Goal: Transaction & Acquisition: Purchase product/service

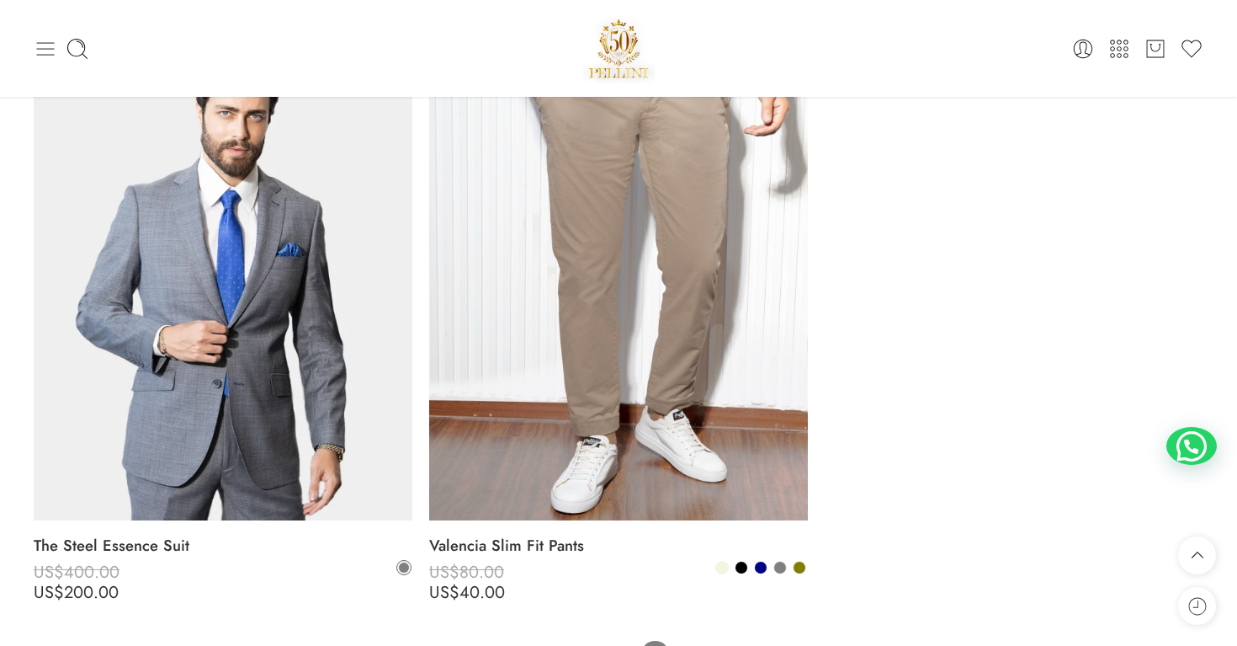
click at [52, 49] on icon at bounding box center [46, 48] width 18 height 13
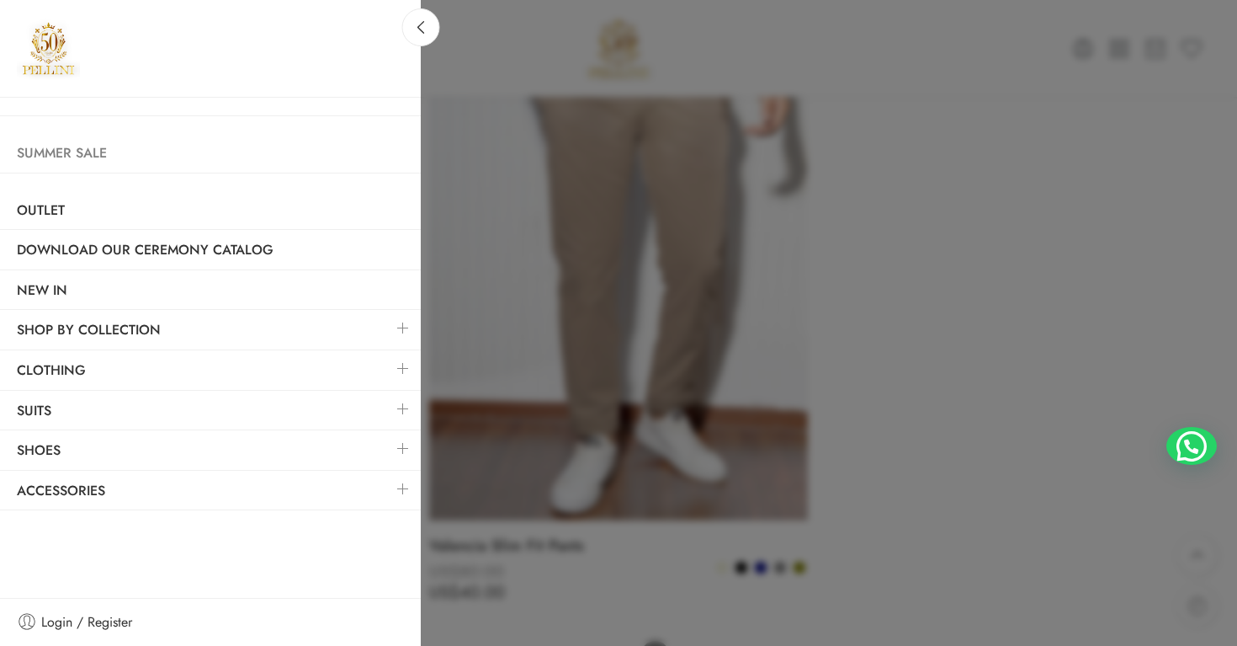
click at [74, 160] on link "Summer Sale" at bounding box center [210, 153] width 421 height 39
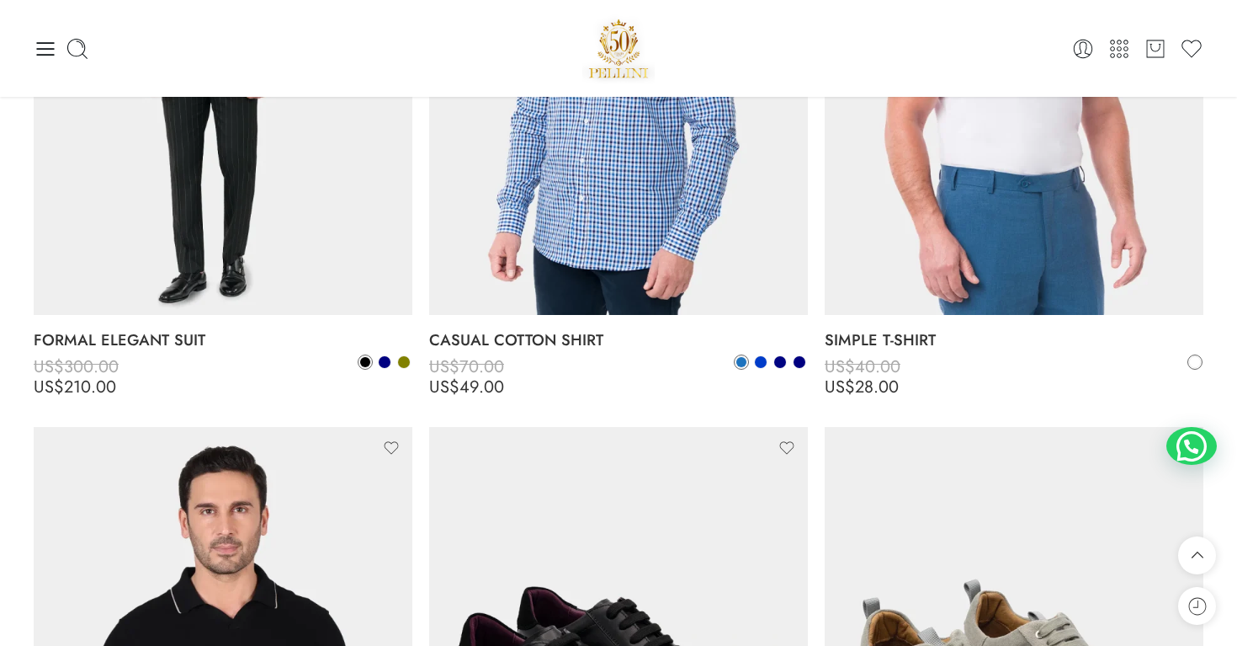
scroll to position [6649, 0]
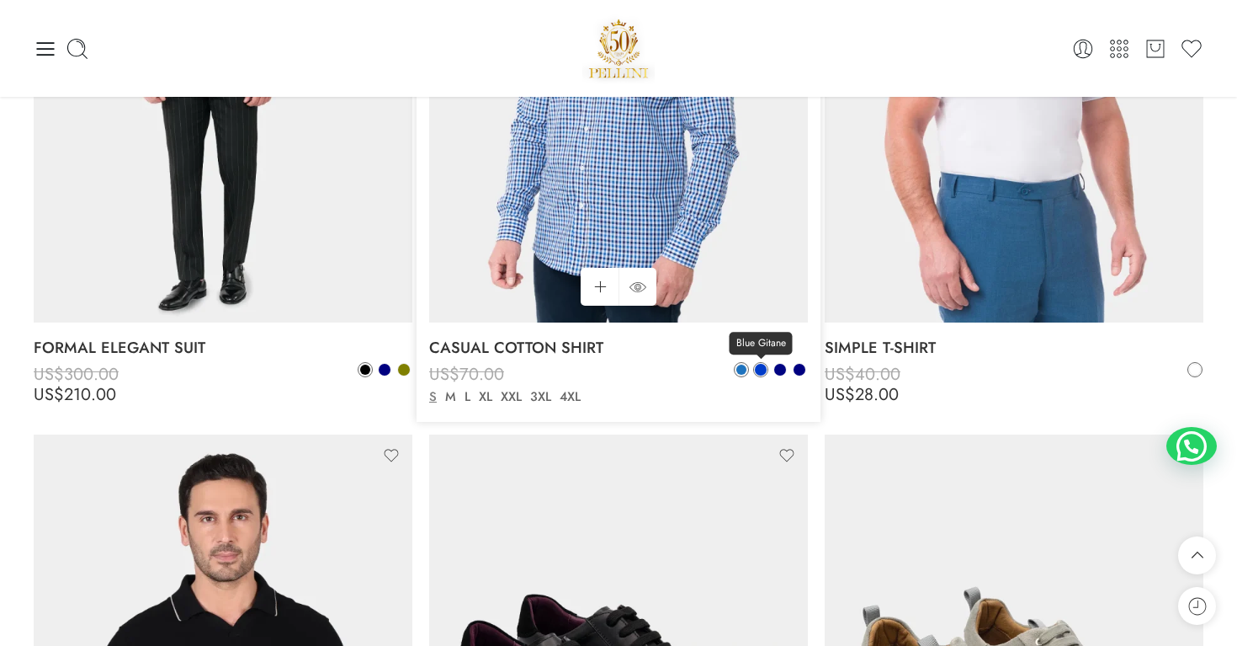
click at [762, 367] on span at bounding box center [761, 370] width 12 height 12
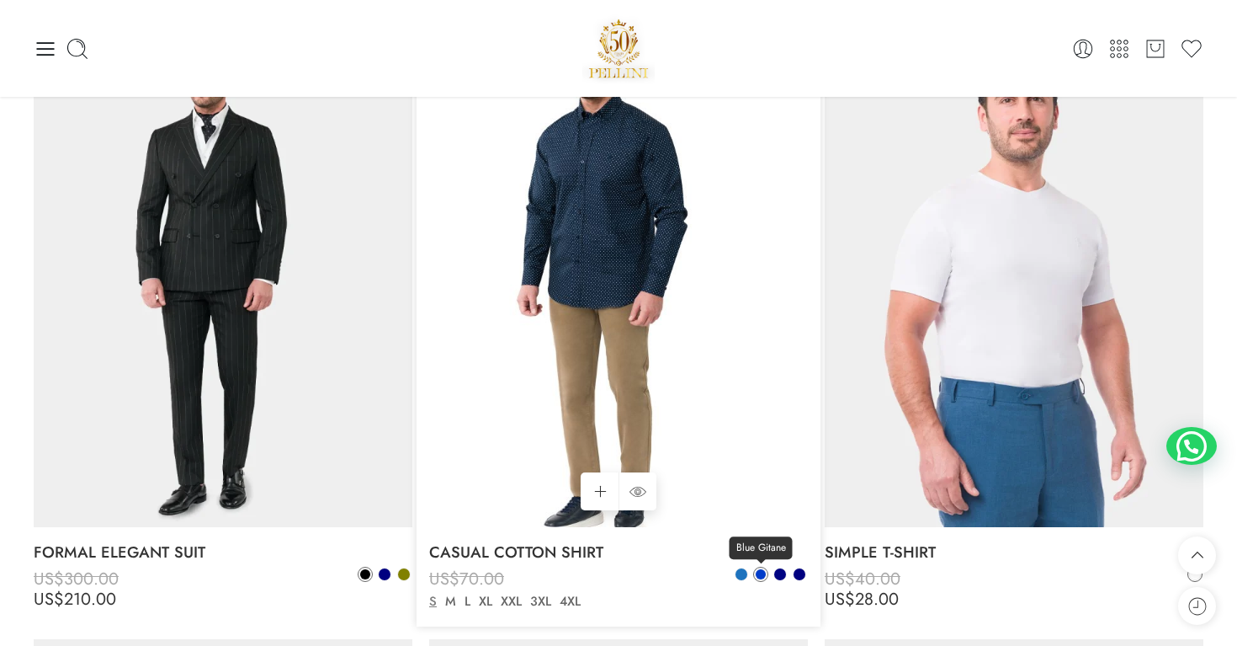
scroll to position [6430, 0]
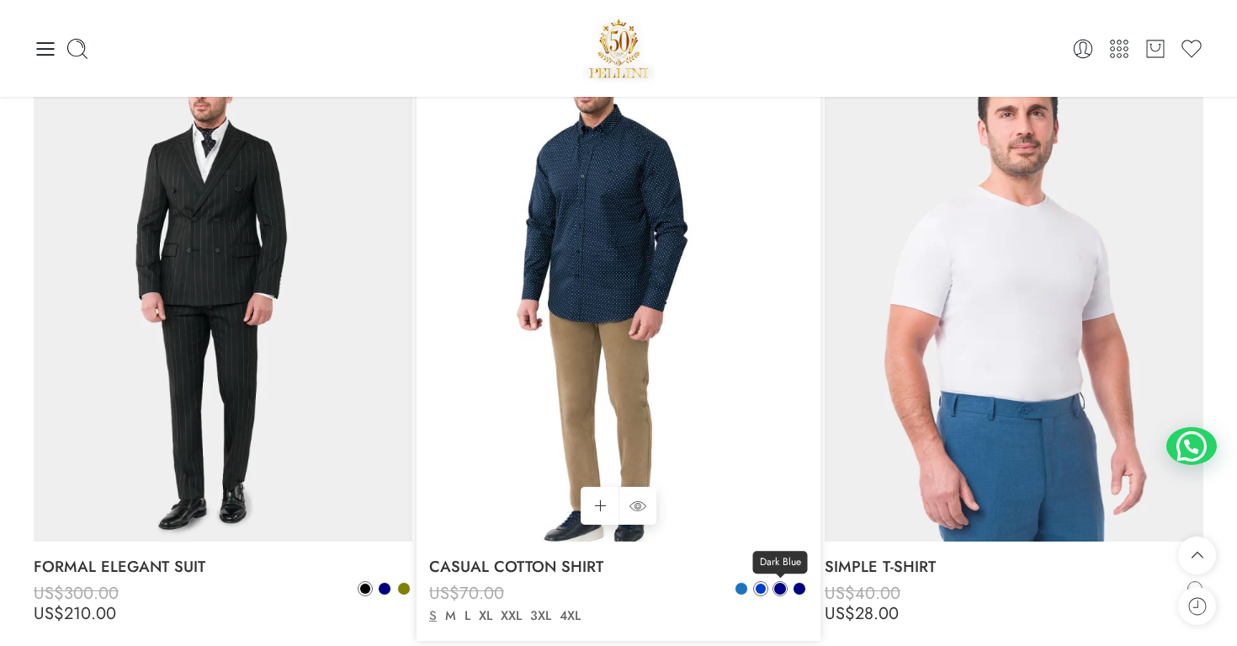
click at [779, 584] on span at bounding box center [780, 588] width 12 height 12
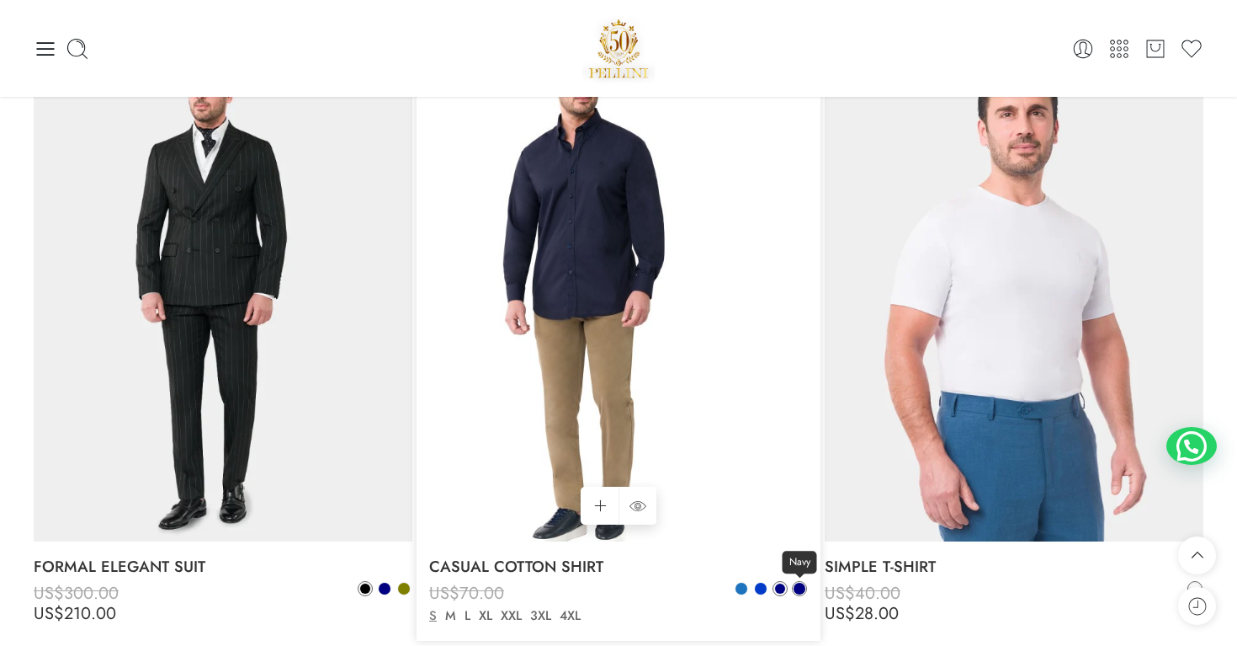
click at [800, 588] on span at bounding box center [800, 588] width 12 height 12
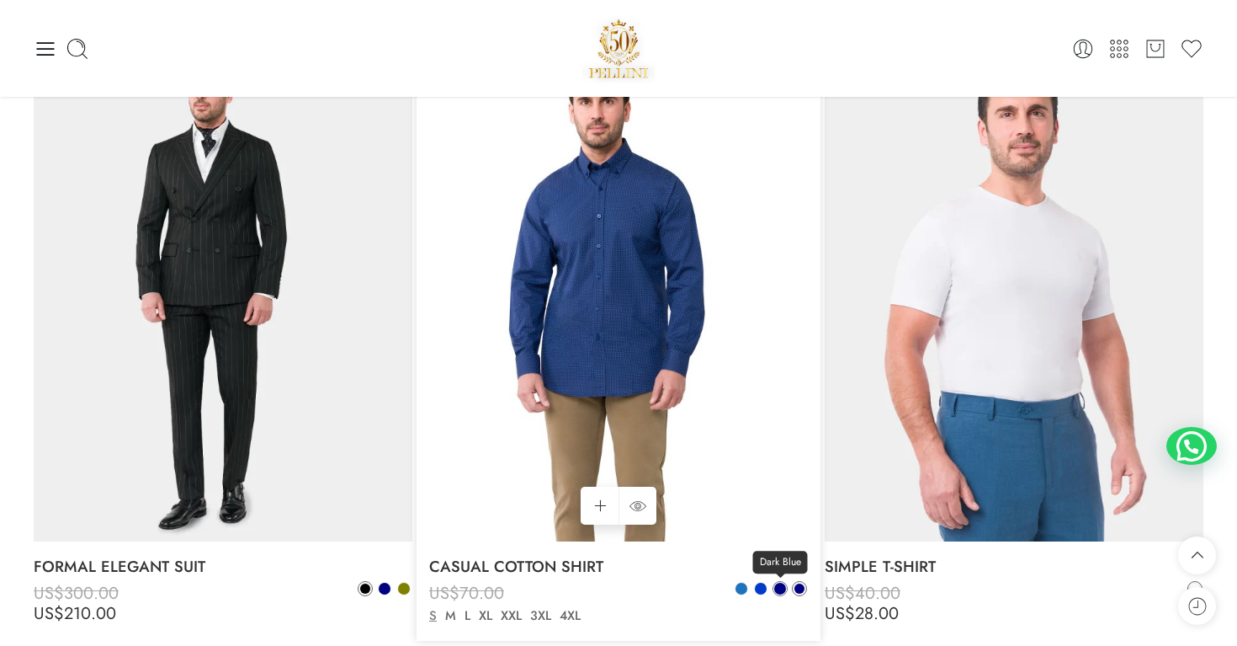
click at [784, 589] on span at bounding box center [780, 588] width 12 height 12
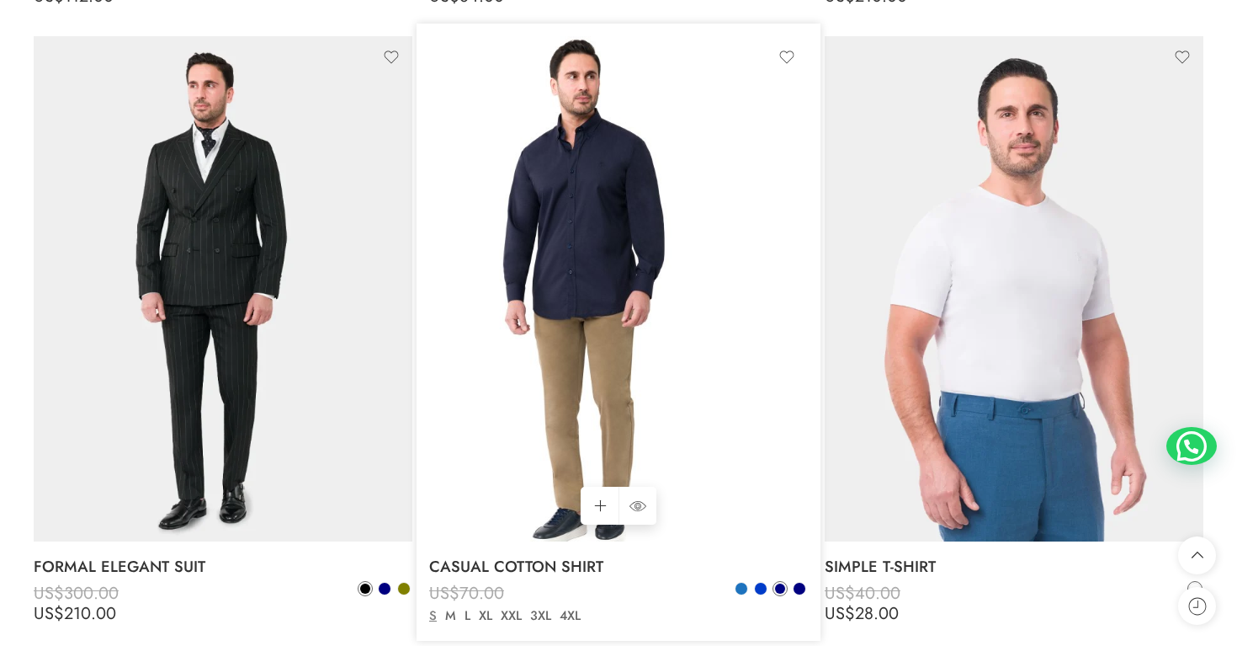
scroll to position [6571, 0]
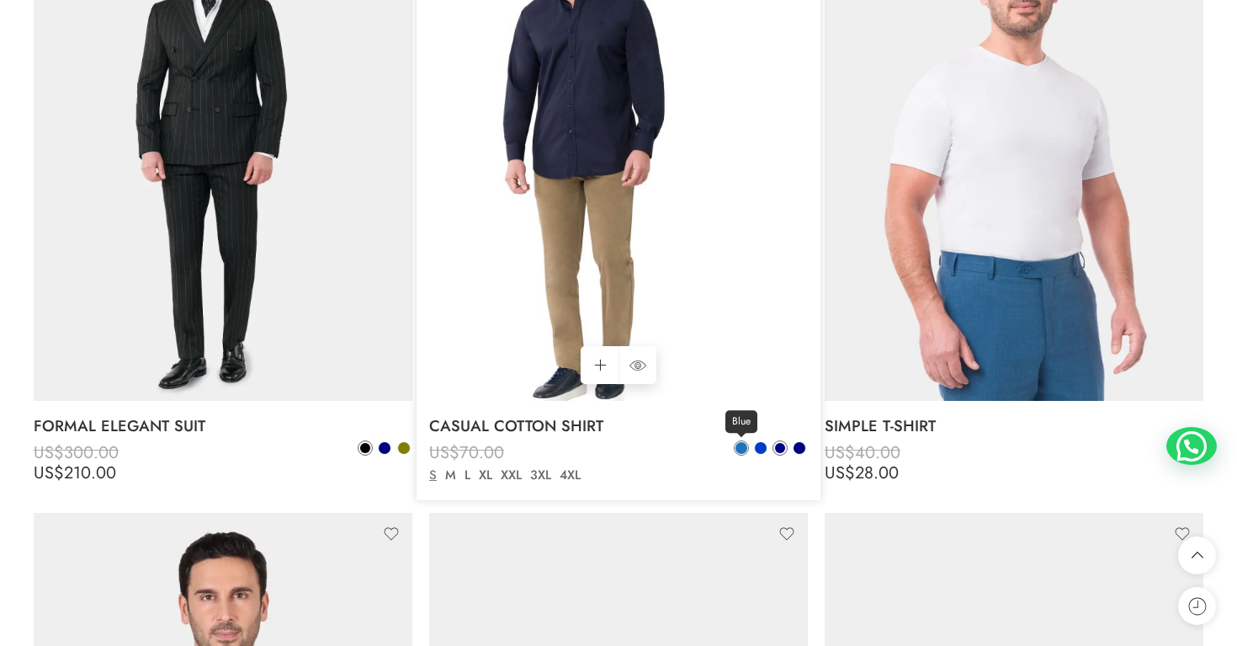
click at [736, 441] on link "Blue" at bounding box center [741, 447] width 15 height 15
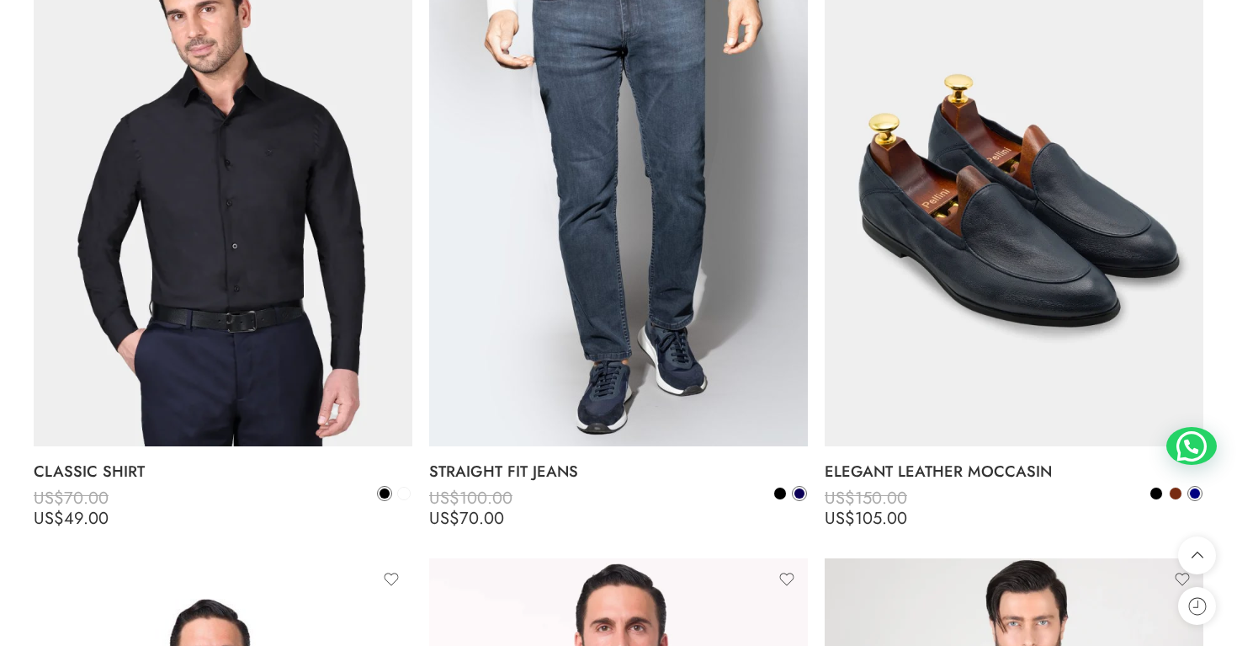
scroll to position [8991, 0]
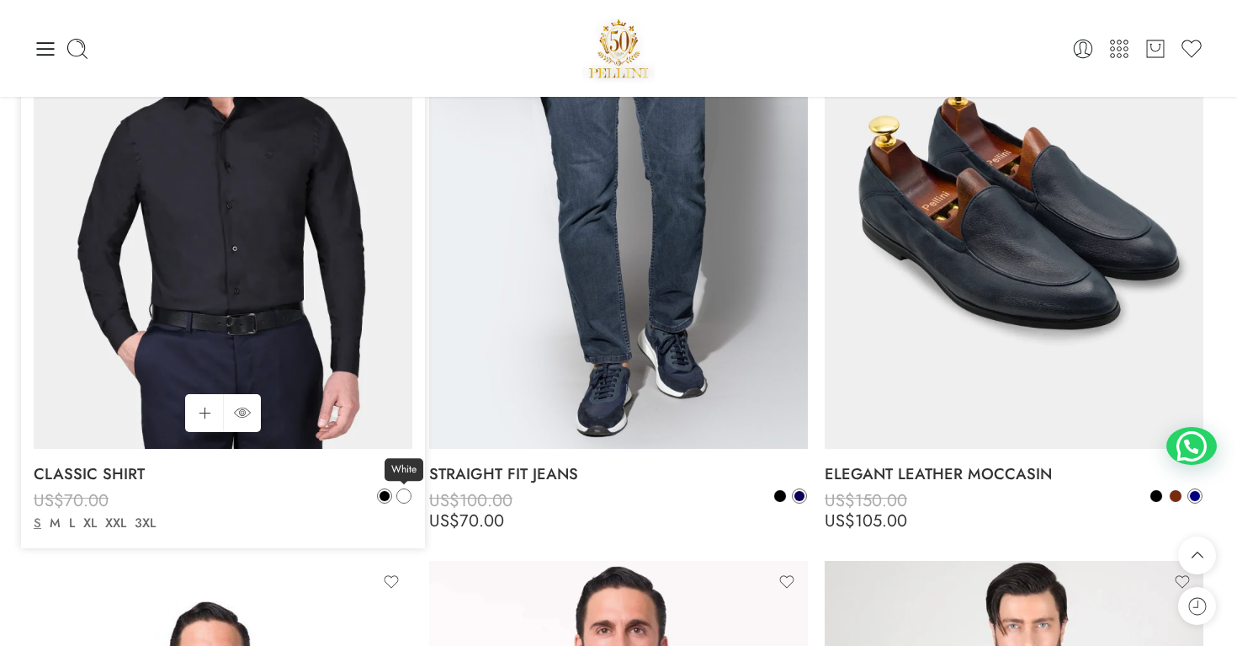
click at [404, 491] on span at bounding box center [404, 496] width 12 height 12
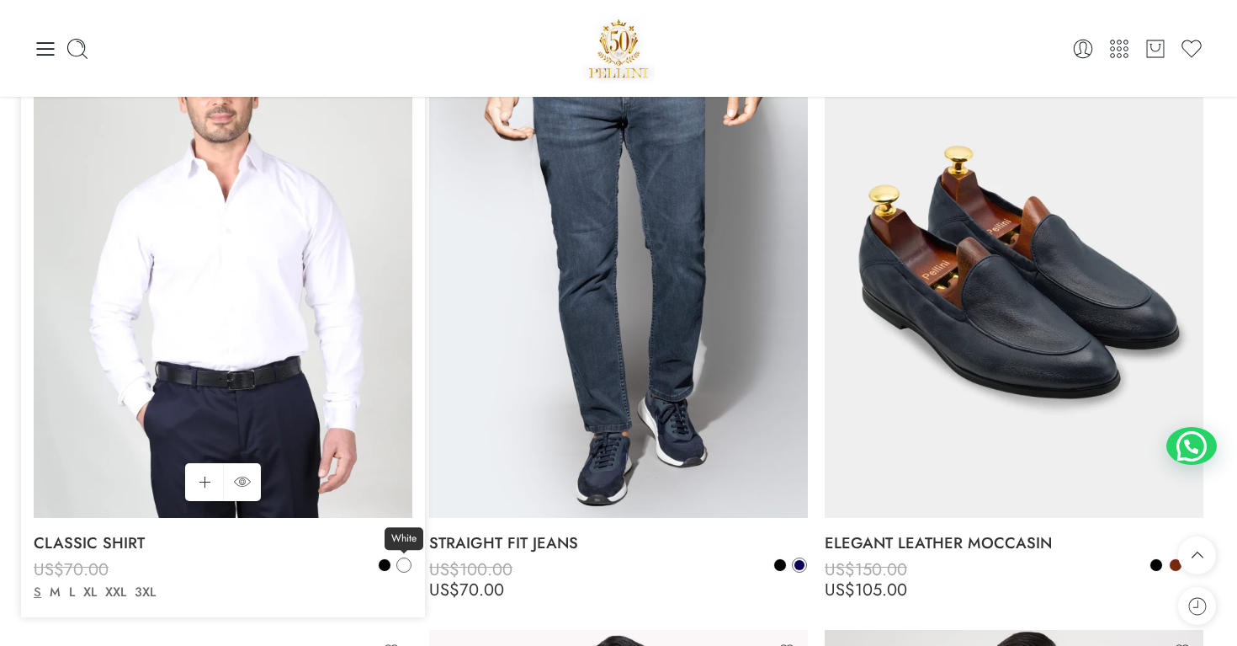
scroll to position [8914, 0]
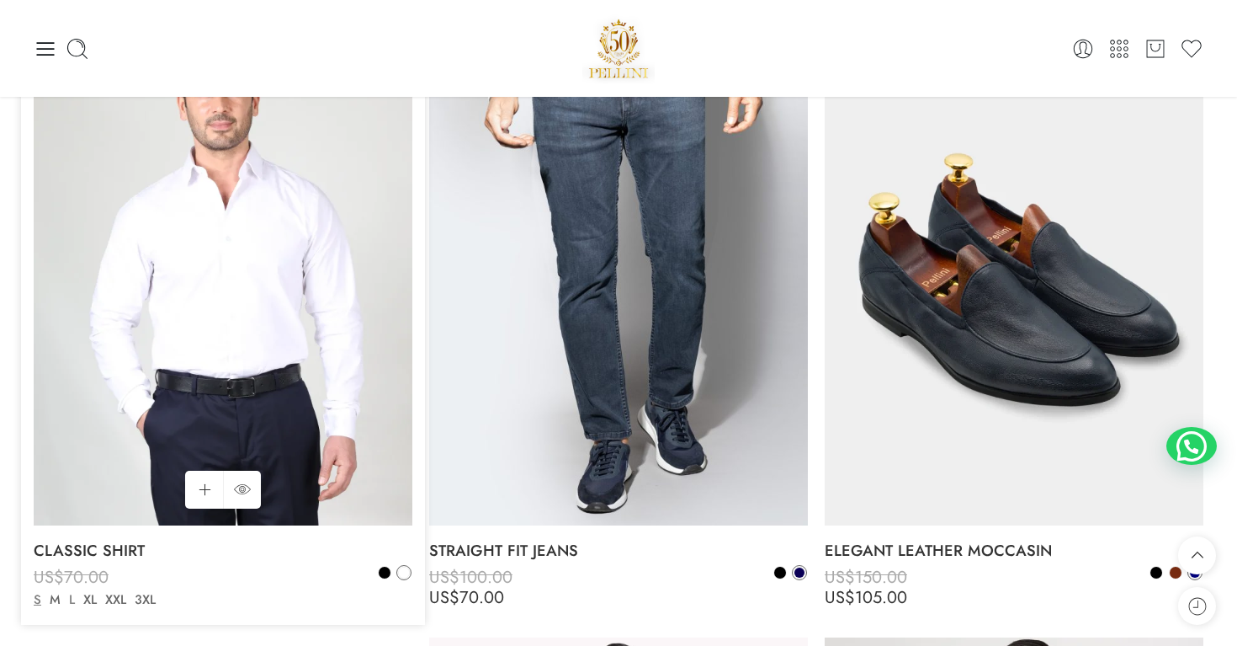
click at [72, 602] on link "L" at bounding box center [72, 599] width 14 height 19
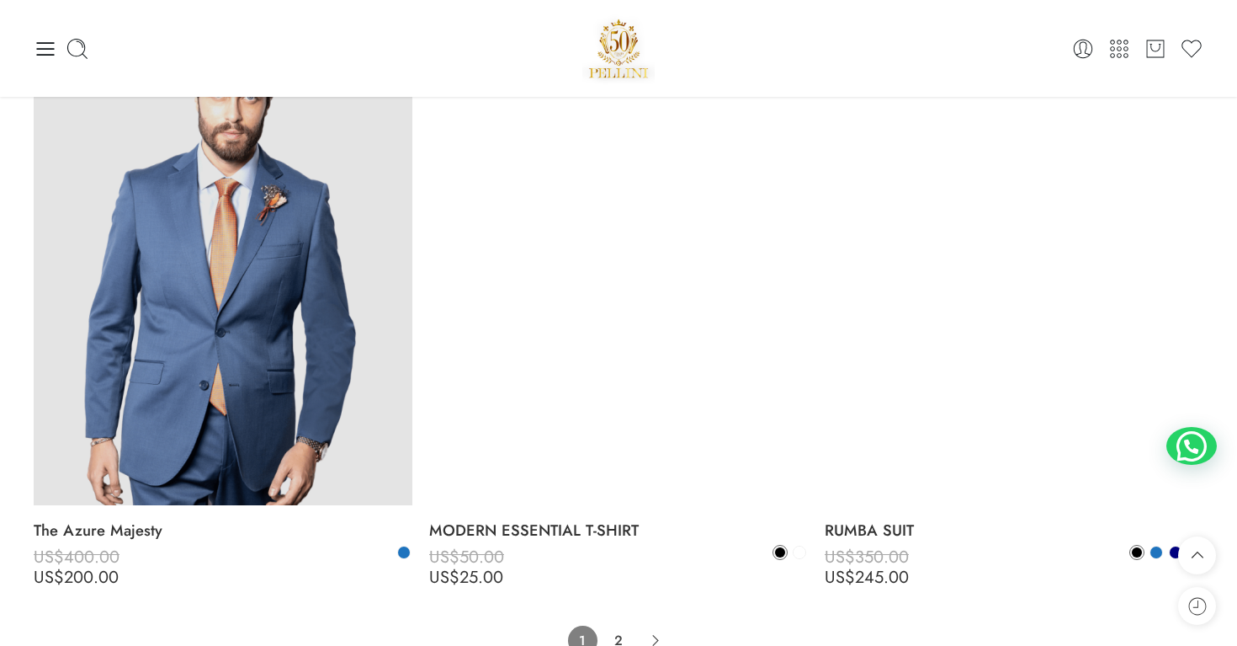
scroll to position [12007, 0]
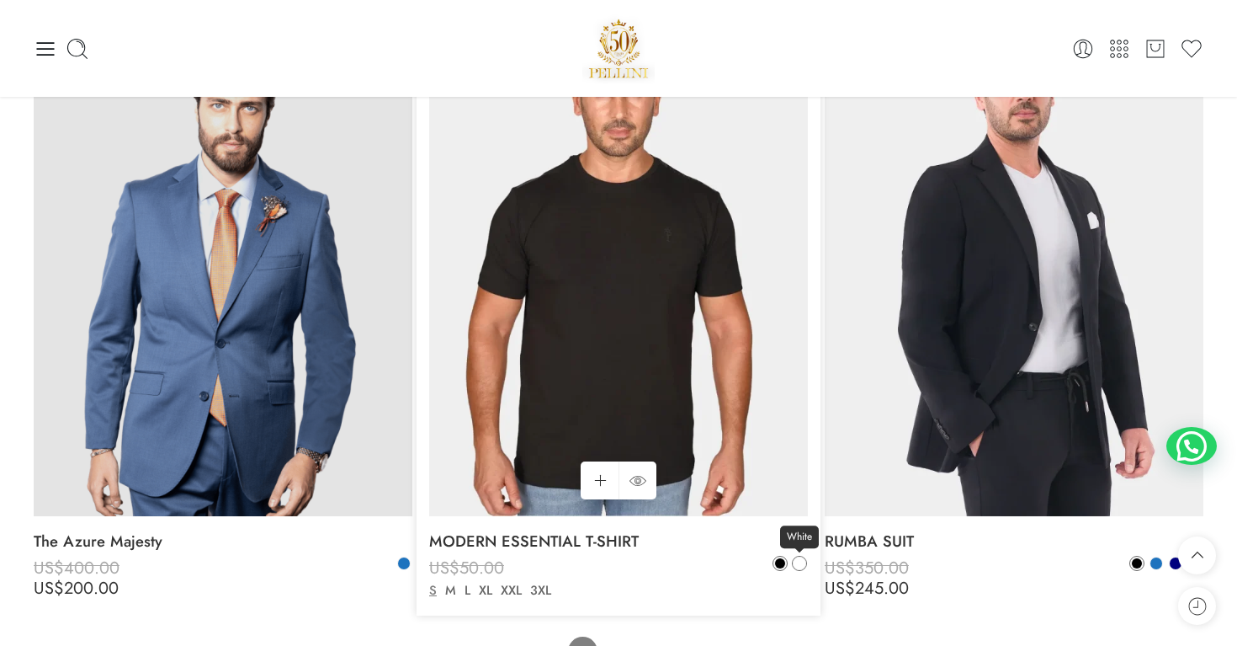
click at [797, 564] on span at bounding box center [800, 563] width 12 height 12
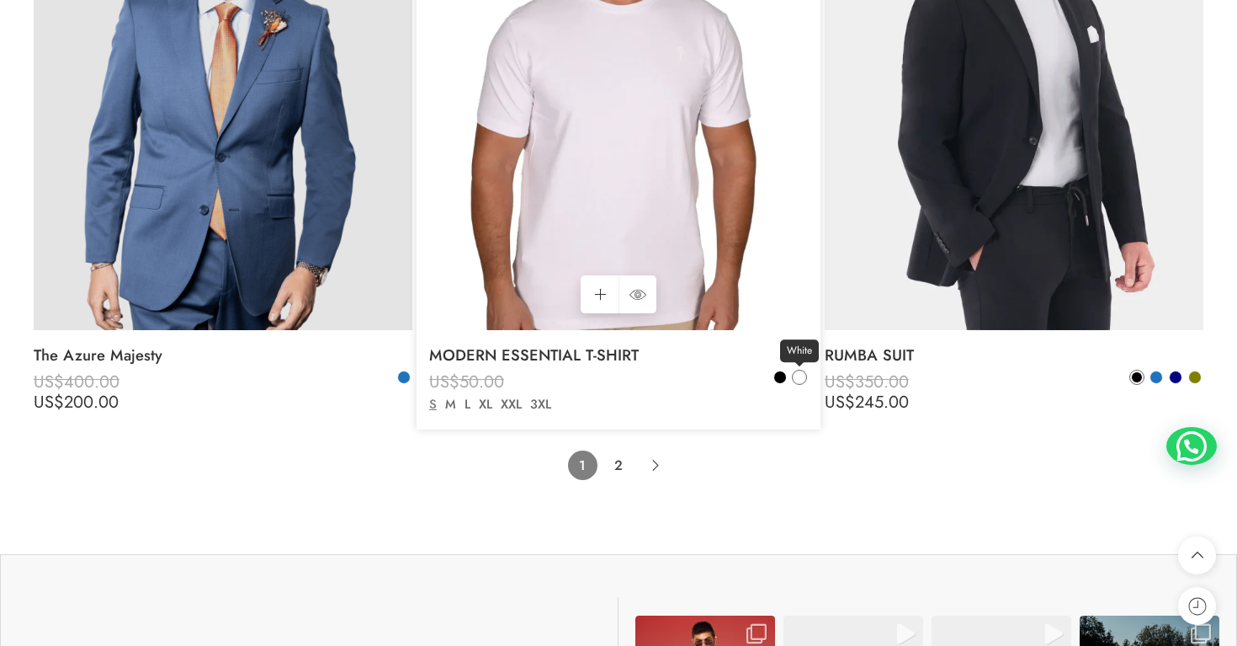
scroll to position [12198, 0]
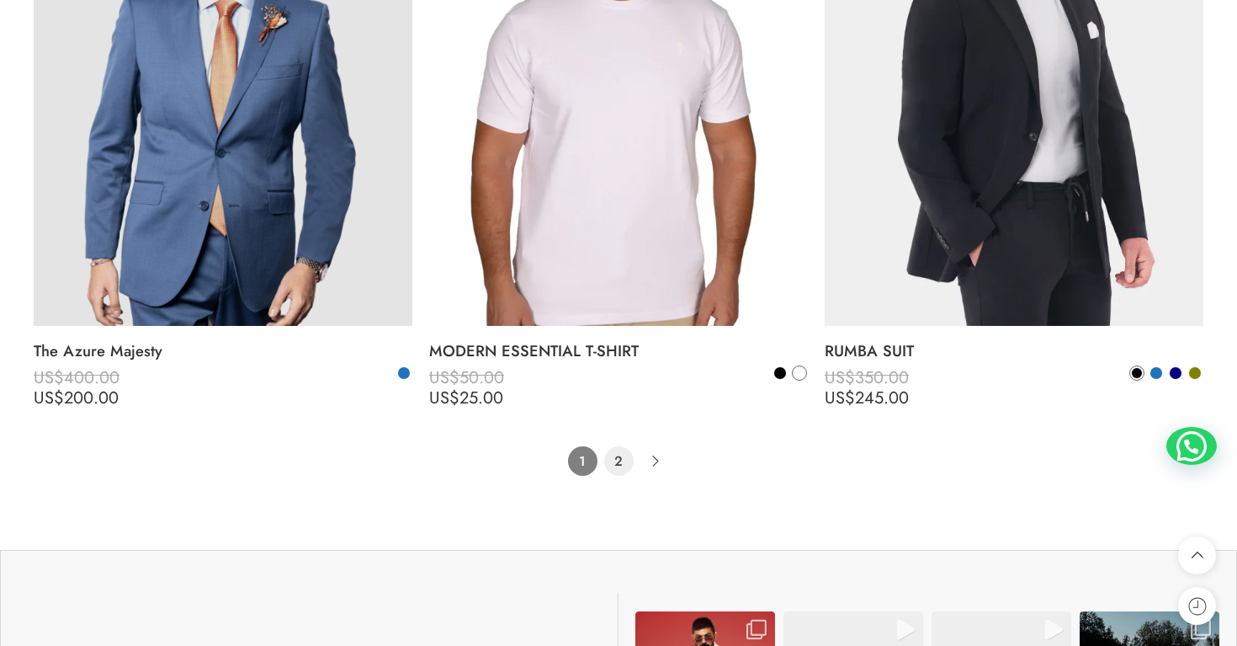
click at [620, 465] on link "2" at bounding box center [618, 460] width 29 height 29
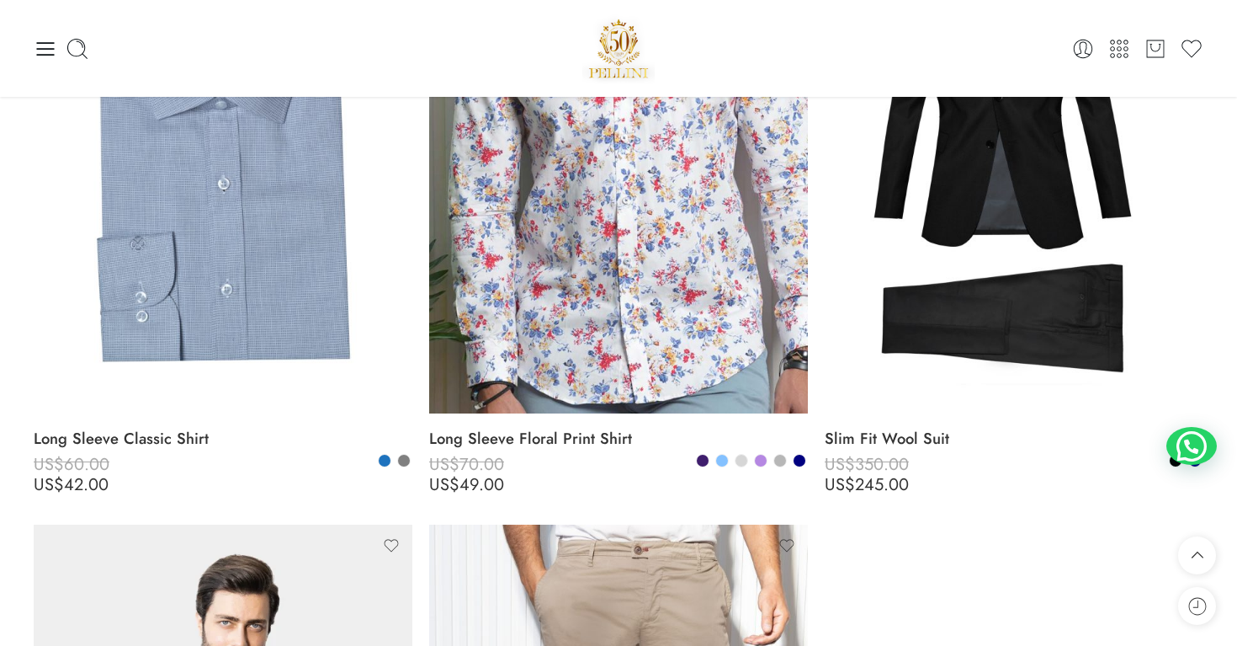
scroll to position [3416, 0]
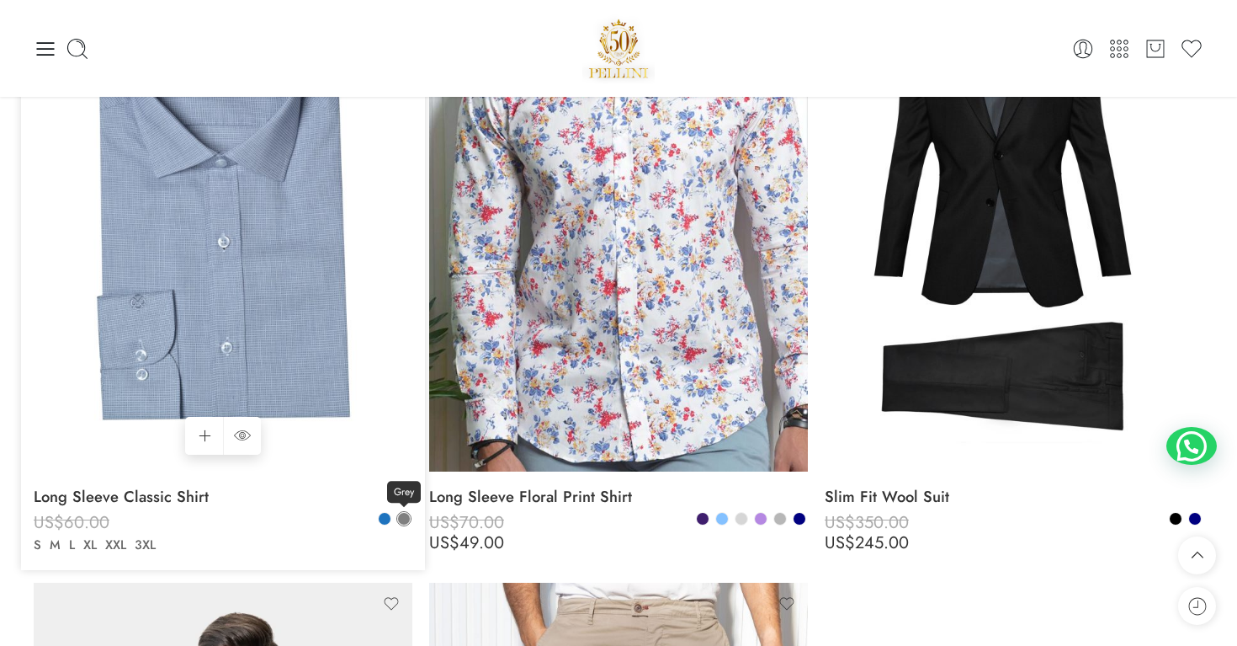
click at [403, 523] on span at bounding box center [404, 519] width 12 height 12
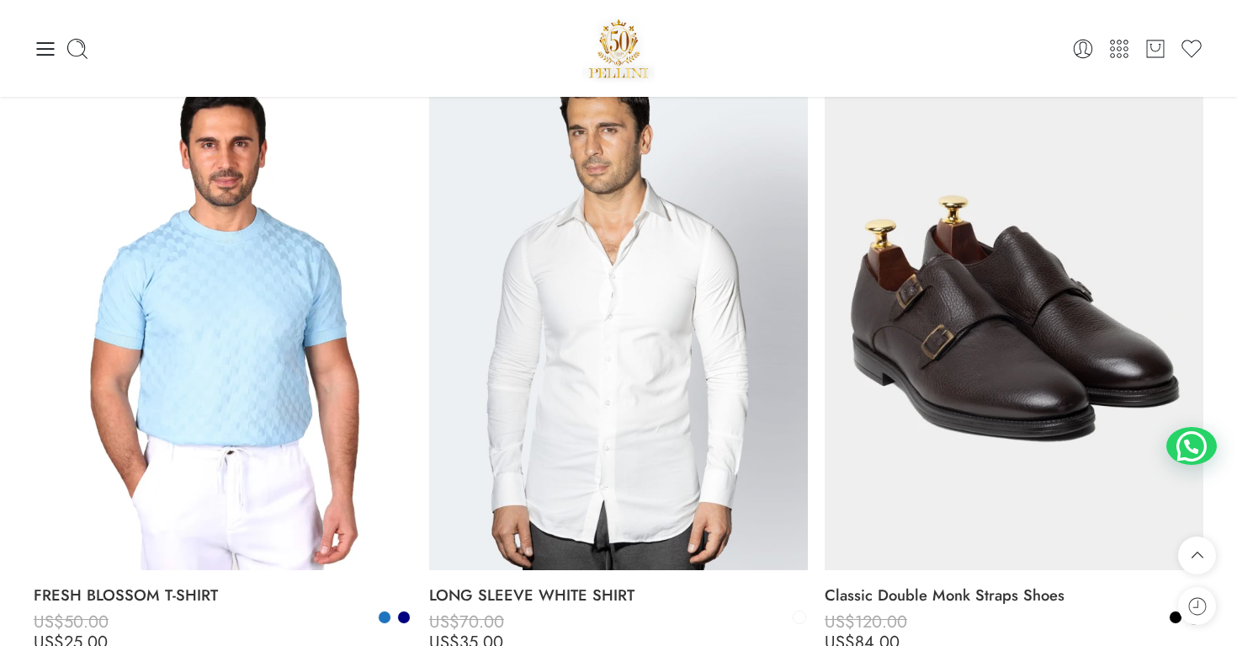
scroll to position [0, 0]
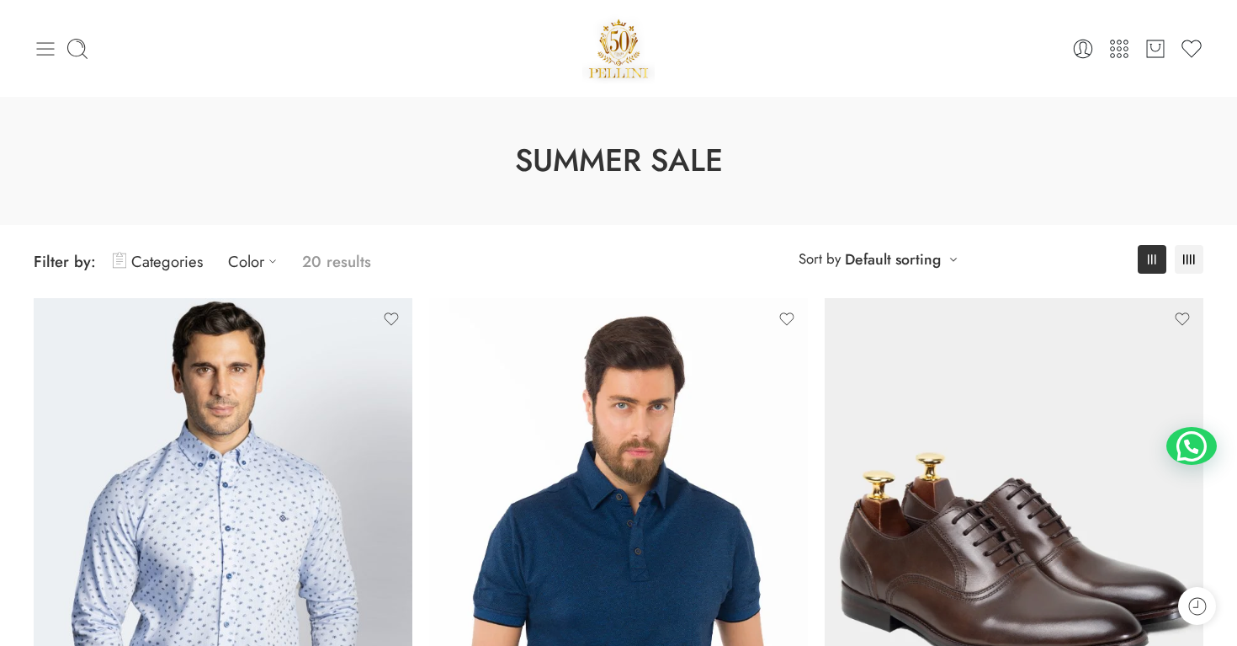
click at [48, 51] on icon at bounding box center [46, 49] width 24 height 24
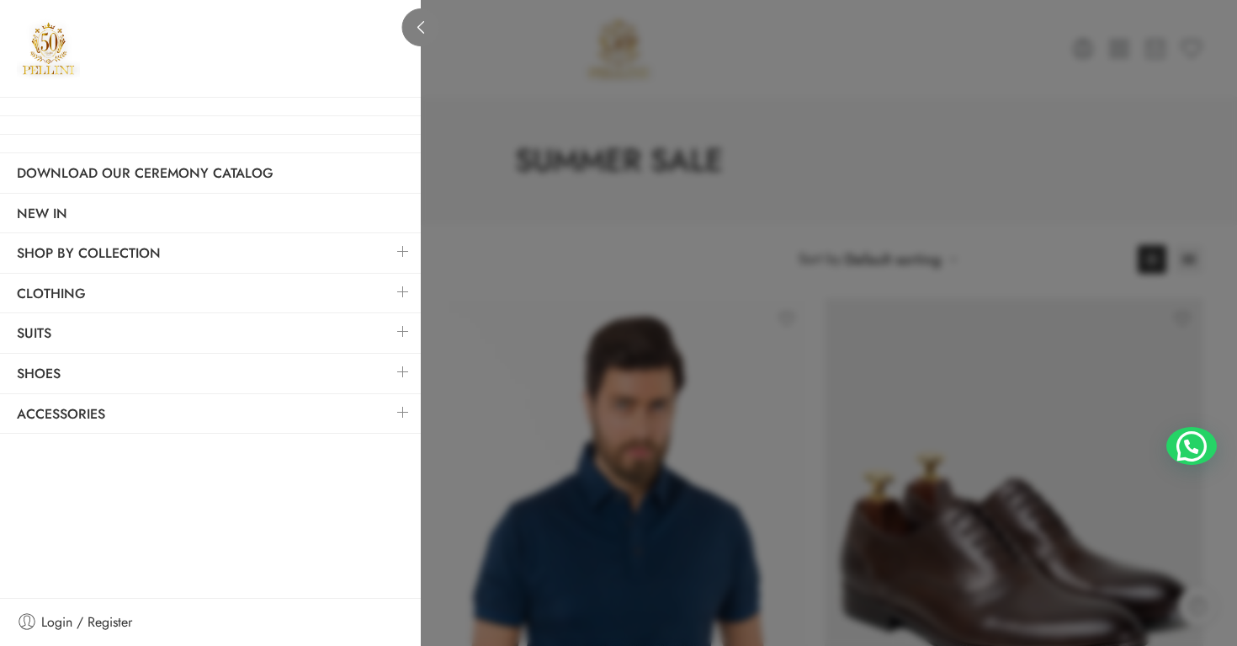
click at [428, 24] on link at bounding box center [421, 27] width 38 height 38
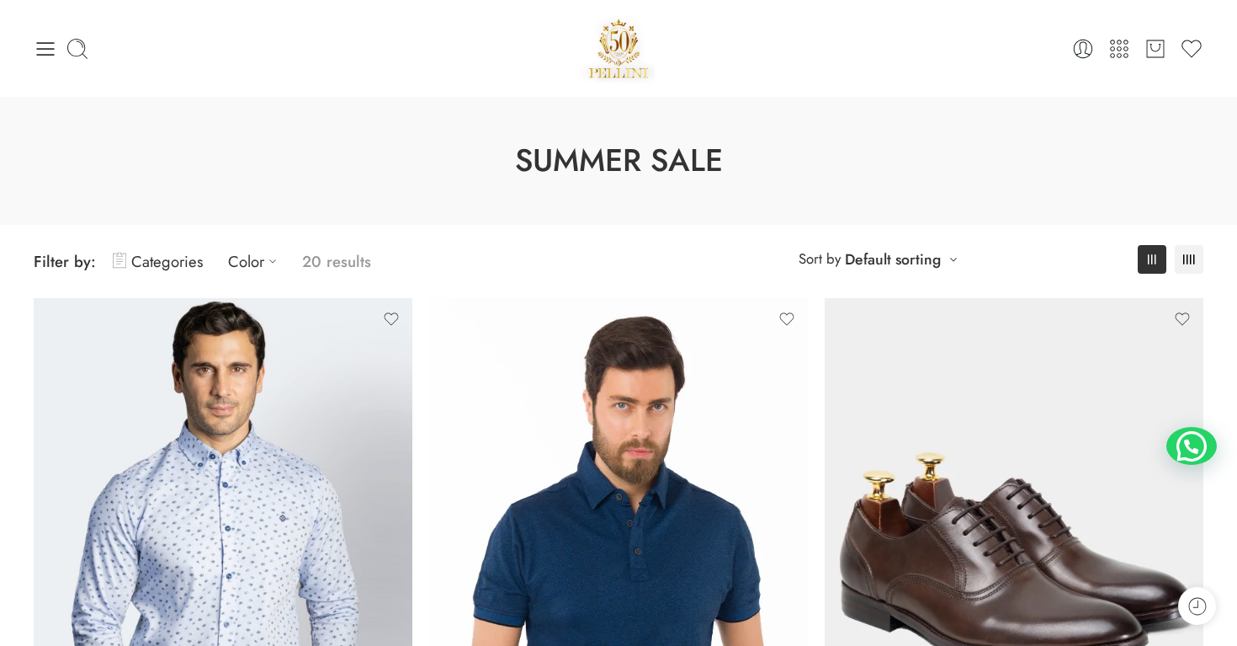
click at [40, 21] on div "0 Cart 0 Wishlist" at bounding box center [619, 49] width 1170 height 72
click at [40, 35] on div "0 Cart 0 Wishlist" at bounding box center [619, 49] width 1170 height 72
click at [41, 41] on icon at bounding box center [46, 49] width 24 height 24
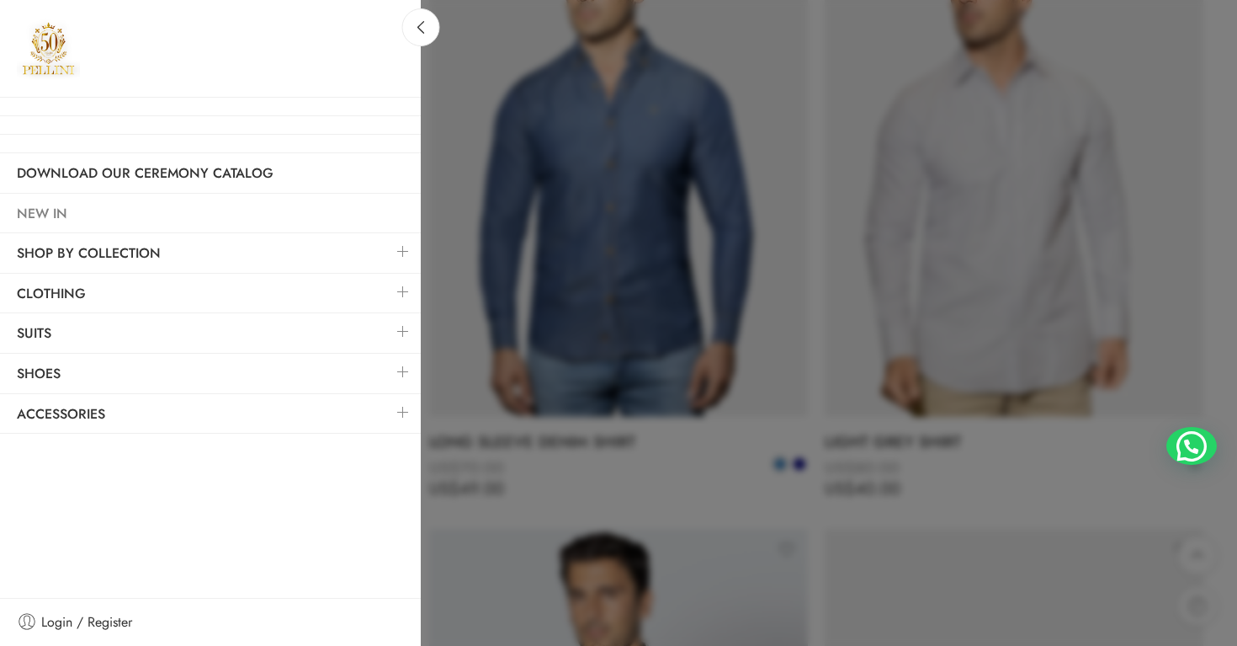
scroll to position [1649, 0]
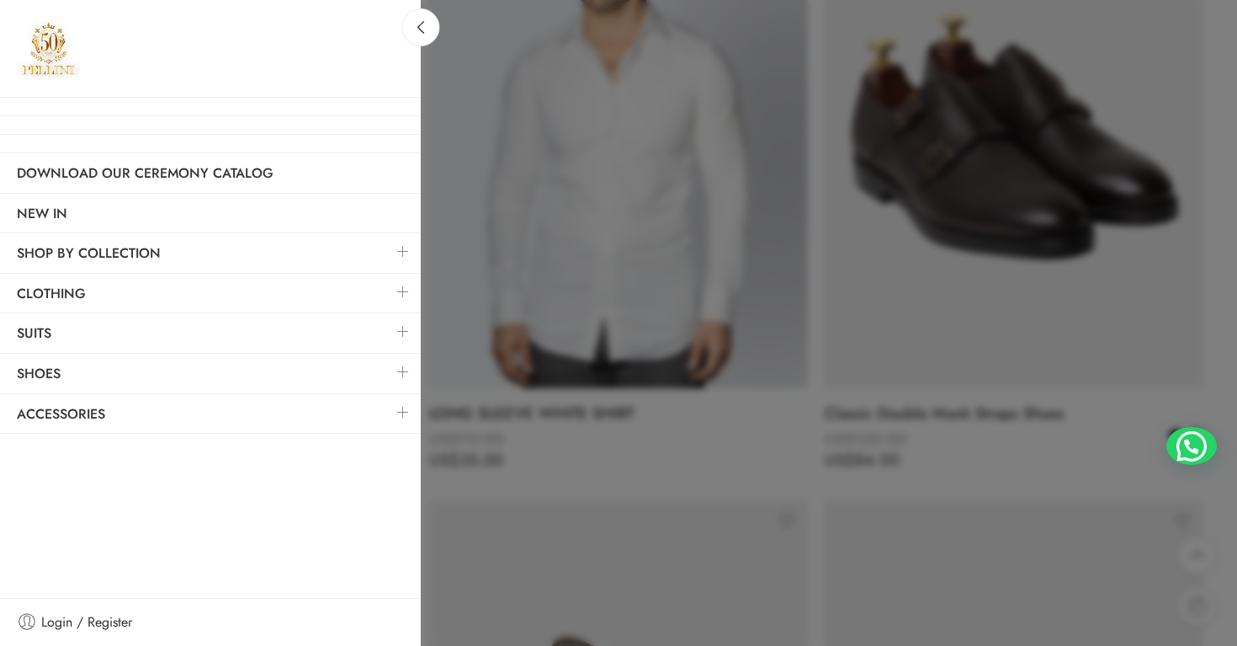
click at [774, 376] on div at bounding box center [618, 323] width 1237 height 646
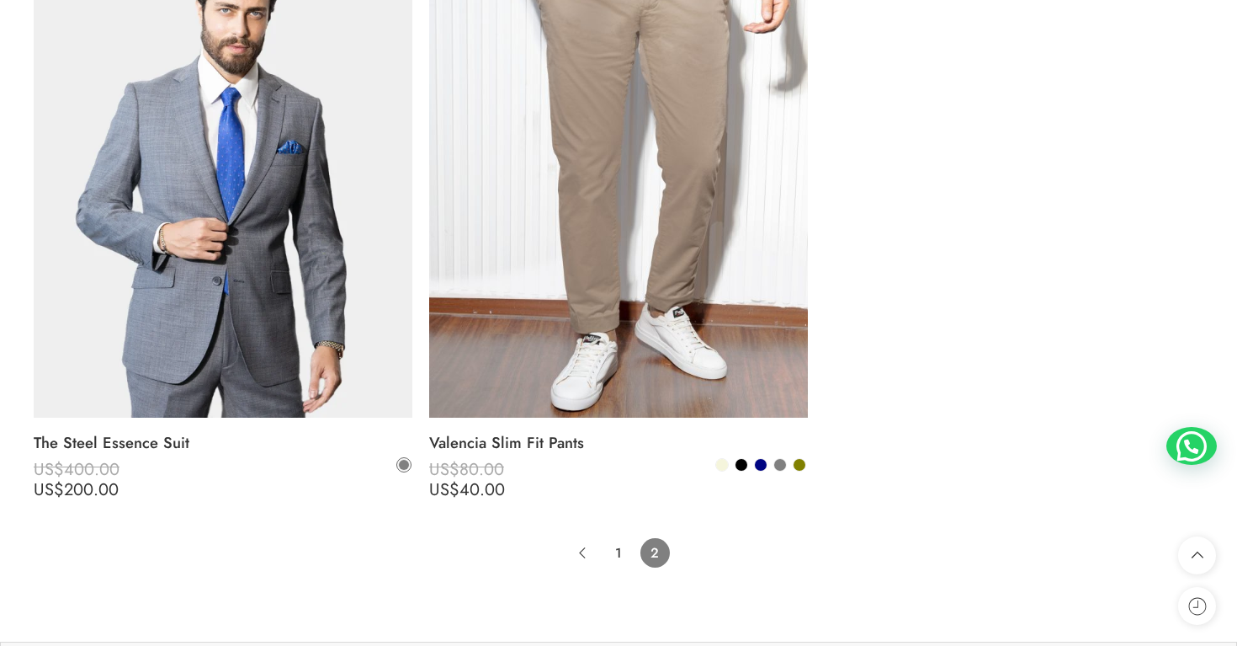
scroll to position [4088, 0]
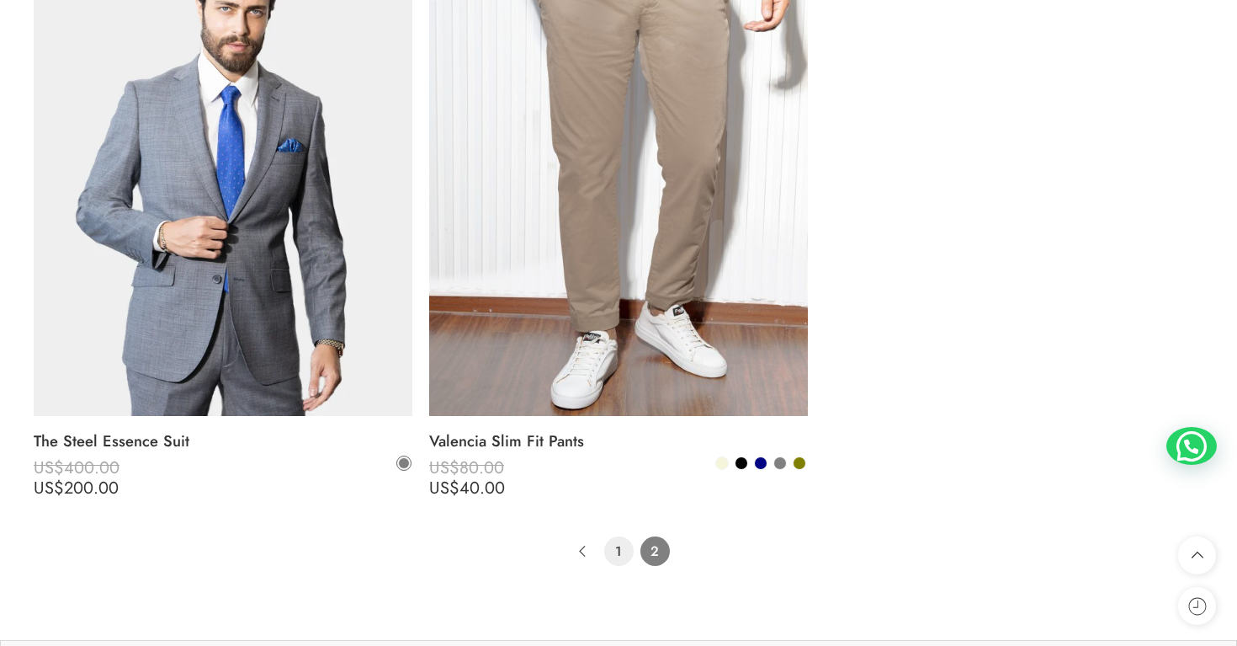
click at [624, 557] on link "1" at bounding box center [618, 550] width 29 height 29
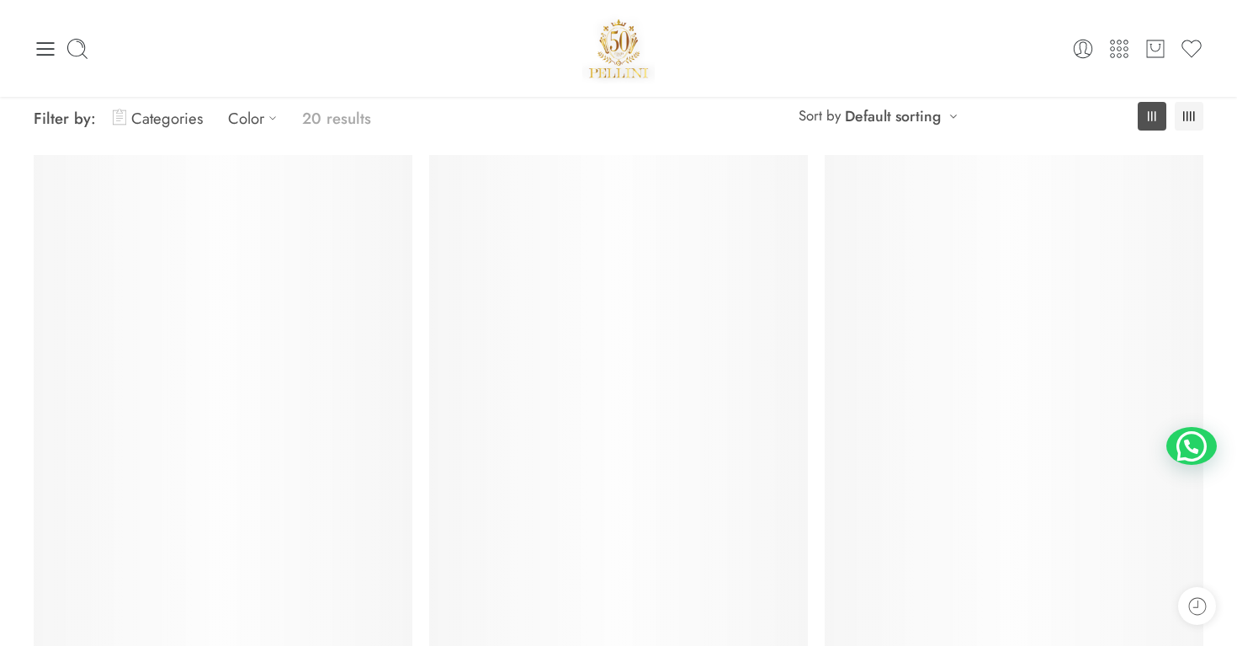
scroll to position [132, 0]
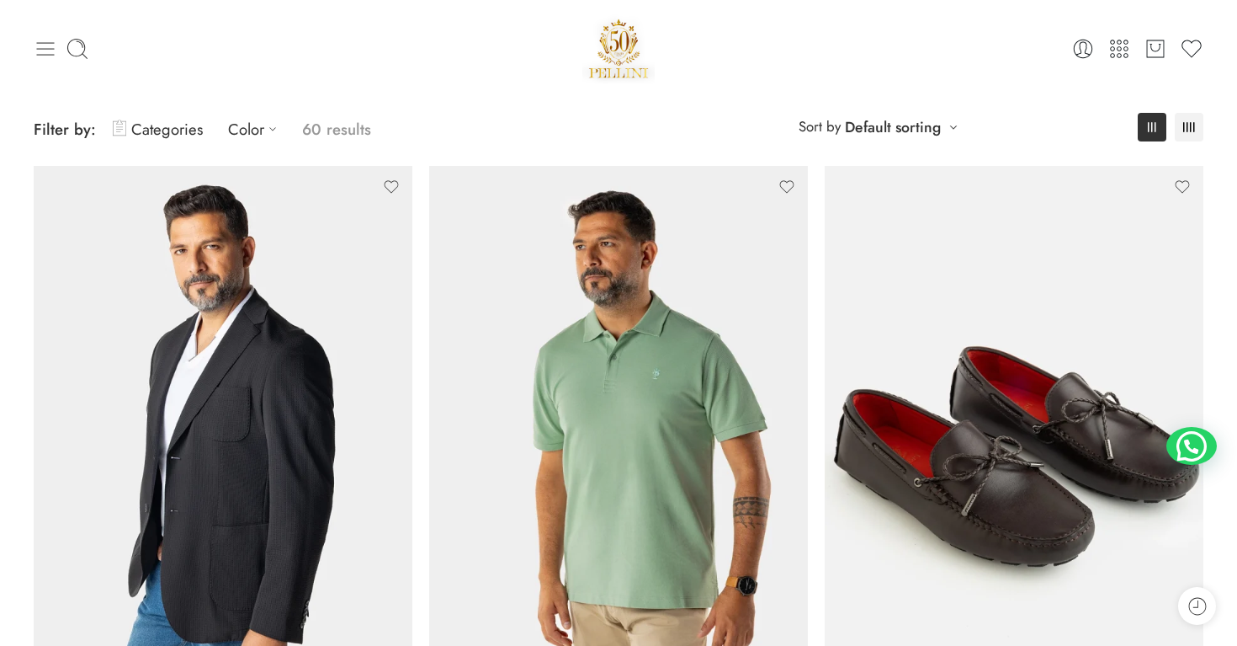
click at [44, 41] on icon at bounding box center [46, 49] width 24 height 24
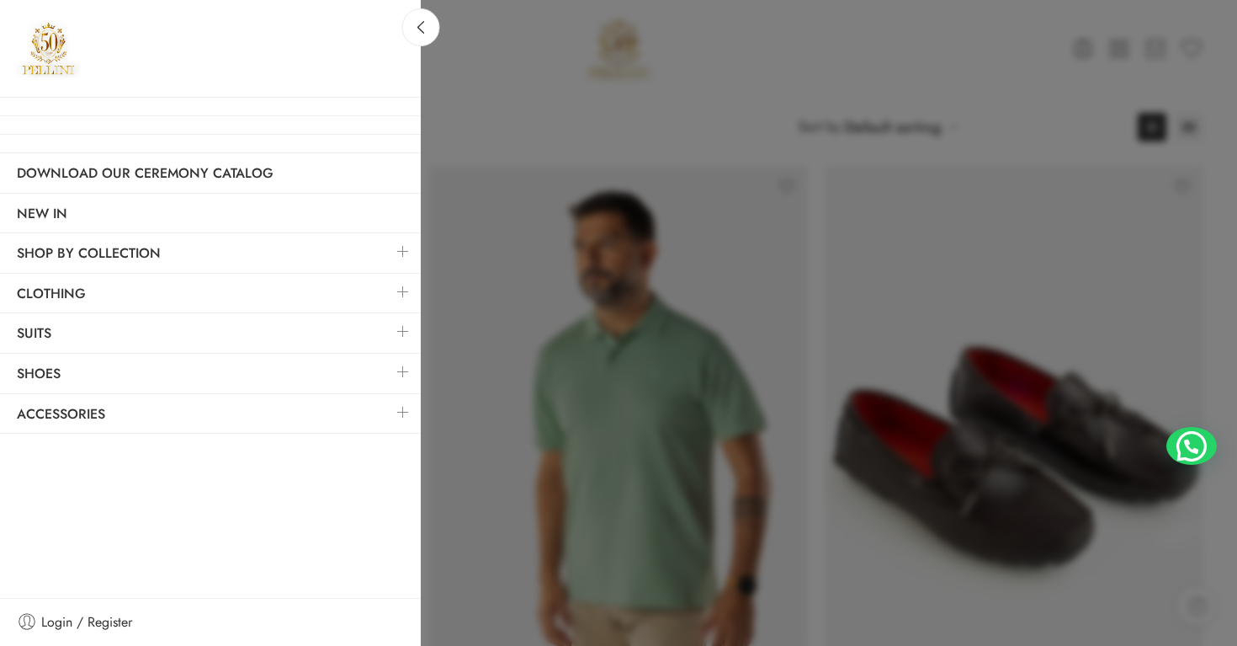
click at [525, 253] on div at bounding box center [618, 323] width 1237 height 646
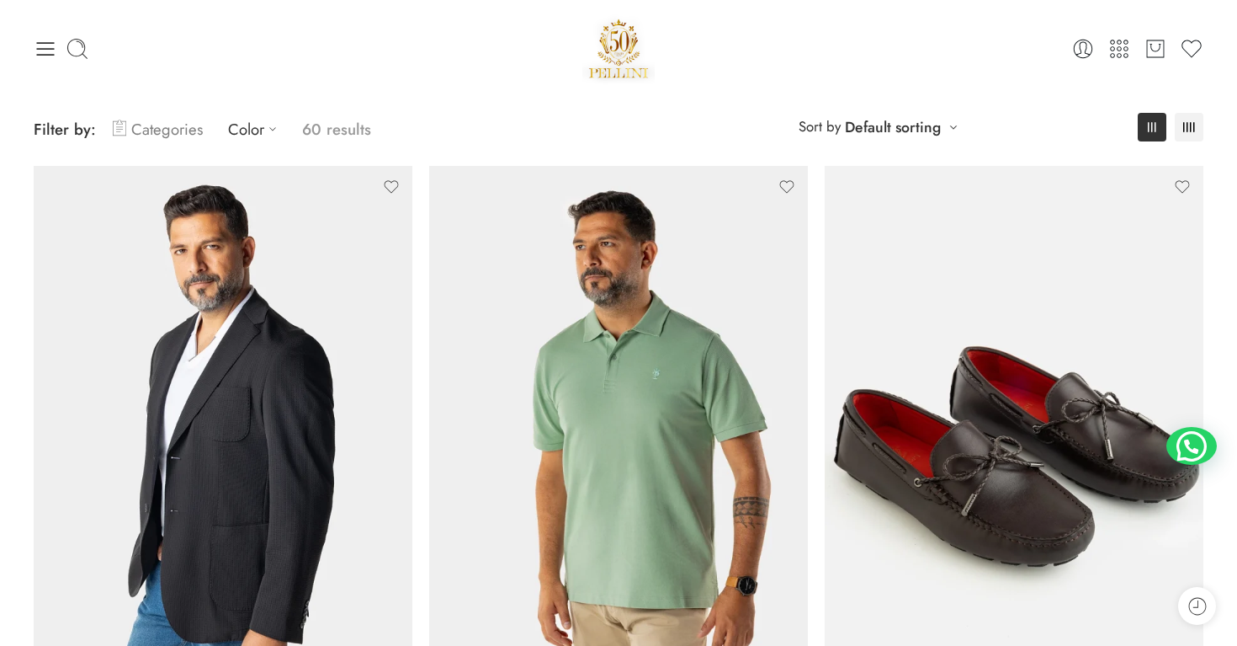
click at [182, 130] on link "Categories" at bounding box center [158, 129] width 90 height 40
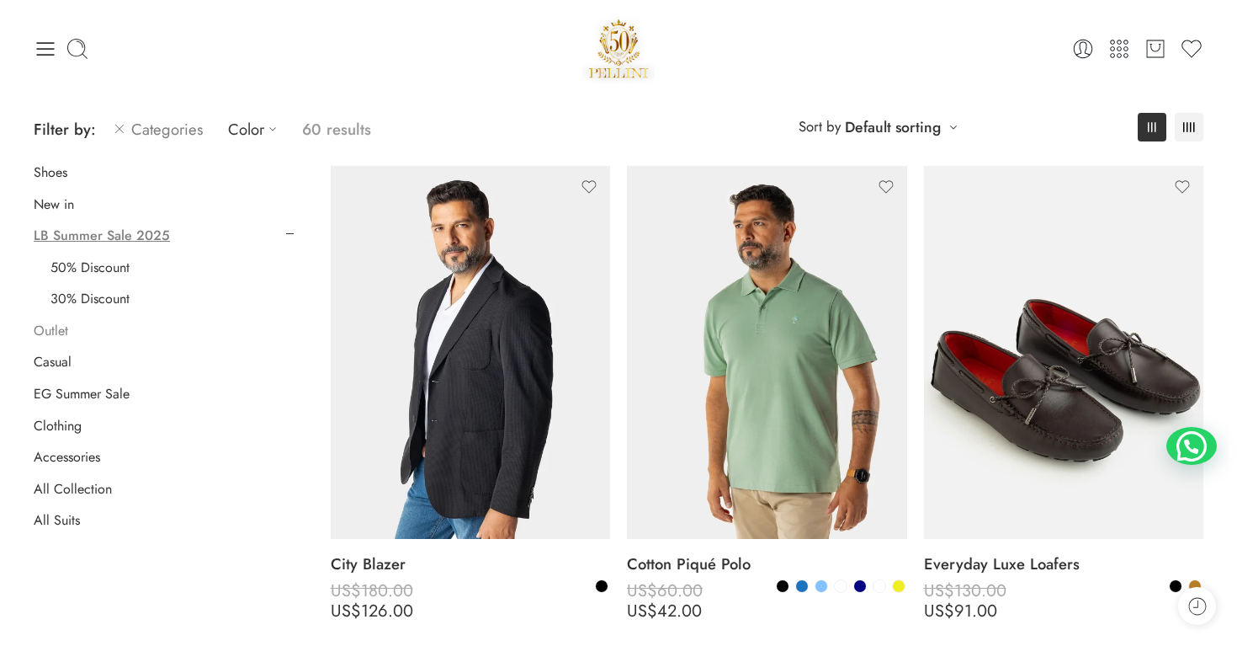
click at [56, 335] on link "Outlet" at bounding box center [51, 330] width 35 height 17
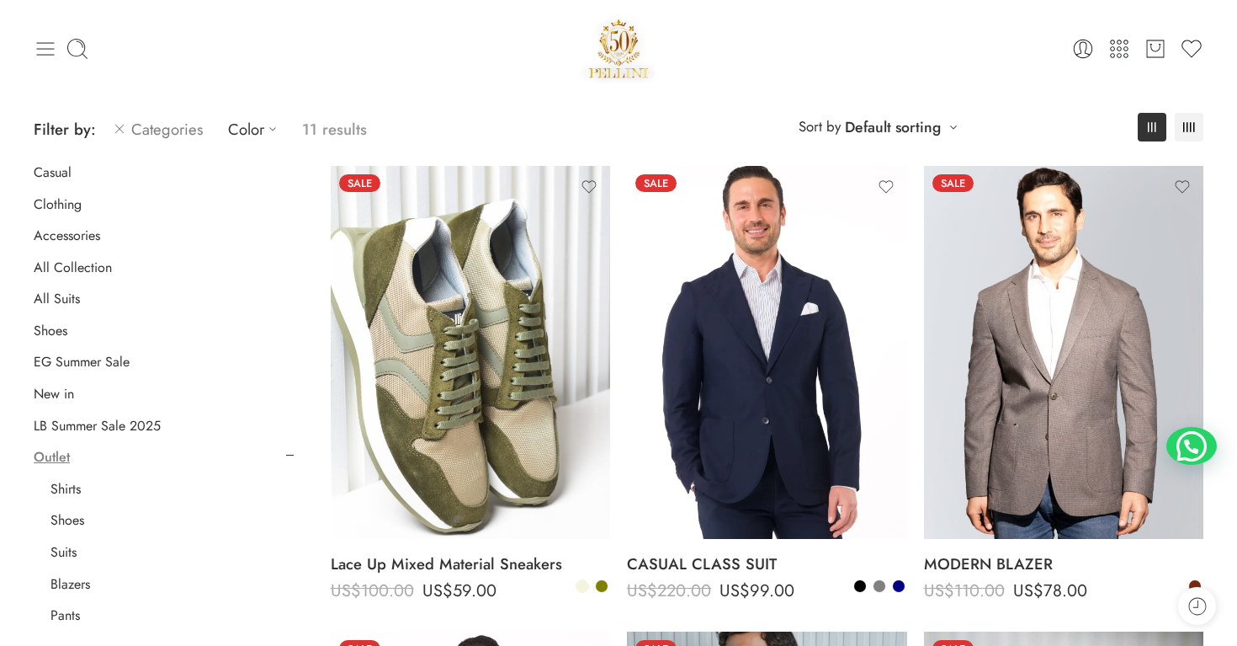
click at [49, 51] on icon at bounding box center [46, 49] width 24 height 24
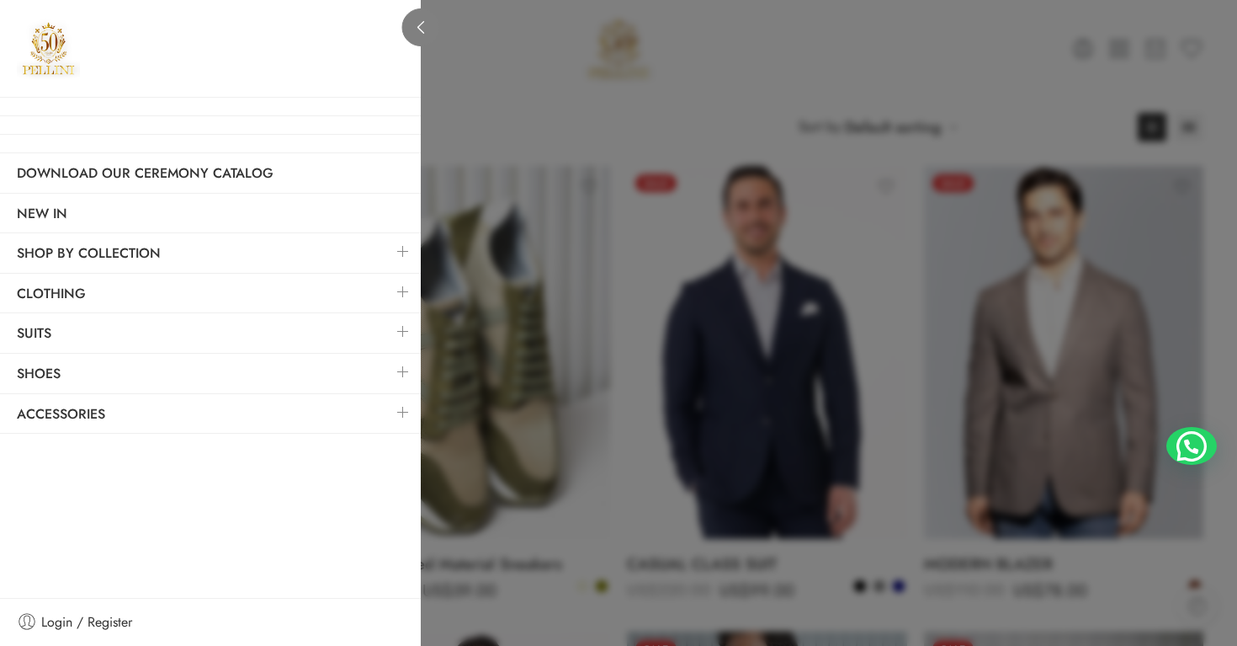
click at [423, 39] on link at bounding box center [421, 27] width 38 height 38
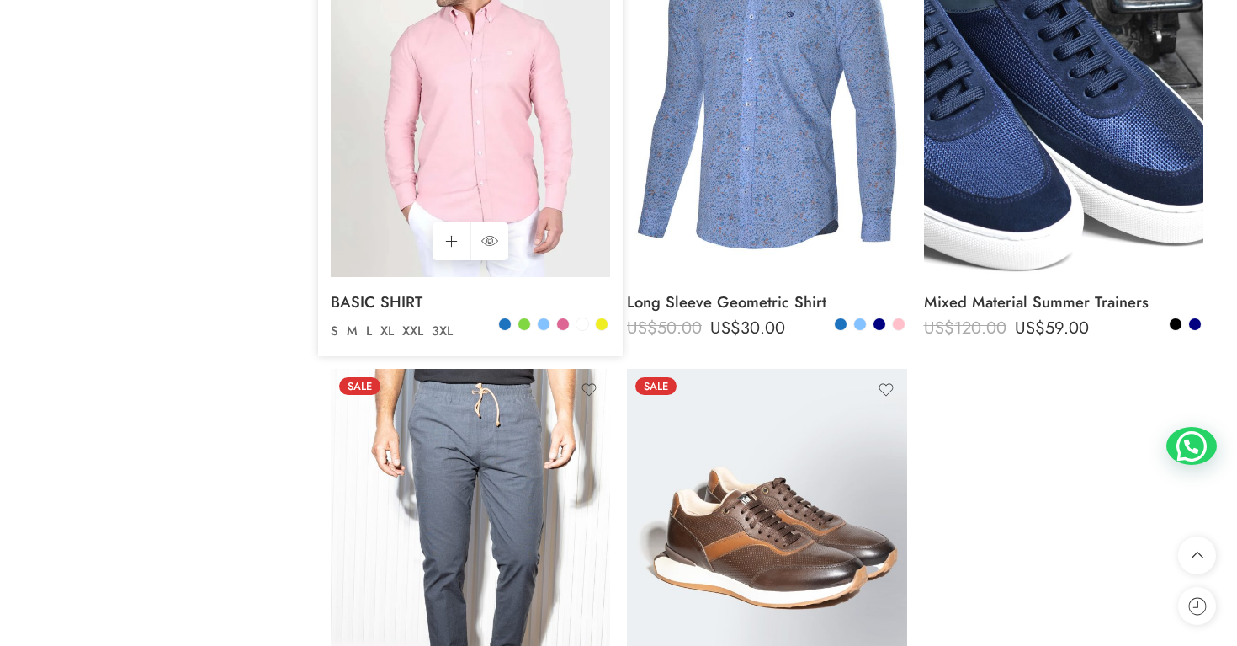
scroll to position [1326, 0]
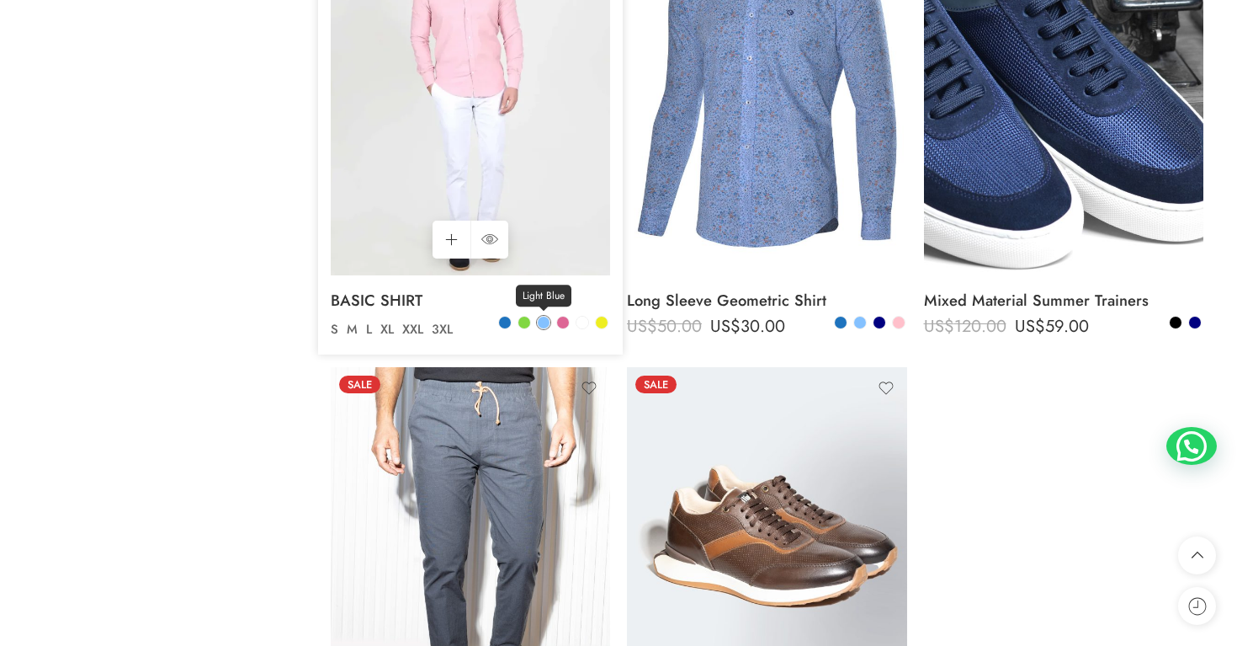
click at [545, 327] on span at bounding box center [544, 322] width 12 height 12
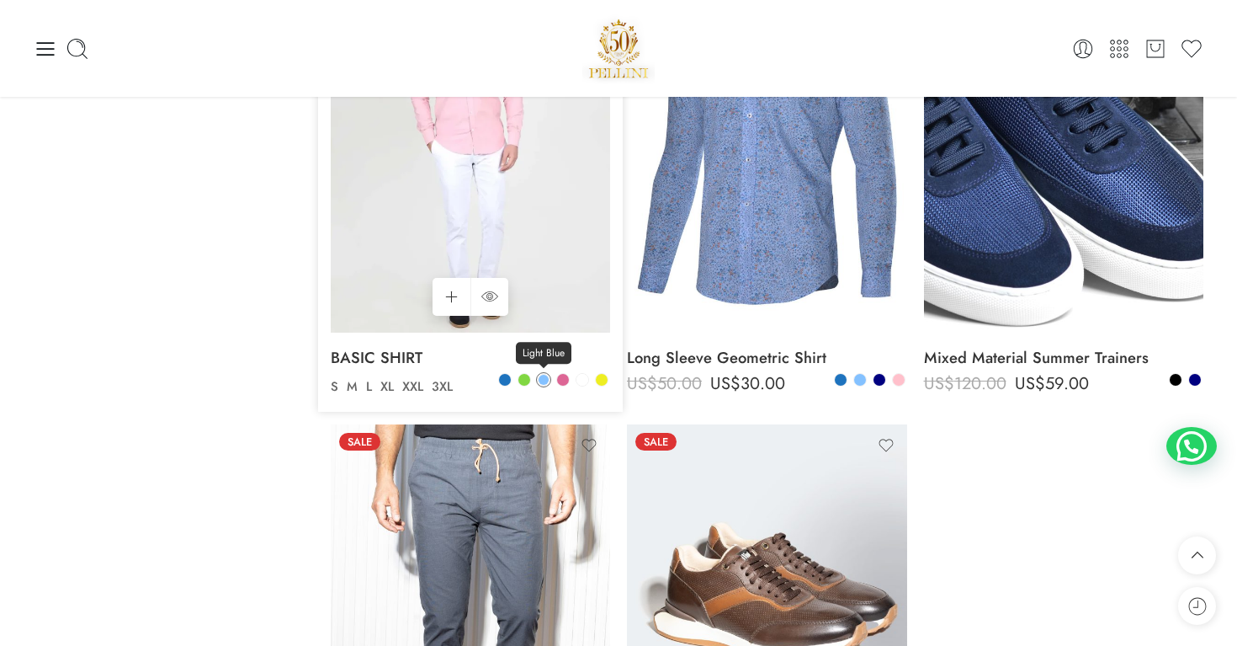
scroll to position [1260, 0]
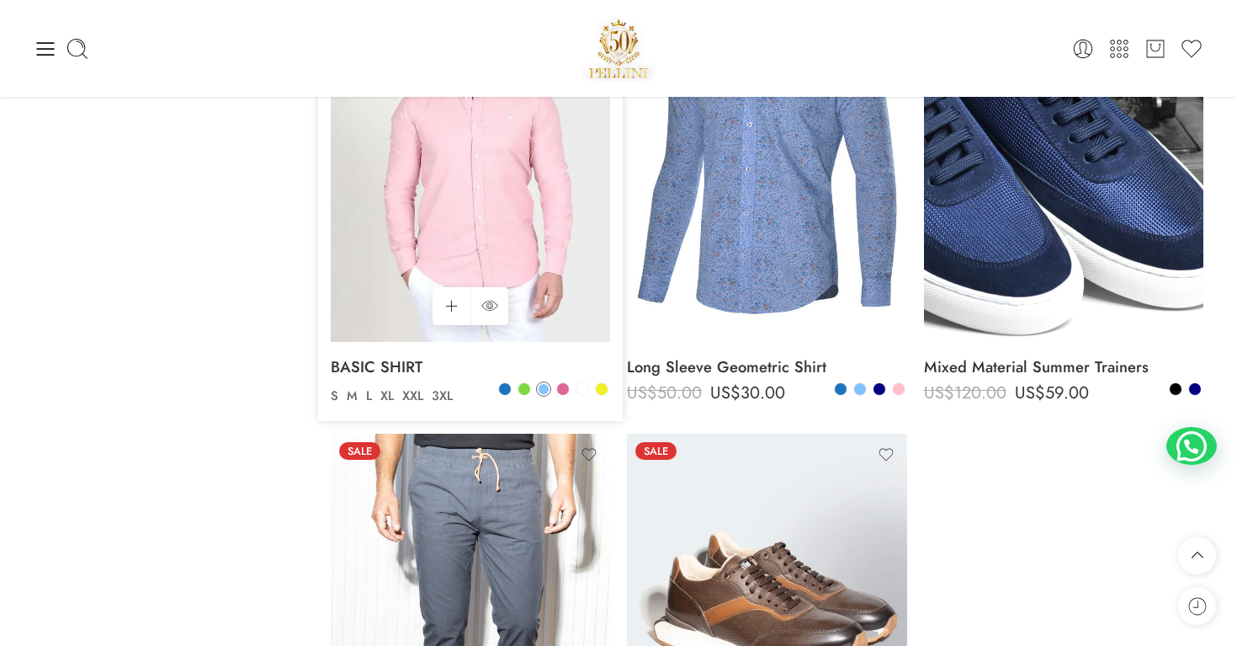
click at [558, 235] on img at bounding box center [471, 154] width 280 height 373
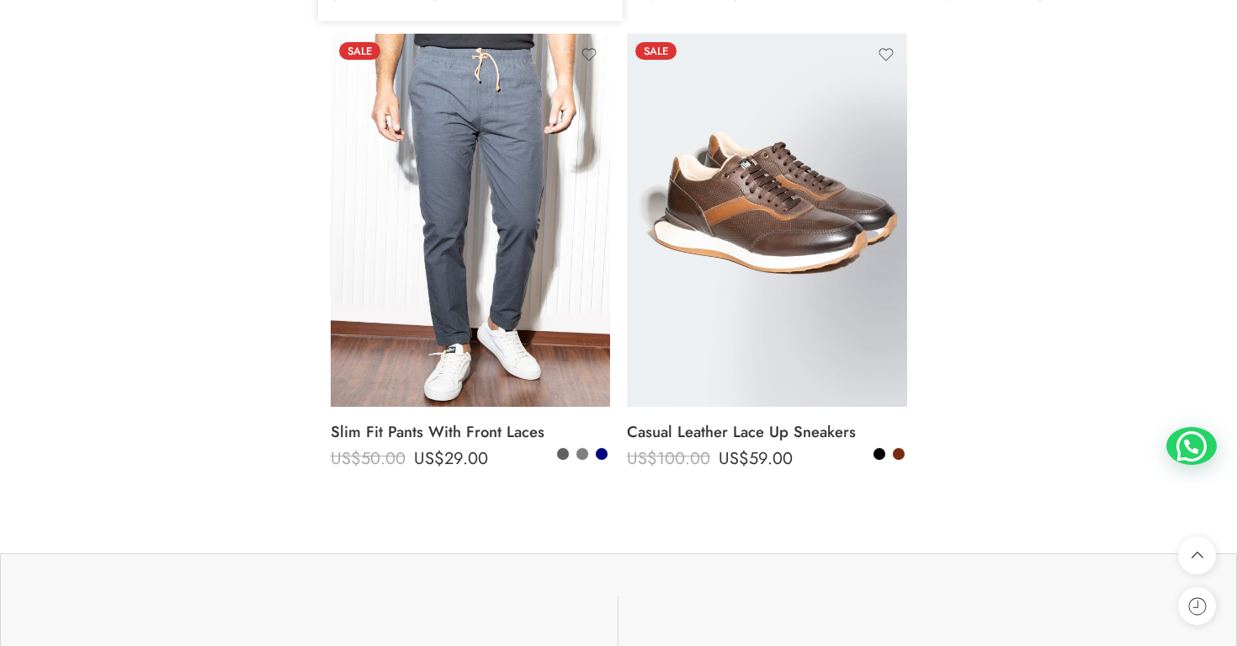
scroll to position [1664, 0]
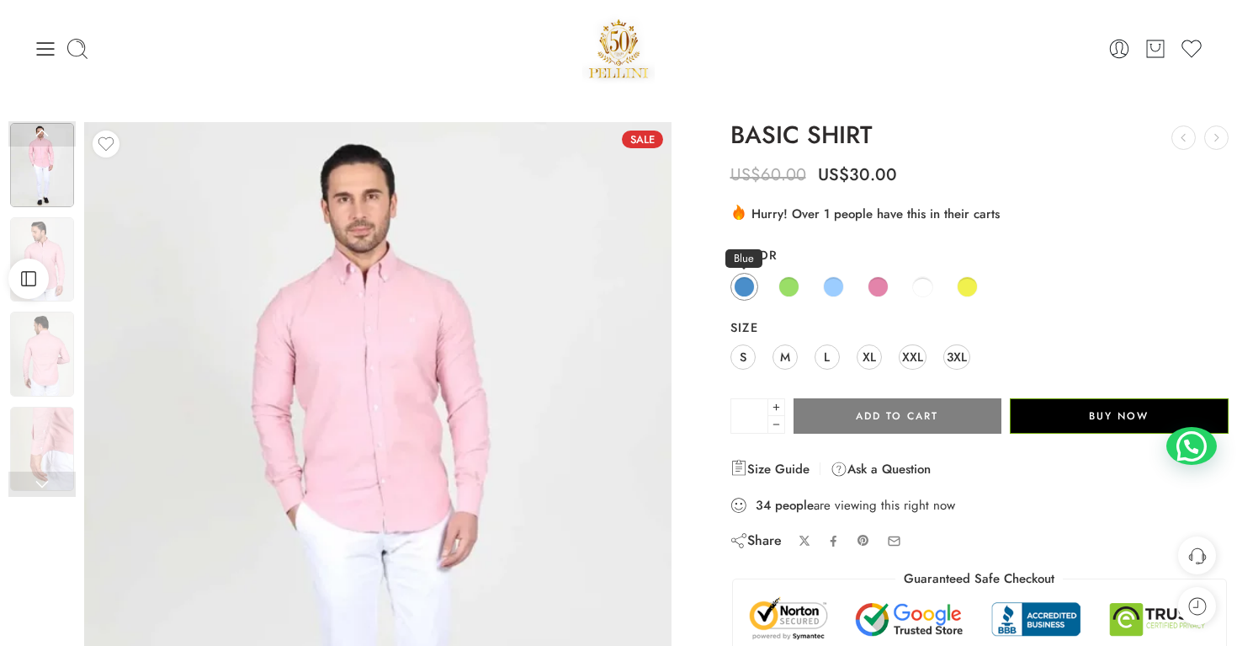
click at [736, 290] on span at bounding box center [744, 286] width 21 height 21
click at [60, 489] on link at bounding box center [41, 483] width 67 height 25
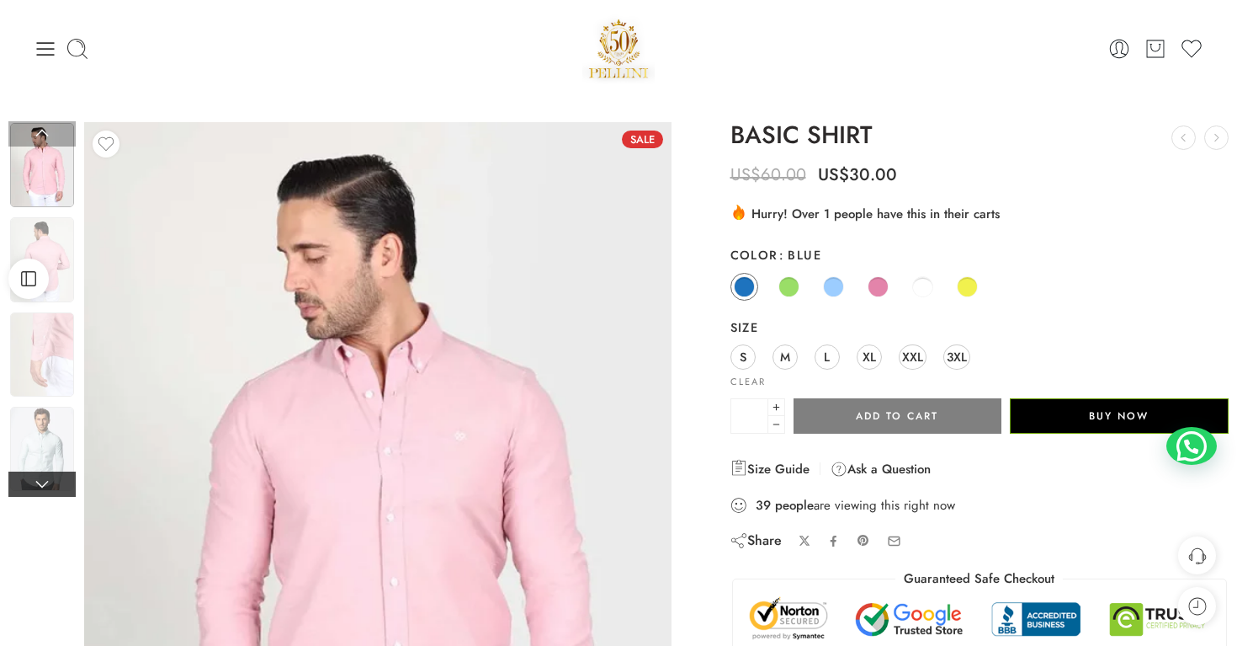
click at [60, 489] on link at bounding box center [41, 483] width 67 height 25
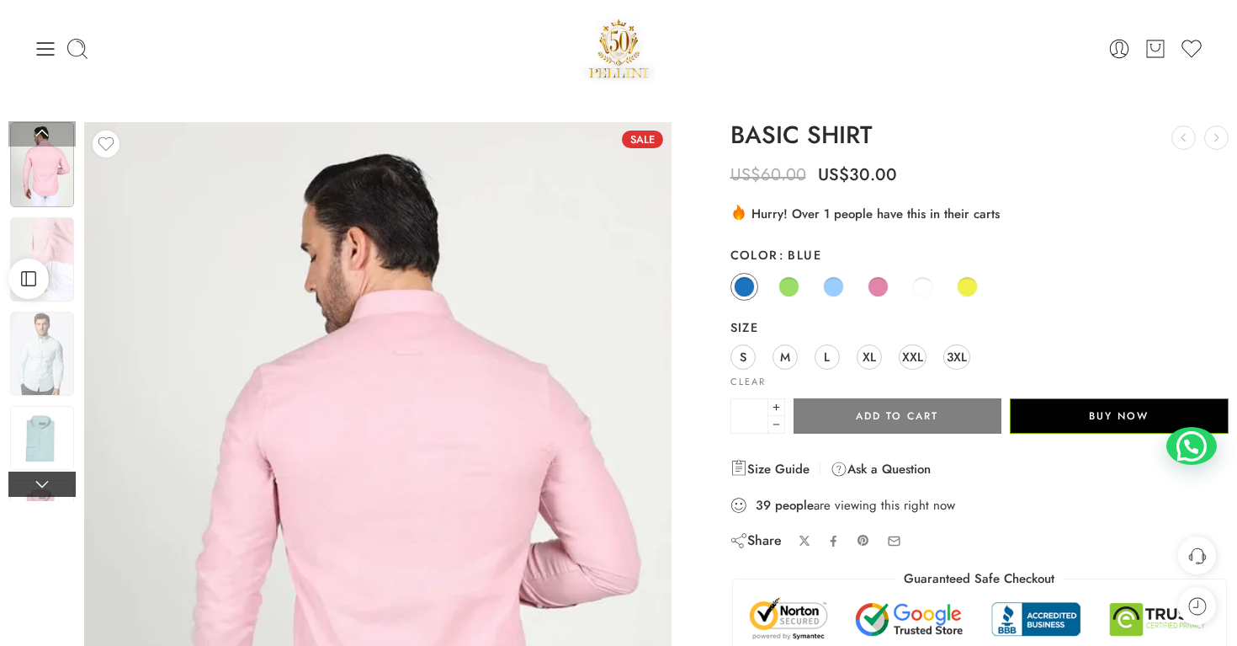
click at [60, 489] on link at bounding box center [41, 483] width 67 height 25
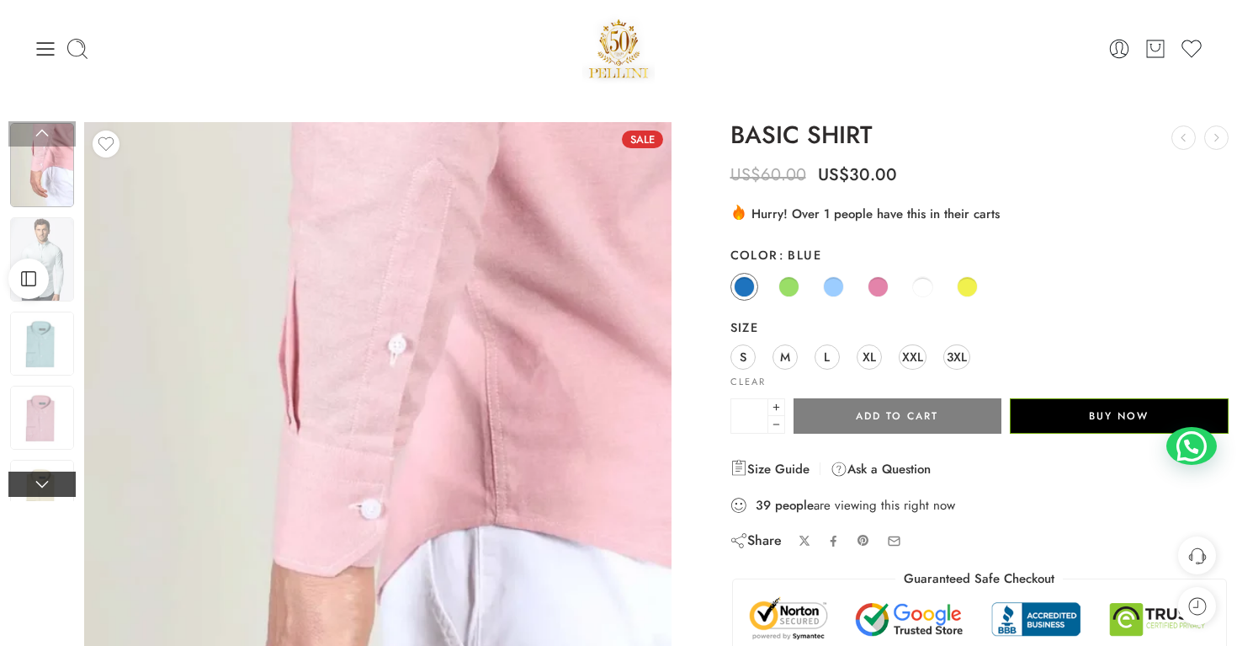
click at [60, 489] on link at bounding box center [41, 483] width 67 height 25
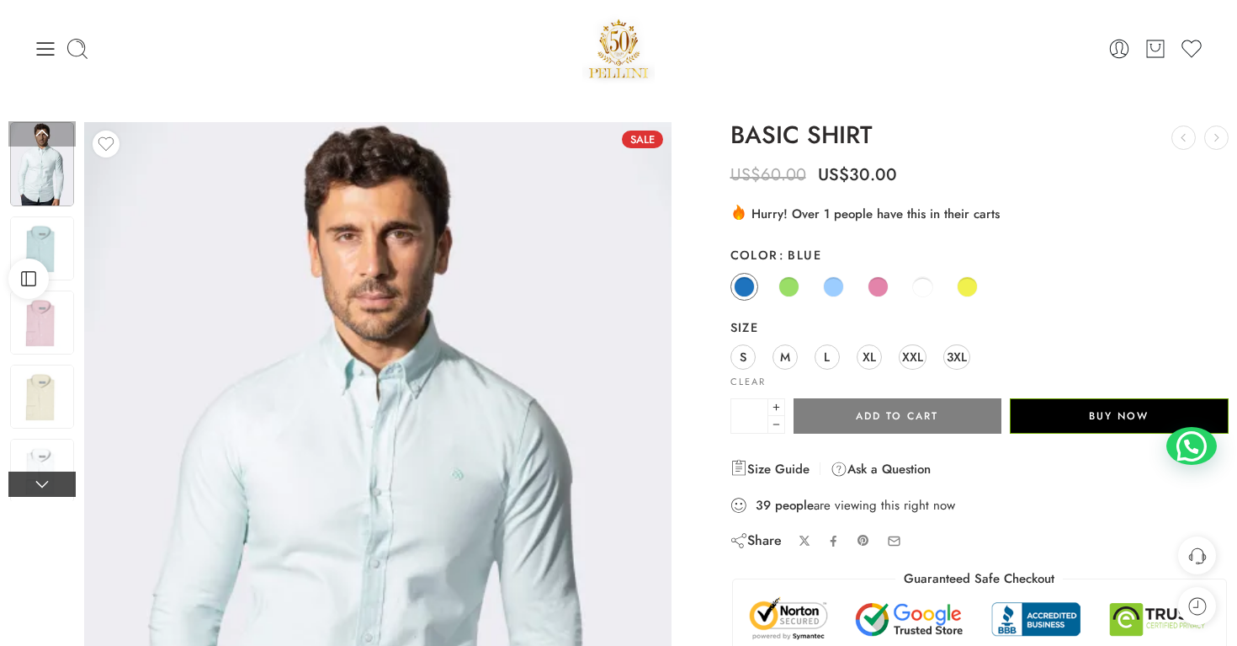
click at [60, 489] on link at bounding box center [41, 483] width 67 height 25
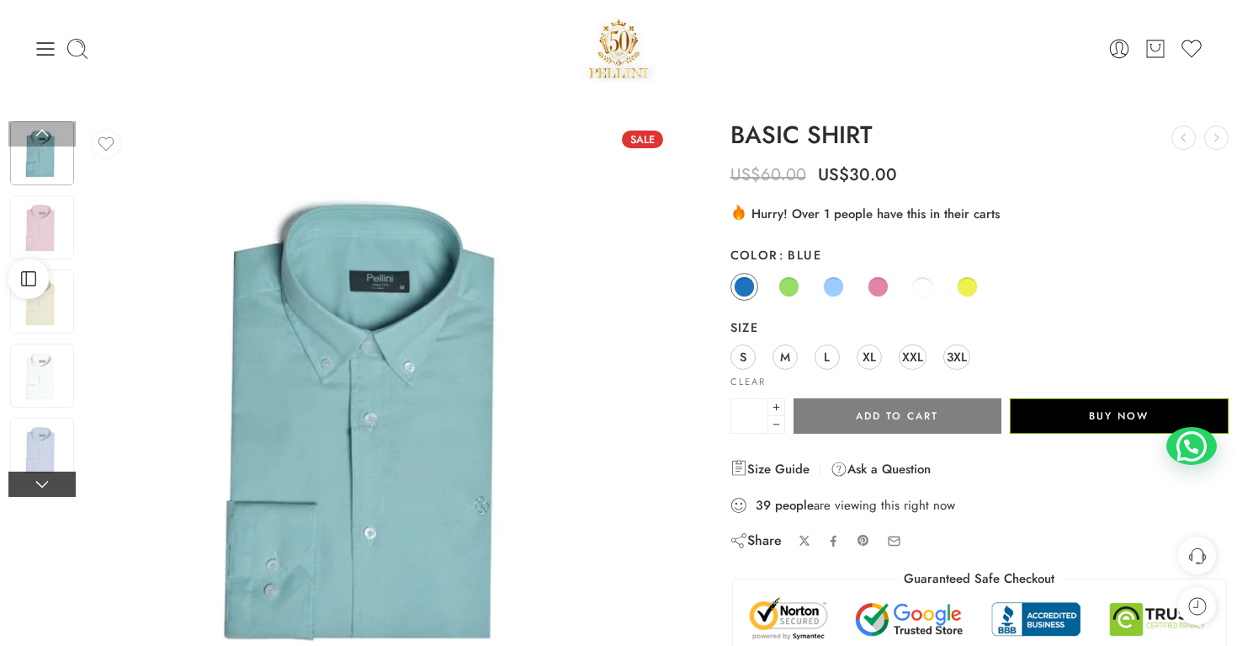
click at [60, 489] on link at bounding box center [41, 483] width 67 height 25
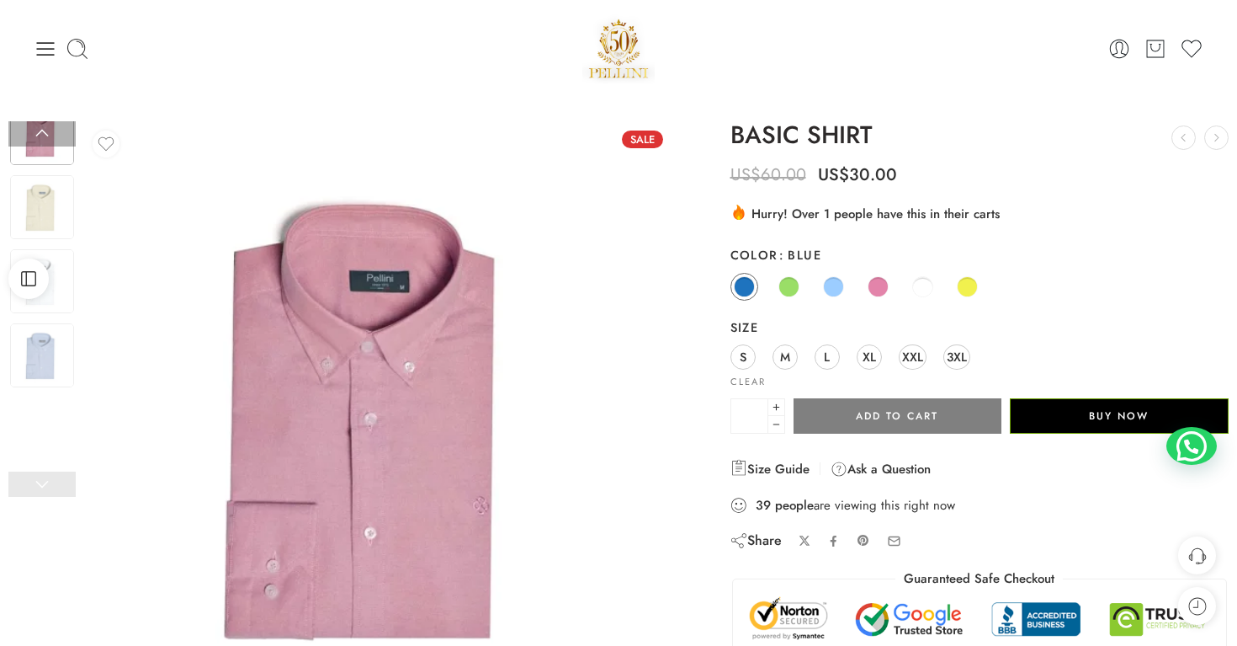
click at [60, 489] on link at bounding box center [41, 483] width 67 height 25
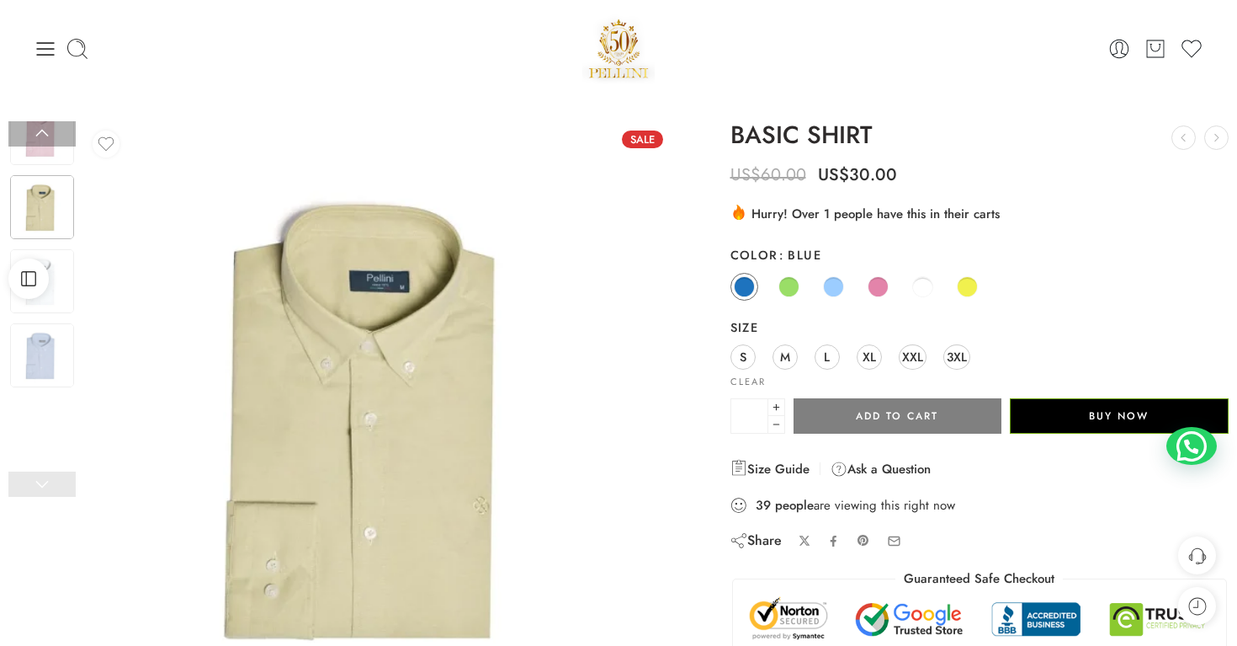
click at [60, 489] on link at bounding box center [41, 483] width 67 height 25
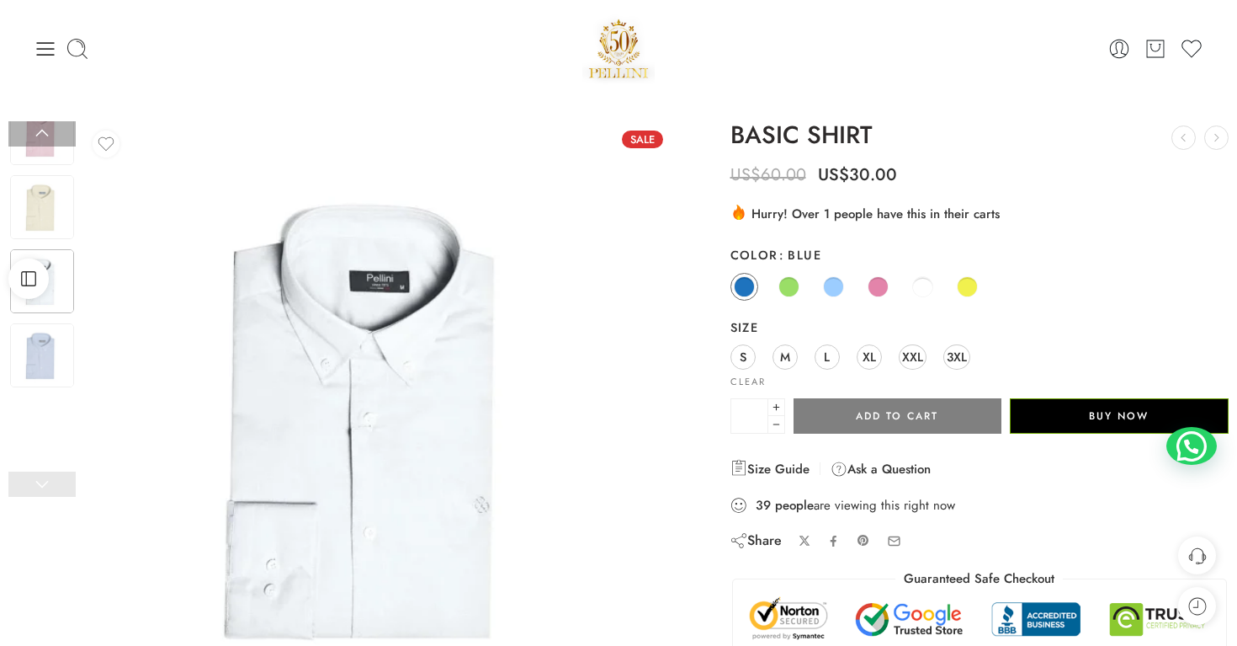
click at [60, 489] on link at bounding box center [41, 483] width 67 height 25
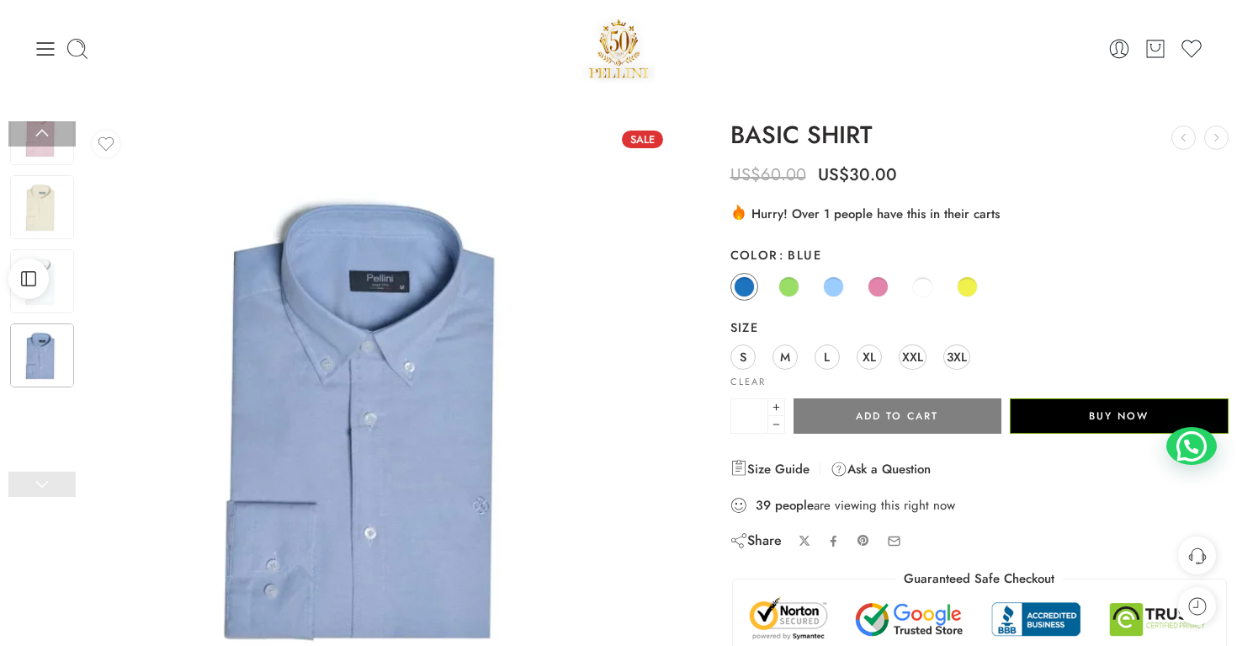
click at [60, 489] on link at bounding box center [41, 483] width 67 height 25
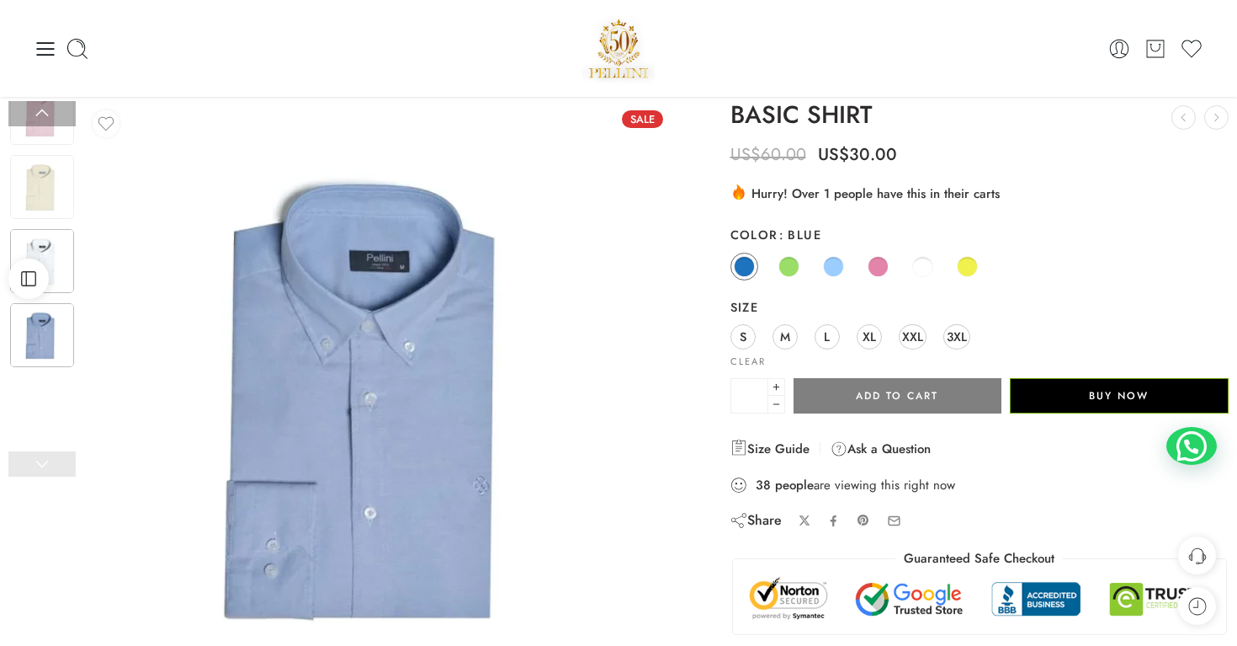
scroll to position [11, 0]
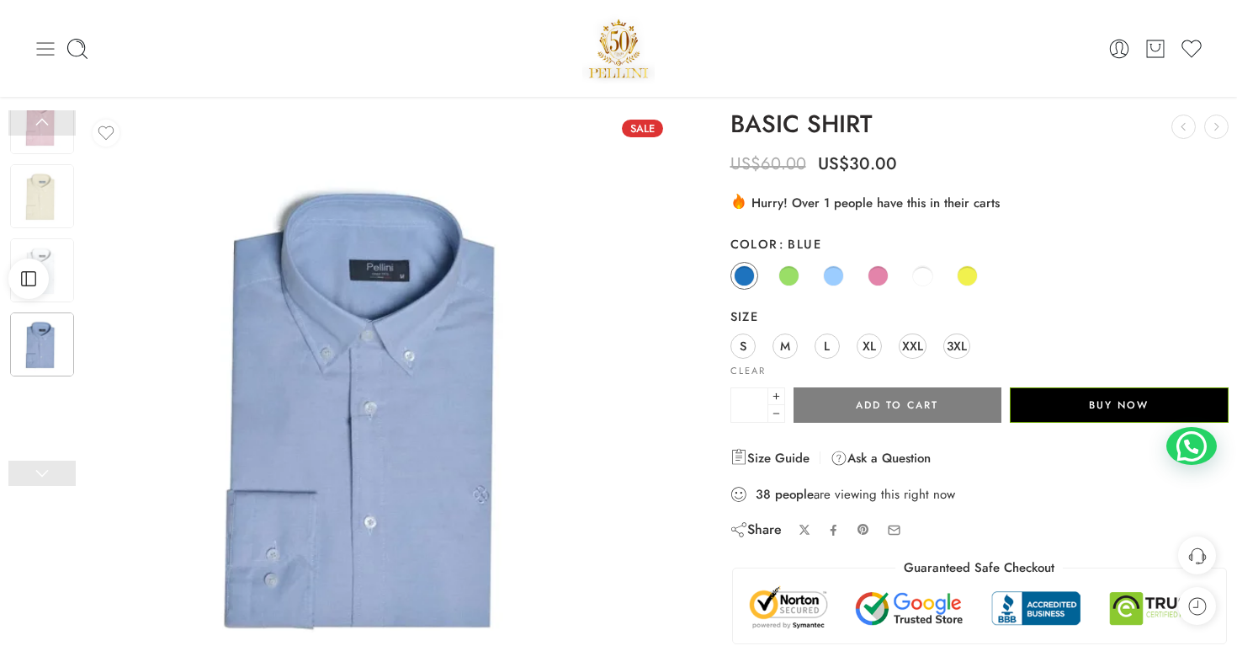
click at [46, 51] on icon at bounding box center [46, 49] width 24 height 24
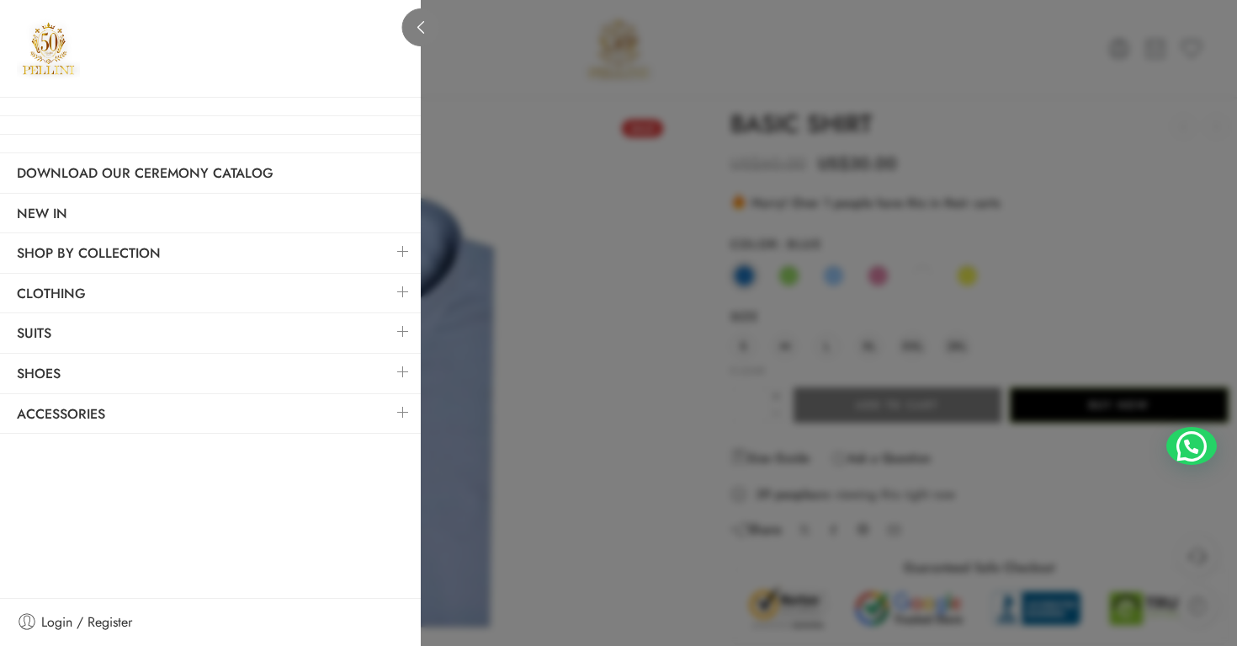
click at [426, 26] on icon at bounding box center [421, 27] width 13 height 13
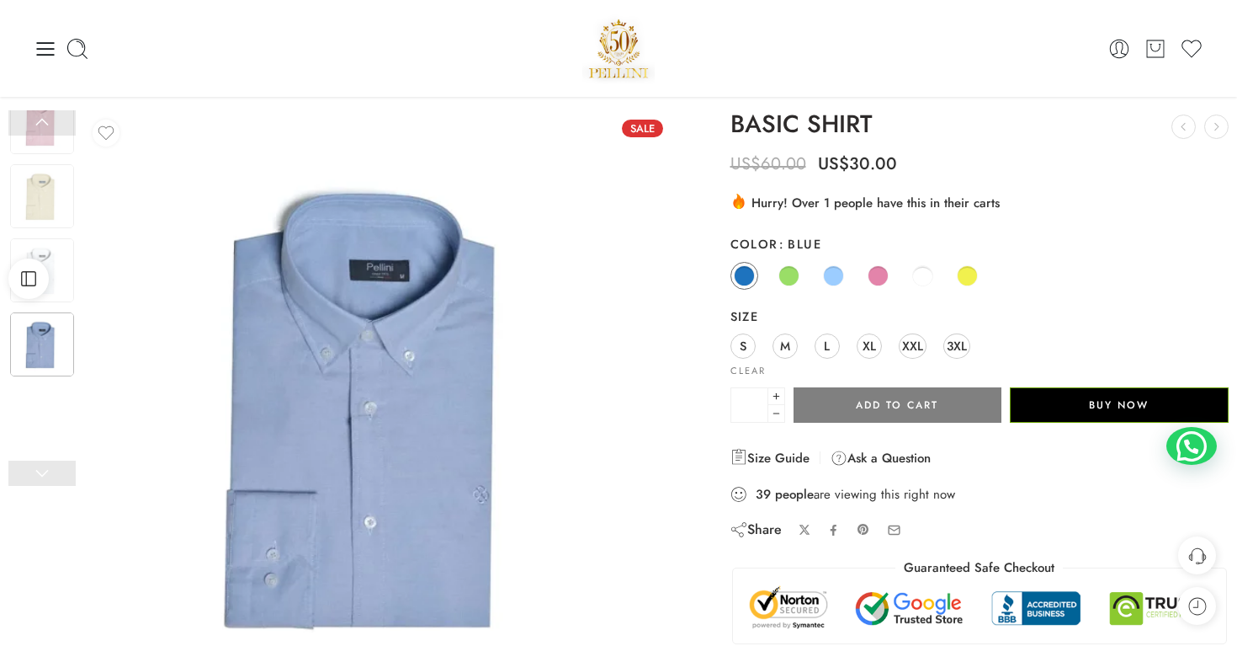
scroll to position [0, 0]
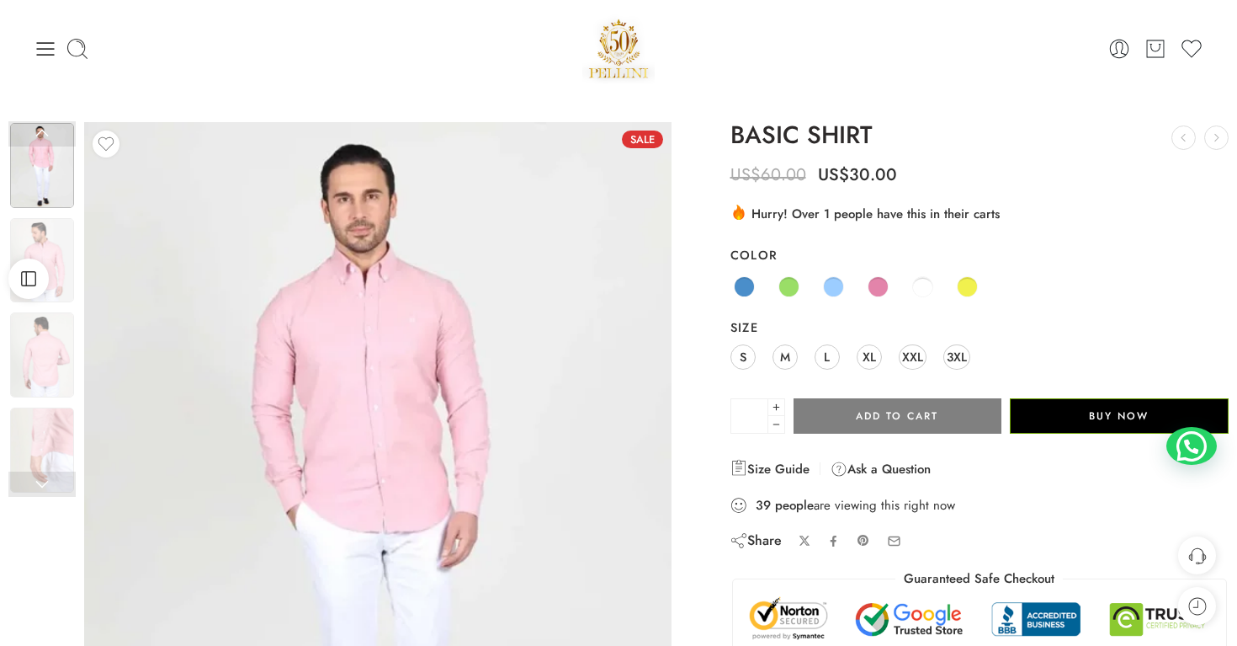
click at [59, 51] on div at bounding box center [229, 49] width 390 height 24
click at [42, 51] on icon at bounding box center [46, 49] width 24 height 24
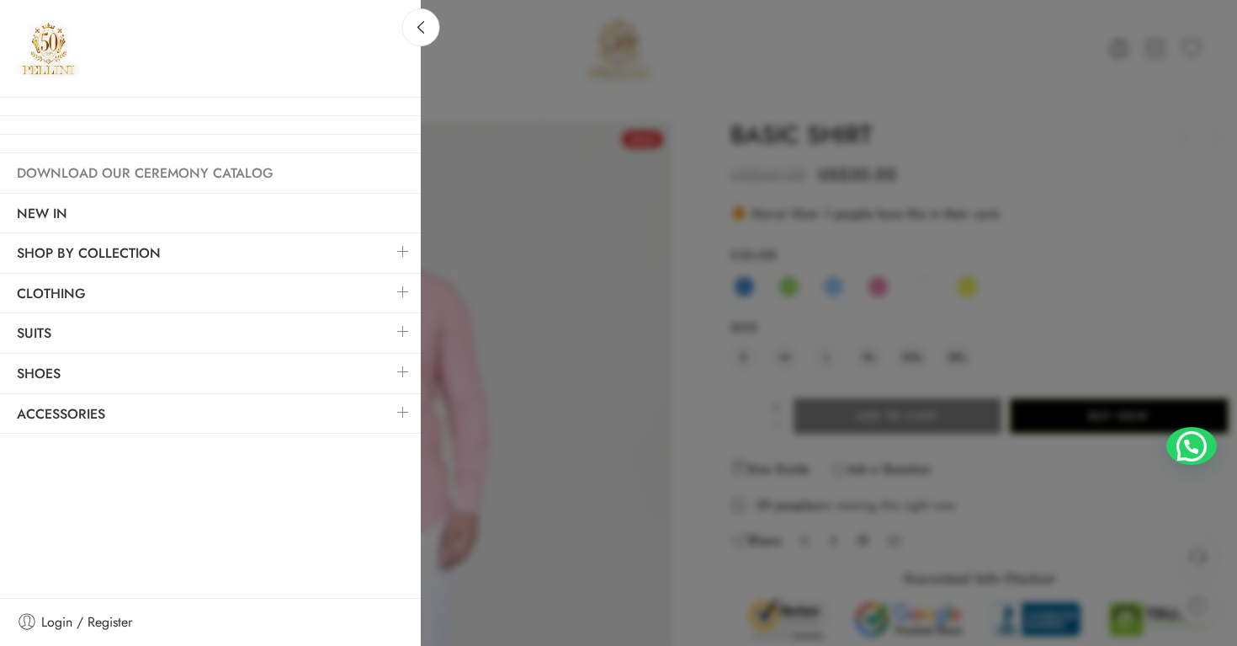
click at [72, 156] on link "Download Our Ceremony Catalog" at bounding box center [210, 173] width 421 height 39
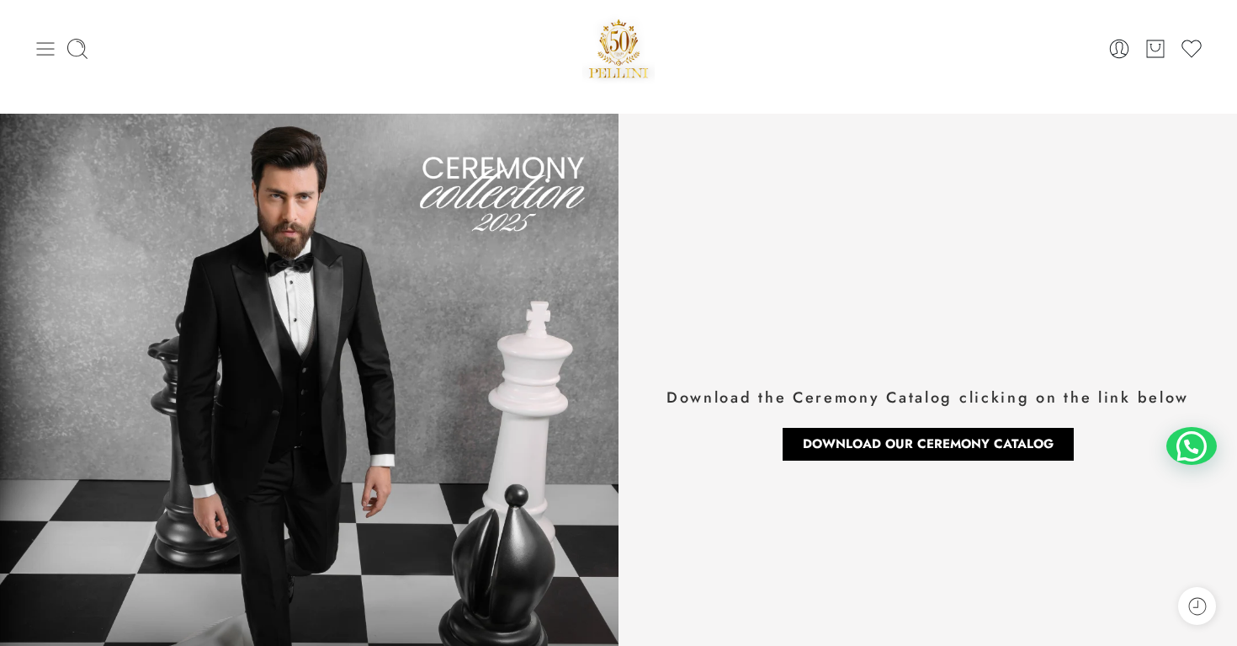
click at [47, 50] on icon at bounding box center [46, 49] width 24 height 24
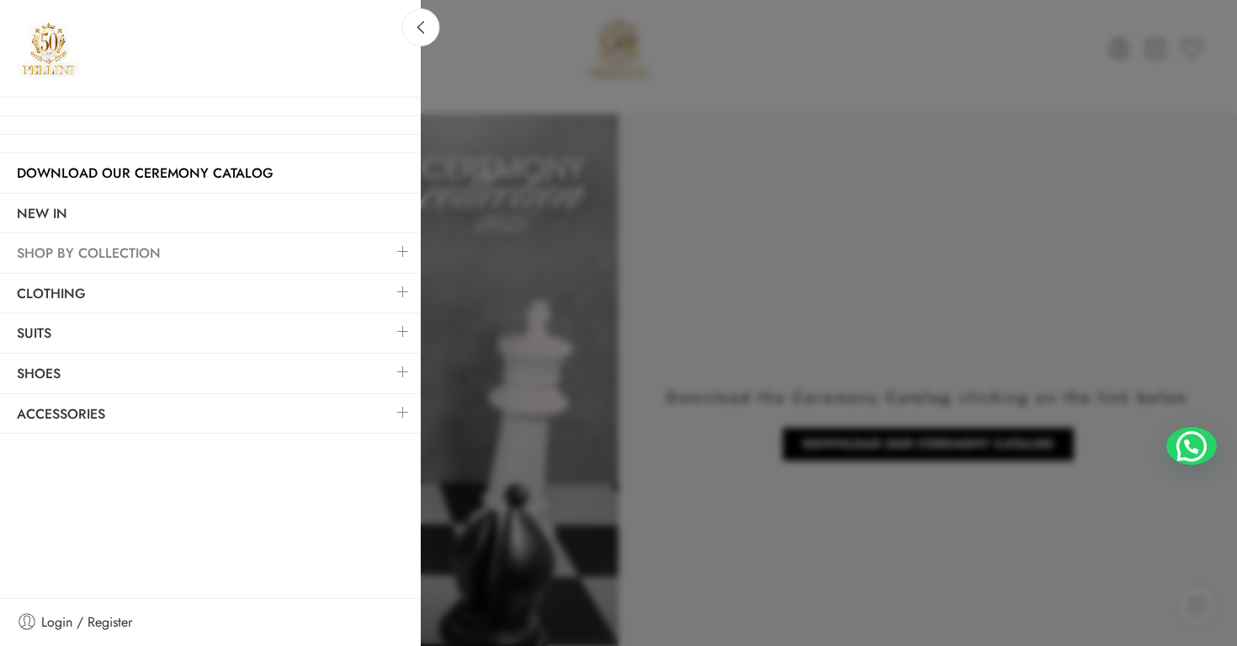
click at [337, 252] on link "SHOP BY COLLECTION" at bounding box center [210, 253] width 421 height 39
click at [419, 32] on icon at bounding box center [421, 27] width 13 height 13
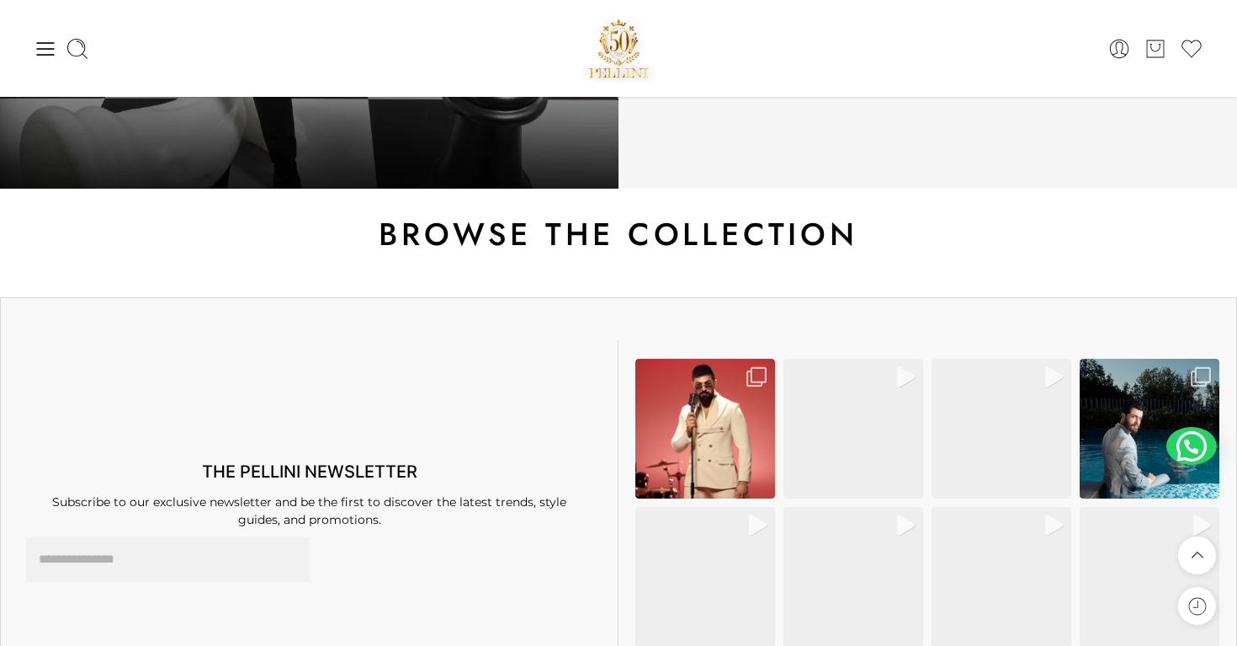
scroll to position [476, 0]
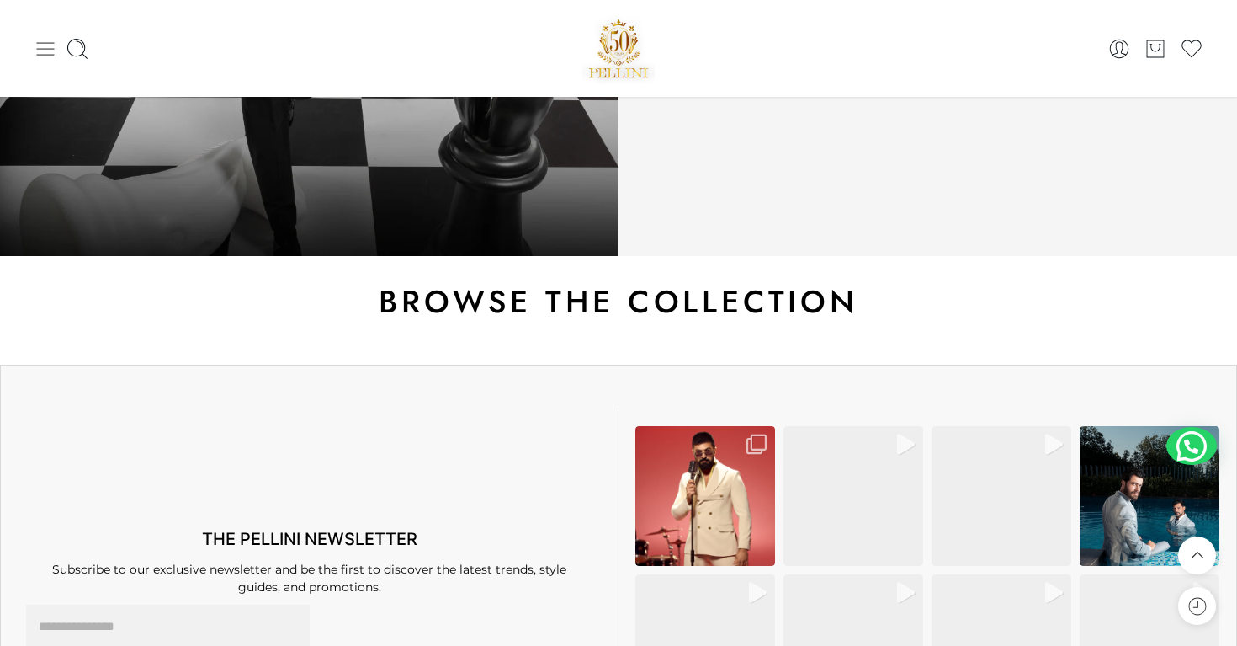
click at [40, 54] on icon at bounding box center [46, 48] width 18 height 13
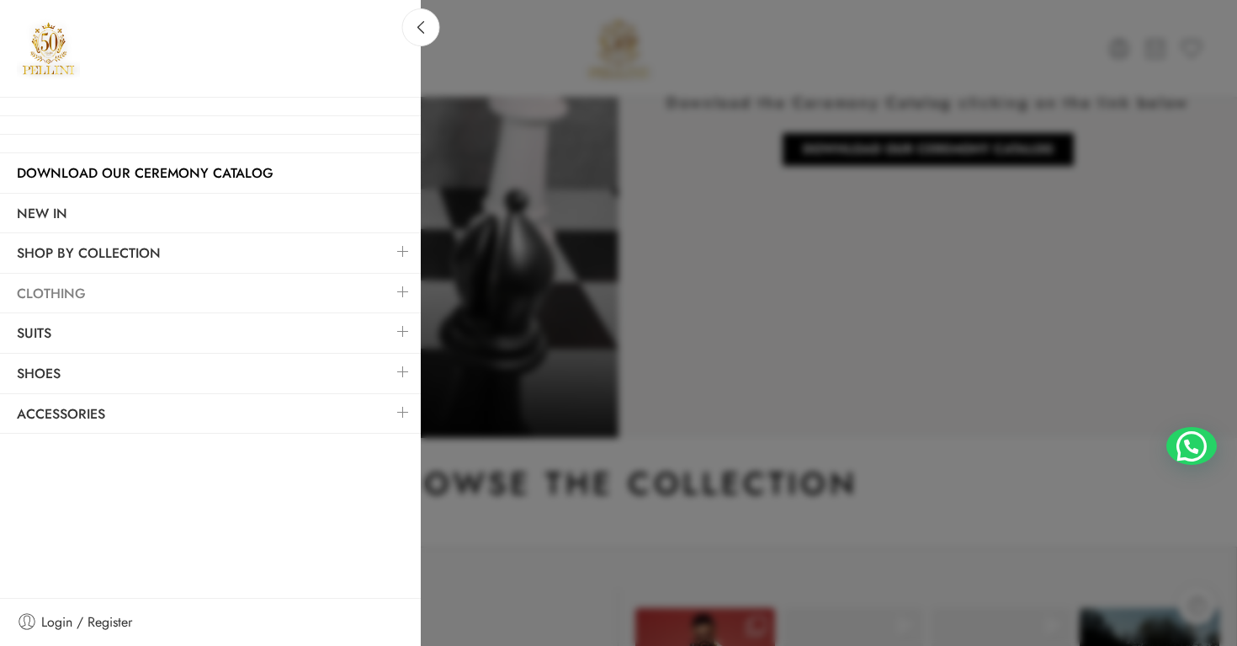
scroll to position [228, 0]
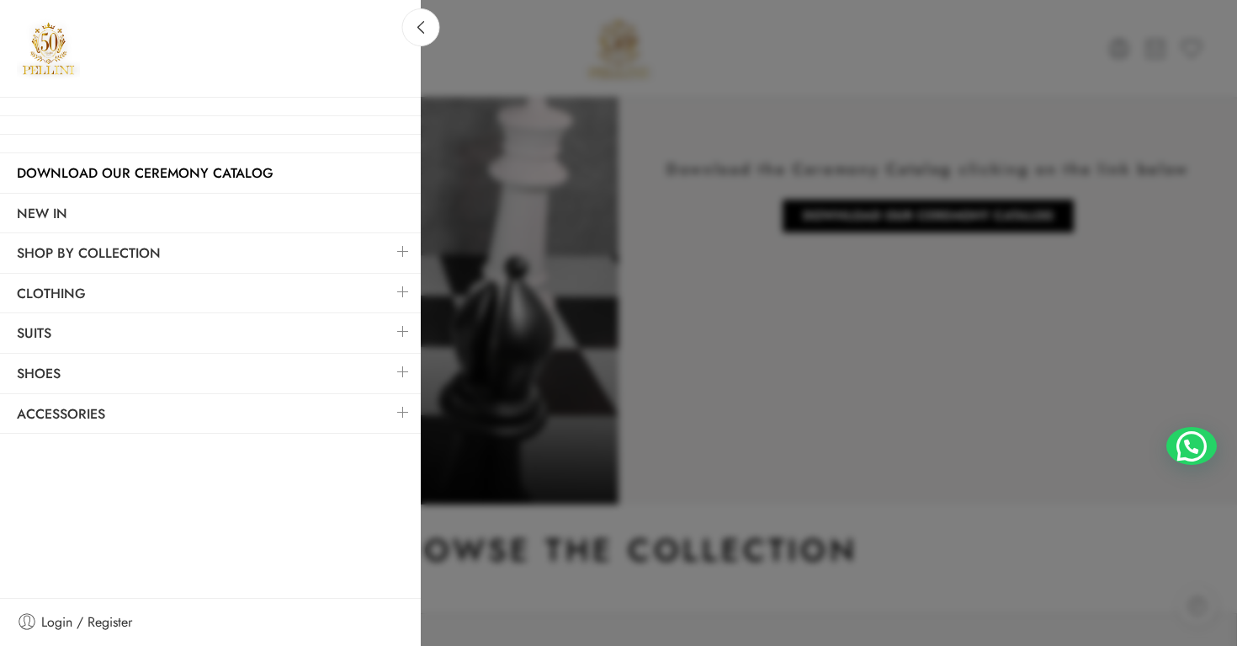
click at [85, 119] on link at bounding box center [210, 125] width 421 height 17
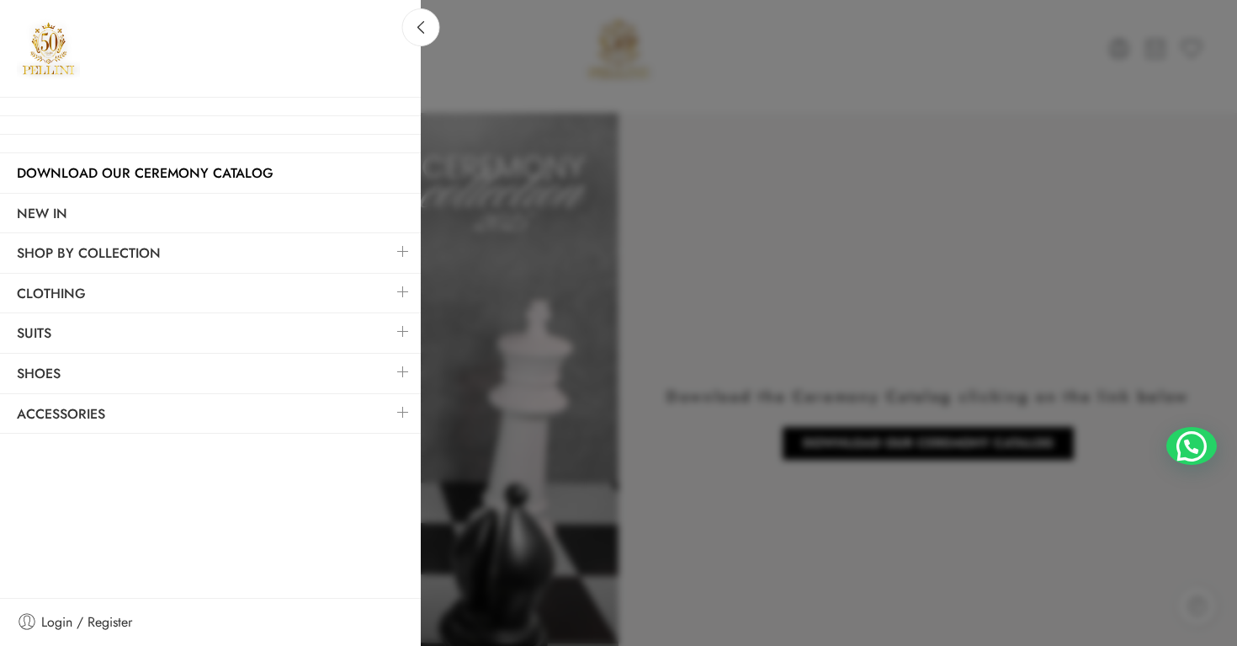
scroll to position [0, 0]
click at [65, 106] on link at bounding box center [210, 106] width 421 height 17
drag, startPoint x: 47, startPoint y: 72, endPoint x: 630, endPoint y: 5, distance: 586.3
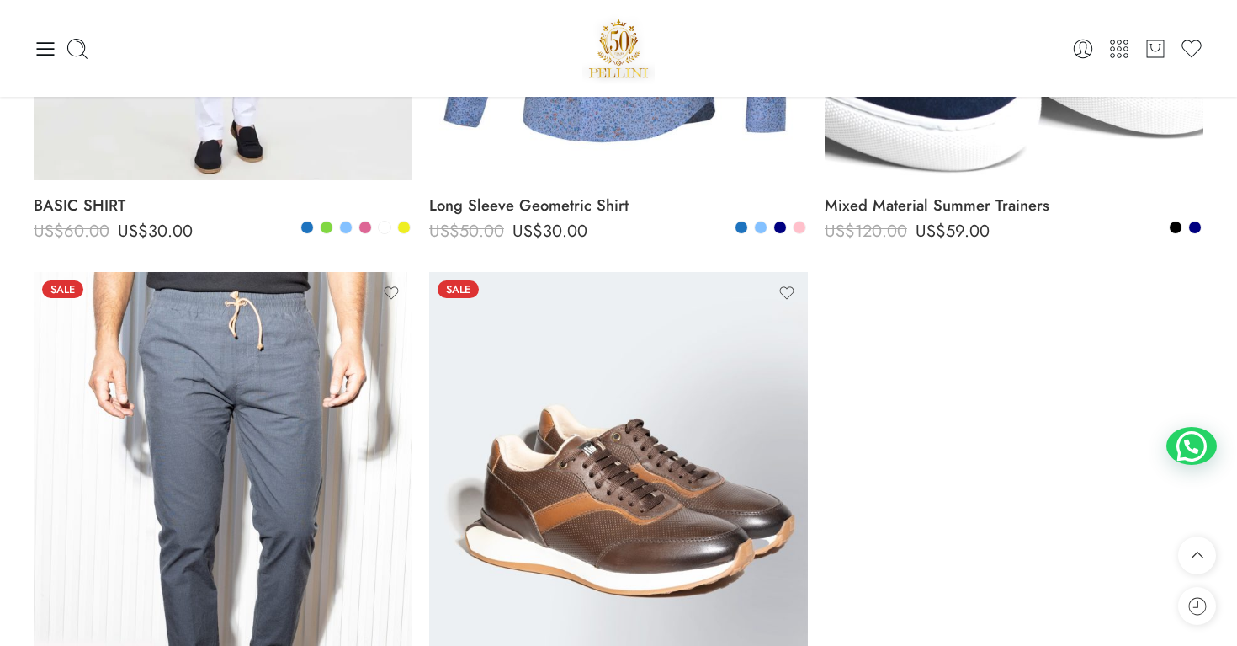
scroll to position [1512, 0]
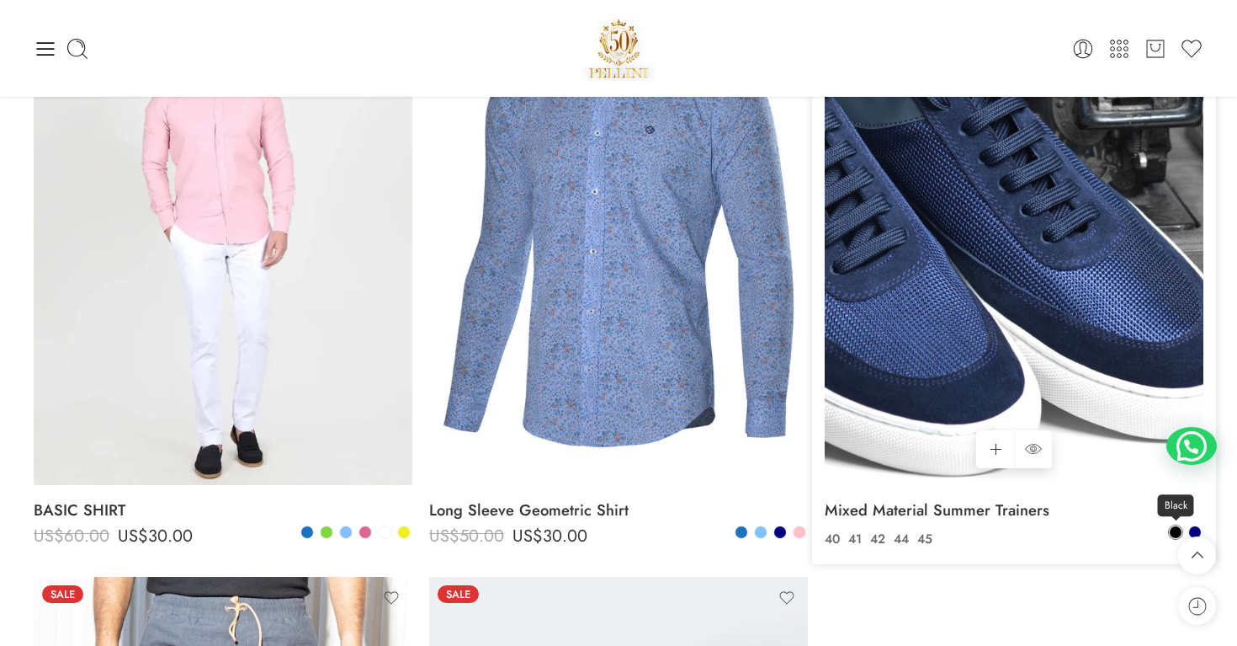
click at [1178, 531] on span at bounding box center [1176, 532] width 12 height 12
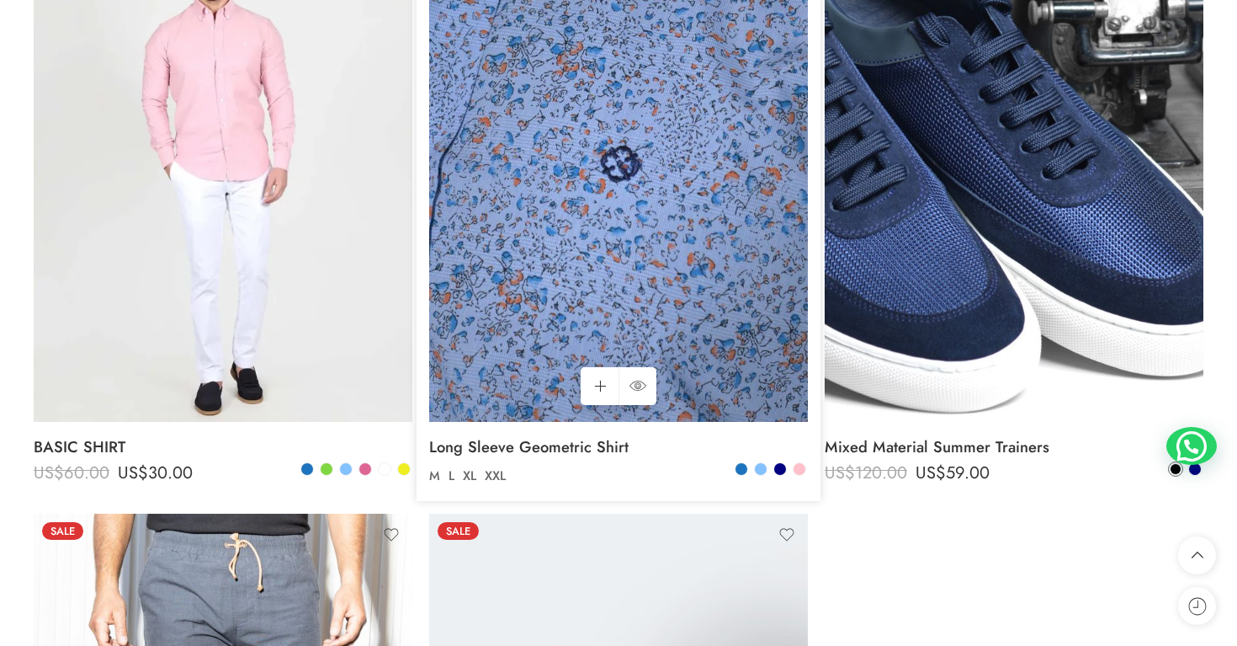
scroll to position [1592, 0]
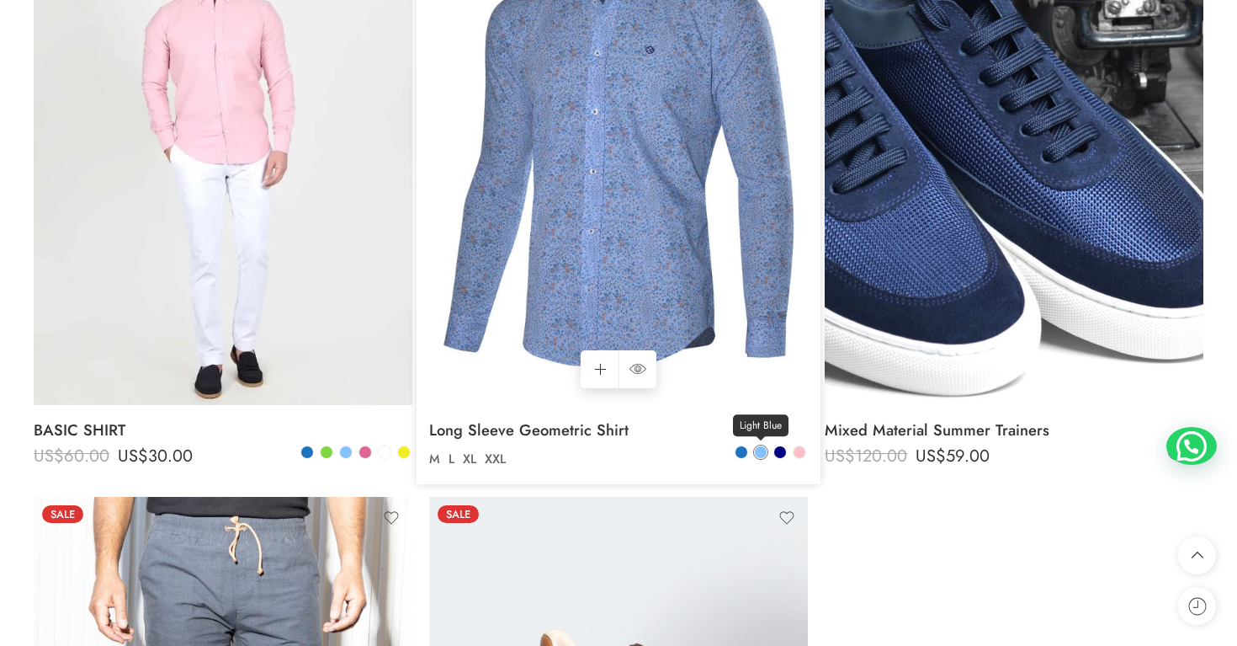
click at [758, 455] on span at bounding box center [761, 452] width 12 height 12
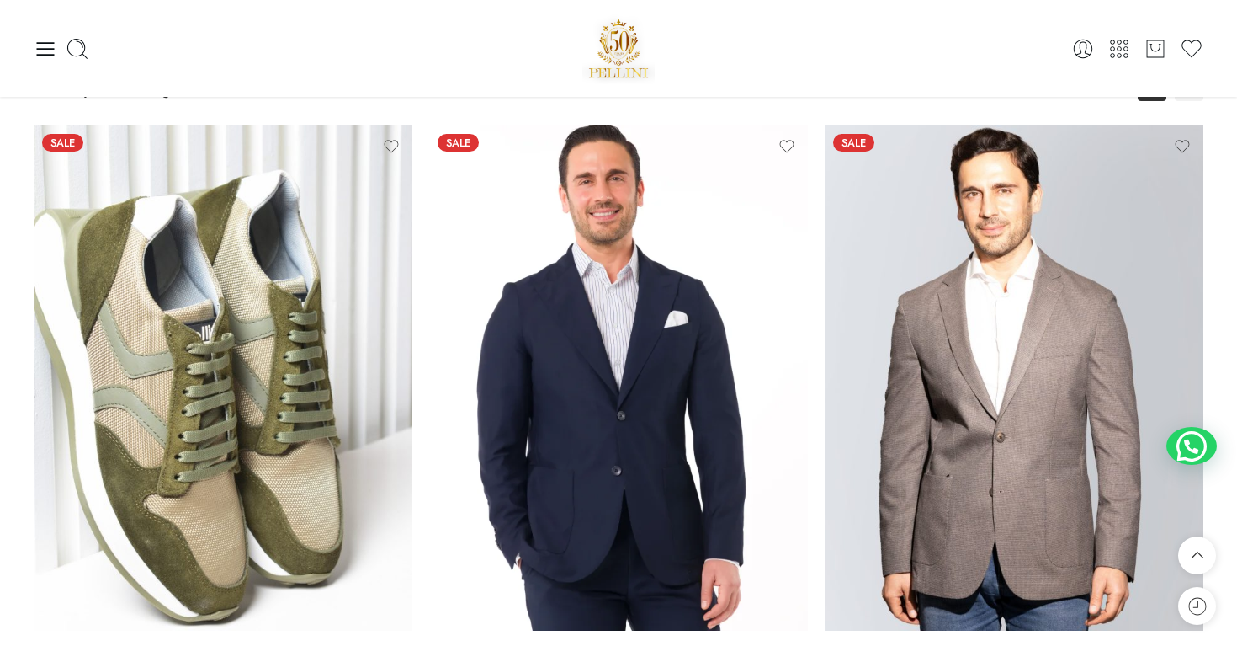
scroll to position [0, 0]
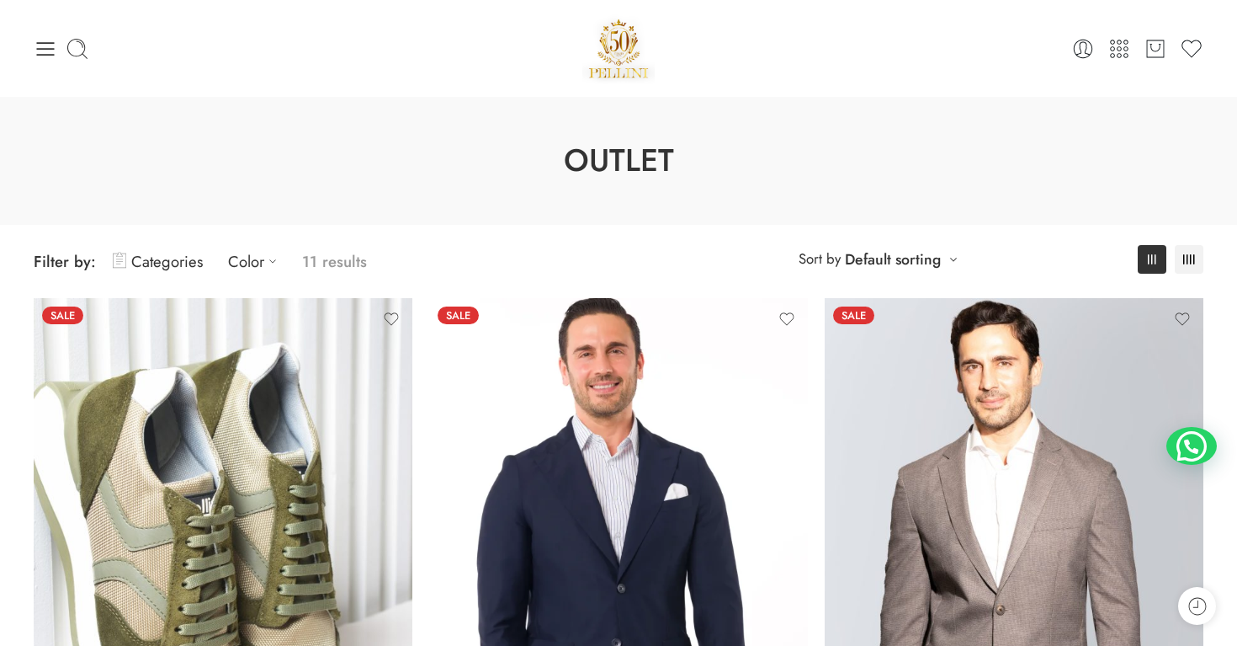
click at [33, 48] on div "0 Cart 0 Wishlist Search here" at bounding box center [618, 49] width 1187 height 72
click at [46, 48] on icon at bounding box center [46, 48] width 18 height 13
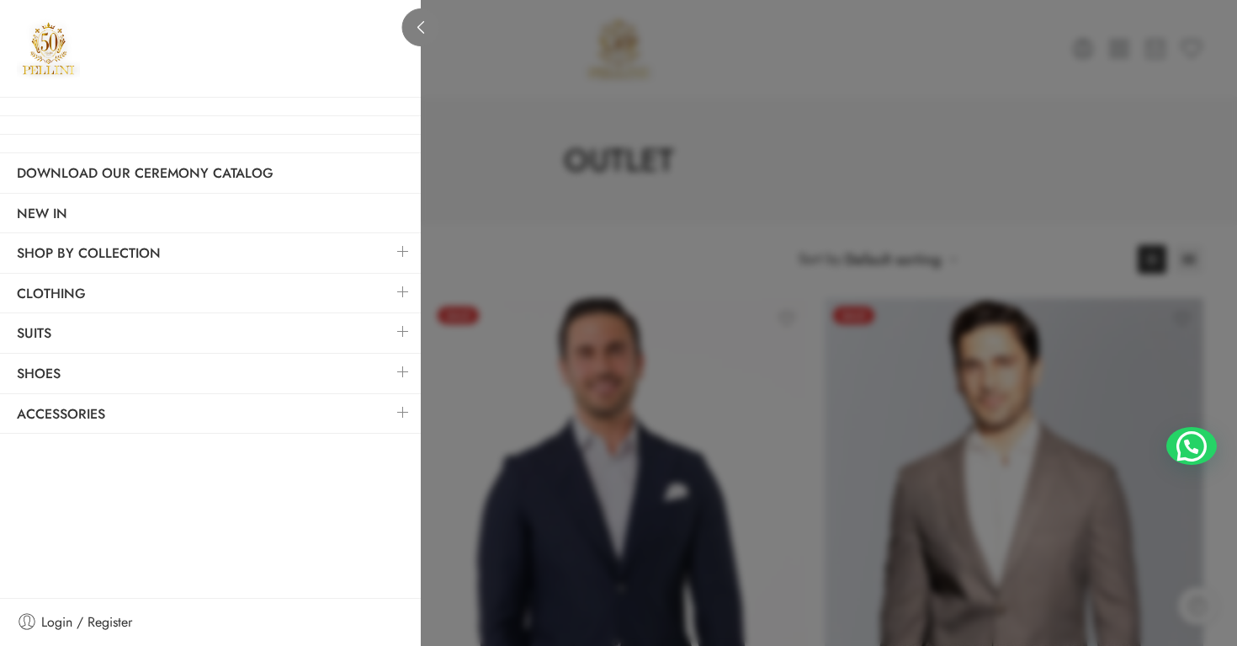
click at [423, 40] on link at bounding box center [421, 27] width 38 height 38
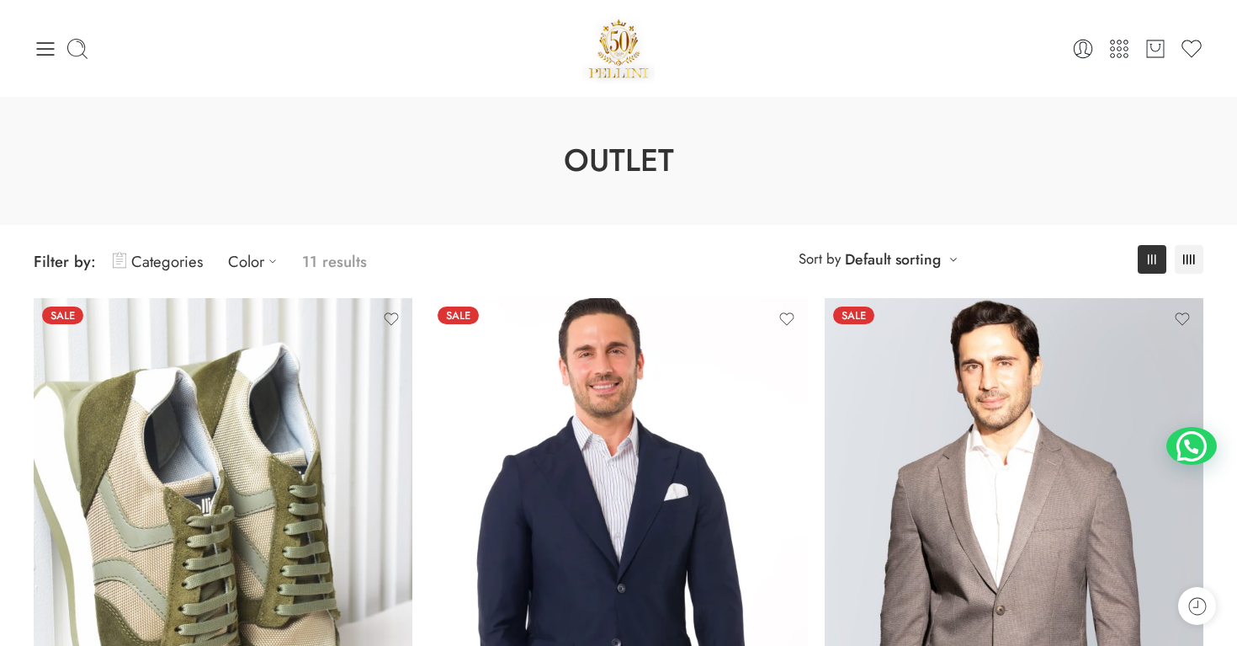
click at [30, 43] on div "0 Cart 0 Wishlist Search here" at bounding box center [618, 49] width 1187 height 72
click at [48, 54] on icon at bounding box center [46, 48] width 18 height 13
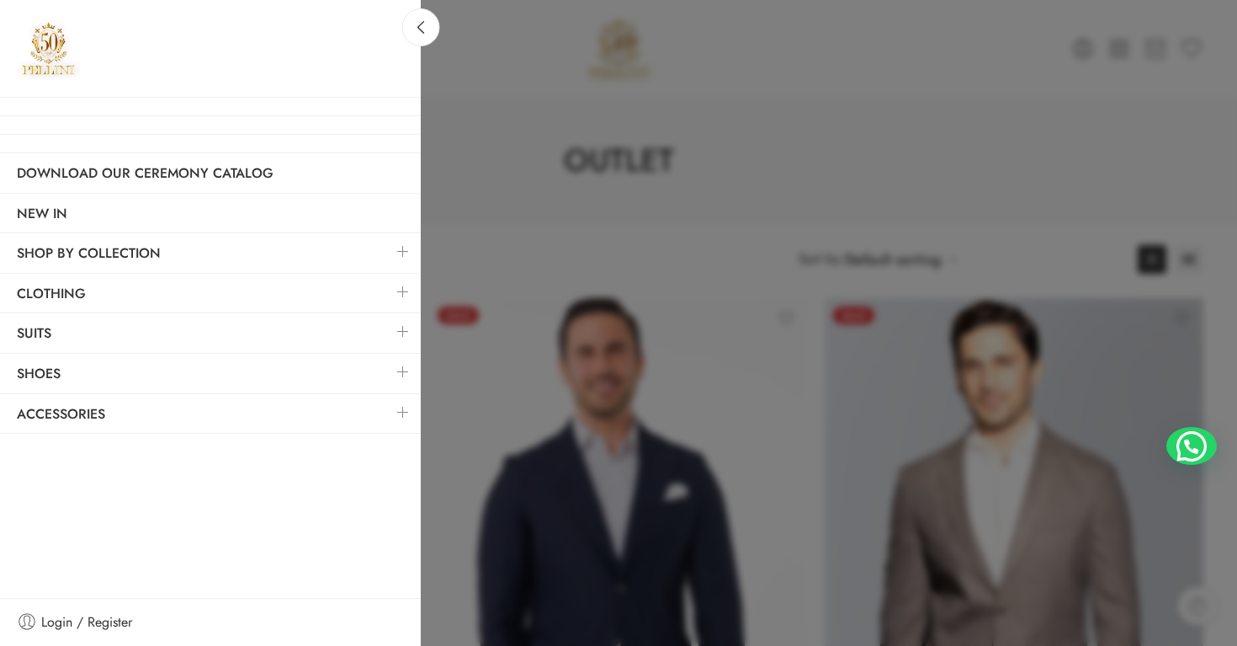
click at [402, 412] on link at bounding box center [402, 412] width 35 height 36
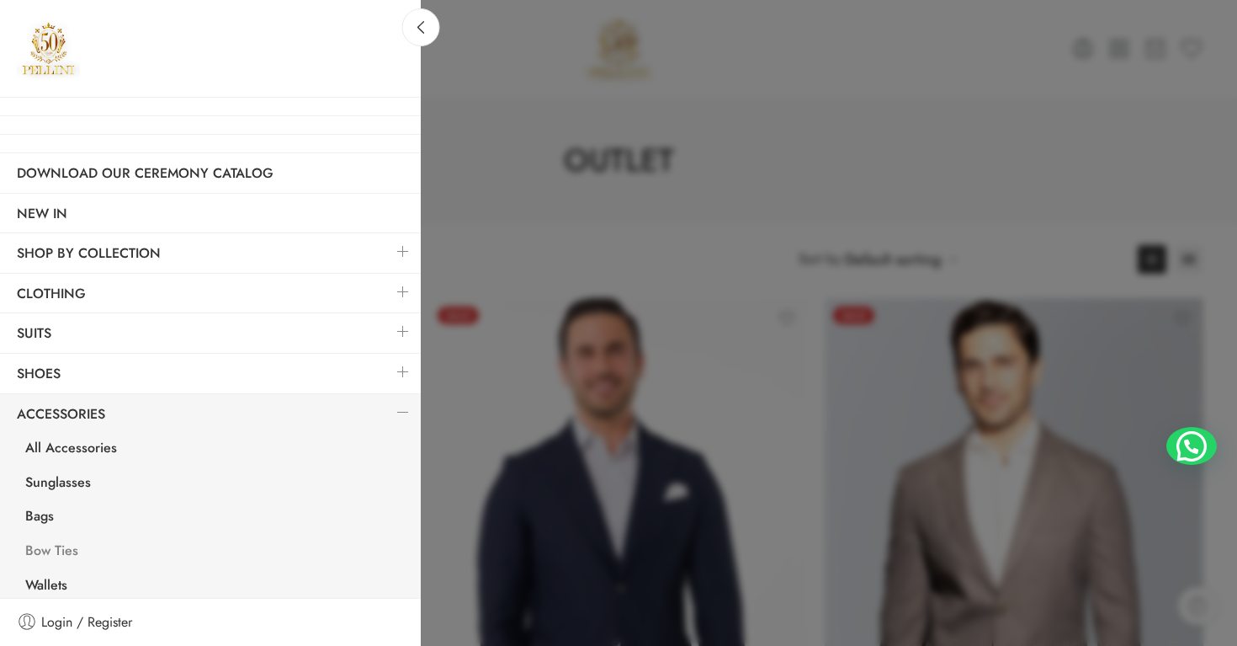
click at [67, 553] on link "Bow Ties" at bounding box center [214, 552] width 412 height 35
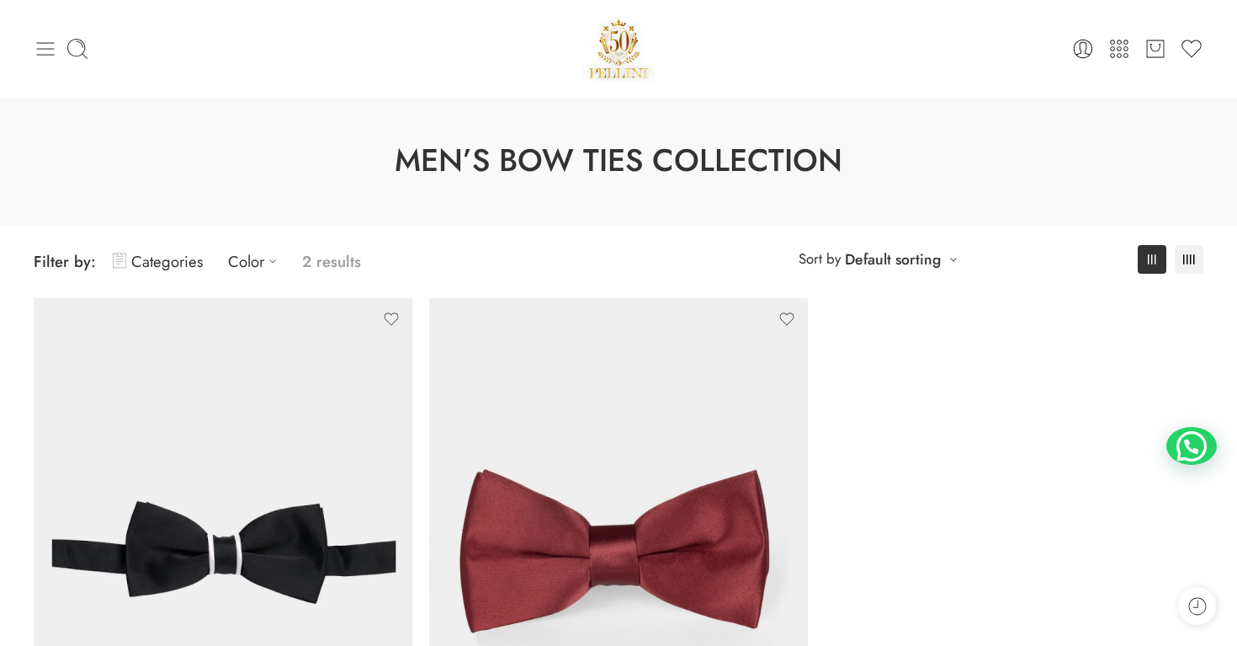
click at [54, 44] on icon at bounding box center [46, 49] width 24 height 24
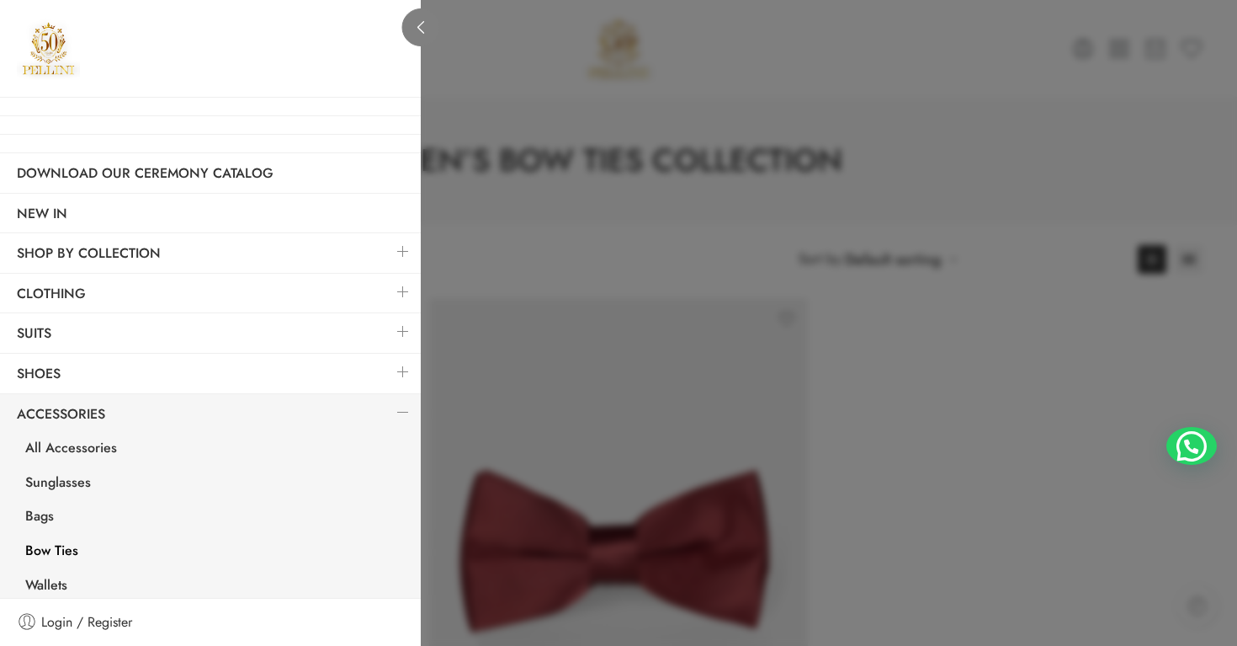
click at [418, 25] on icon at bounding box center [421, 27] width 13 height 13
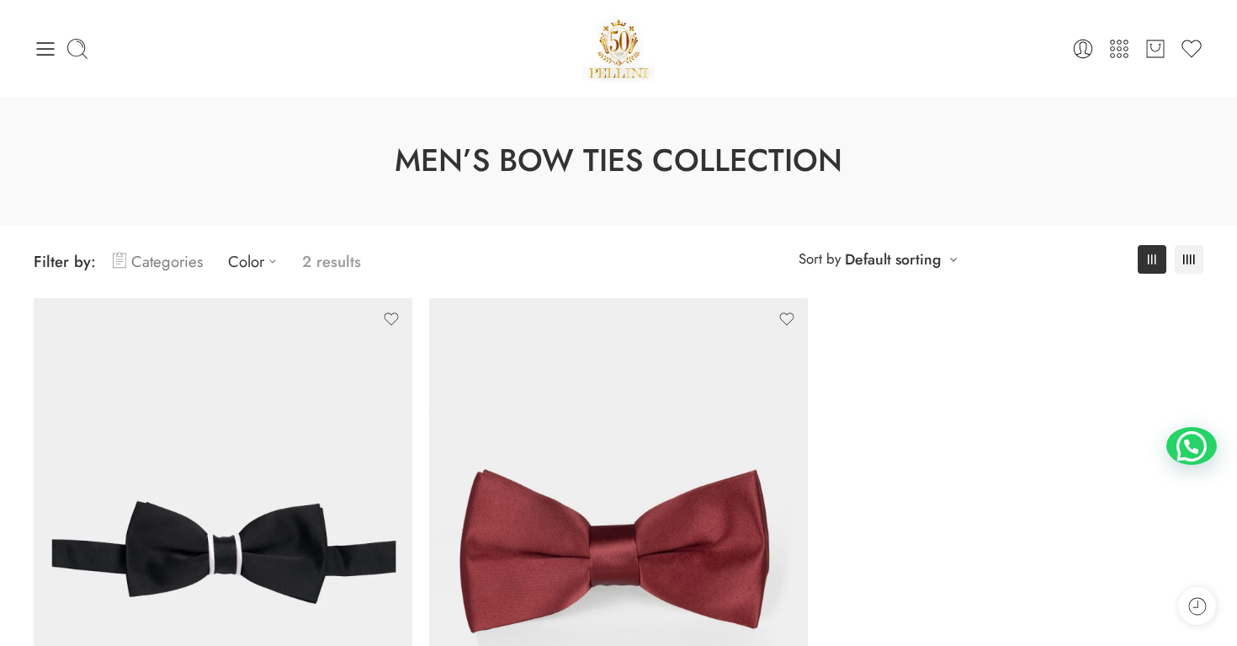
click at [161, 258] on link "Categories" at bounding box center [158, 262] width 90 height 40
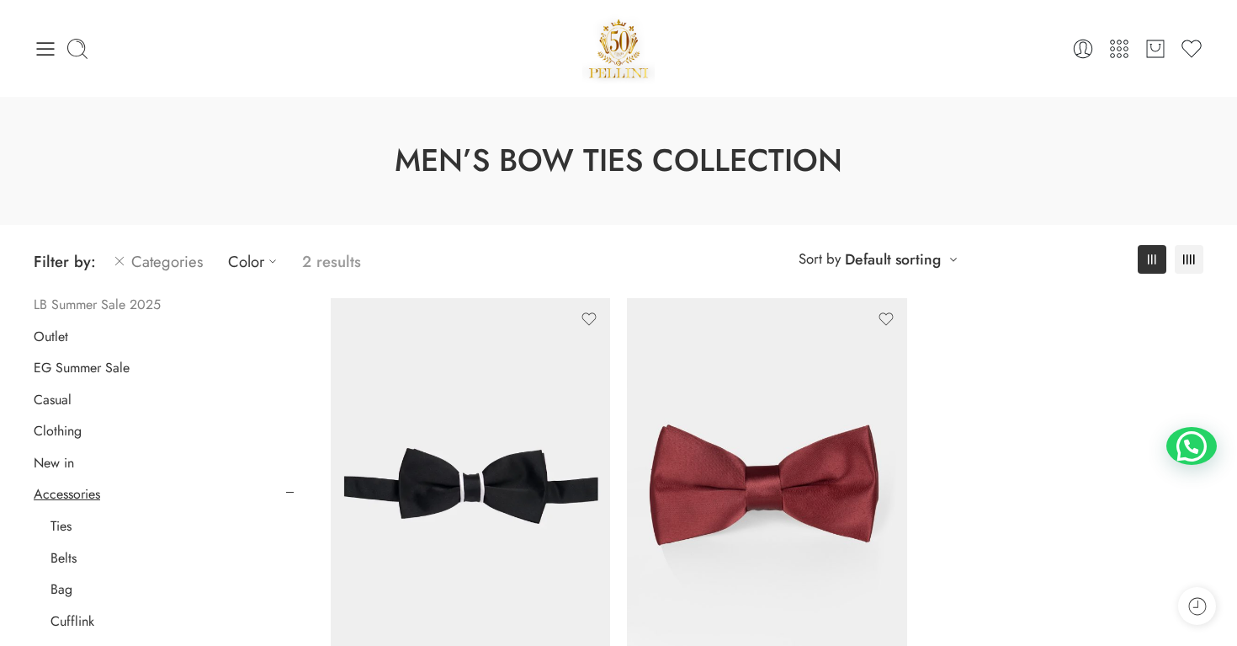
click at [151, 304] on link "LB Summer Sale 2025" at bounding box center [97, 304] width 127 height 17
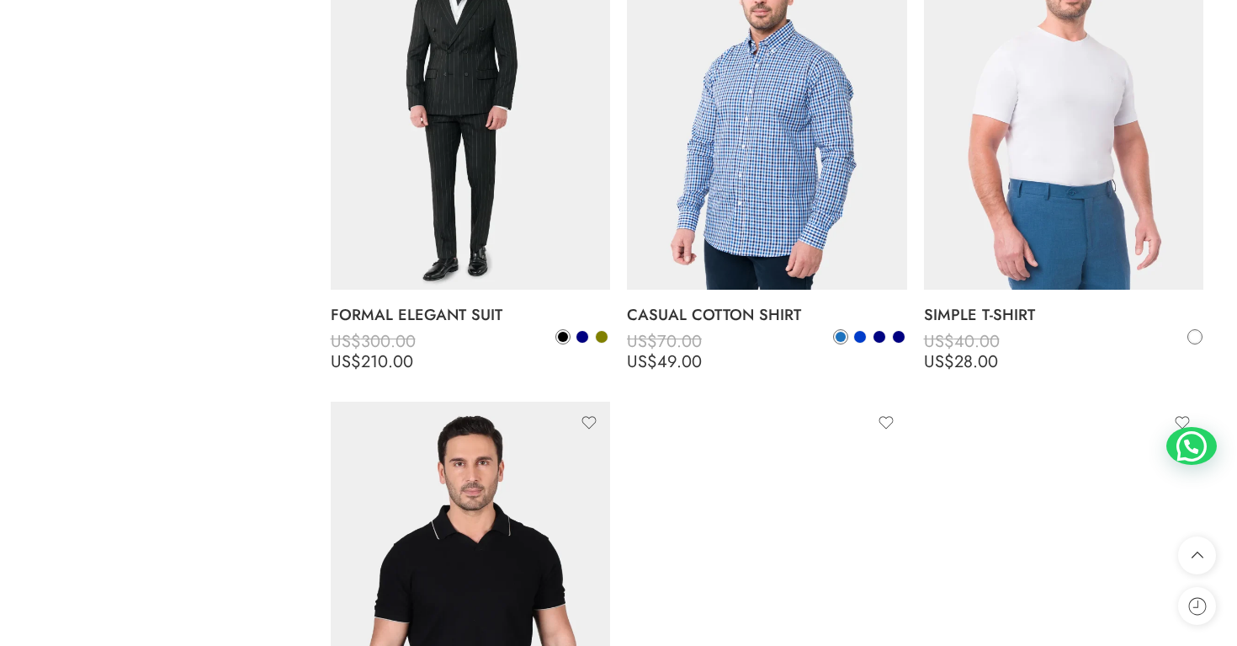
scroll to position [5239, 0]
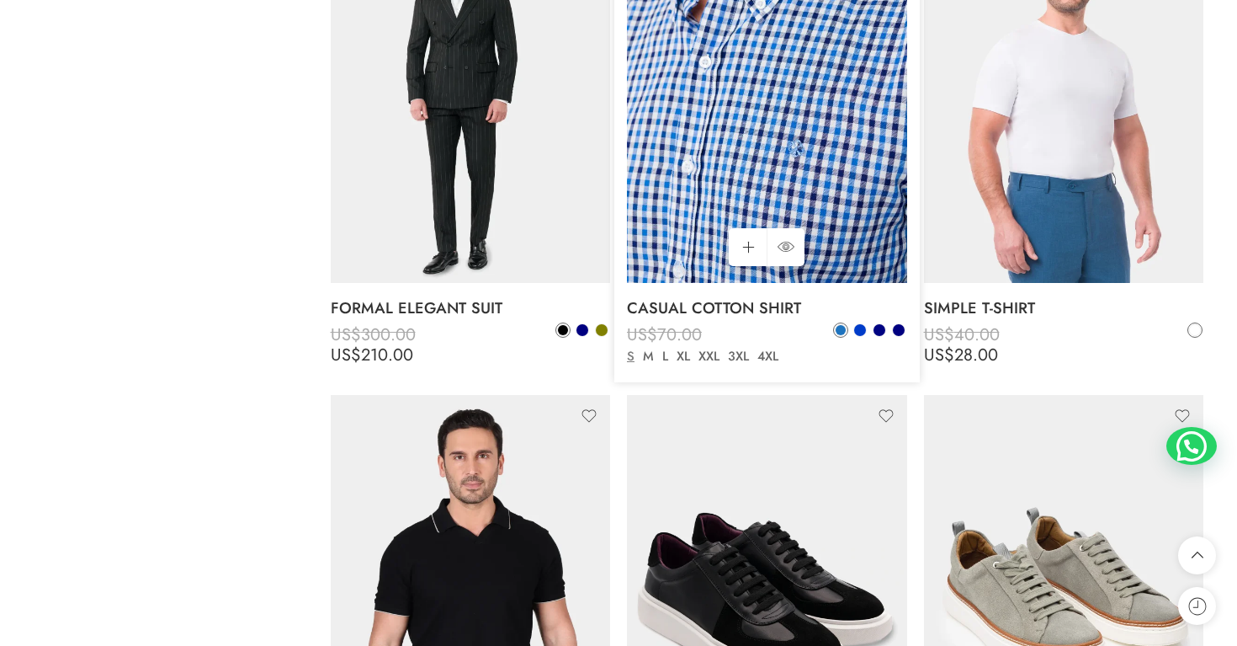
click at [771, 158] on img at bounding box center [767, 95] width 280 height 373
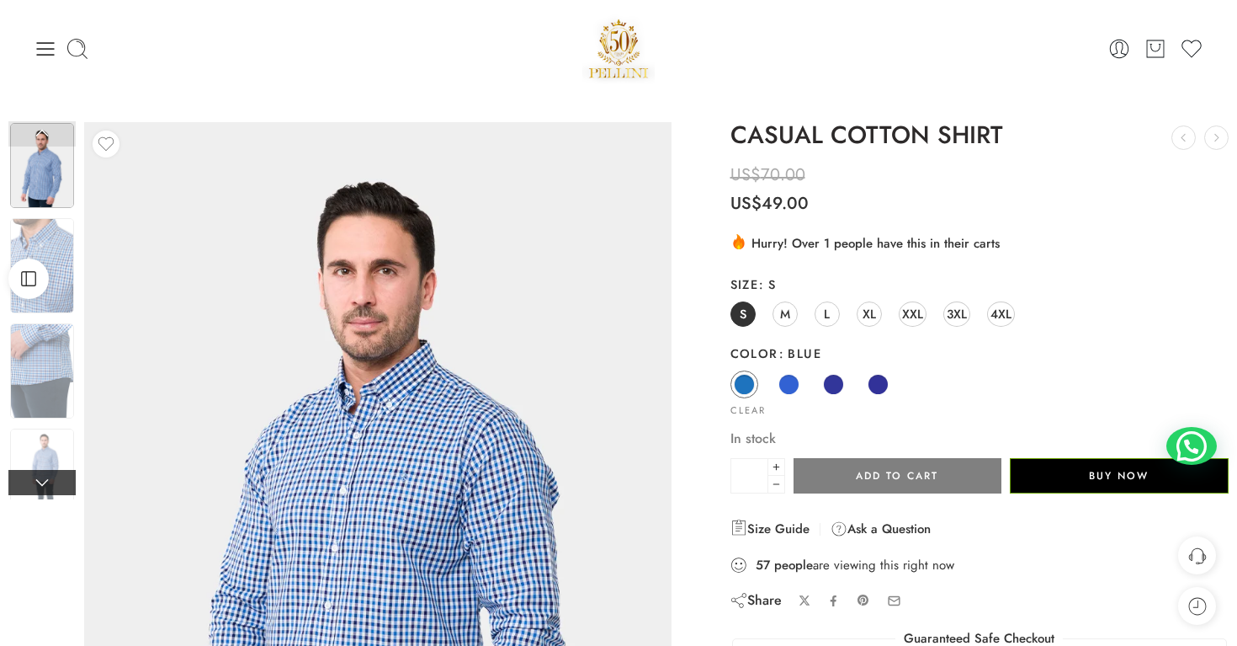
click at [60, 483] on link at bounding box center [41, 482] width 67 height 25
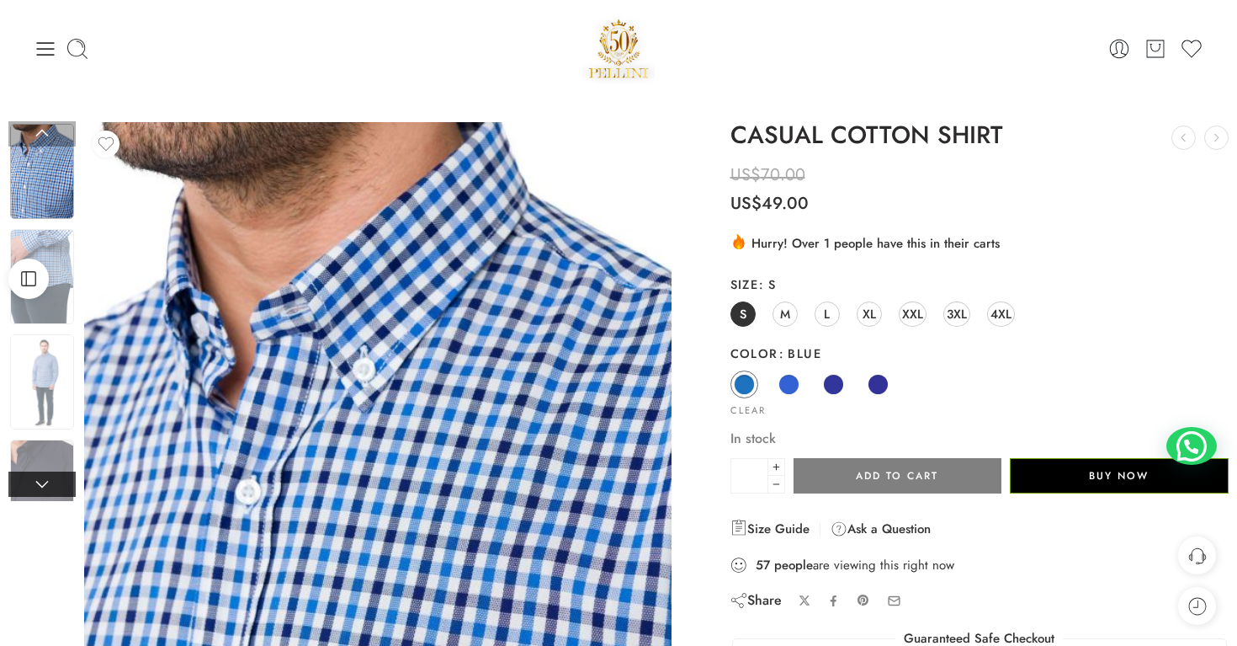
click at [60, 483] on link at bounding box center [41, 483] width 67 height 25
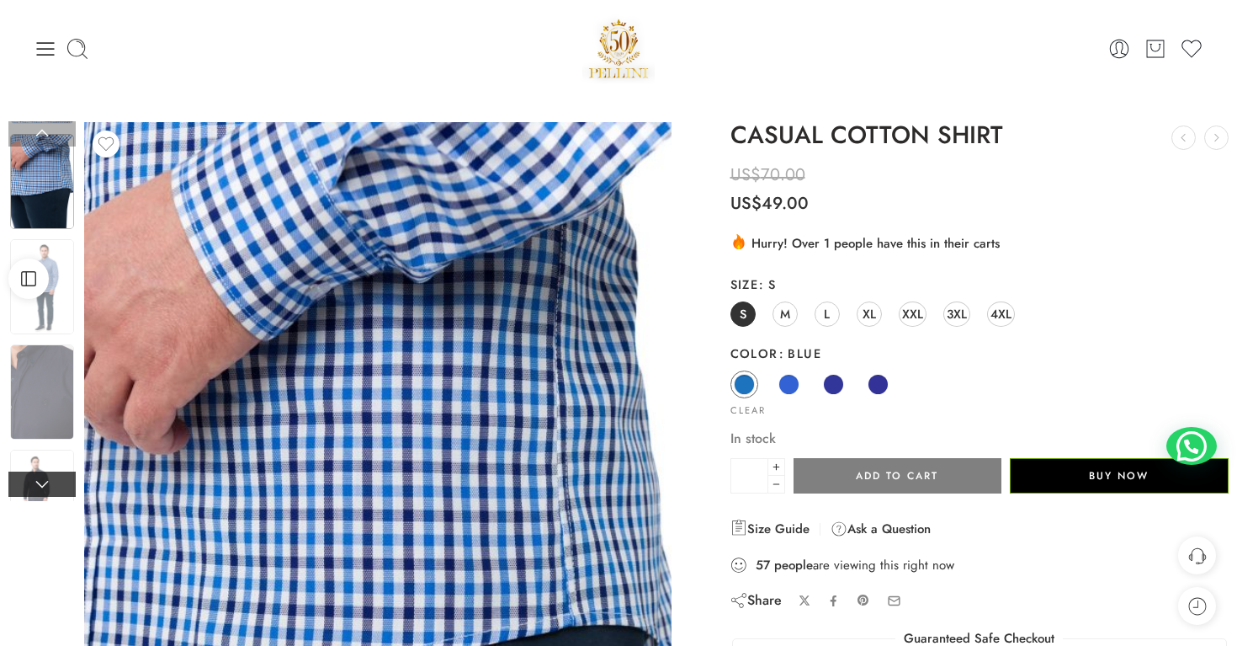
click at [60, 483] on link at bounding box center [41, 483] width 67 height 25
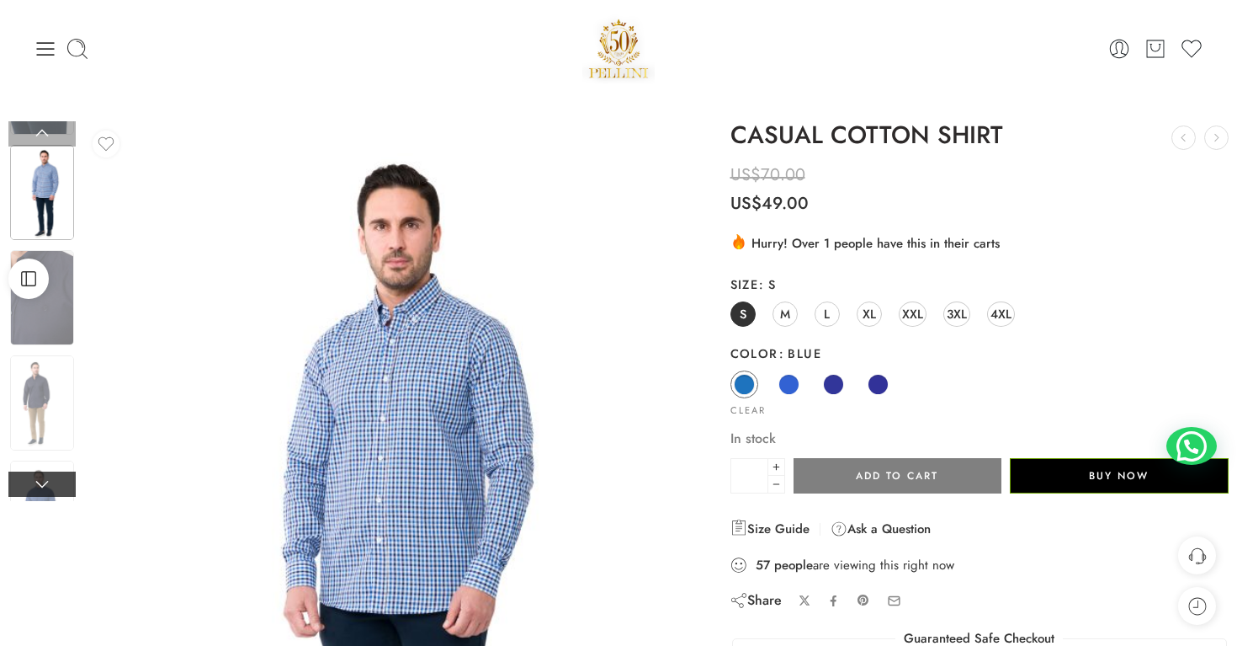
click at [60, 483] on link at bounding box center [41, 483] width 67 height 25
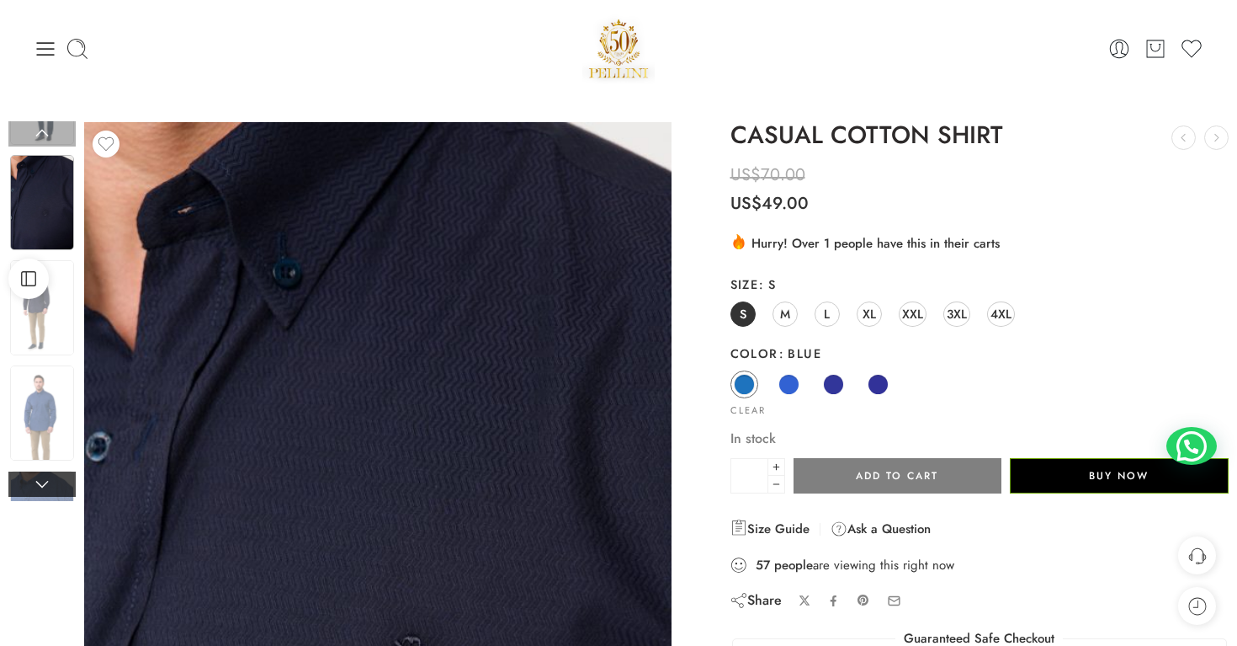
click at [60, 483] on link at bounding box center [41, 483] width 67 height 25
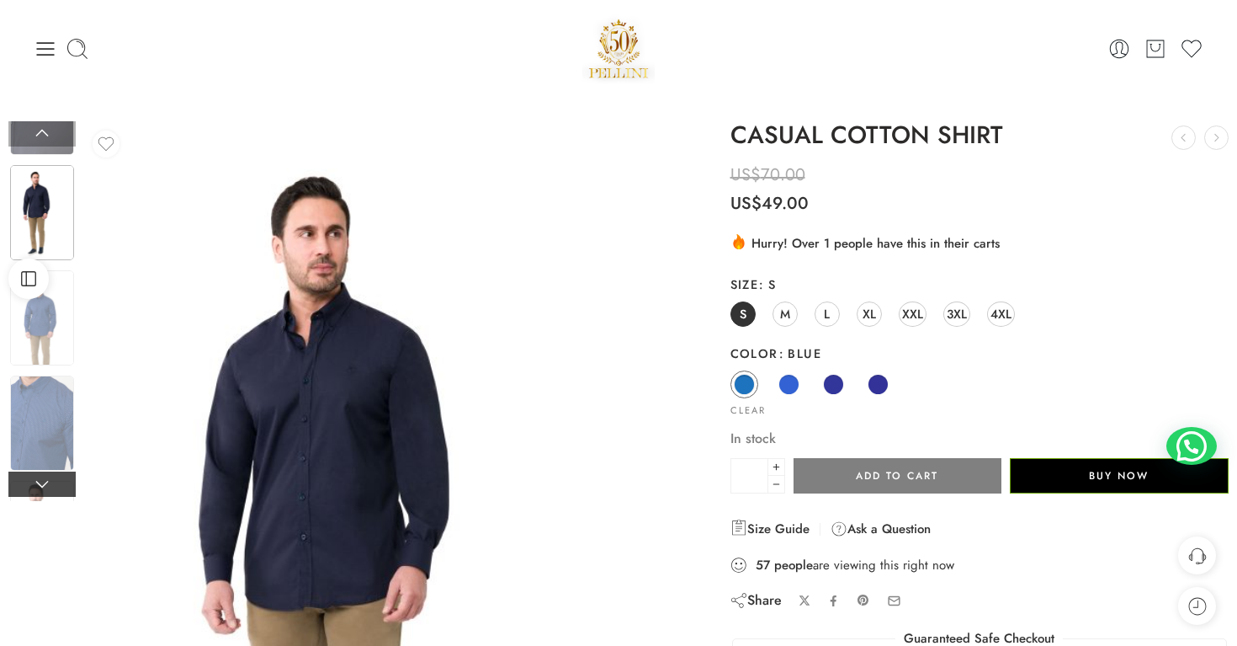
click at [60, 483] on link at bounding box center [41, 483] width 67 height 25
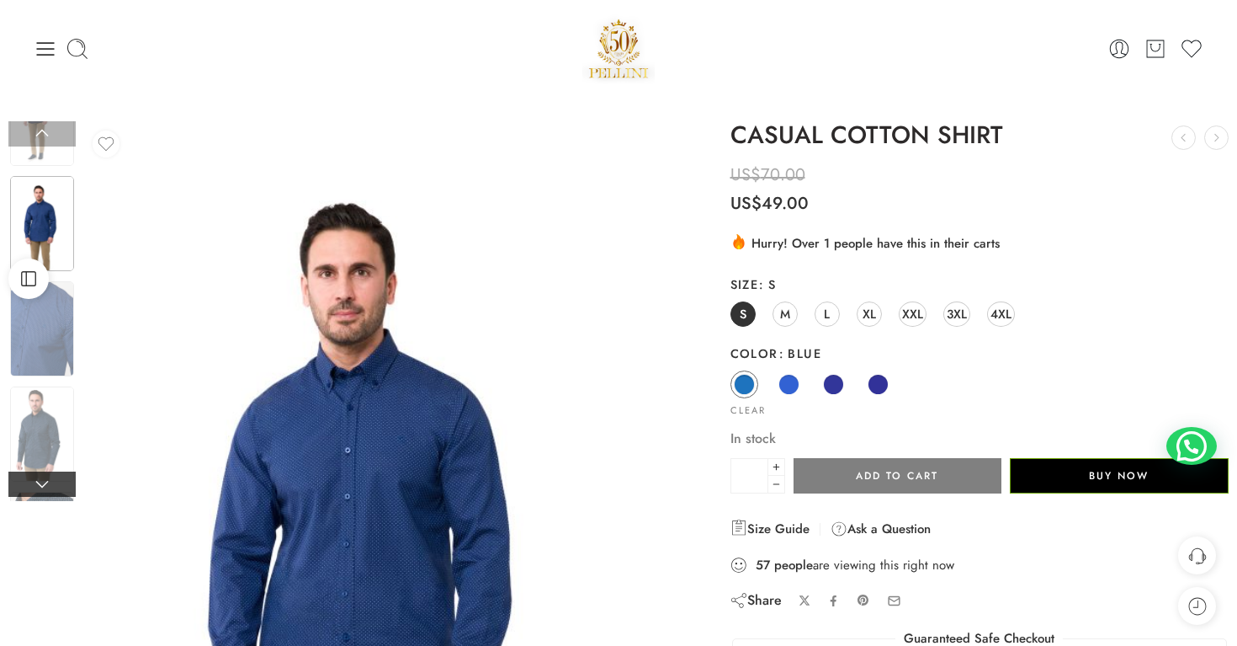
click at [60, 483] on link at bounding box center [41, 483] width 67 height 25
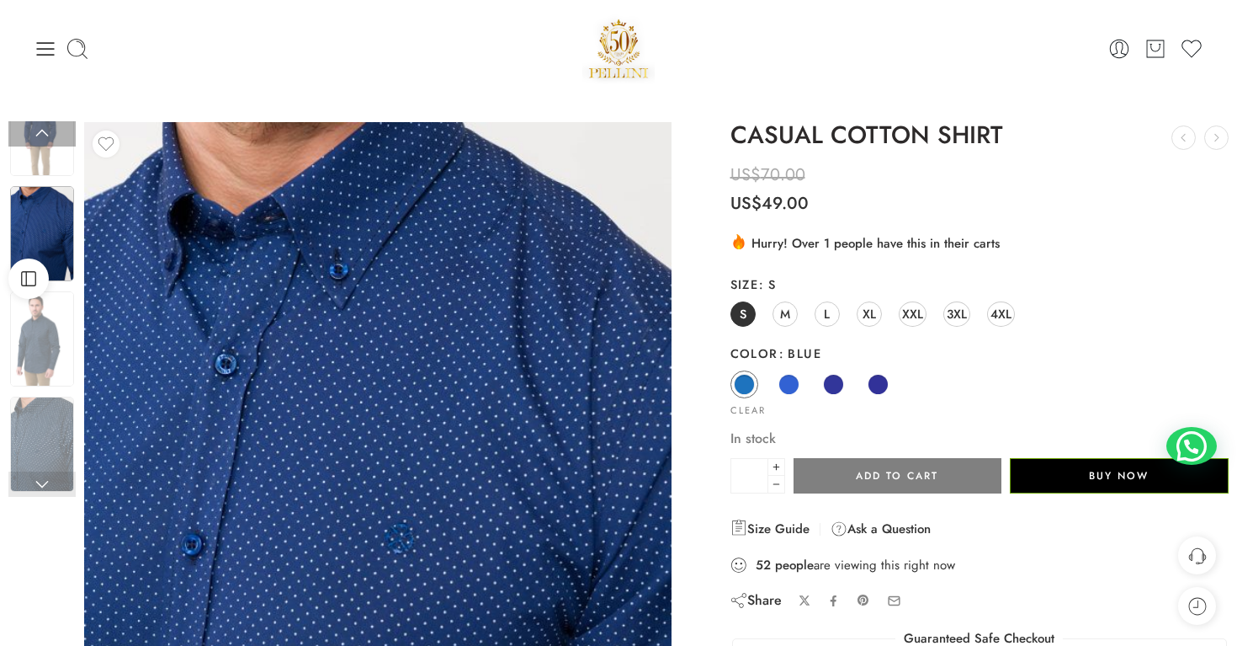
click at [60, 483] on link at bounding box center [41, 483] width 67 height 25
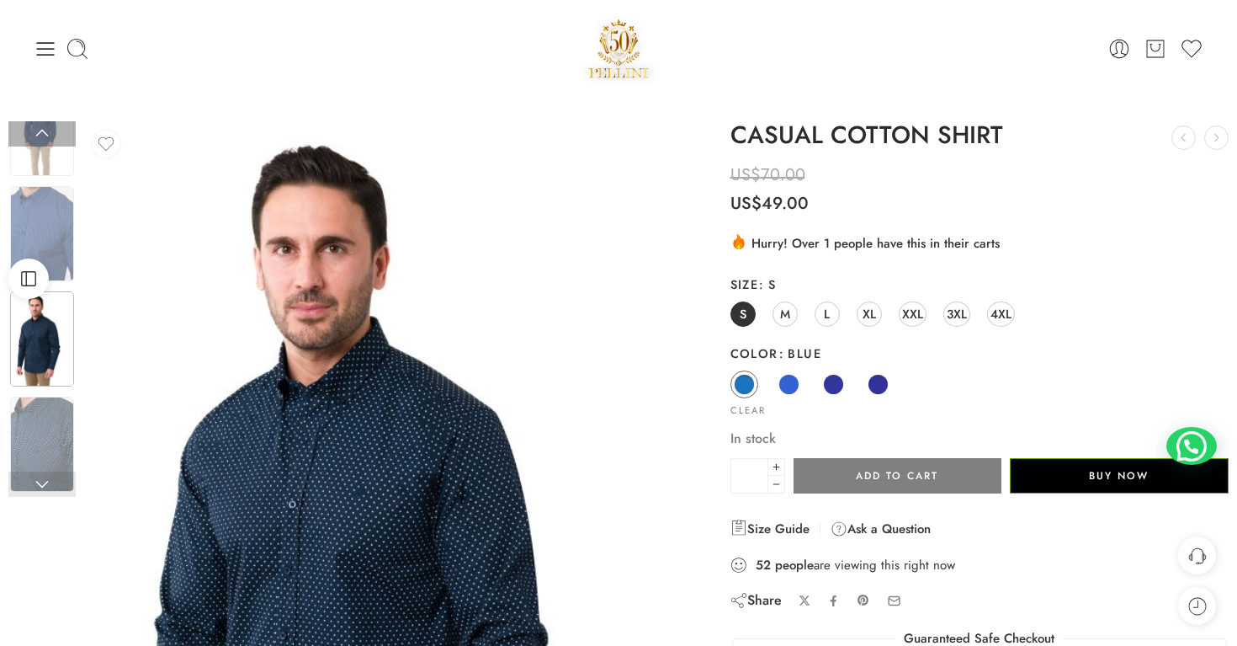
click at [60, 483] on link at bounding box center [41, 483] width 67 height 25
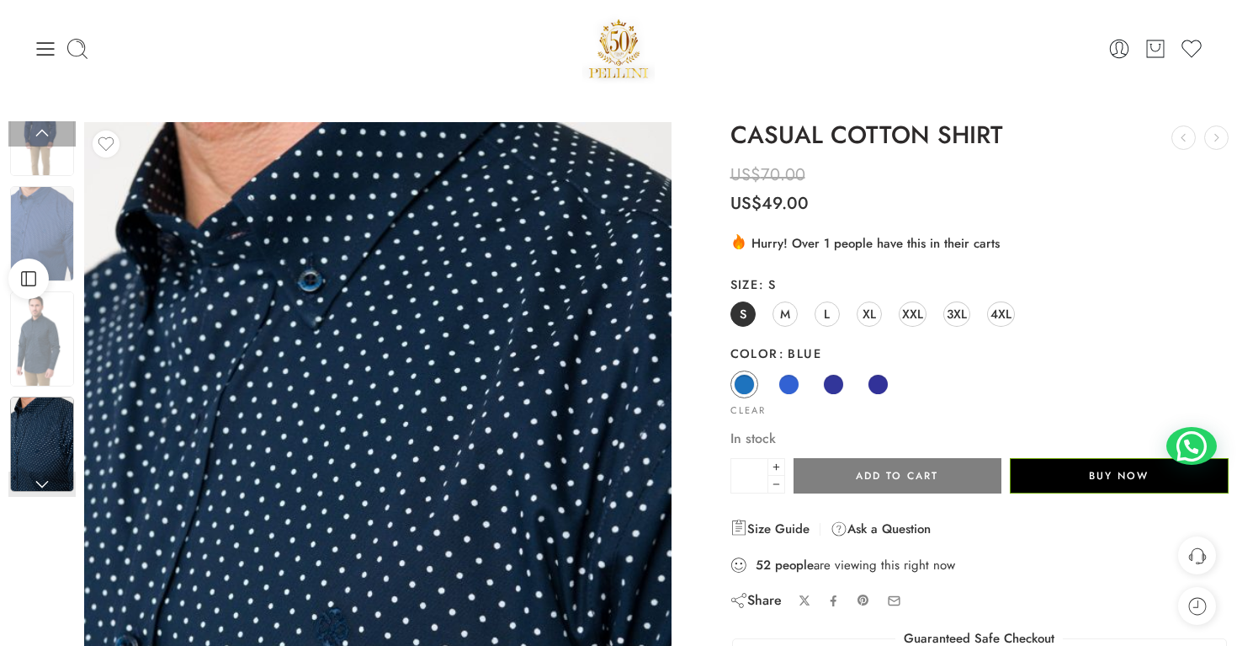
click at [60, 483] on link at bounding box center [41, 483] width 67 height 25
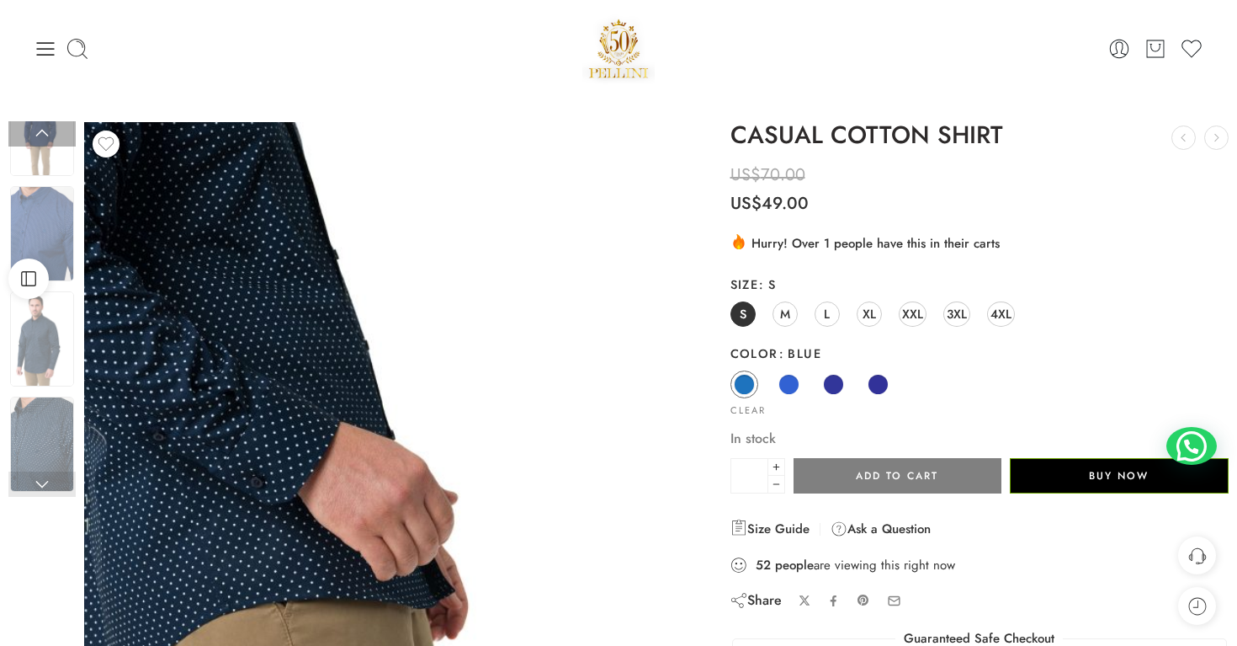
click at [60, 483] on link at bounding box center [41, 483] width 67 height 25
click at [58, 134] on link at bounding box center [41, 133] width 67 height 25
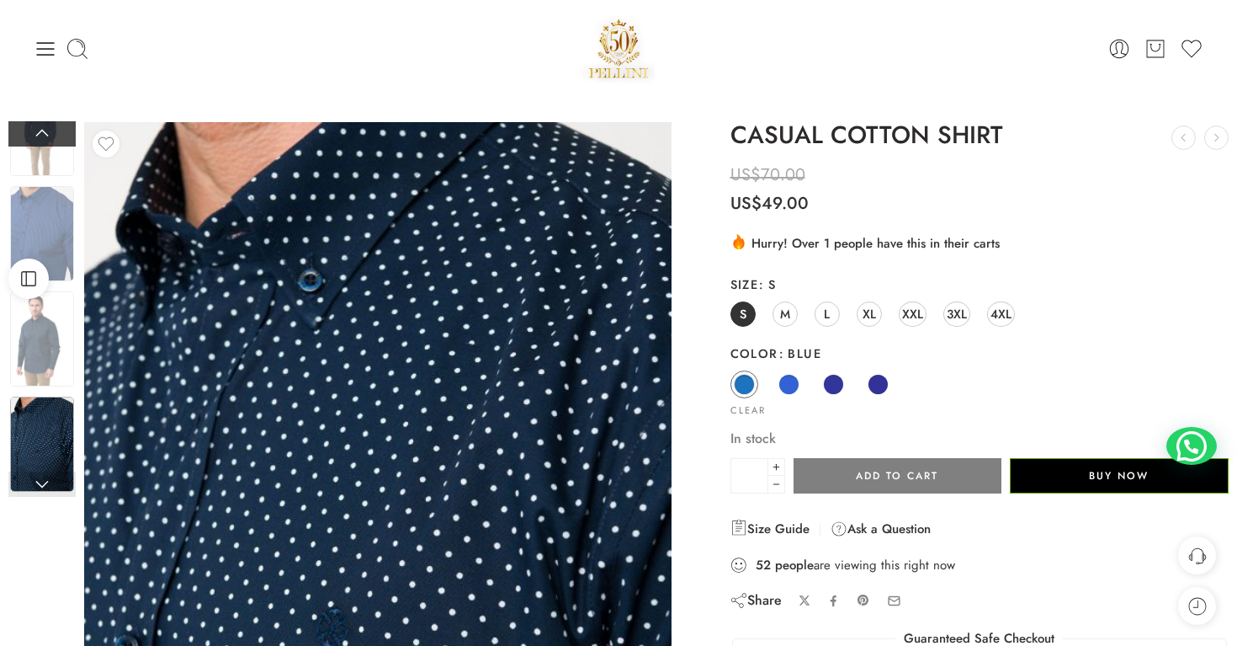
click at [58, 134] on link at bounding box center [41, 133] width 67 height 25
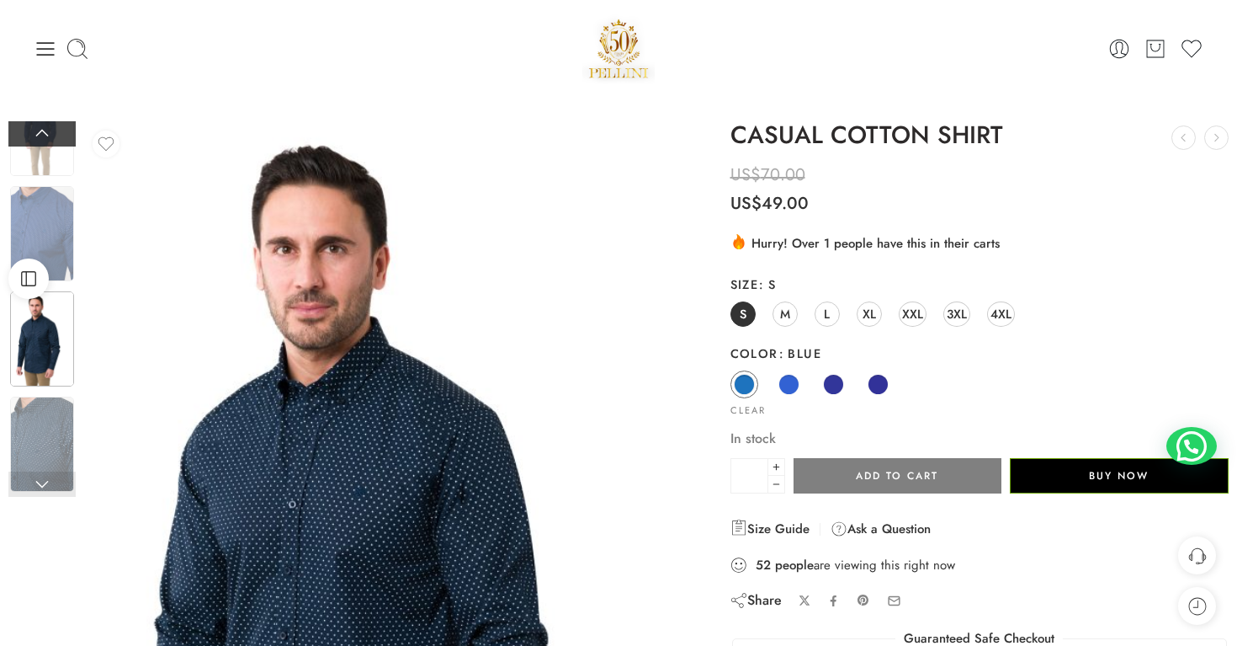
click at [58, 134] on link at bounding box center [41, 133] width 67 height 25
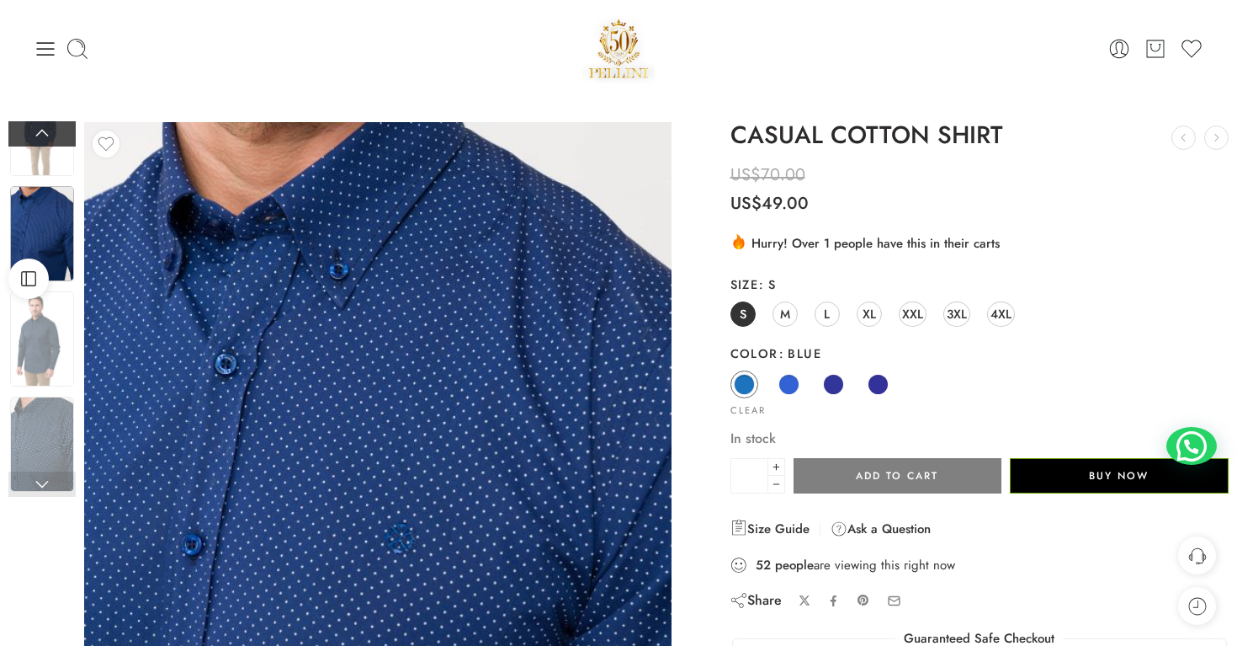
click at [58, 134] on link at bounding box center [41, 133] width 67 height 25
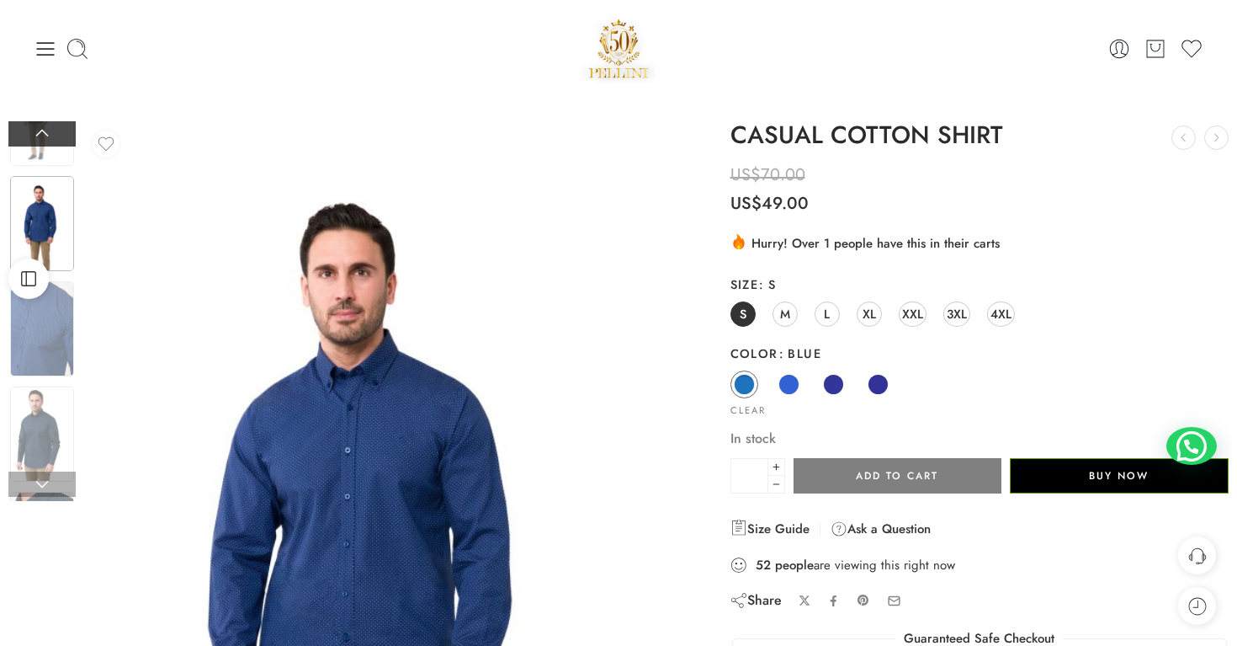
click at [58, 134] on link at bounding box center [41, 133] width 67 height 25
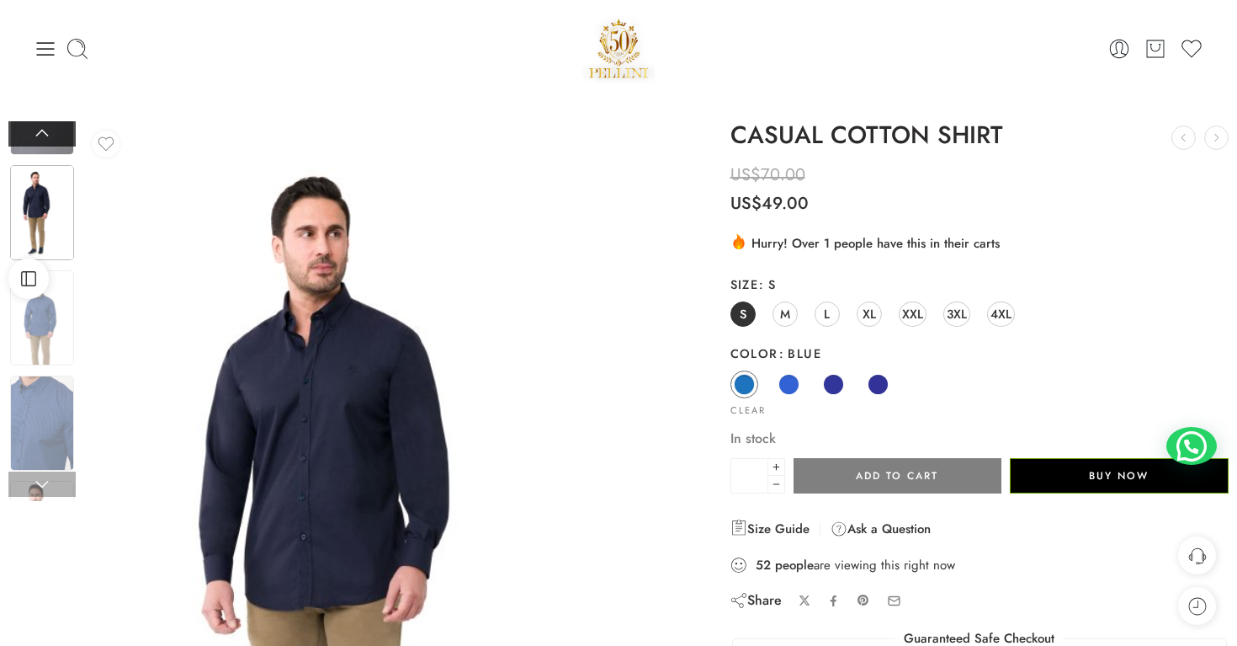
click at [58, 134] on link at bounding box center [41, 133] width 67 height 25
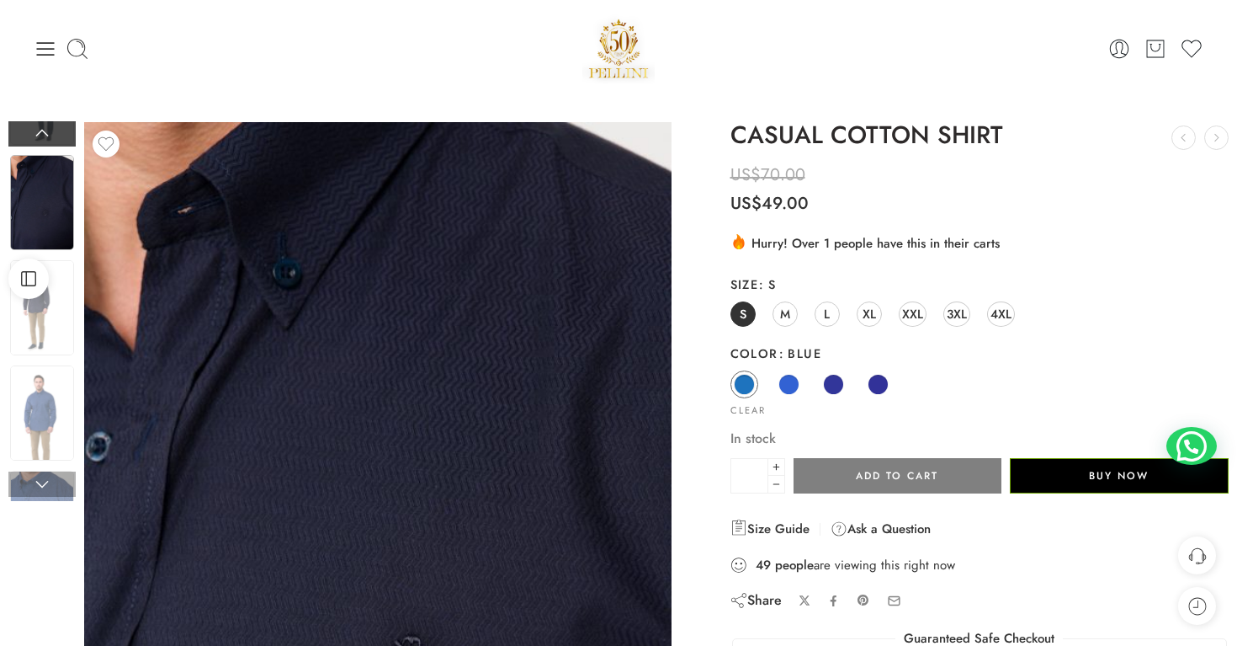
click at [35, 126] on link at bounding box center [41, 133] width 67 height 25
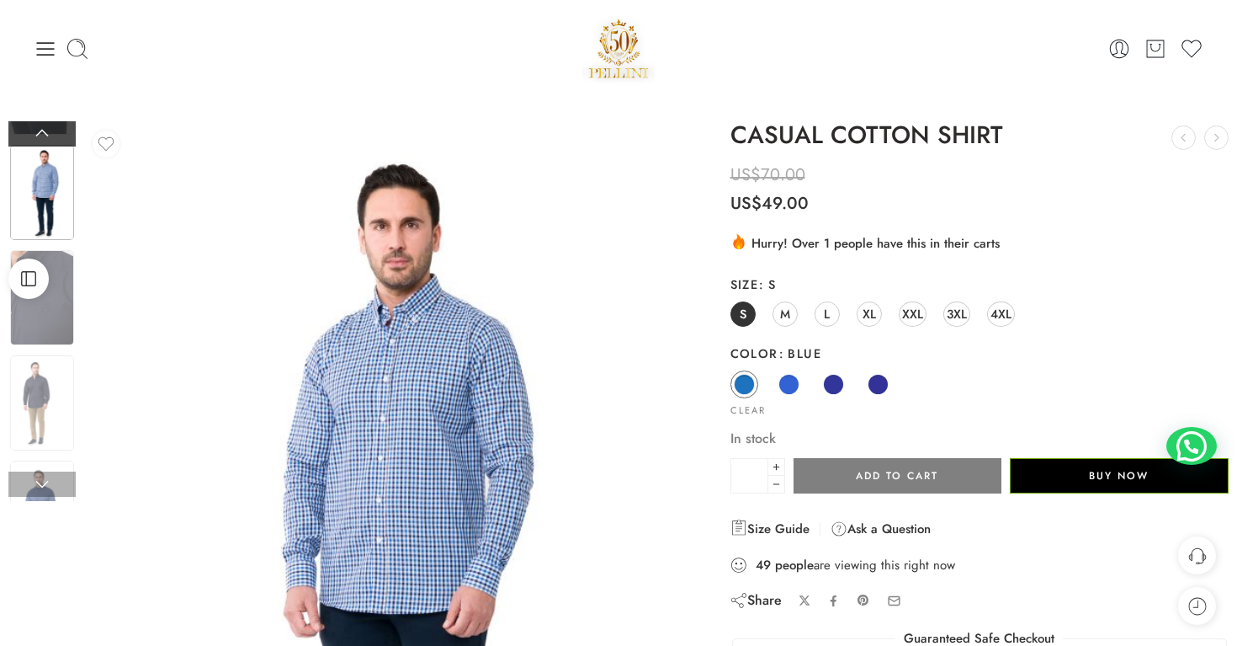
click at [35, 126] on link at bounding box center [41, 133] width 67 height 25
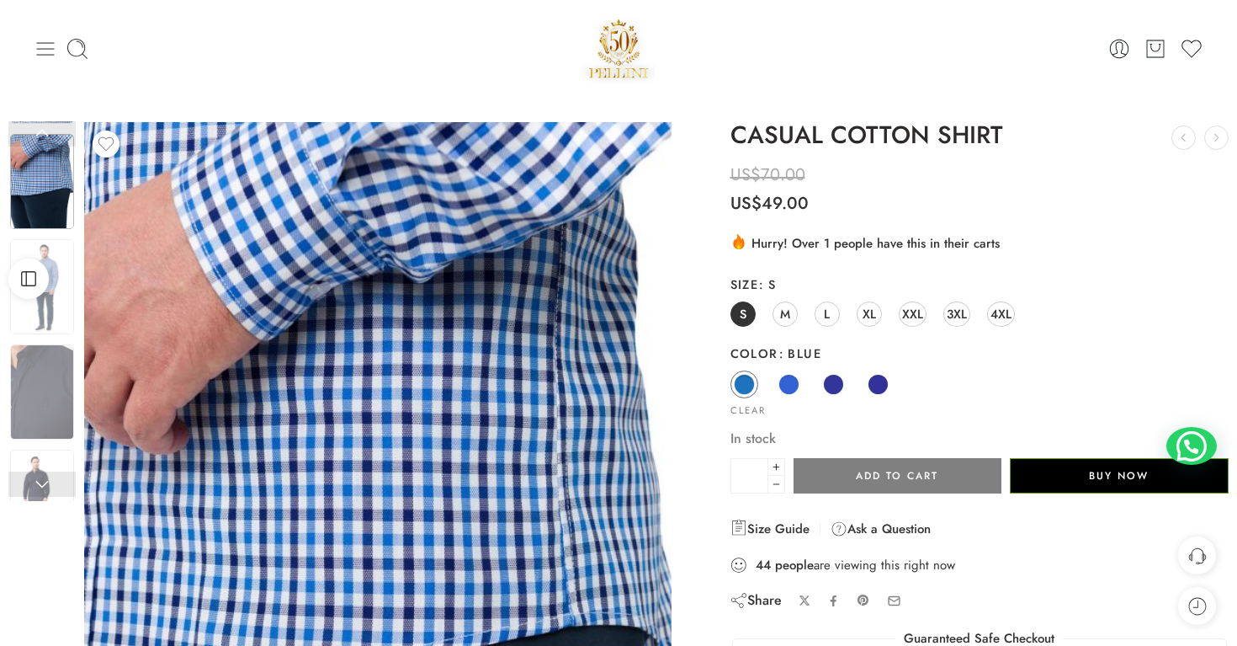
click at [51, 46] on icon at bounding box center [46, 49] width 24 height 24
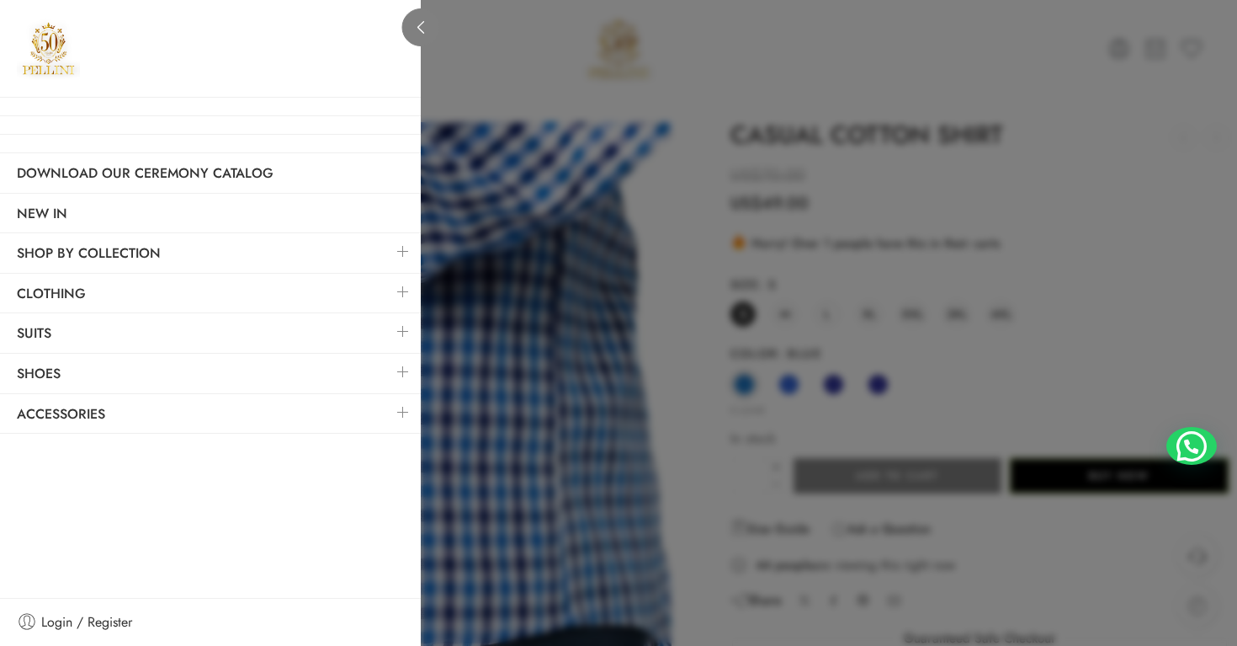
click at [433, 36] on link at bounding box center [421, 27] width 38 height 38
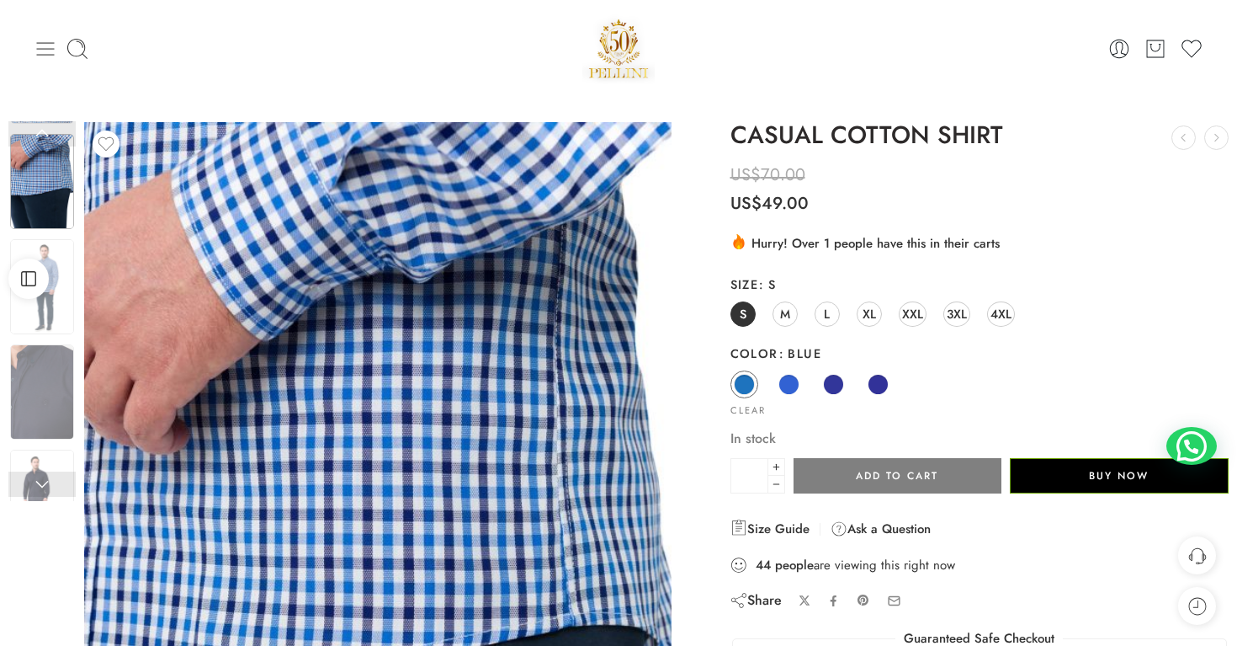
click at [41, 43] on icon at bounding box center [46, 49] width 24 height 24
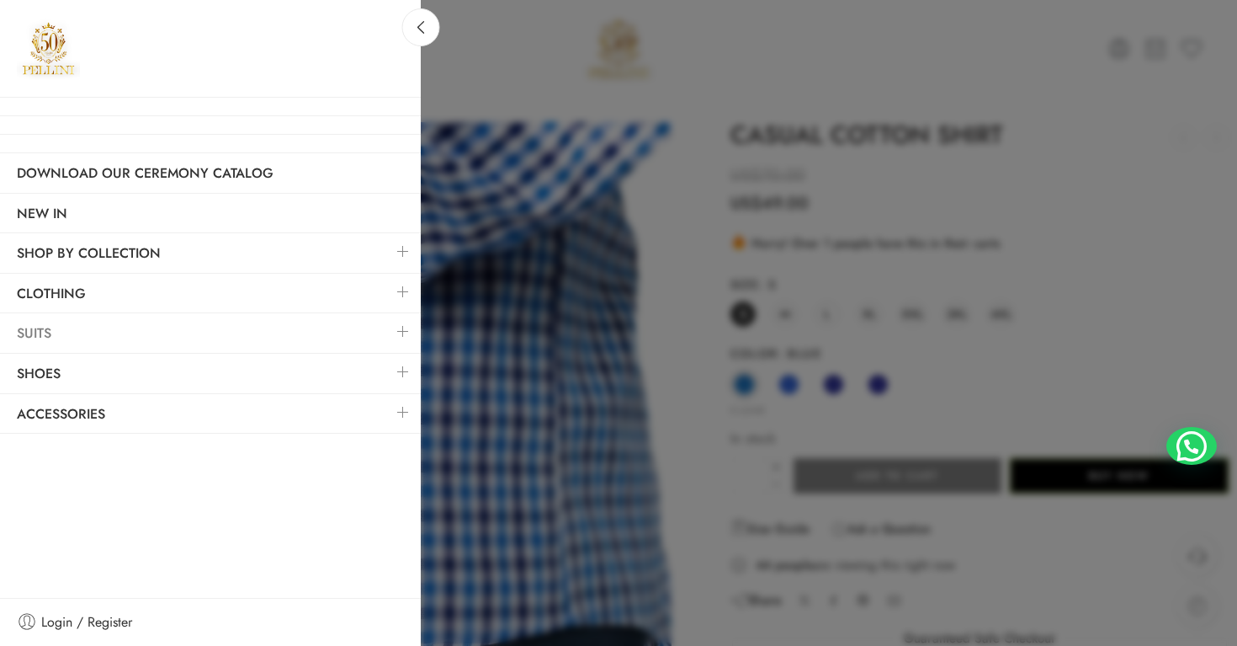
click at [120, 339] on link "Suits" at bounding box center [210, 333] width 421 height 39
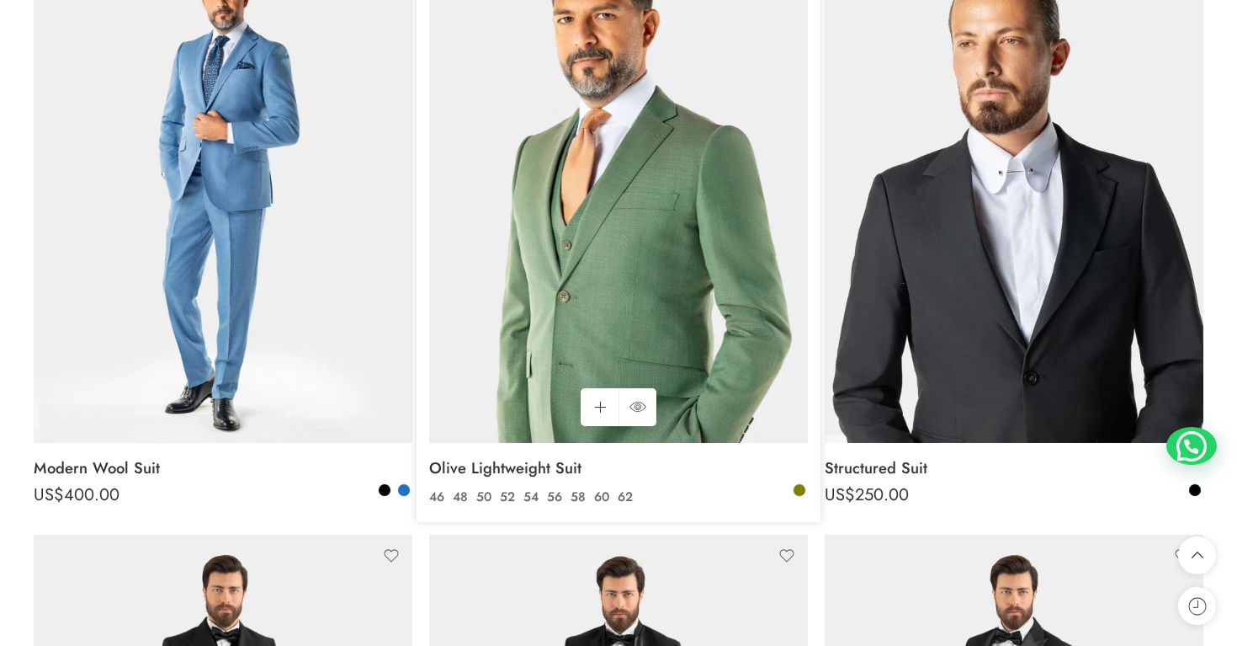
scroll to position [362, 0]
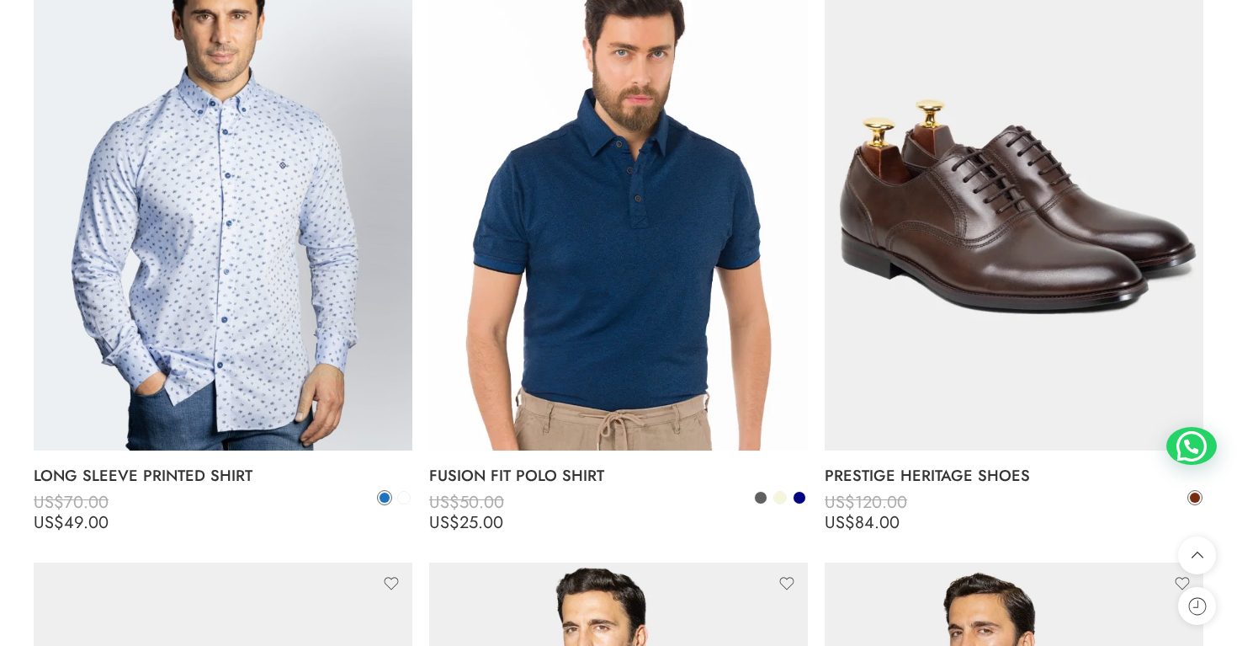
scroll to position [354, 0]
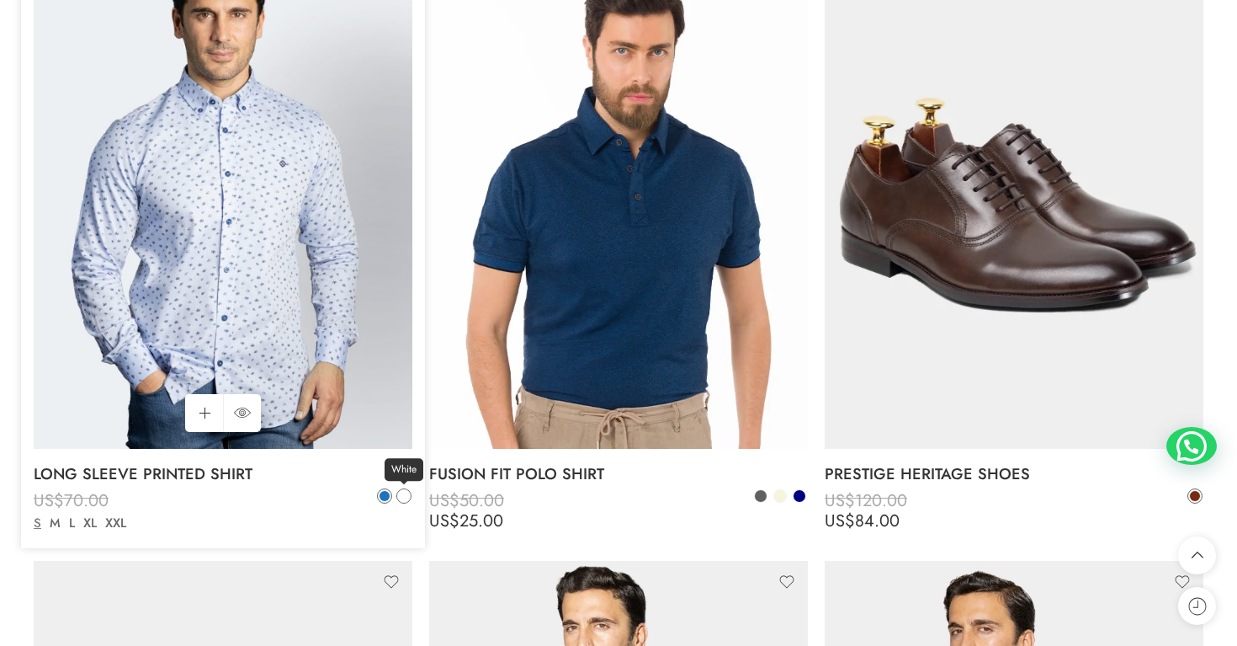
click at [409, 493] on span at bounding box center [404, 496] width 12 height 12
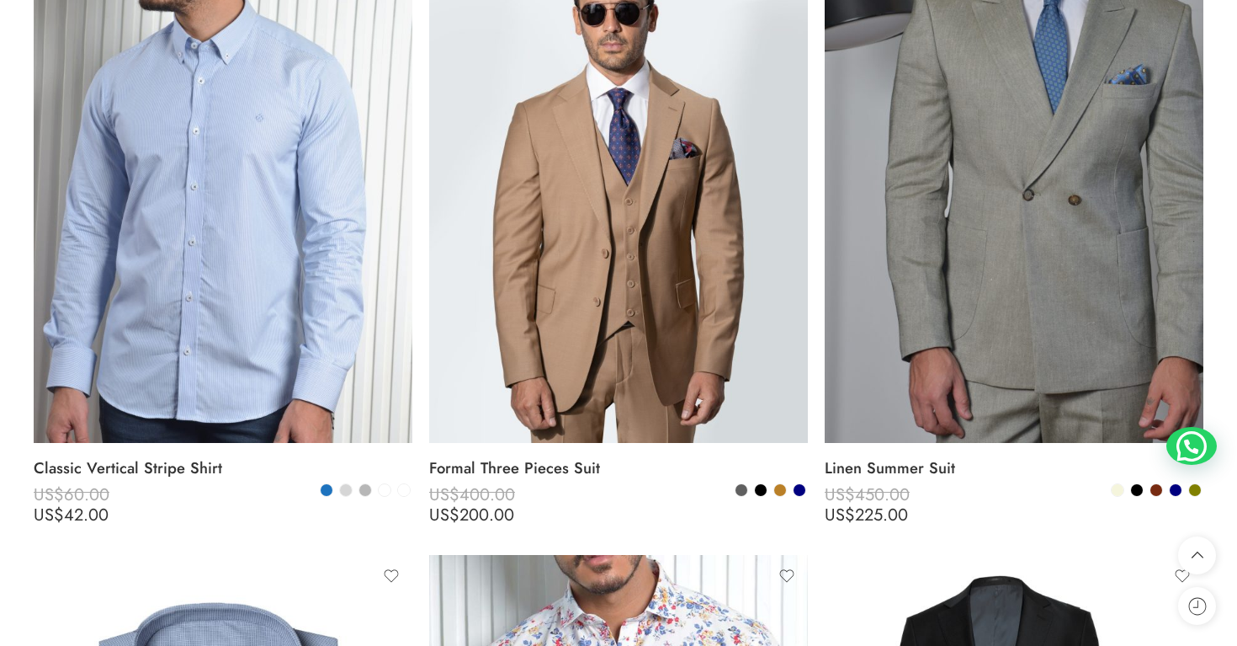
scroll to position [2830, 0]
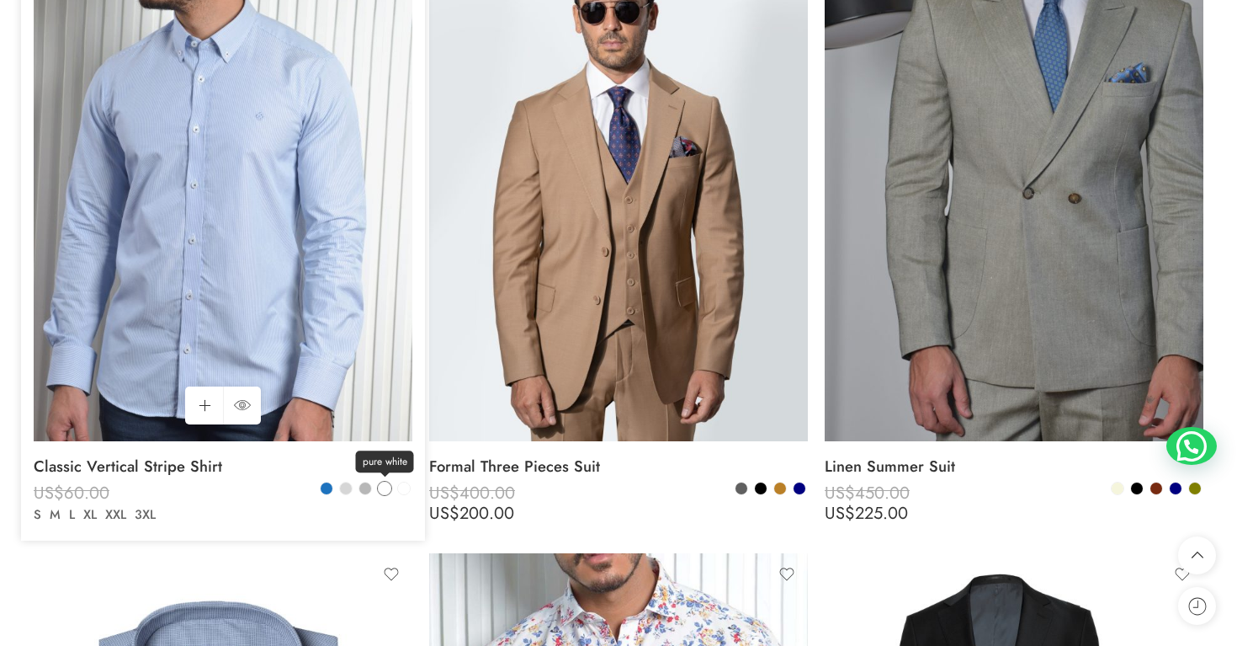
click at [381, 486] on span at bounding box center [385, 488] width 12 height 12
click at [406, 489] on span at bounding box center [404, 488] width 12 height 12
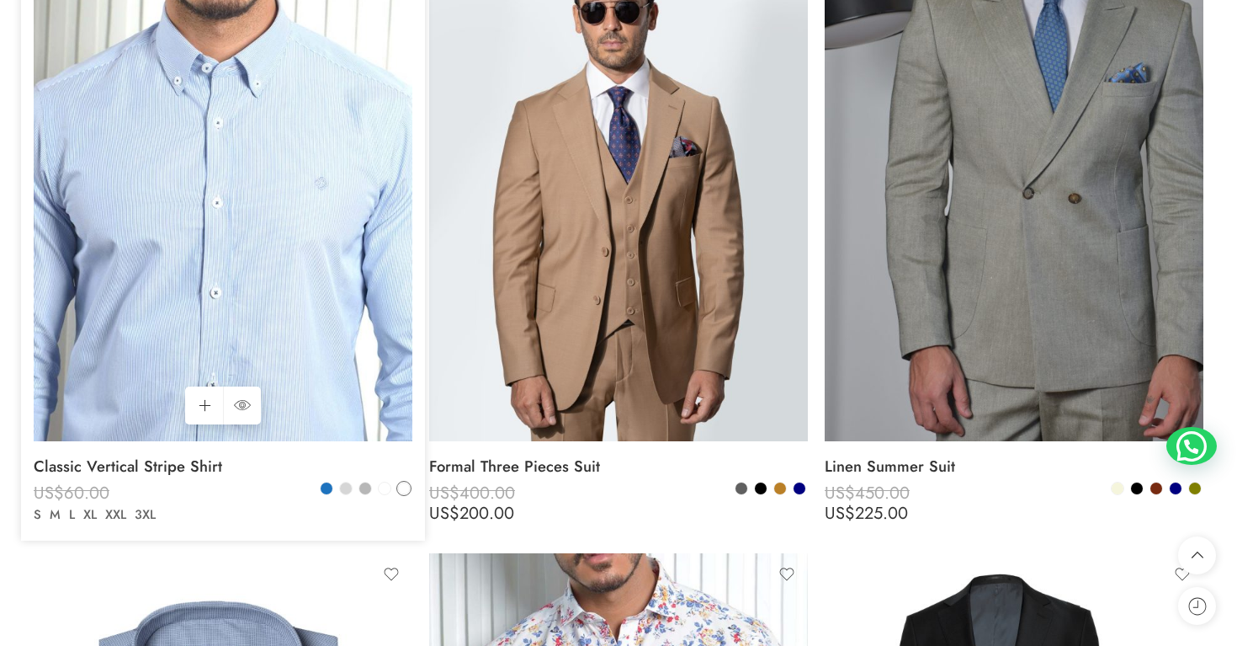
click at [341, 374] on img at bounding box center [223, 188] width 379 height 505
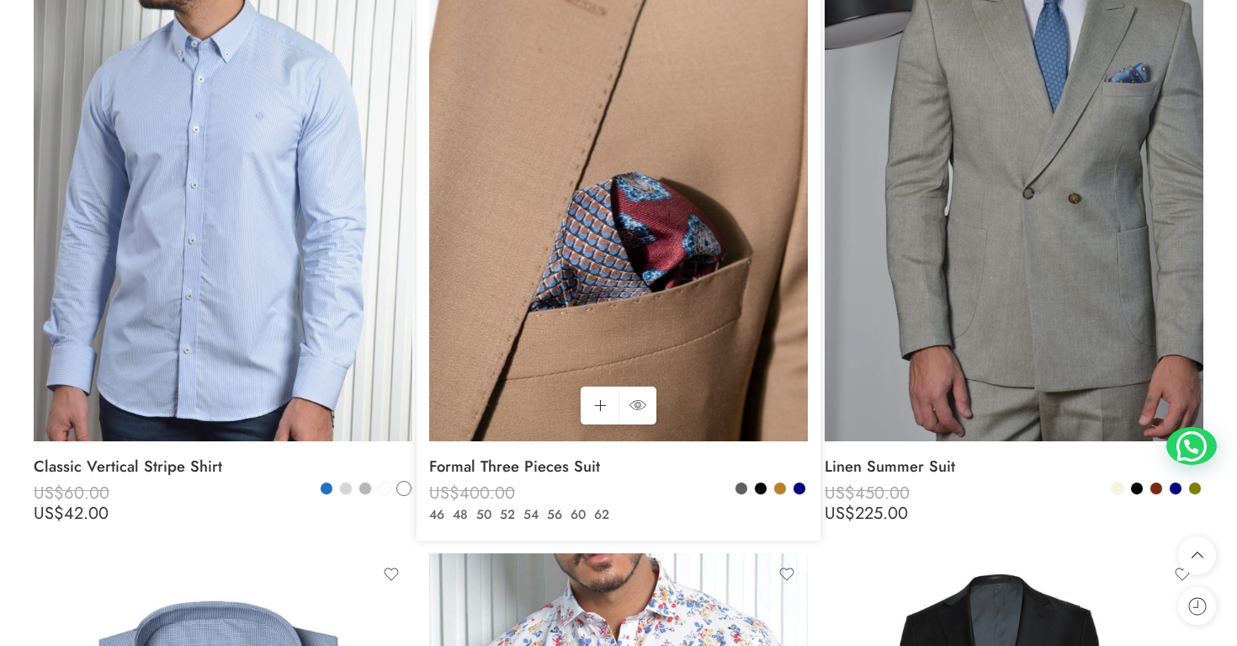
scroll to position [2916, 0]
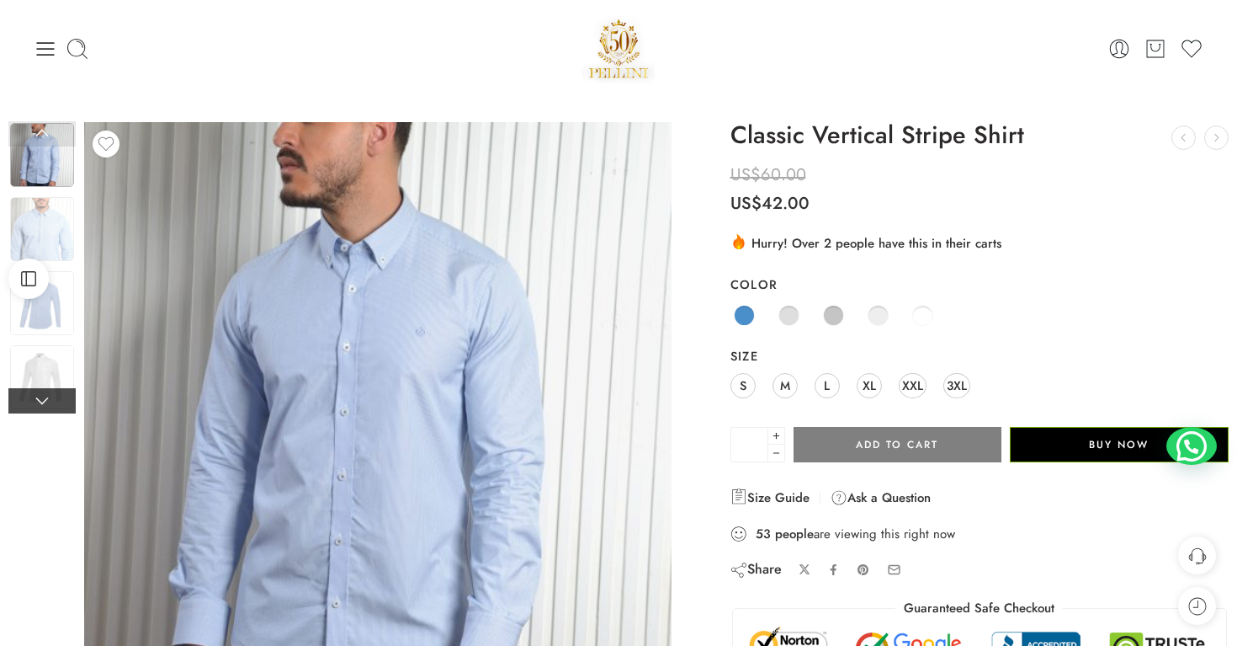
click at [65, 401] on link at bounding box center [41, 400] width 67 height 25
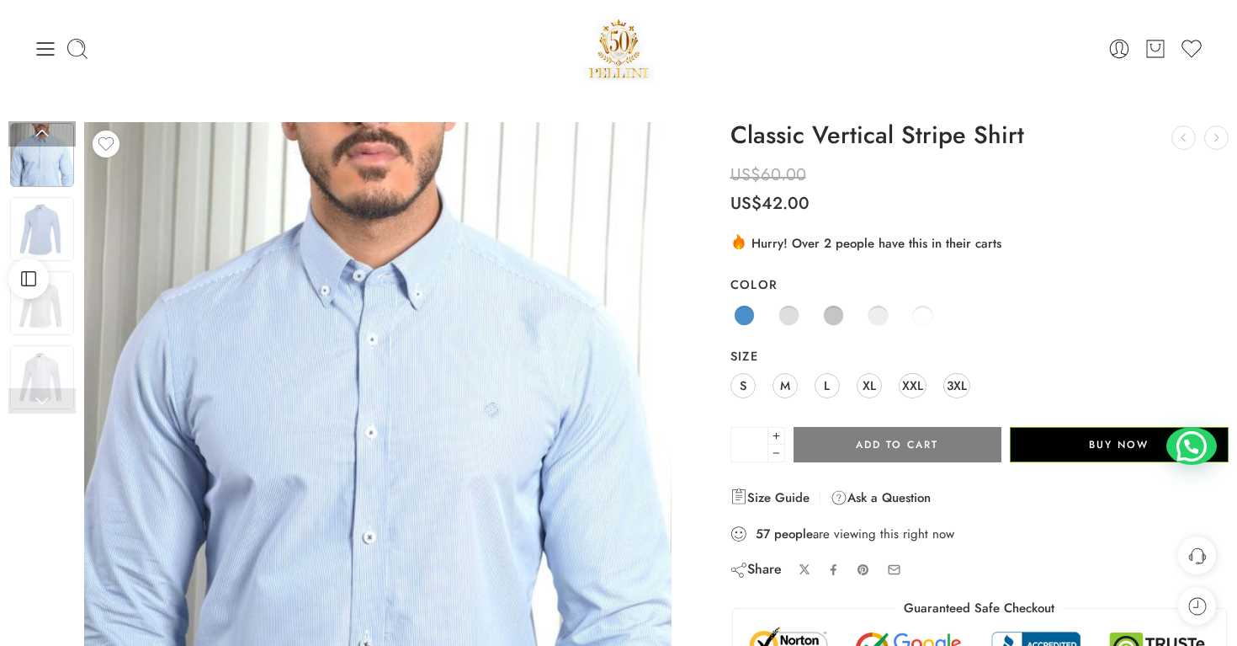
click at [65, 401] on link at bounding box center [41, 400] width 67 height 25
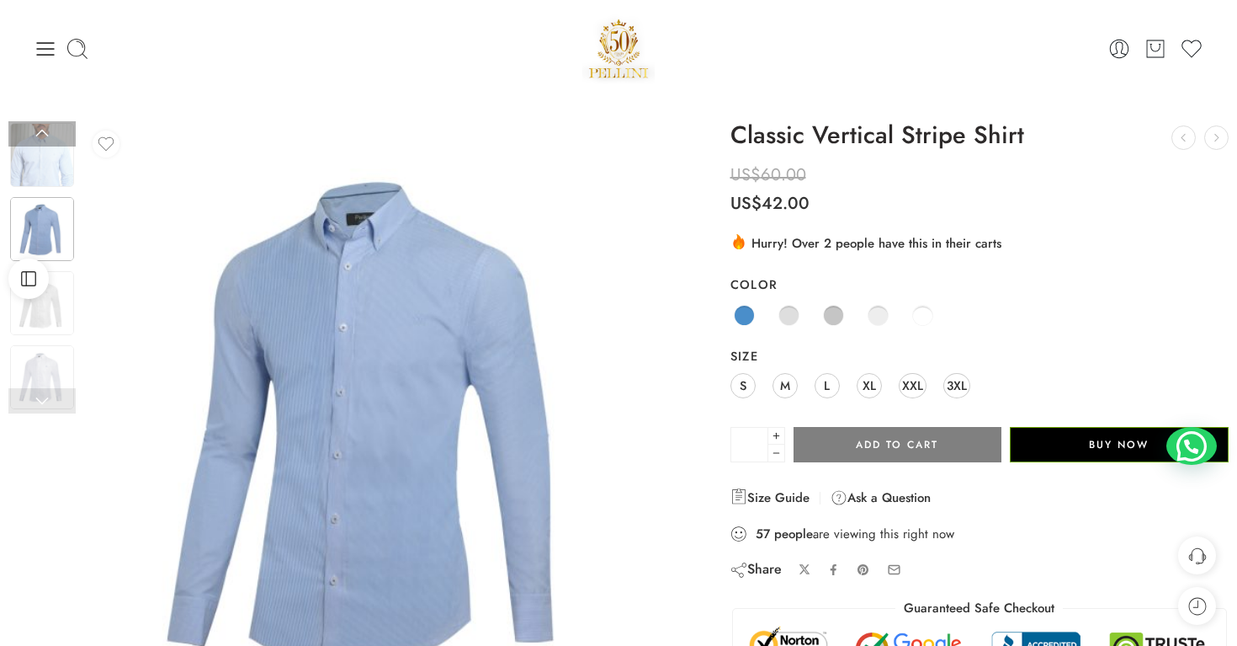
click at [63, 407] on link at bounding box center [41, 400] width 67 height 25
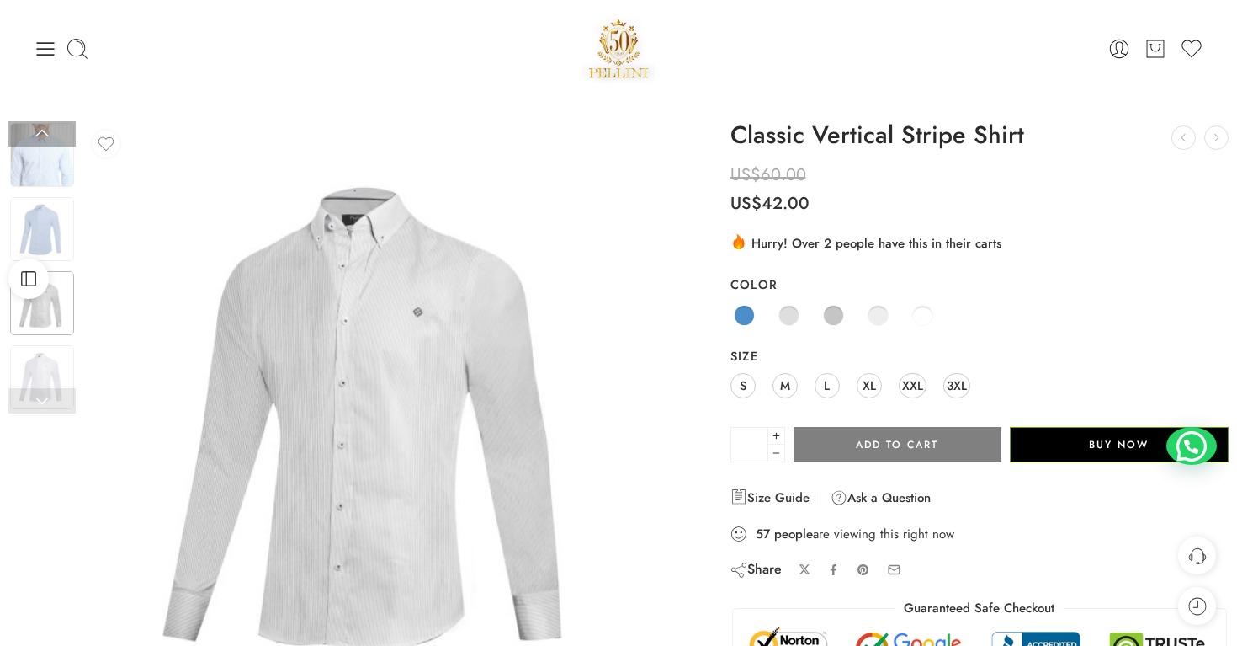
click at [63, 407] on link at bounding box center [41, 400] width 67 height 25
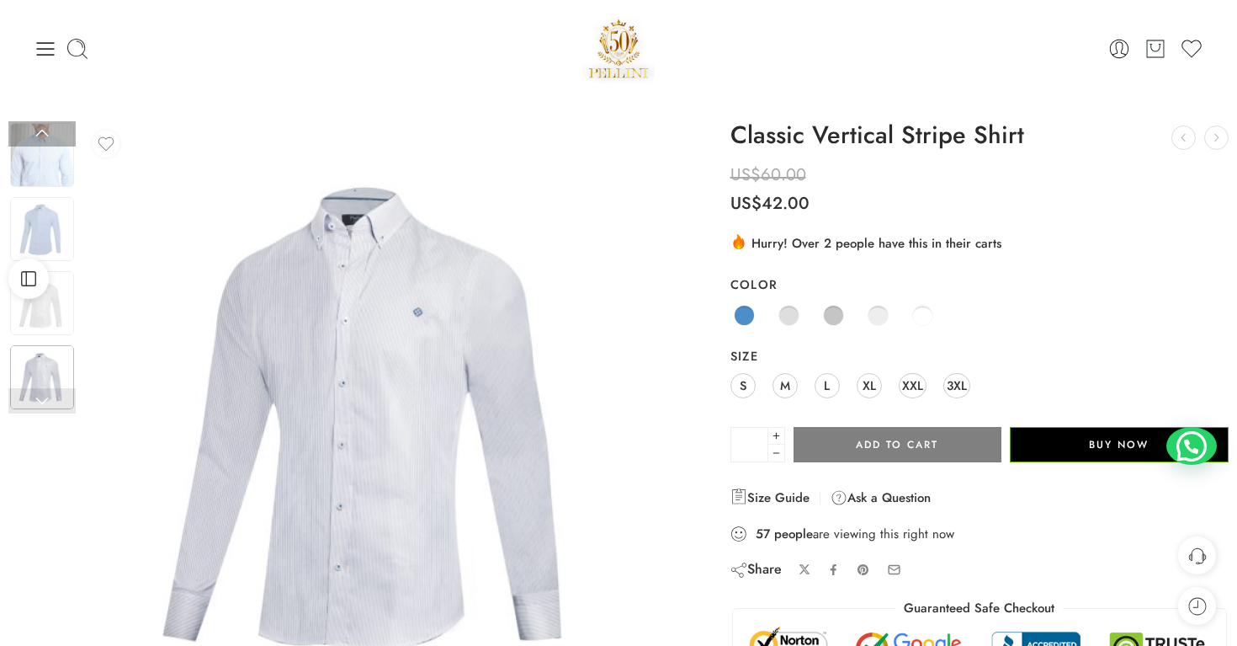
click at [63, 407] on link at bounding box center [41, 400] width 67 height 25
click at [52, 391] on link at bounding box center [41, 400] width 67 height 25
click at [53, 402] on link at bounding box center [41, 400] width 67 height 25
click at [65, 137] on link at bounding box center [41, 133] width 67 height 25
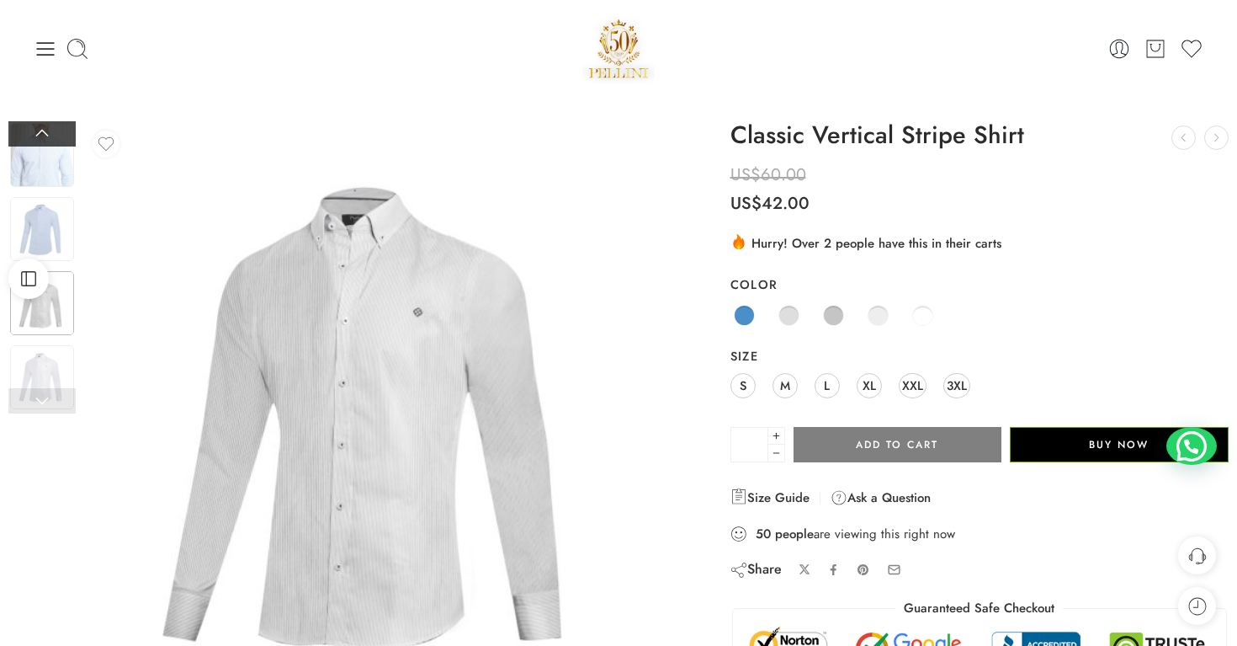
click at [57, 135] on link at bounding box center [41, 133] width 67 height 25
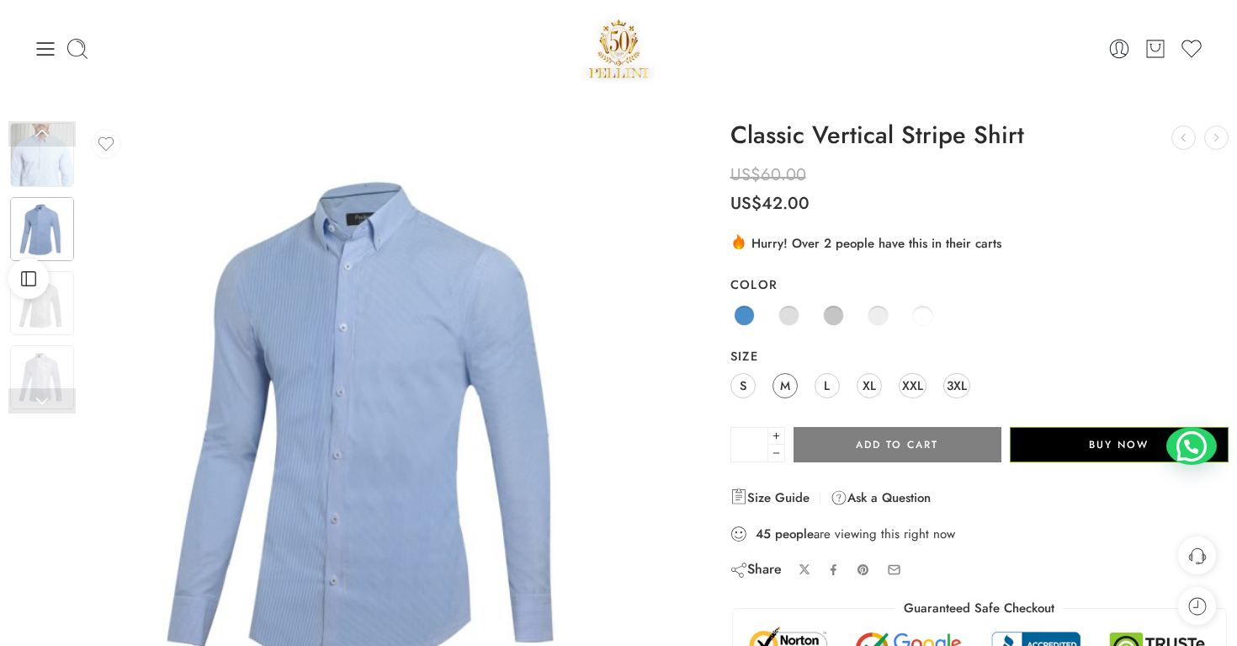
click at [791, 389] on link "M" at bounding box center [785, 385] width 25 height 25
click at [822, 385] on link "L" at bounding box center [827, 385] width 25 height 25
click at [789, 384] on span "M" at bounding box center [785, 385] width 10 height 23
click at [51, 50] on icon at bounding box center [46, 49] width 24 height 24
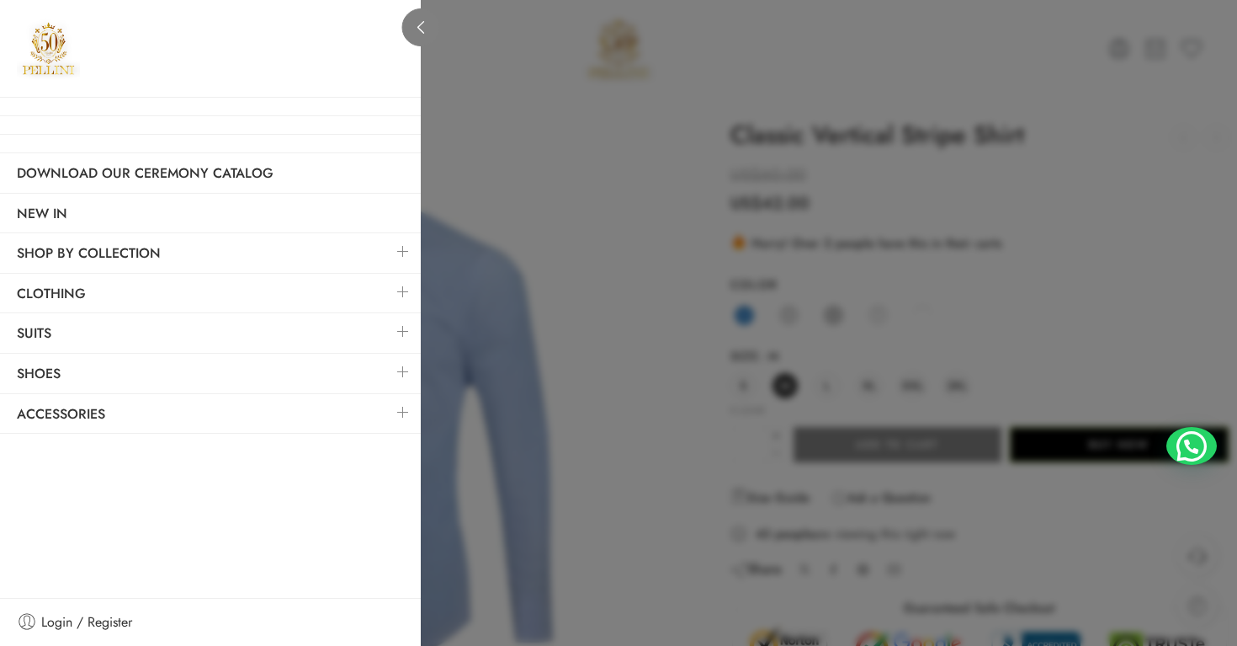
click at [425, 33] on icon at bounding box center [421, 27] width 13 height 13
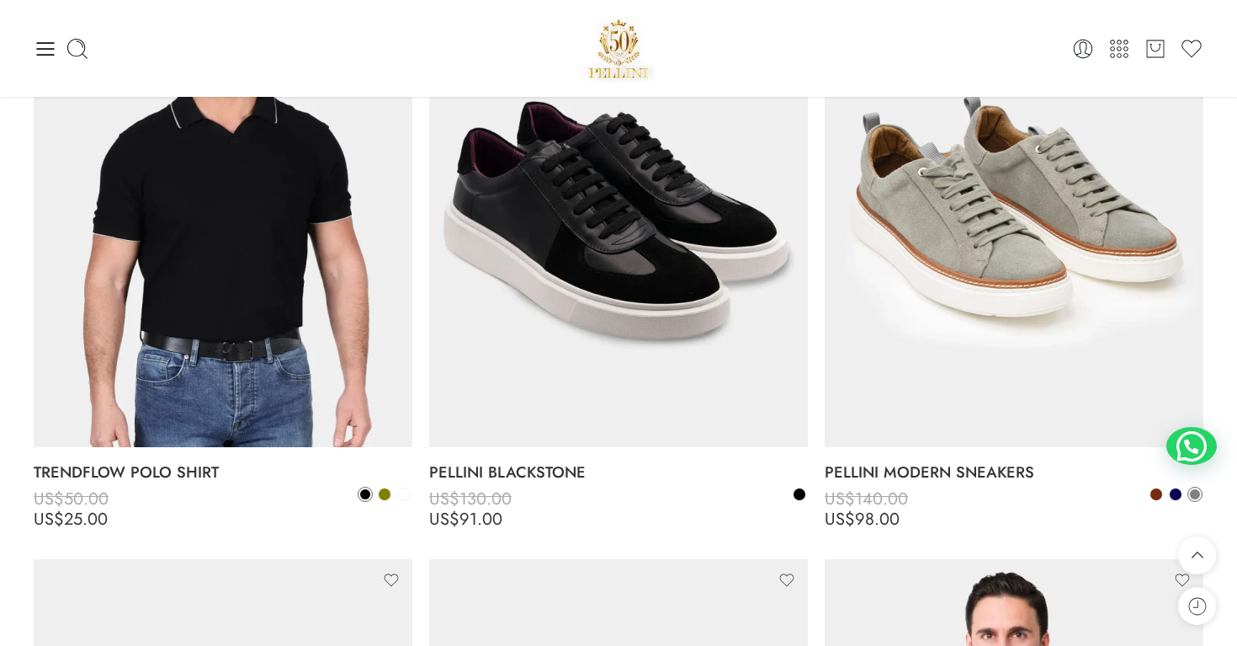
scroll to position [7132, 0]
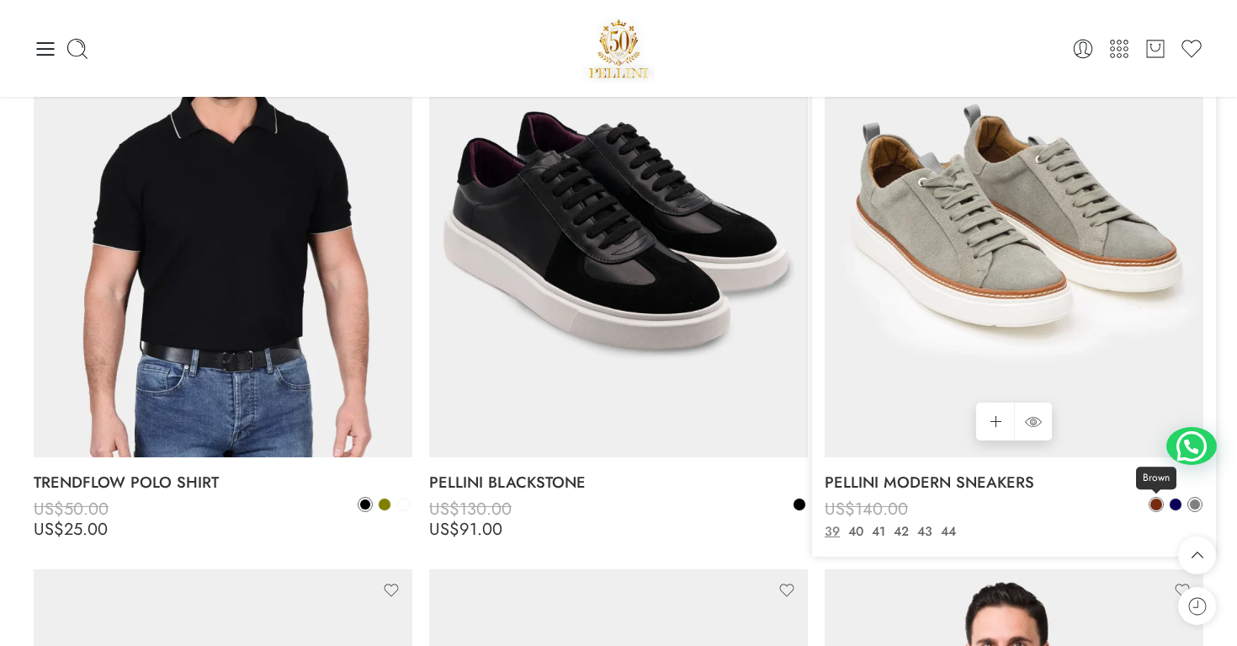
click at [1155, 508] on span at bounding box center [1157, 504] width 12 height 12
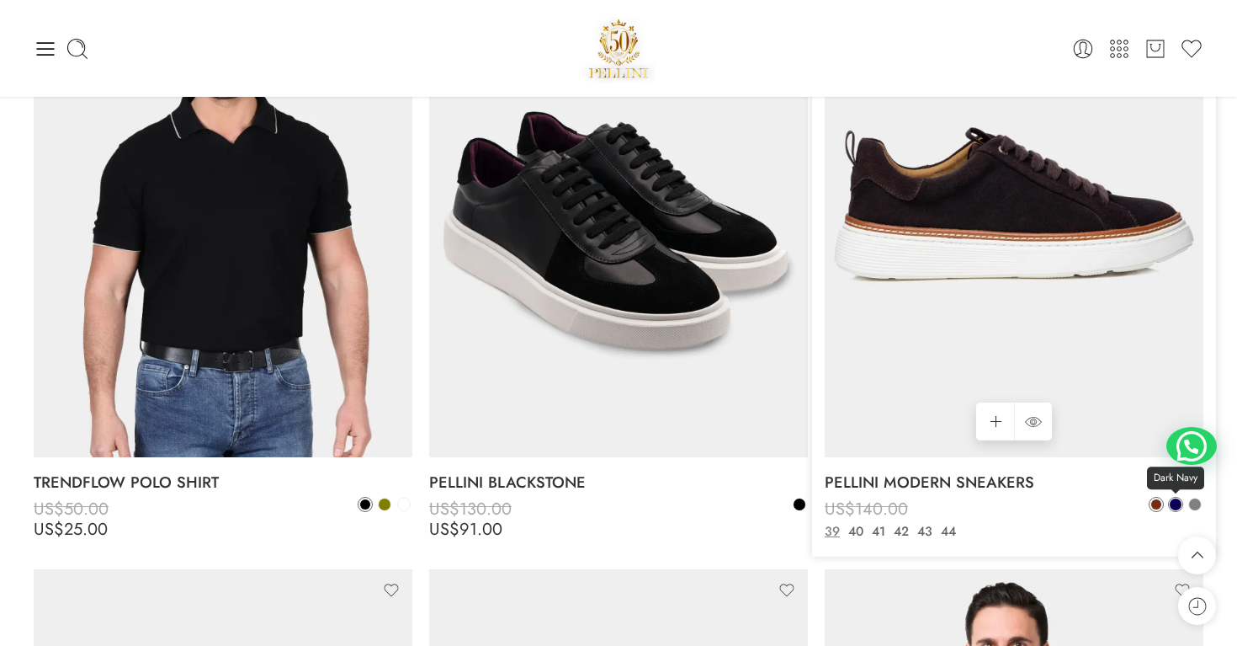
click at [1174, 508] on span at bounding box center [1176, 504] width 12 height 12
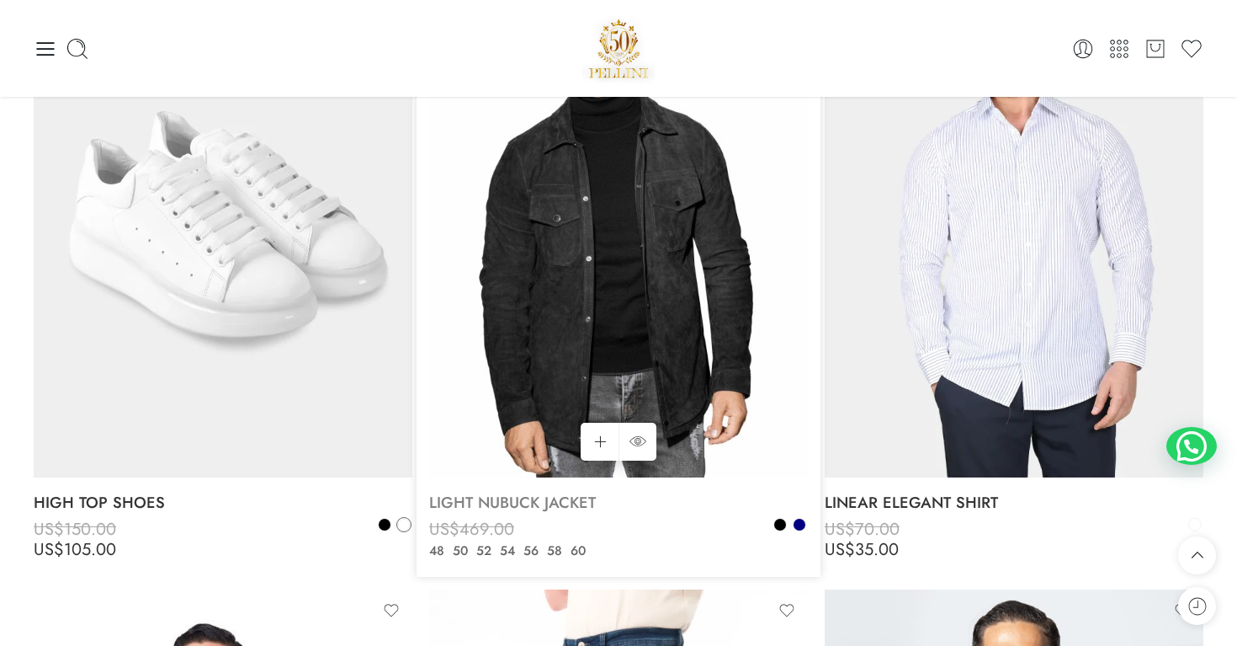
scroll to position [10172, 0]
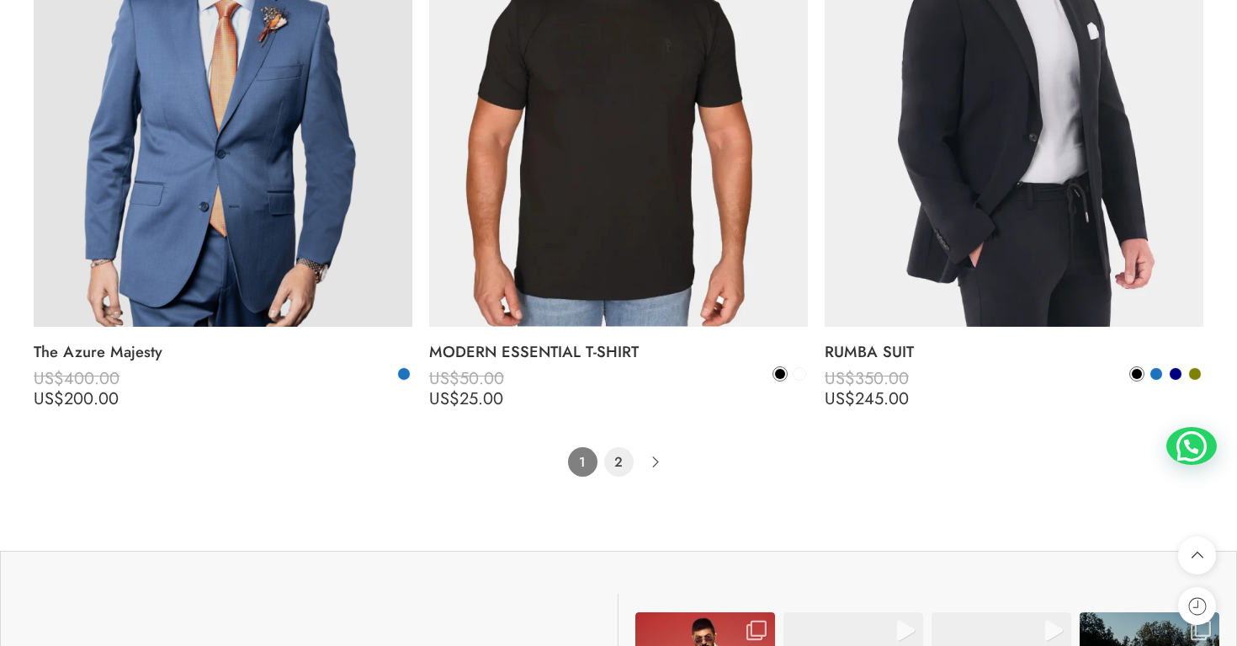
click at [624, 465] on link "2" at bounding box center [618, 461] width 29 height 29
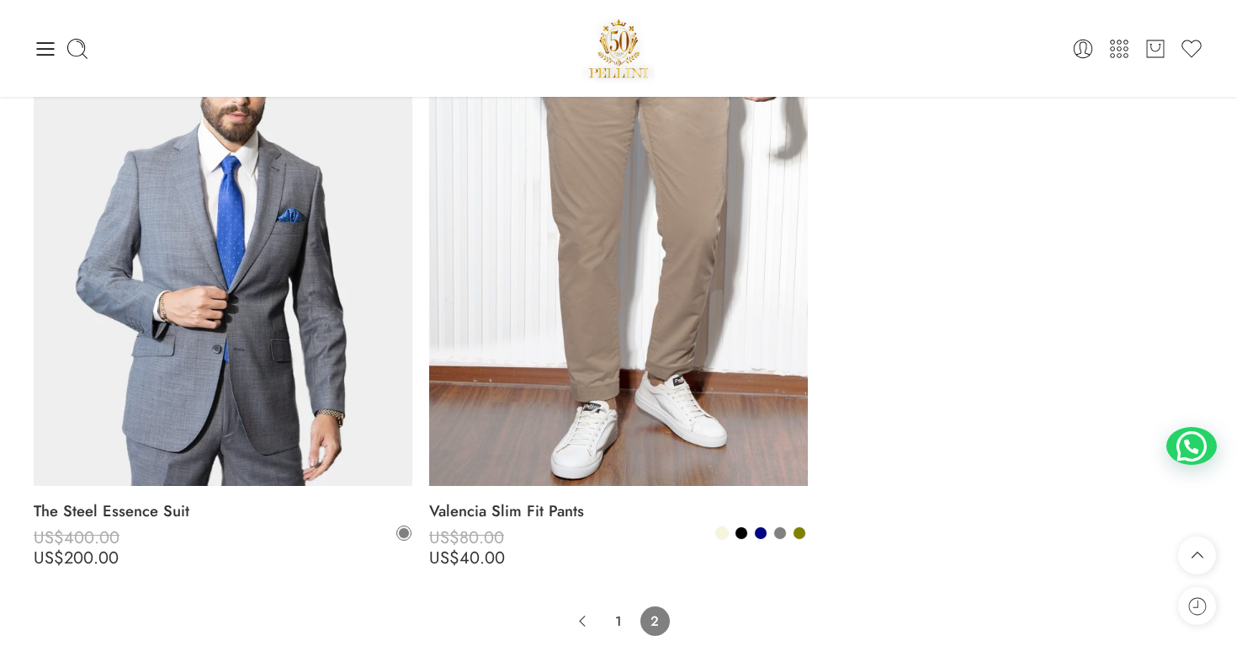
scroll to position [4016, 0]
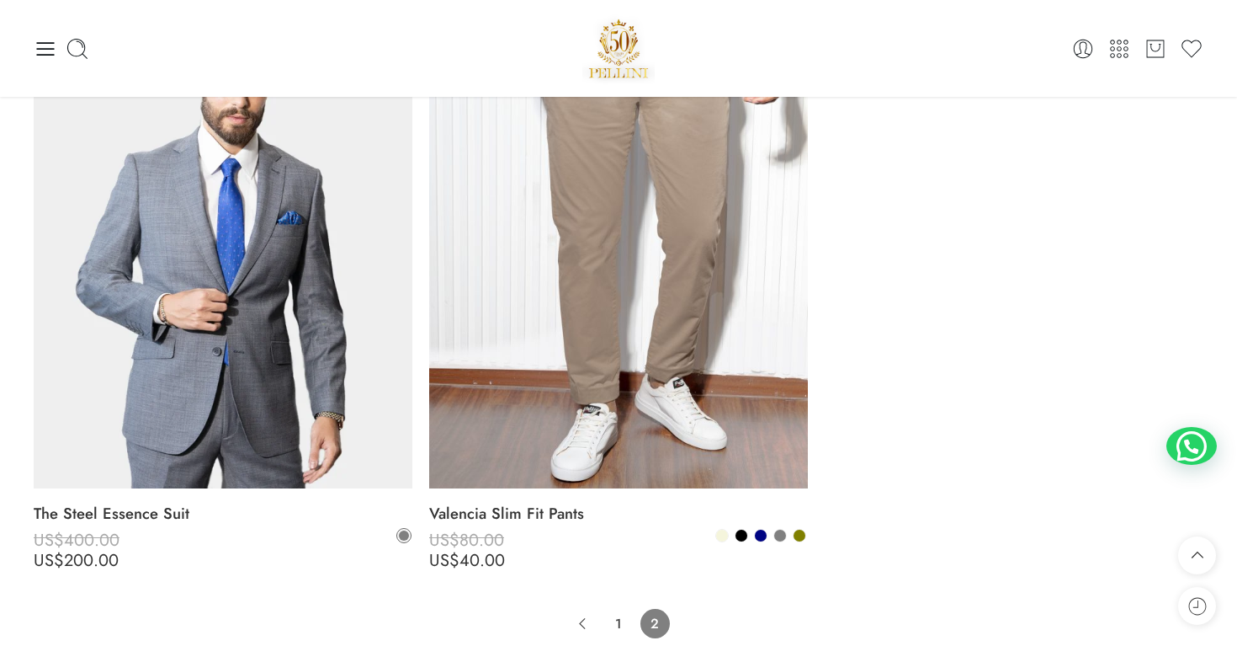
click at [630, 610] on li "1" at bounding box center [618, 623] width 29 height 29
click at [614, 629] on link "1" at bounding box center [618, 623] width 29 height 29
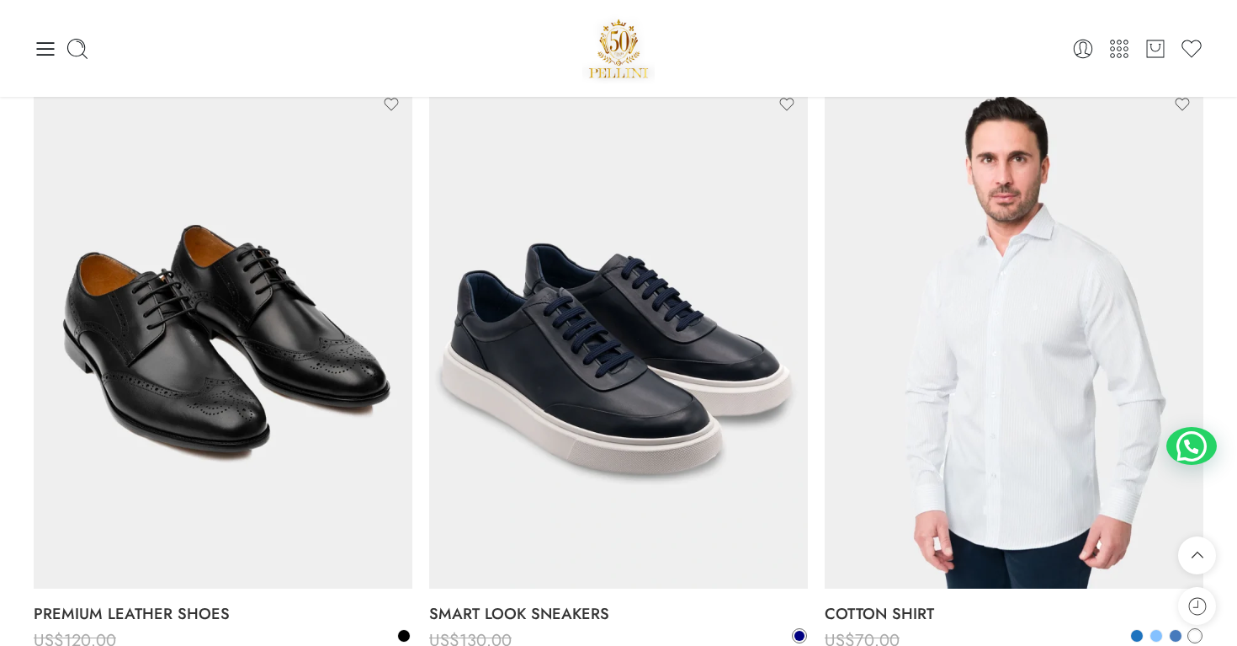
scroll to position [7616, 0]
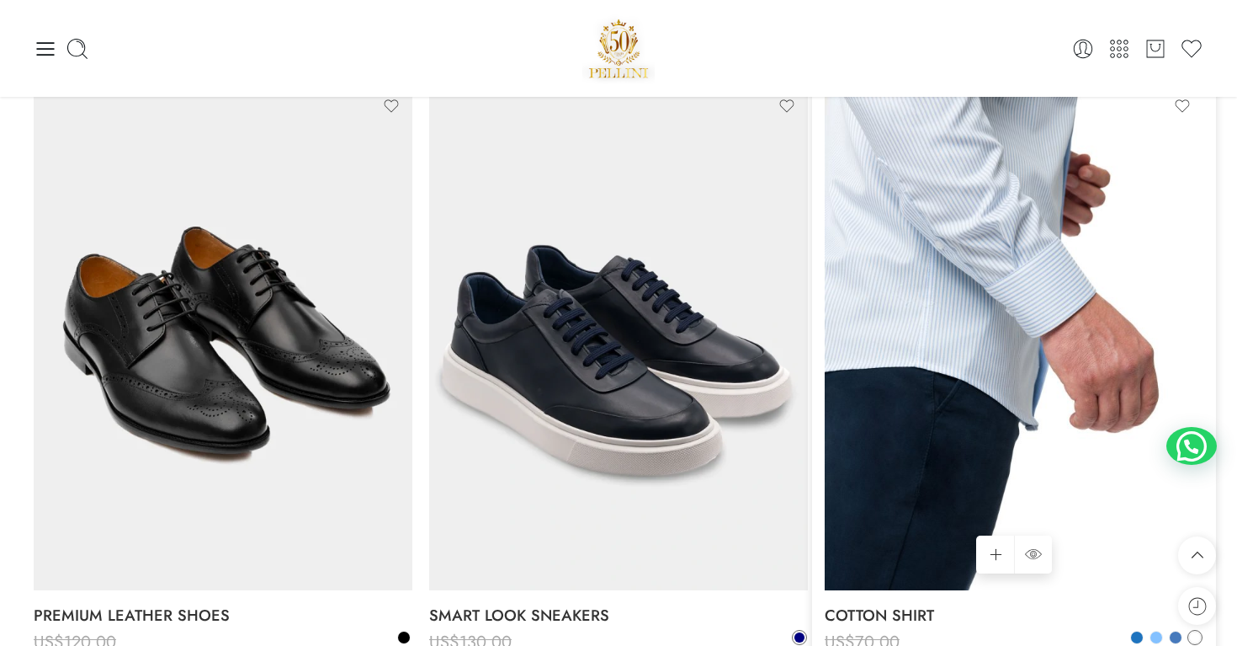
click at [933, 195] on img at bounding box center [1014, 337] width 379 height 505
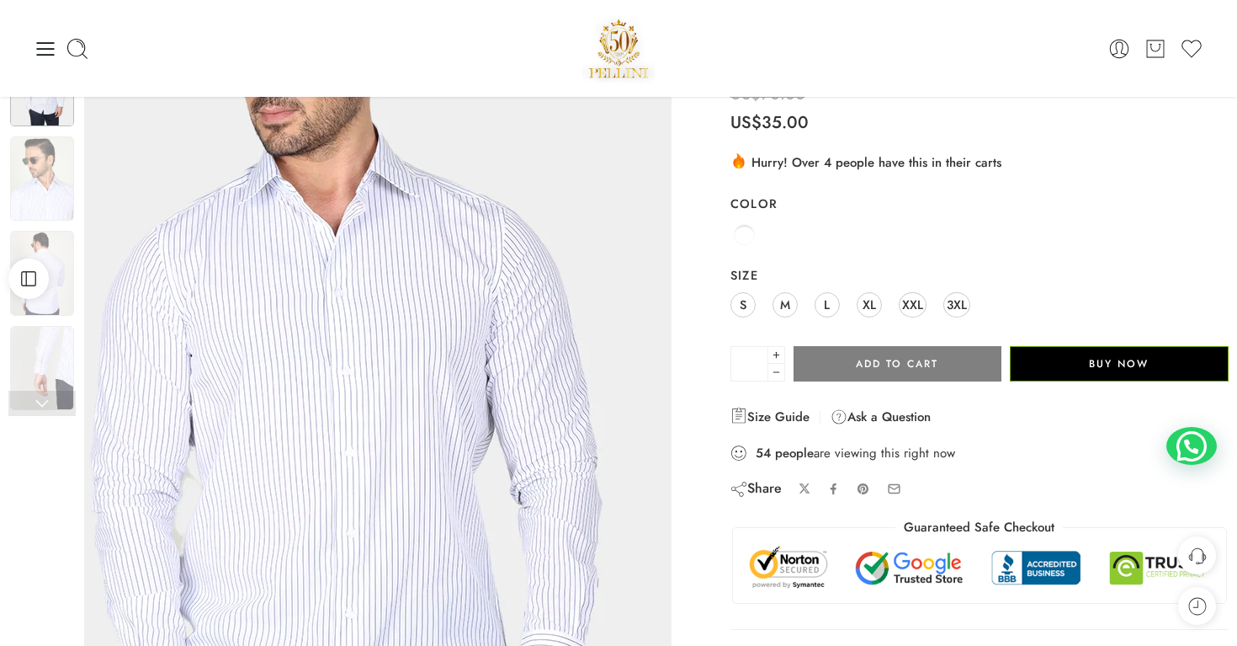
scroll to position [78, 0]
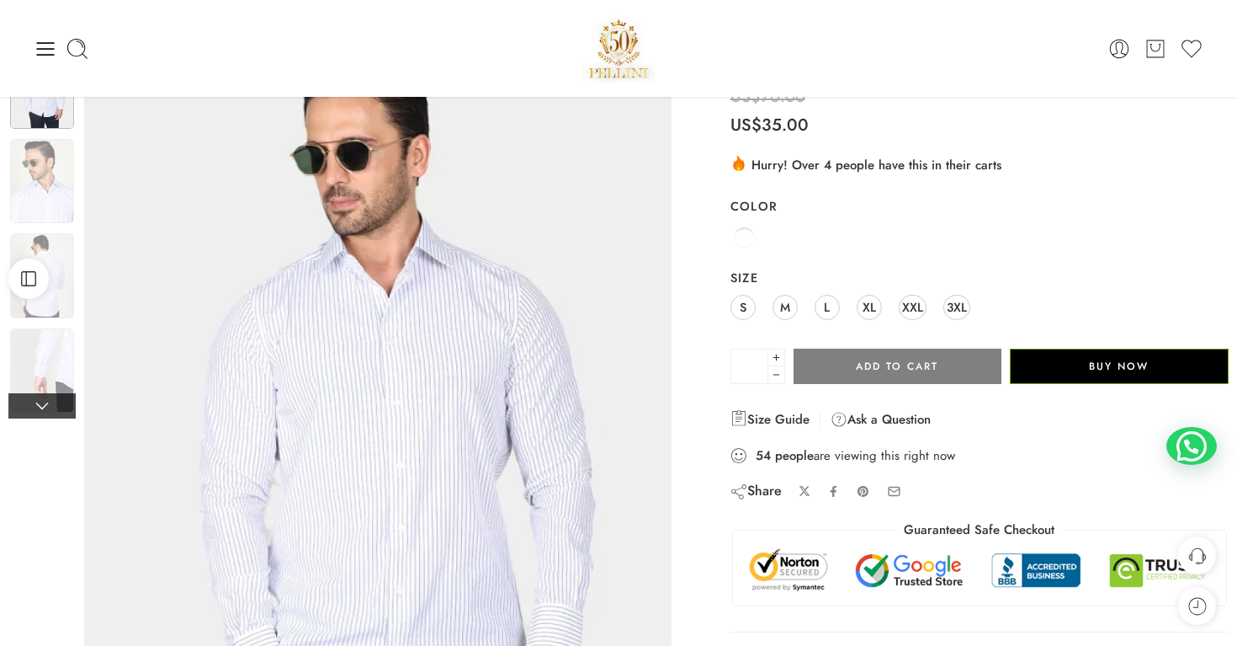
click at [43, 399] on link at bounding box center [41, 405] width 67 height 25
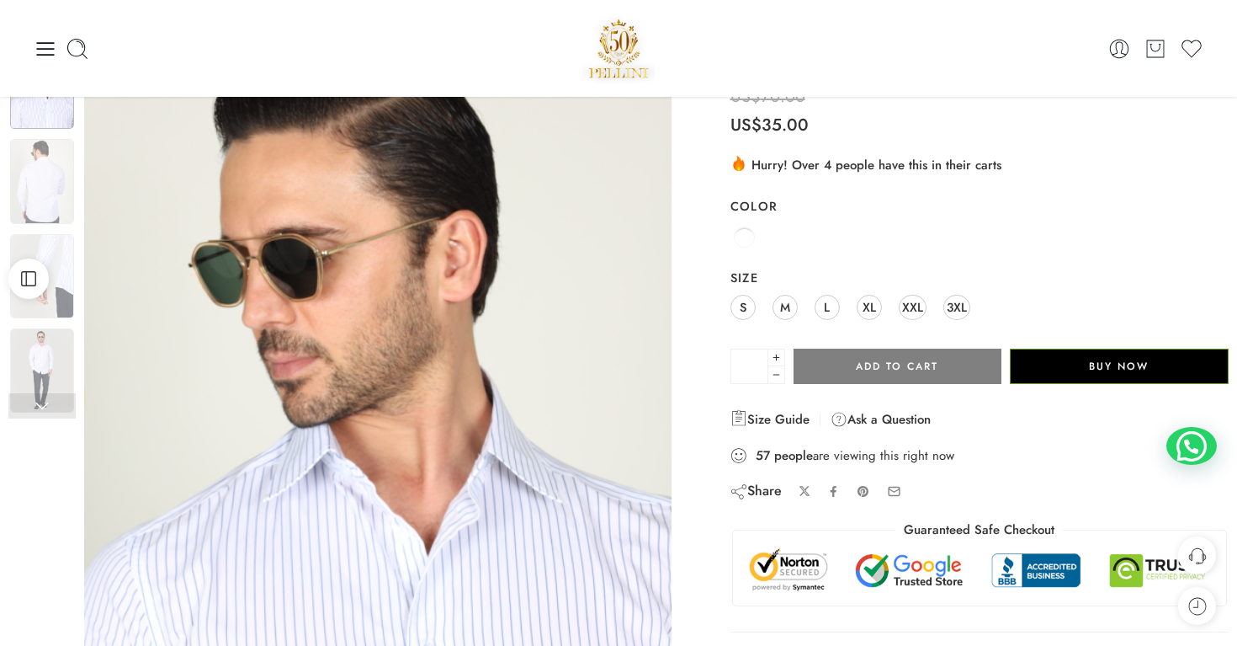
scroll to position [0, 0]
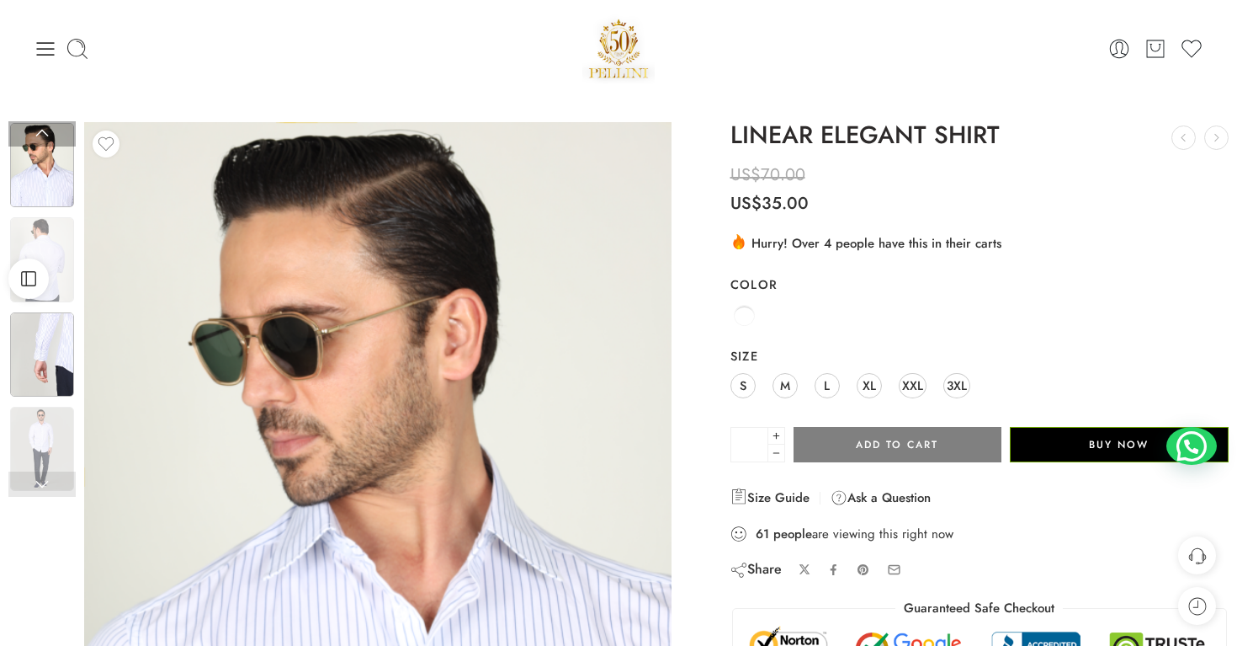
click at [63, 354] on img at bounding box center [42, 354] width 64 height 84
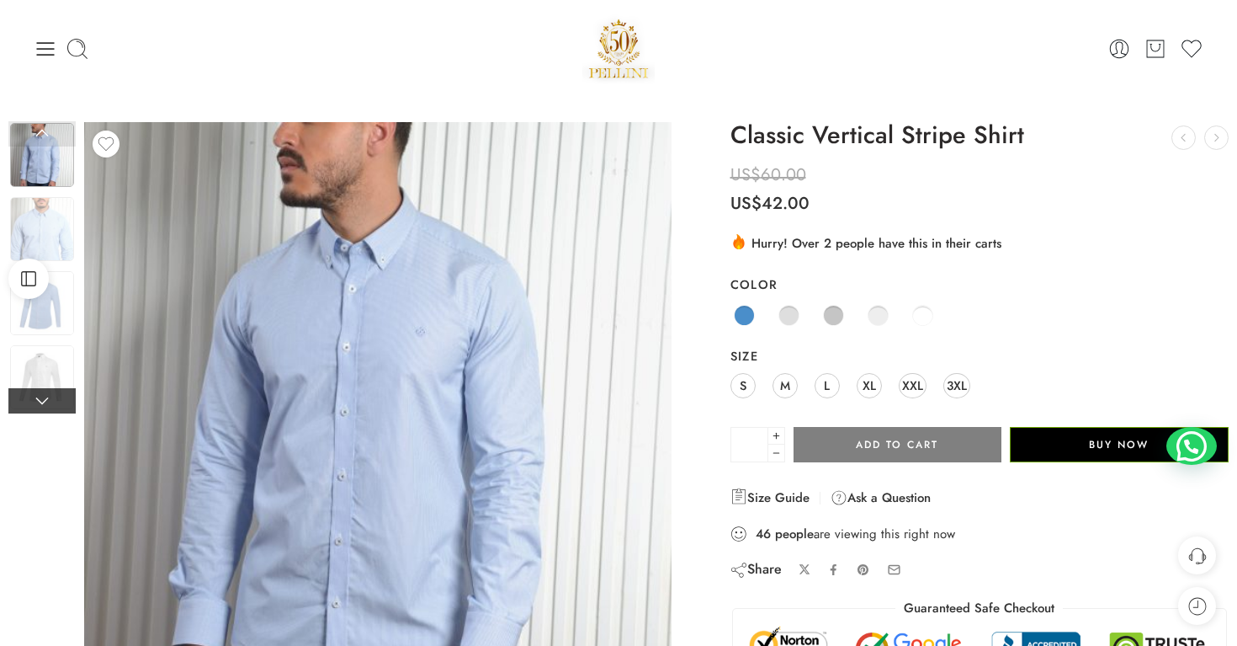
click at [64, 396] on link at bounding box center [41, 400] width 67 height 25
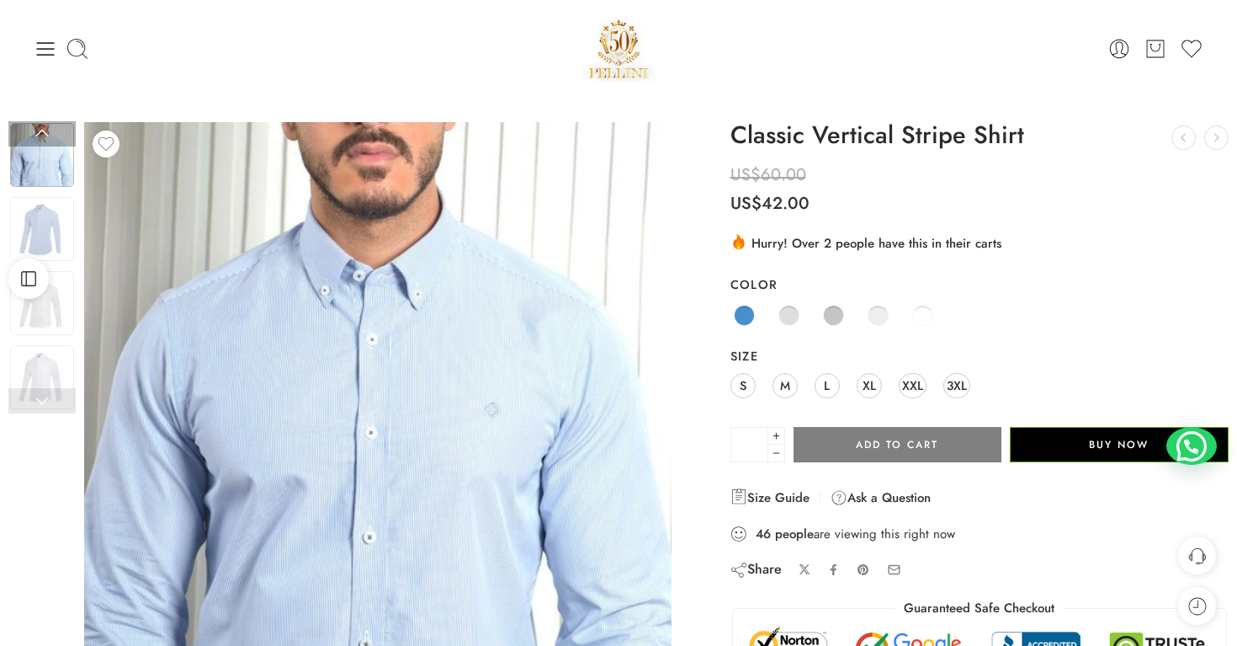
click at [64, 396] on link at bounding box center [41, 400] width 67 height 25
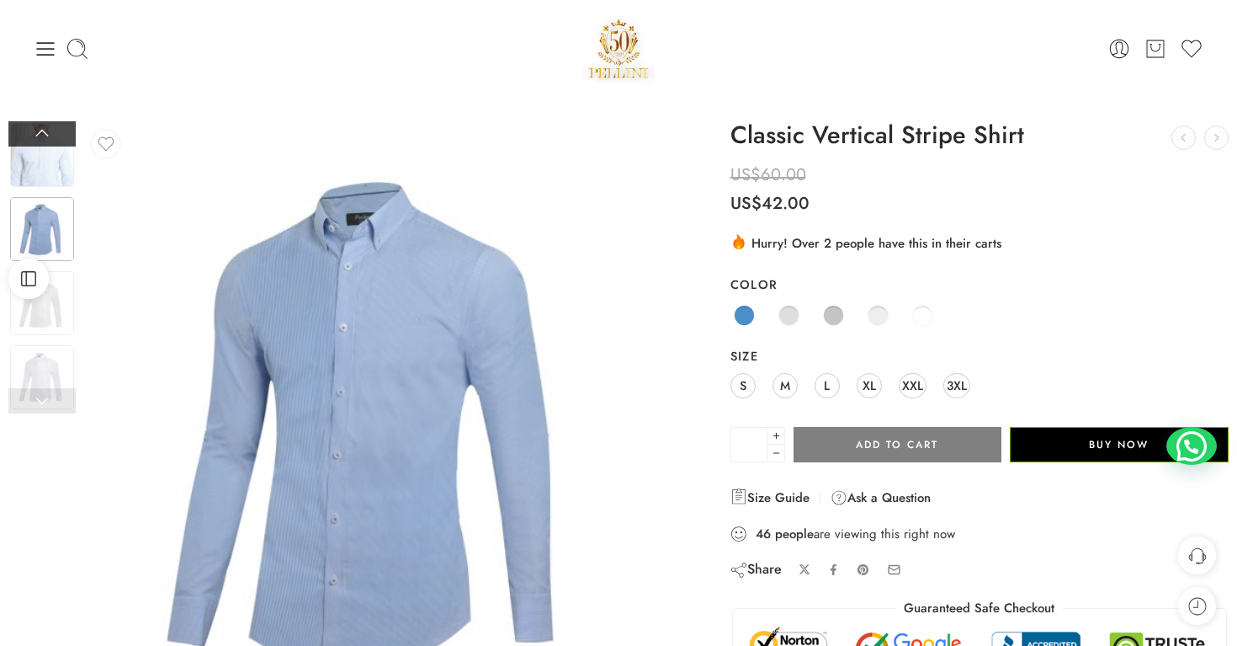
click at [53, 130] on link at bounding box center [41, 133] width 67 height 25
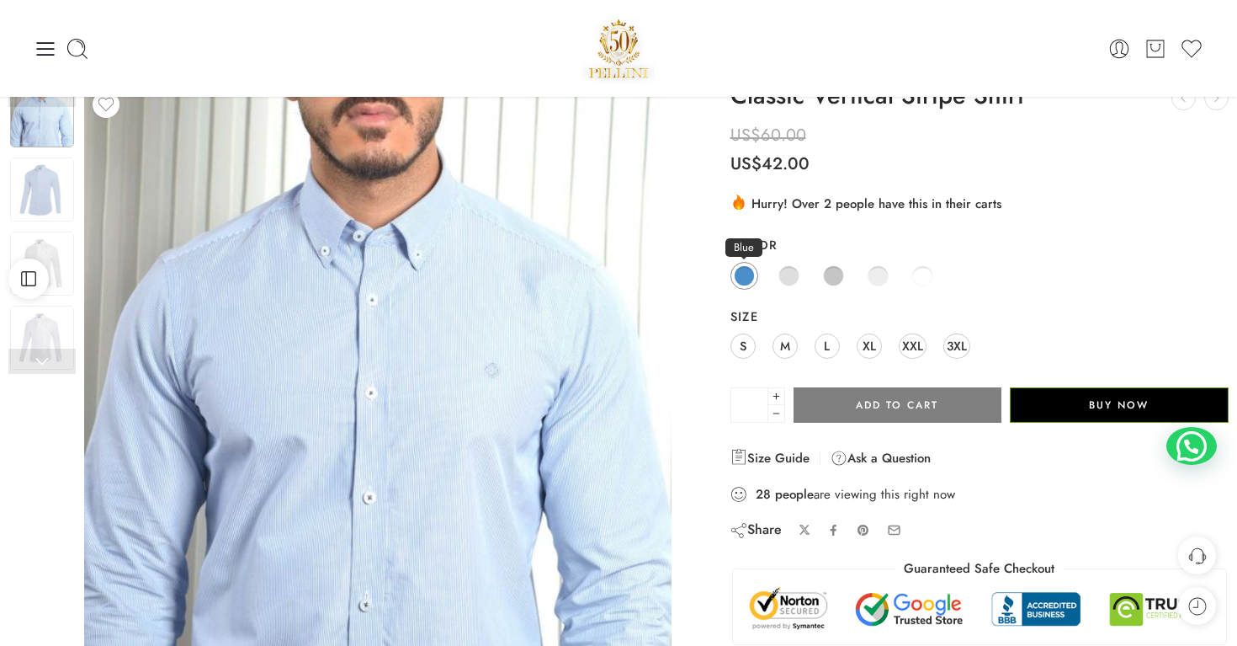
scroll to position [27, 0]
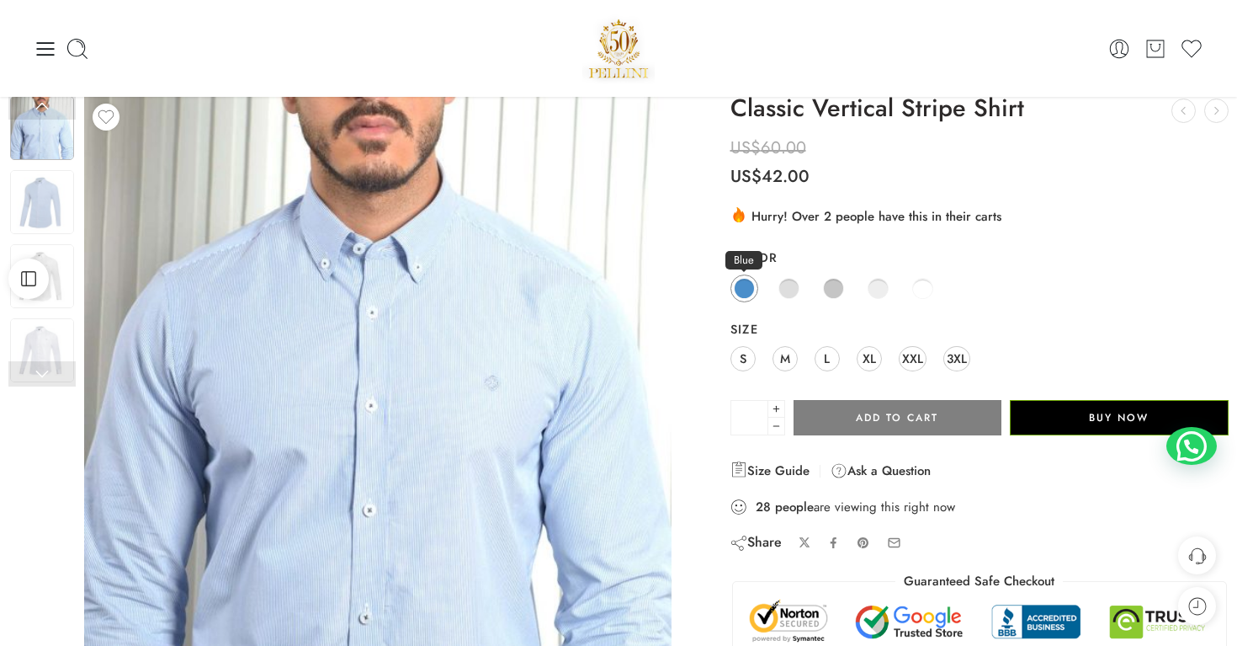
click at [745, 290] on span at bounding box center [744, 288] width 21 height 21
click at [794, 292] on span at bounding box center [789, 288] width 21 height 21
click at [753, 285] on span at bounding box center [744, 288] width 21 height 21
click at [789, 362] on span "M" at bounding box center [785, 358] width 10 height 23
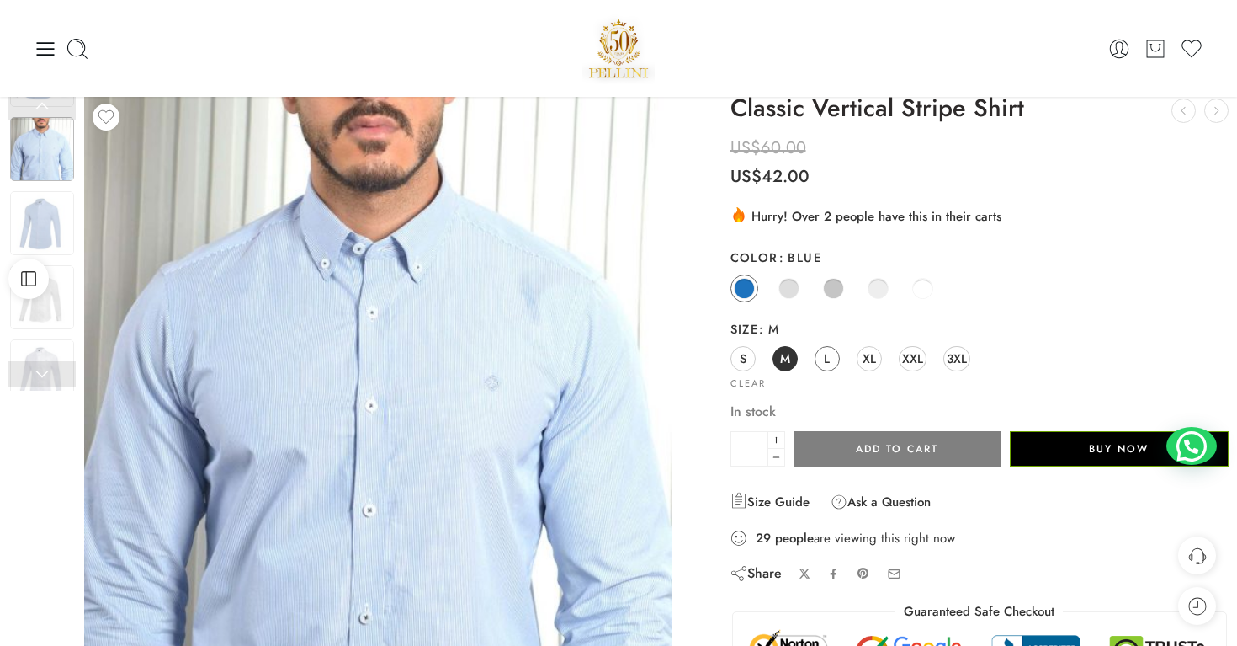
click at [825, 363] on span "L" at bounding box center [827, 358] width 6 height 23
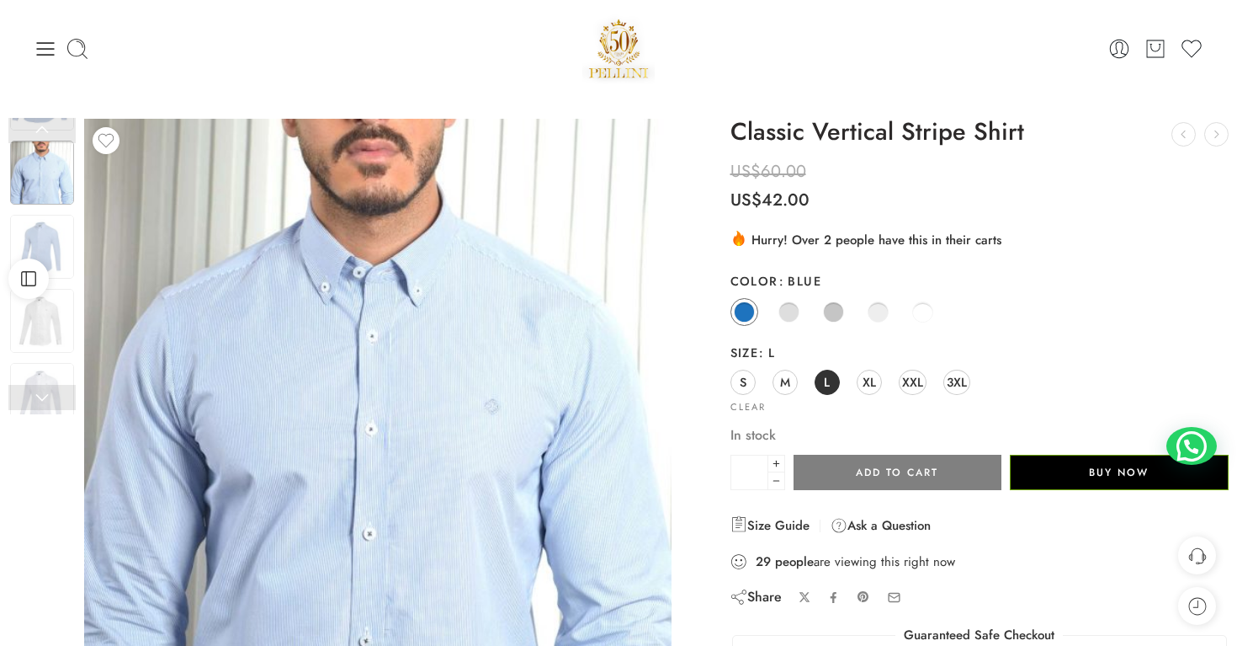
scroll to position [0, 0]
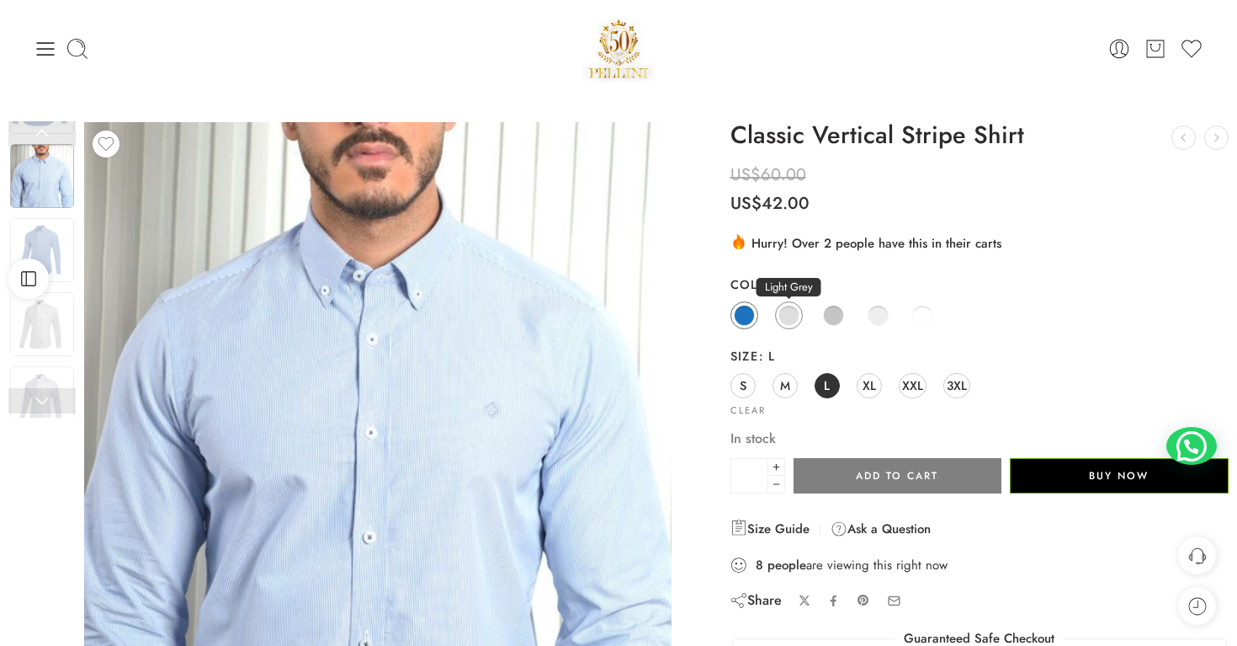
click at [783, 306] on span at bounding box center [788, 315] width 19 height 19
click at [832, 308] on span at bounding box center [833, 315] width 21 height 21
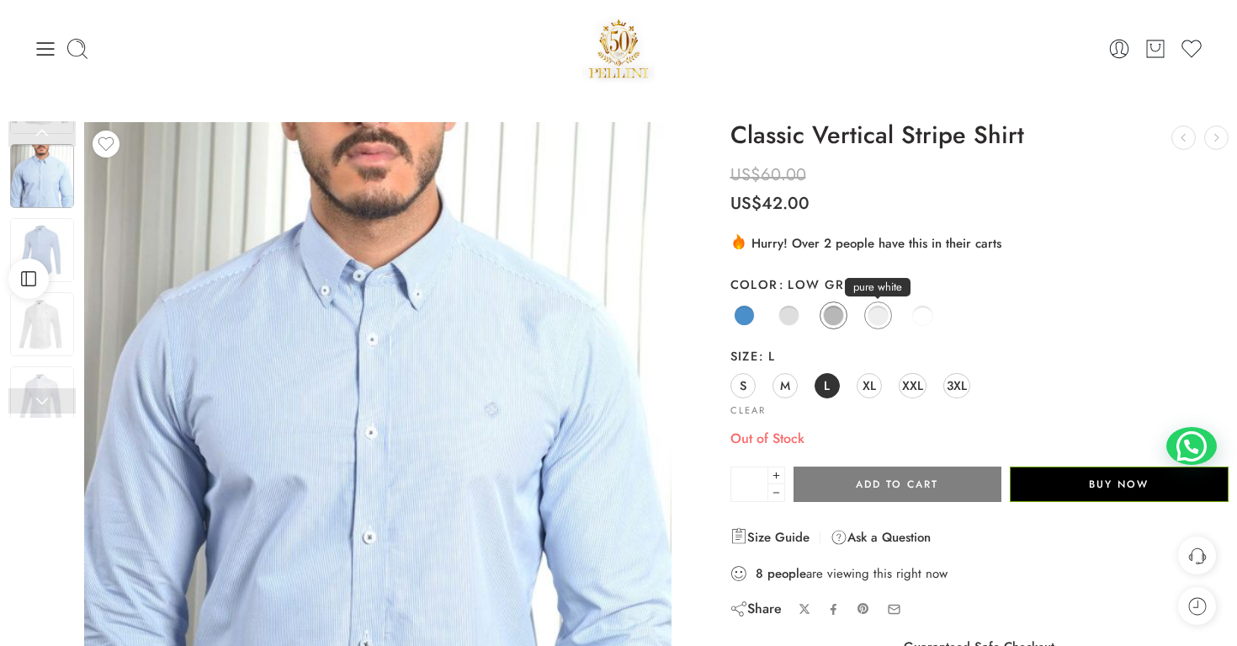
click at [870, 314] on span at bounding box center [878, 315] width 21 height 21
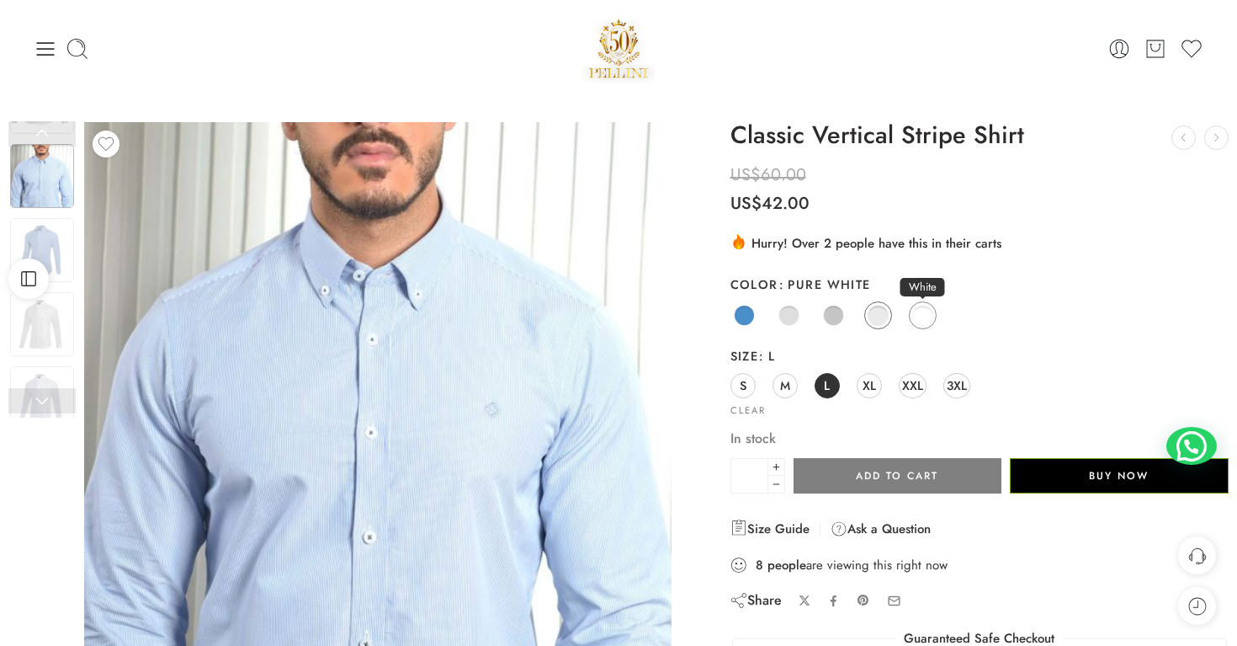
click at [912, 319] on span at bounding box center [922, 315] width 21 height 21
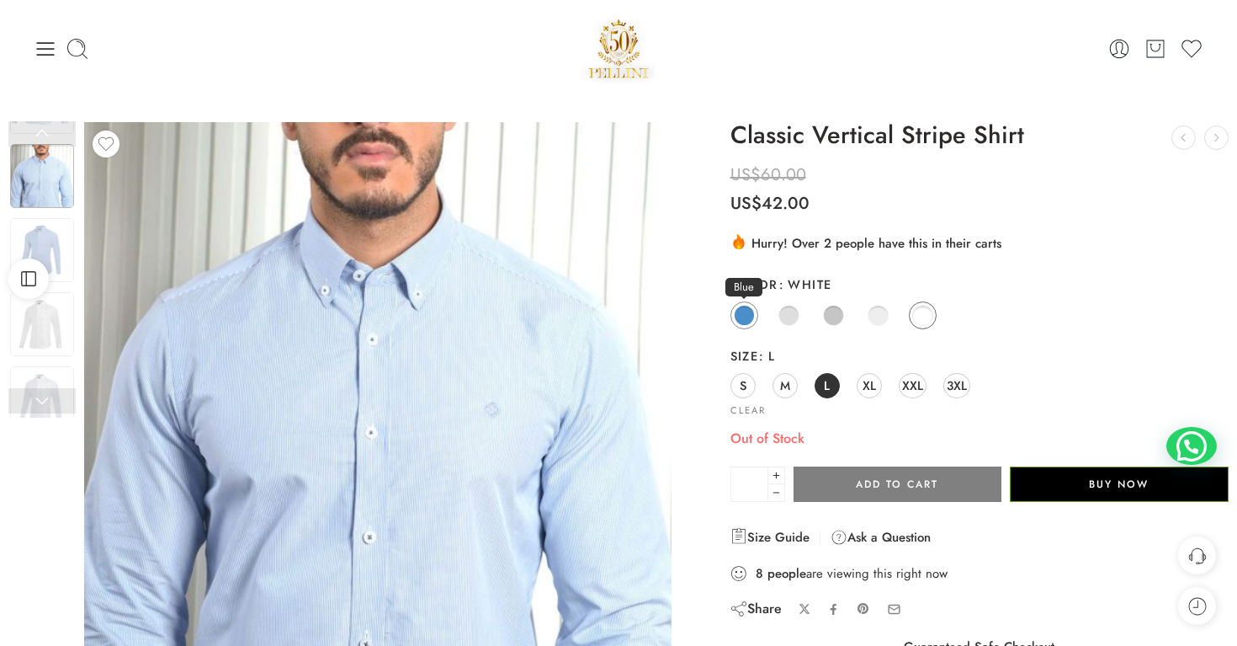
click at [744, 315] on span at bounding box center [744, 315] width 21 height 21
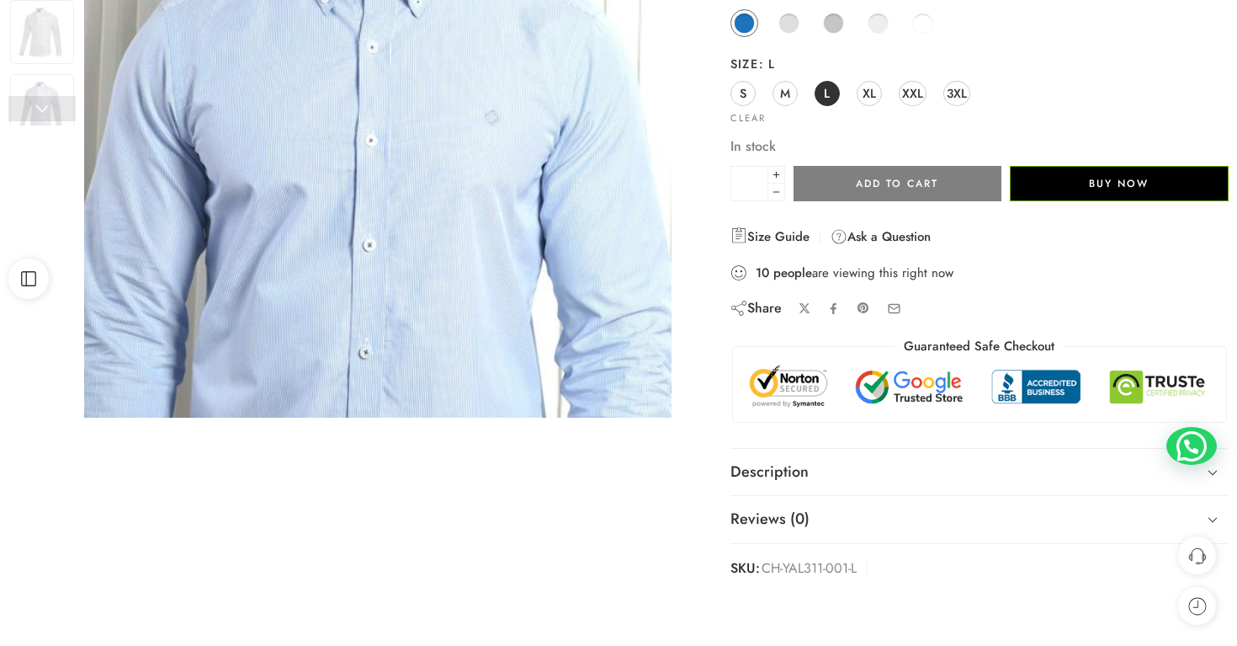
scroll to position [296, 0]
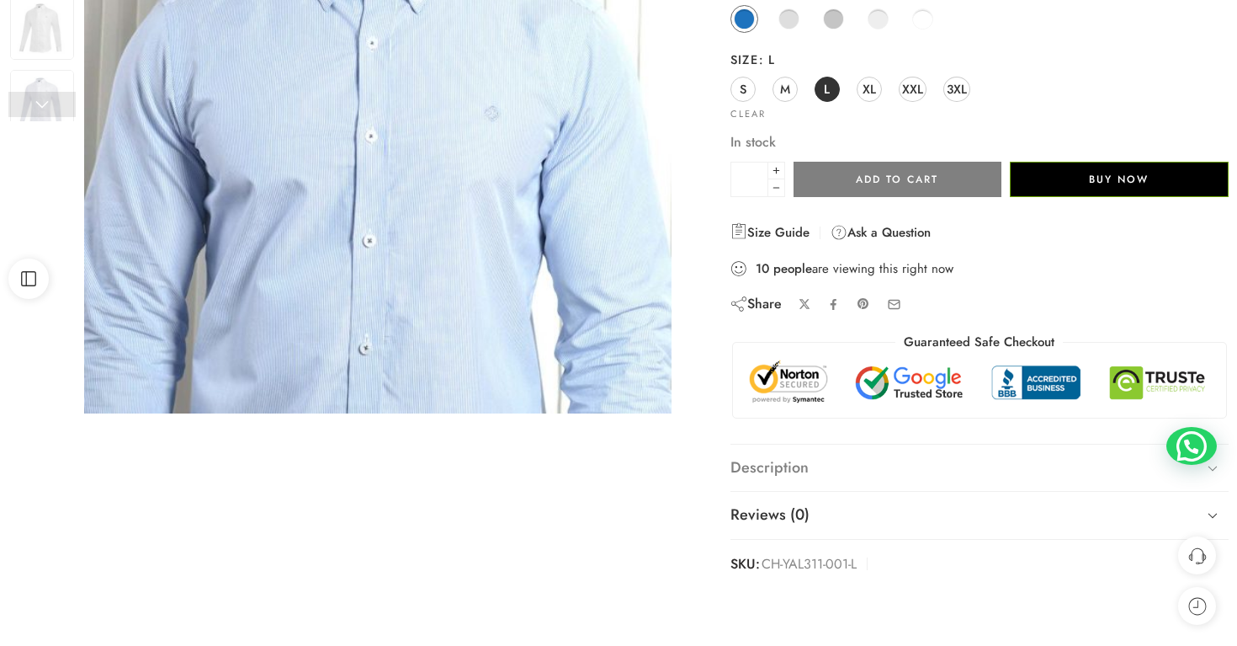
click at [911, 476] on link "Description" at bounding box center [980, 467] width 498 height 47
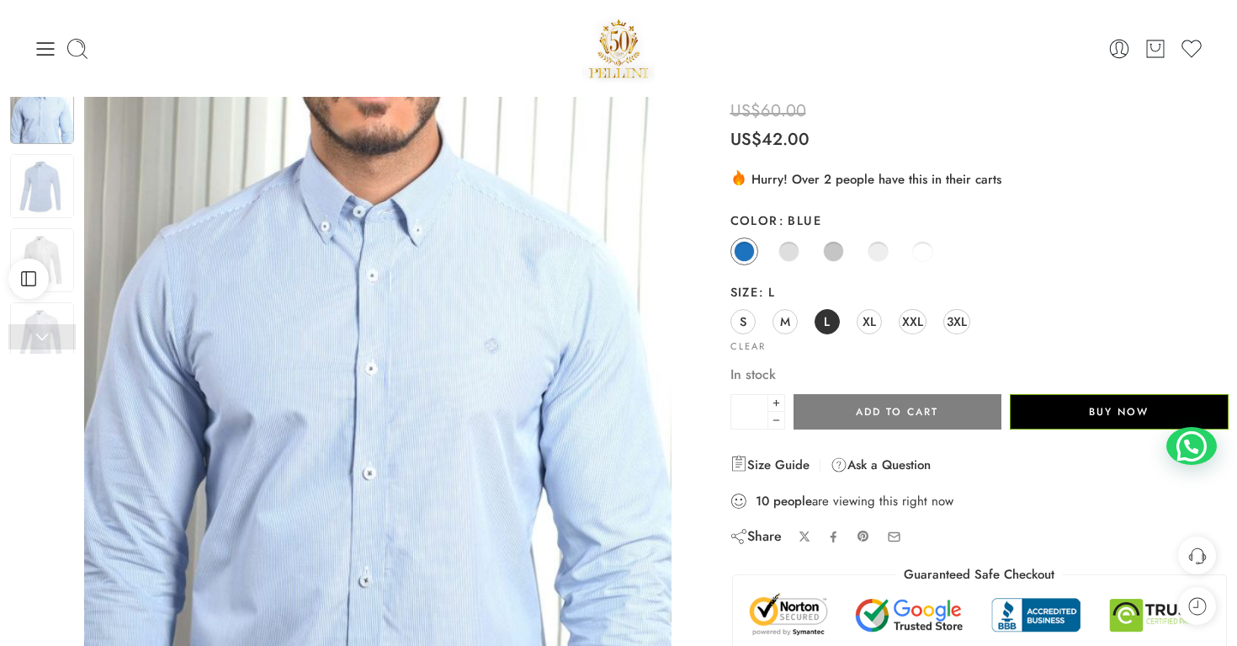
scroll to position [0, 0]
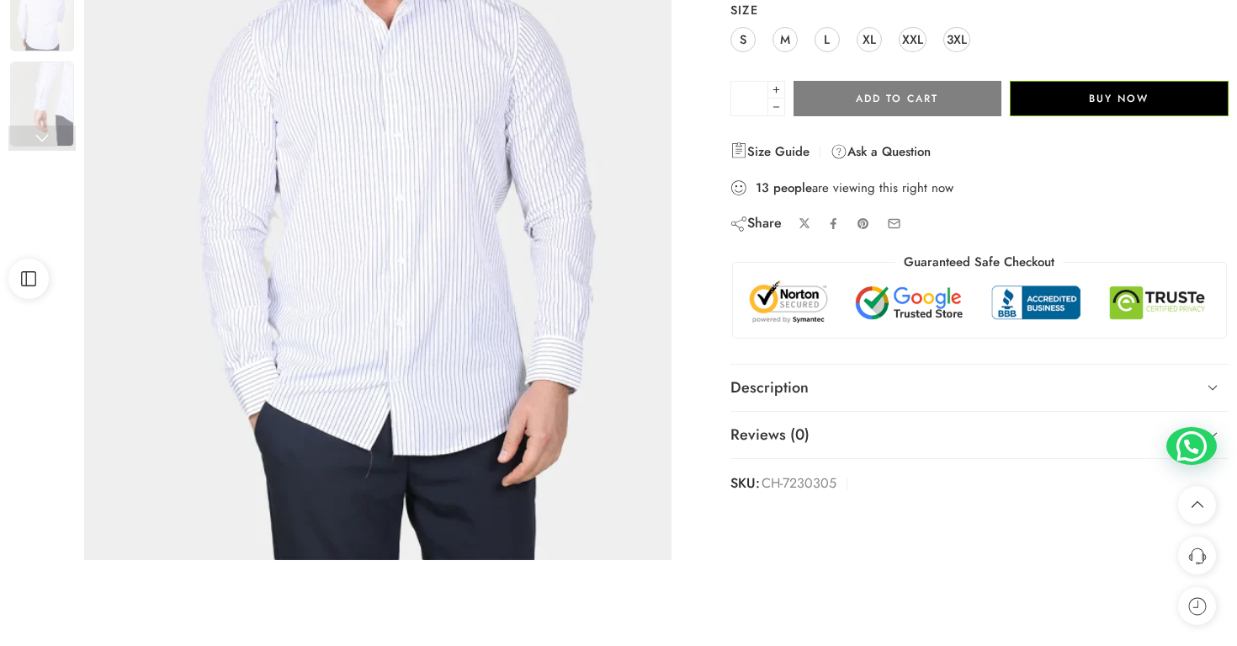
scroll to position [468, 0]
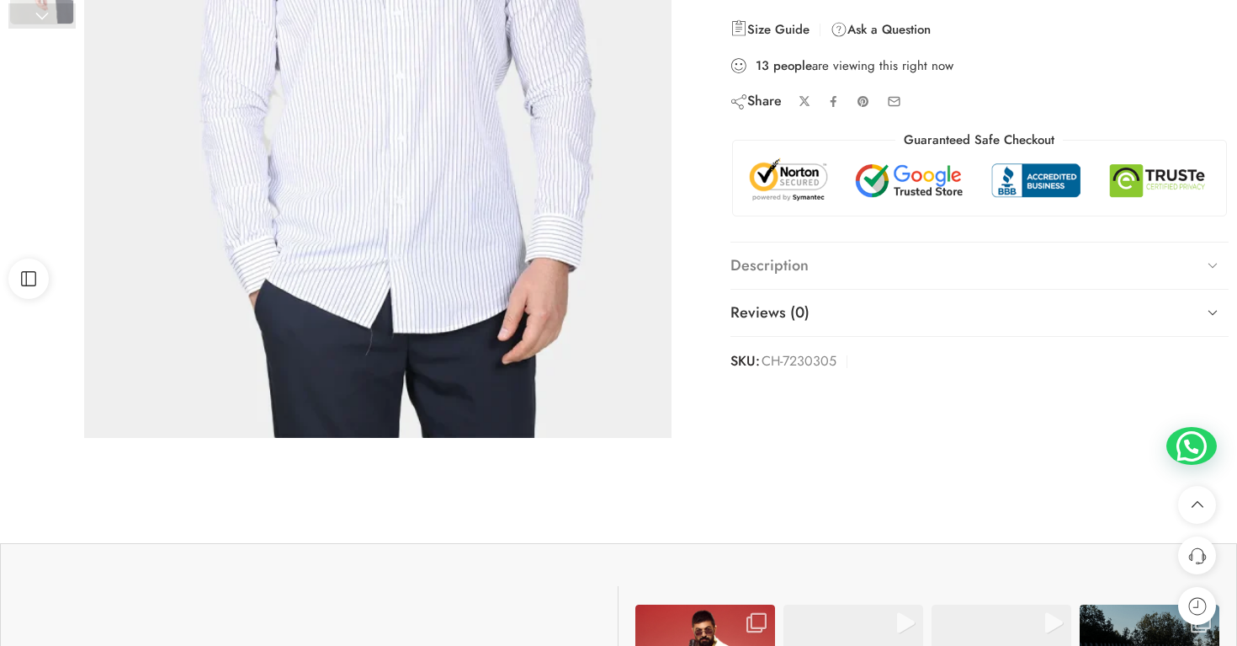
click at [853, 265] on link "Description" at bounding box center [980, 265] width 498 height 47
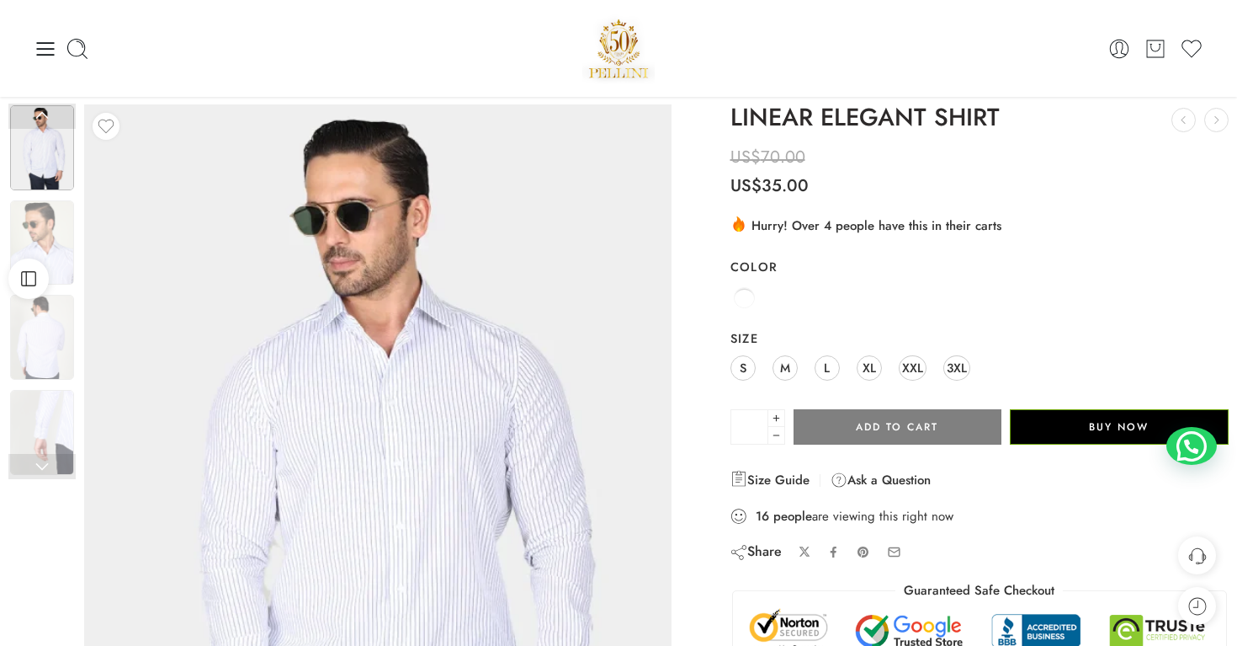
scroll to position [0, 0]
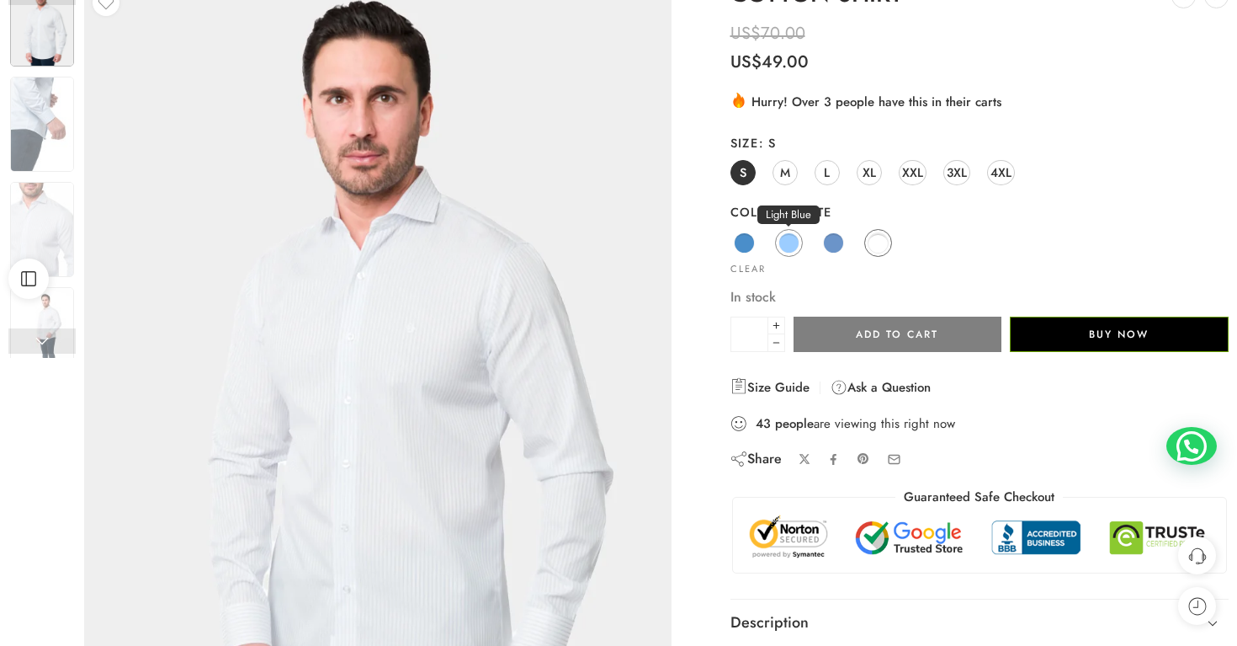
scroll to position [142, 0]
click at [779, 237] on span at bounding box center [788, 241] width 19 height 19
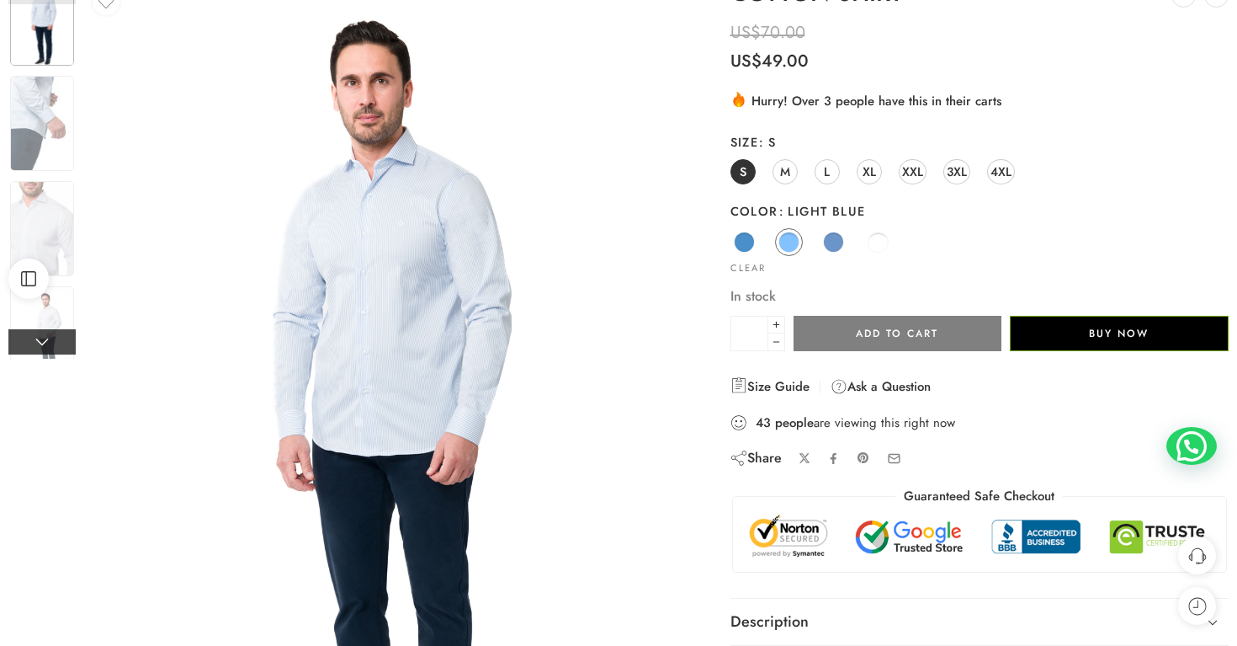
click at [40, 336] on link at bounding box center [41, 341] width 67 height 25
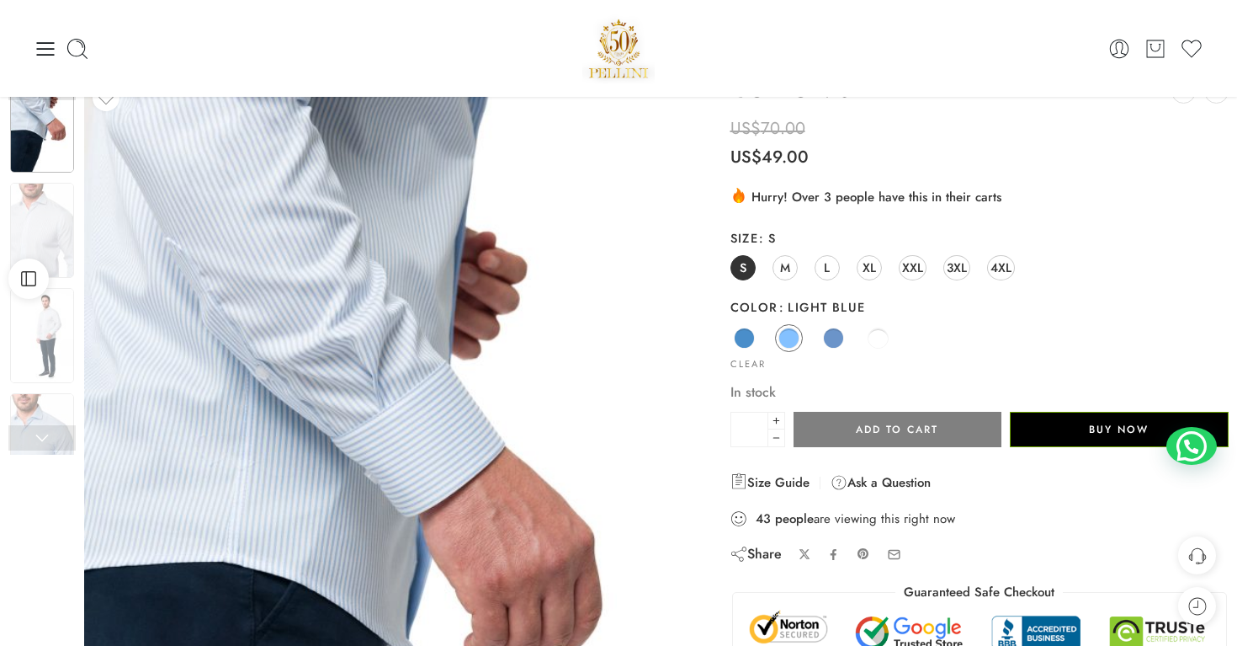
scroll to position [37, 0]
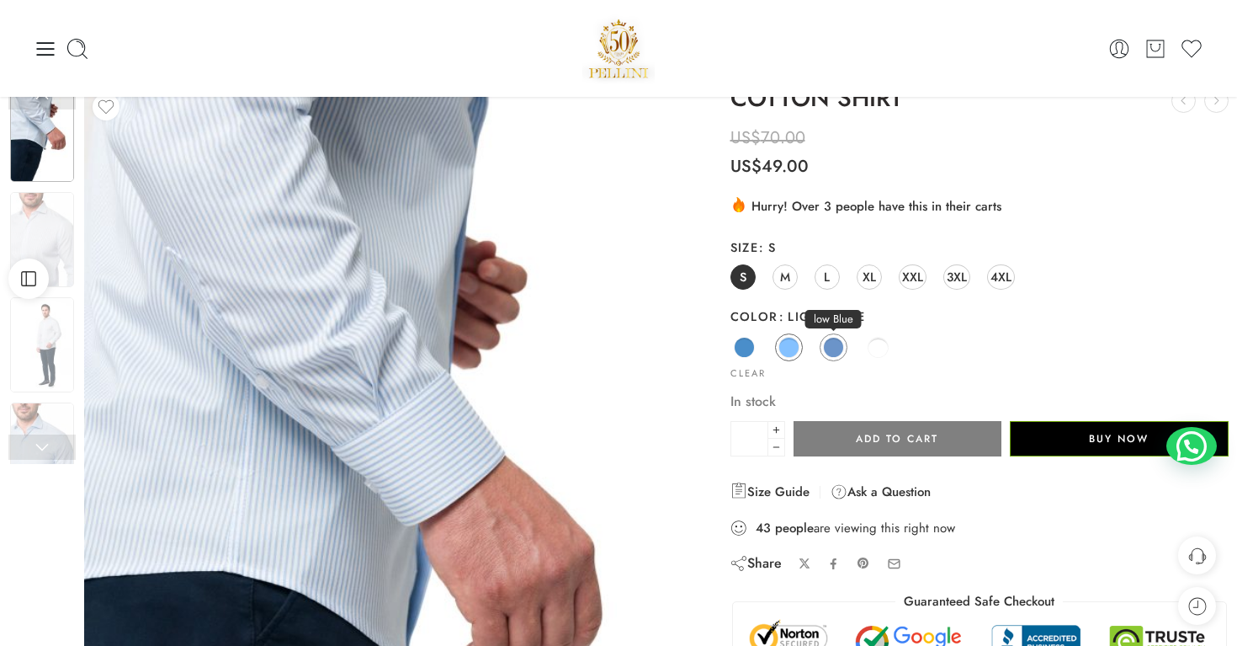
click at [832, 339] on span at bounding box center [833, 347] width 21 height 21
click at [55, 449] on link at bounding box center [41, 446] width 67 height 25
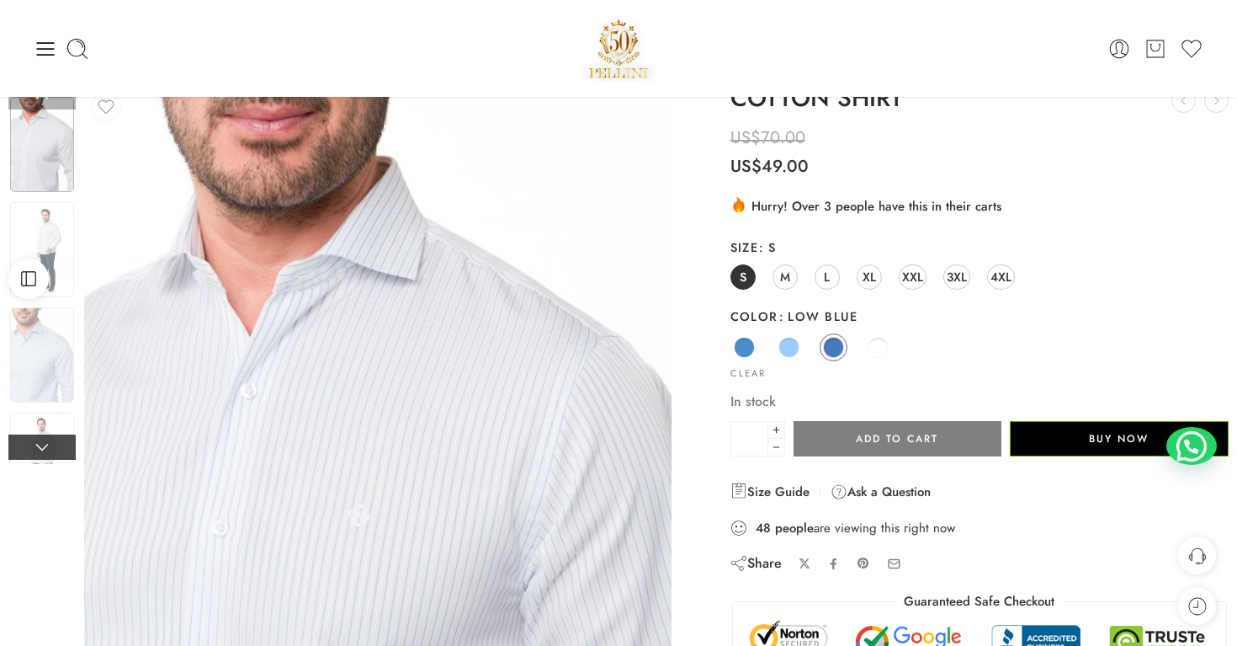
click at [55, 449] on link at bounding box center [41, 446] width 67 height 25
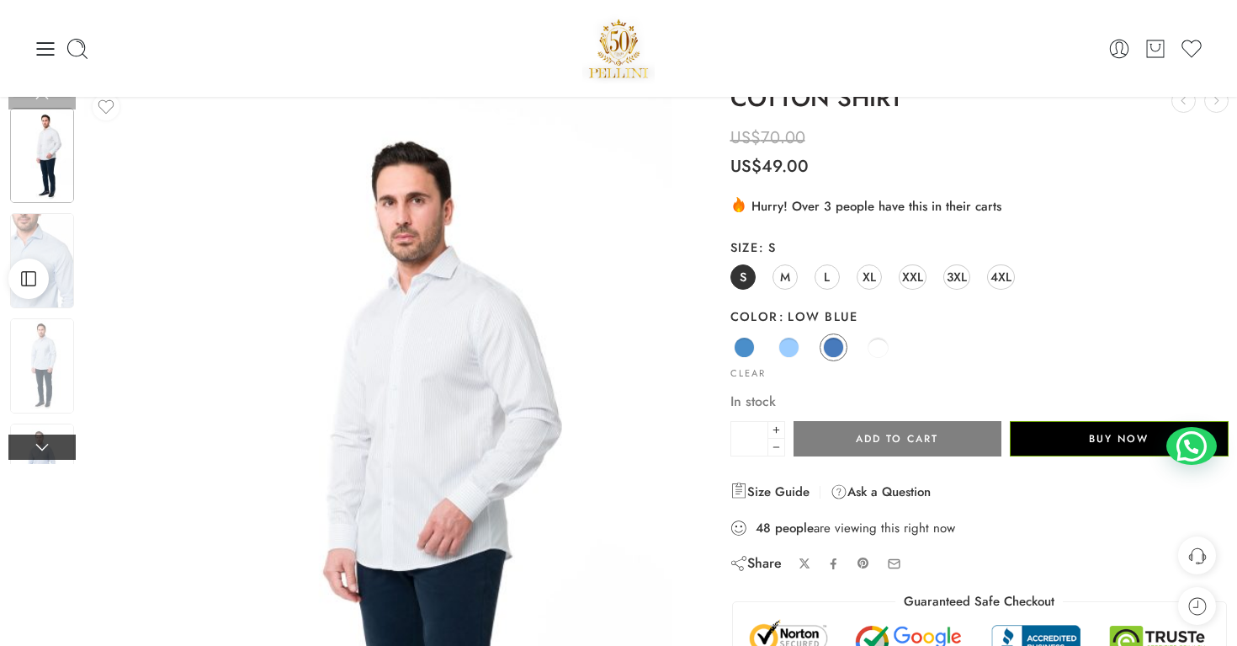
click at [55, 449] on link at bounding box center [41, 446] width 67 height 25
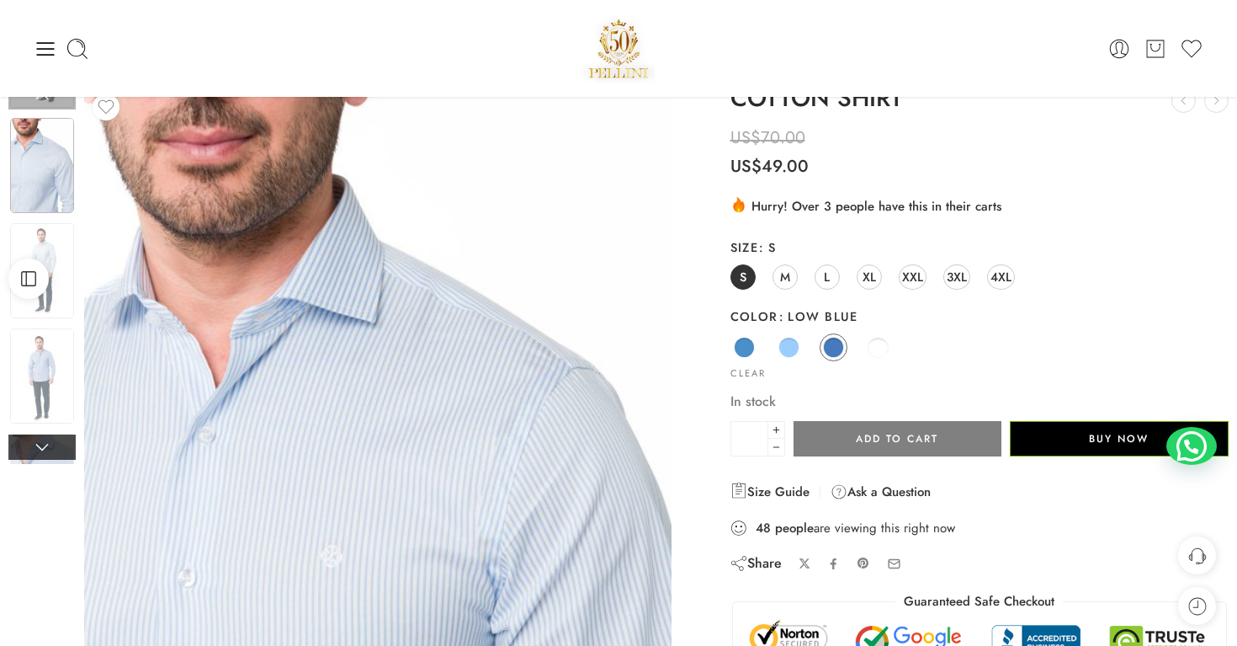
click at [55, 449] on link at bounding box center [41, 446] width 67 height 25
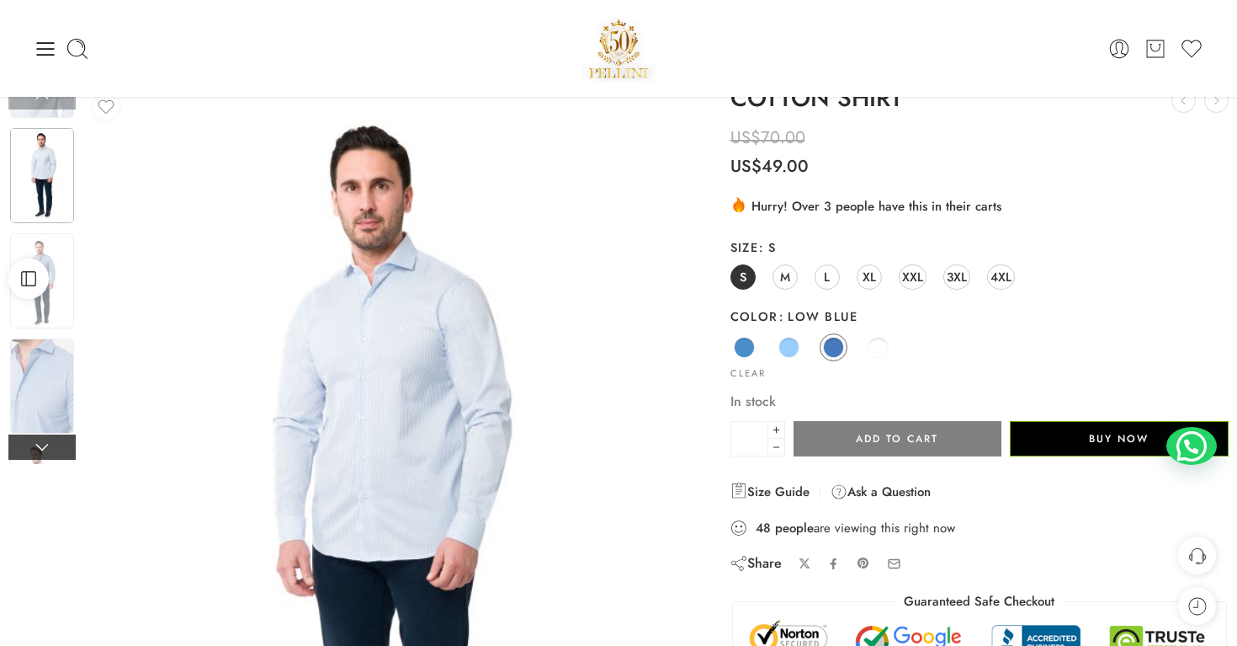
click at [55, 449] on link at bounding box center [41, 446] width 67 height 25
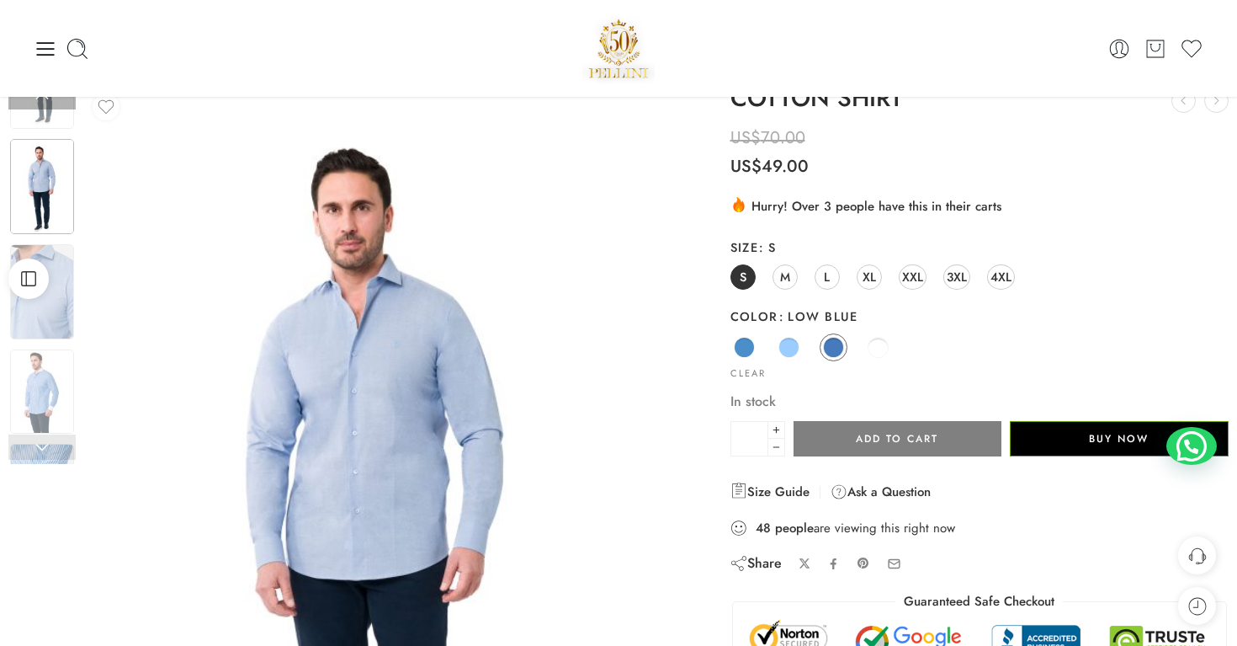
click at [55, 449] on link at bounding box center [41, 446] width 67 height 25
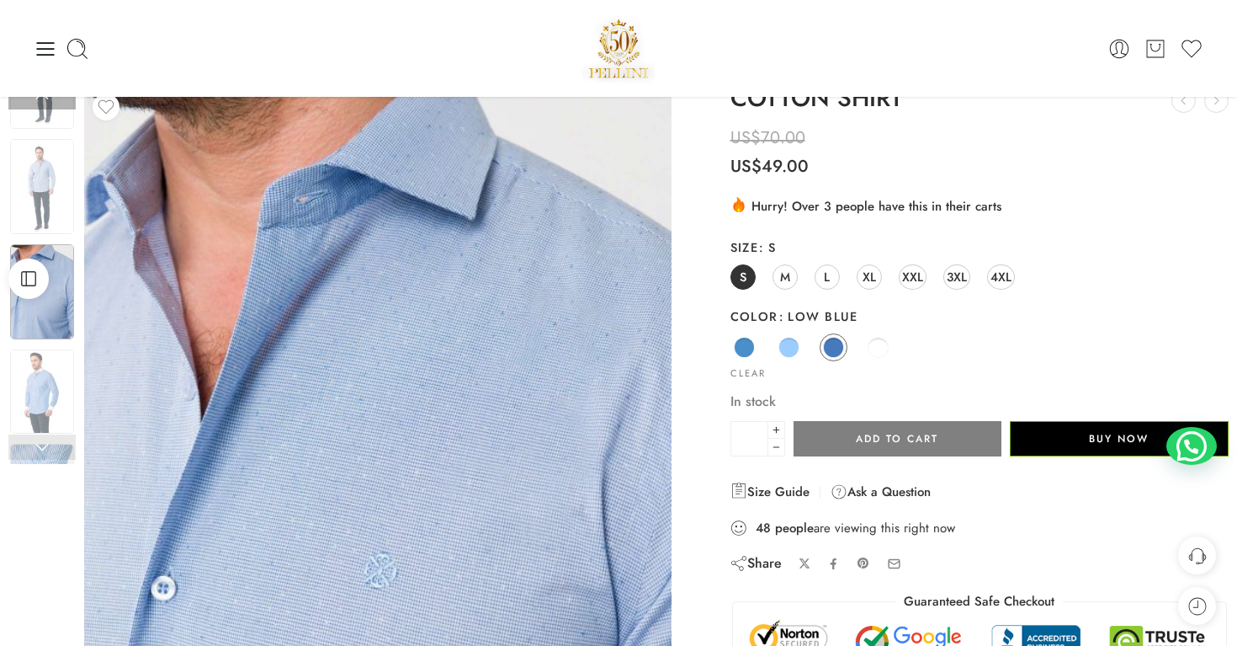
click at [55, 449] on link at bounding box center [41, 446] width 67 height 25
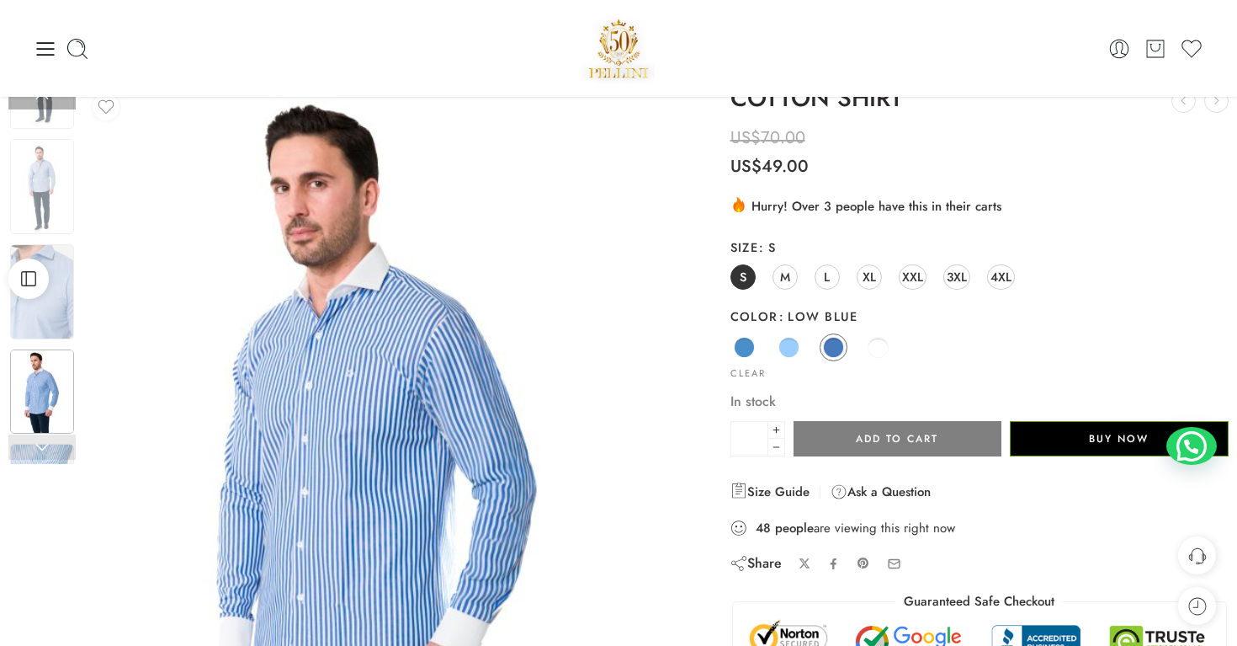
click at [55, 449] on link at bounding box center [41, 446] width 67 height 25
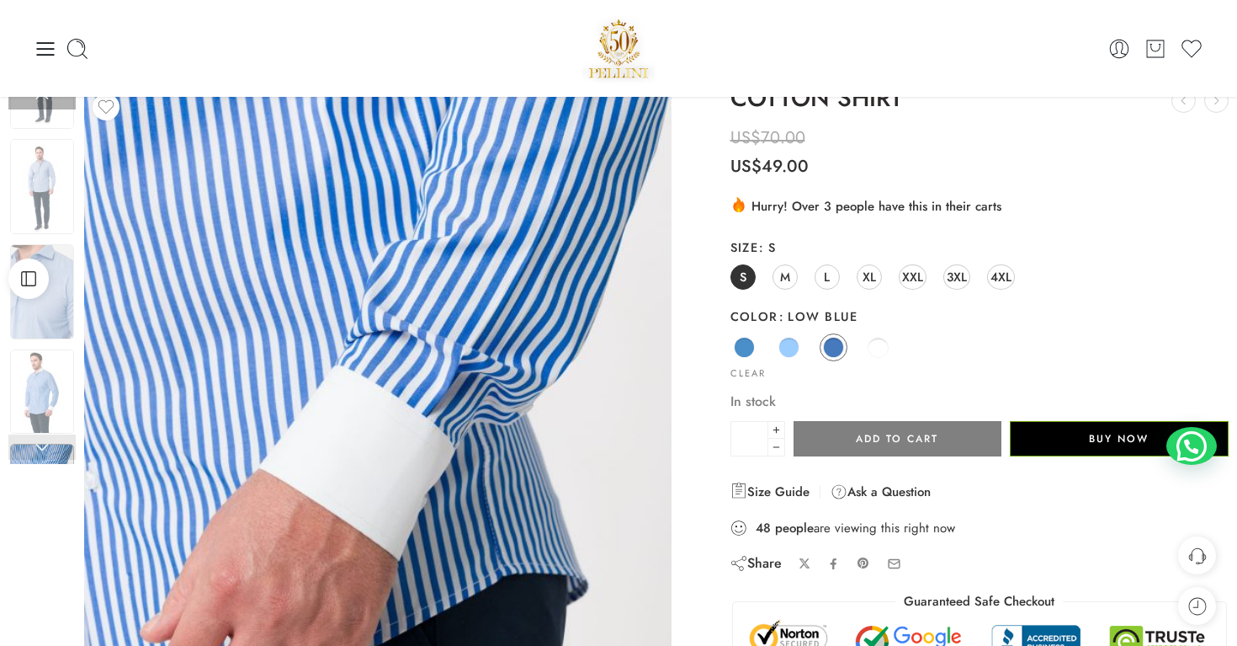
click at [55, 449] on link at bounding box center [41, 446] width 67 height 25
click at [789, 270] on span "M" at bounding box center [785, 276] width 10 height 23
click at [789, 352] on span at bounding box center [789, 347] width 21 height 21
click at [783, 275] on span "M" at bounding box center [785, 276] width 10 height 23
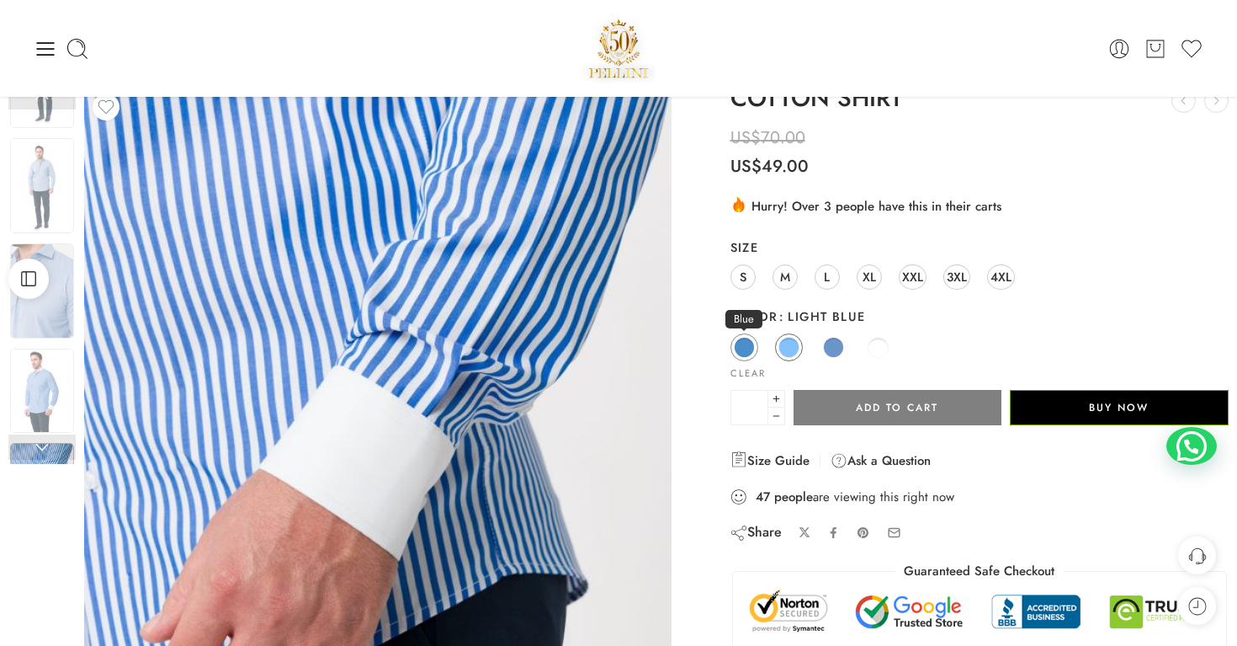
click at [742, 345] on span at bounding box center [744, 347] width 21 height 21
click at [783, 285] on span "M" at bounding box center [785, 276] width 10 height 23
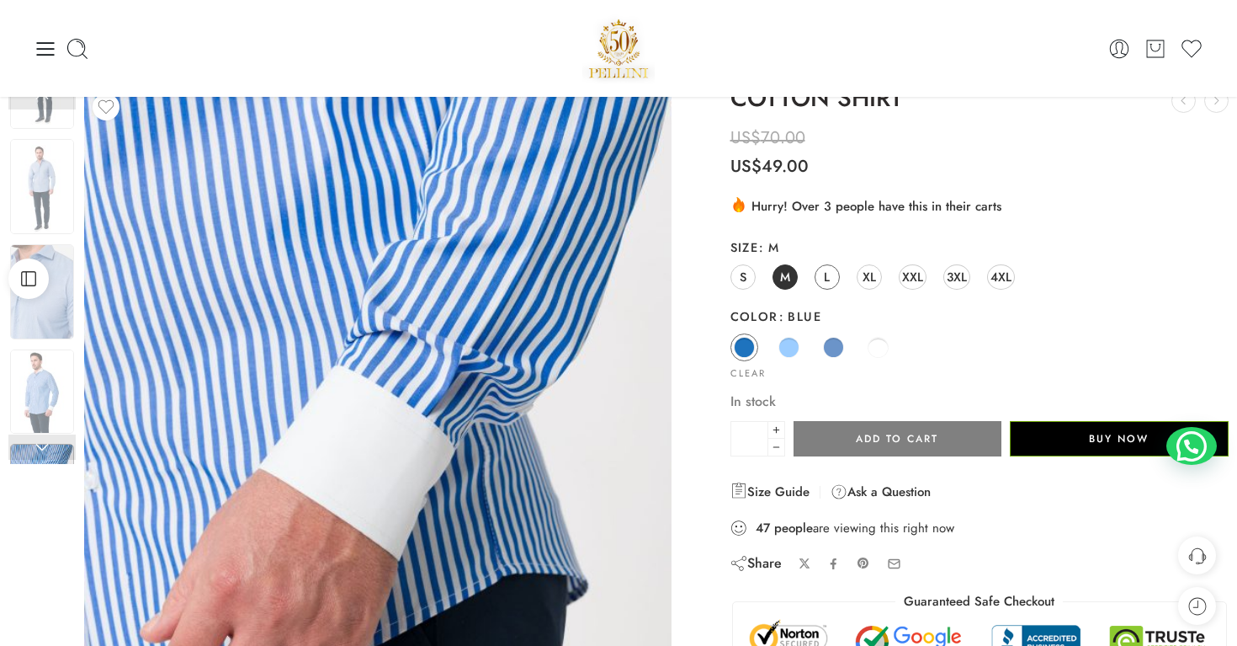
click at [822, 270] on link "L" at bounding box center [827, 276] width 25 height 25
click at [784, 277] on span "M" at bounding box center [785, 276] width 10 height 23
click at [788, 342] on span at bounding box center [789, 347] width 21 height 21
click at [827, 346] on span at bounding box center [833, 347] width 21 height 21
click at [869, 348] on span at bounding box center [878, 347] width 21 height 21
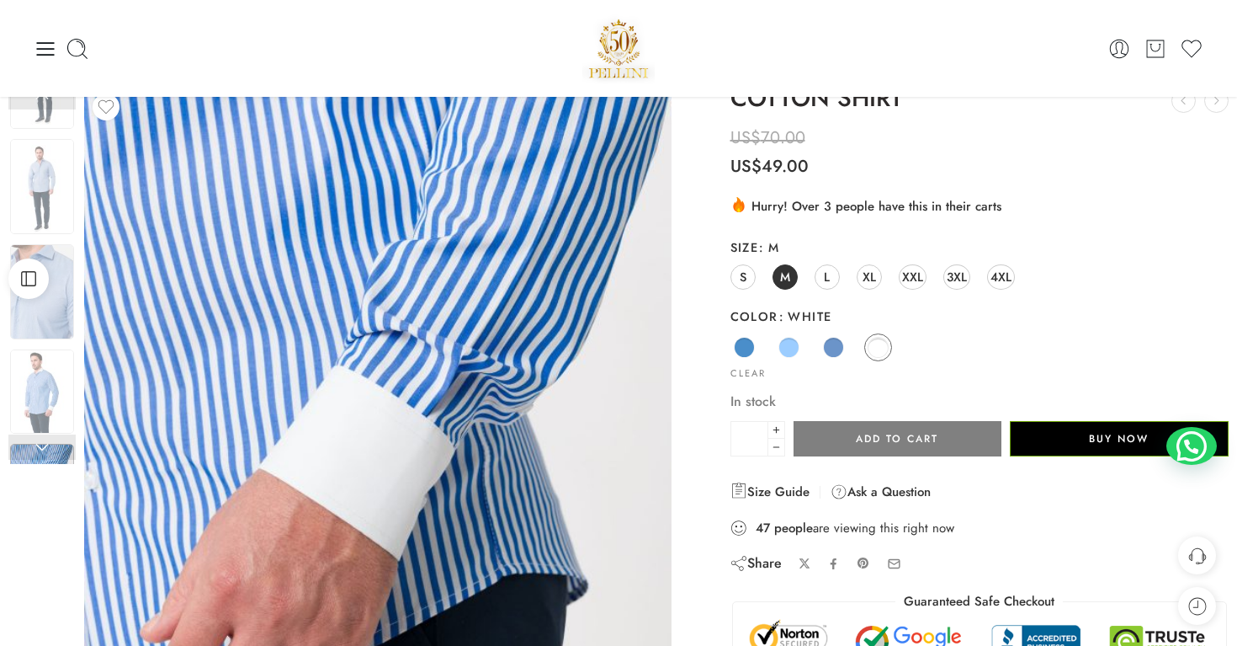
click at [783, 275] on span "M" at bounding box center [785, 276] width 10 height 23
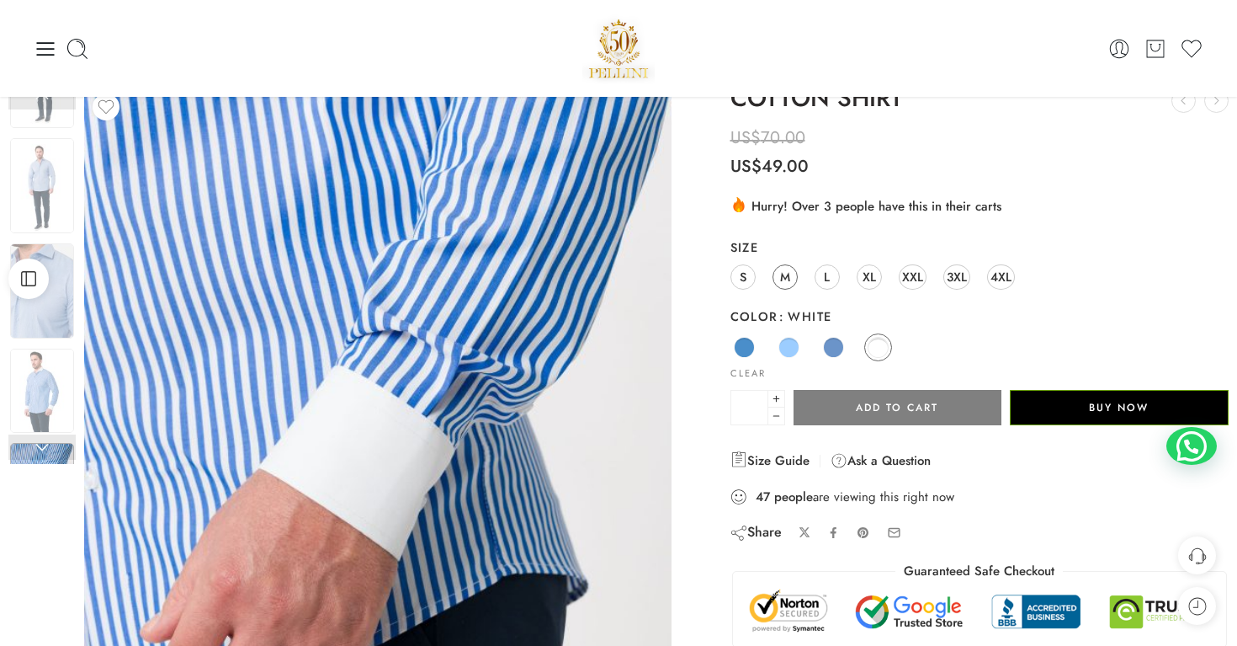
click at [783, 275] on span "M" at bounding box center [785, 276] width 10 height 23
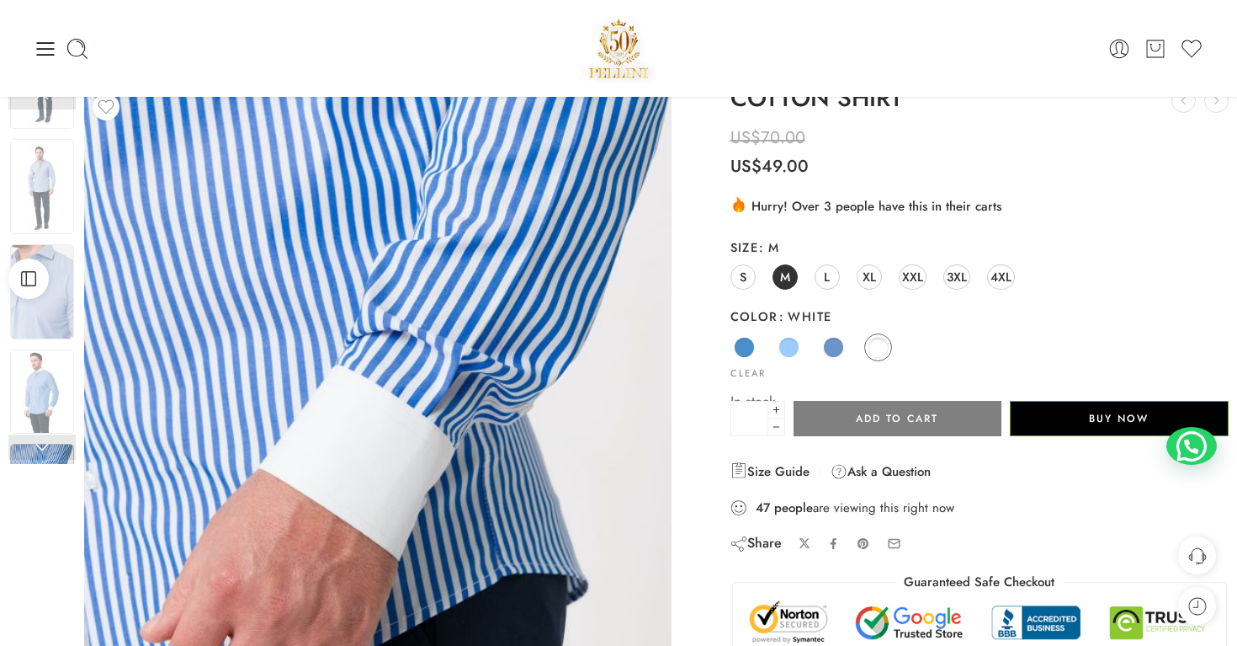
click at [783, 275] on span "M" at bounding box center [785, 276] width 10 height 23
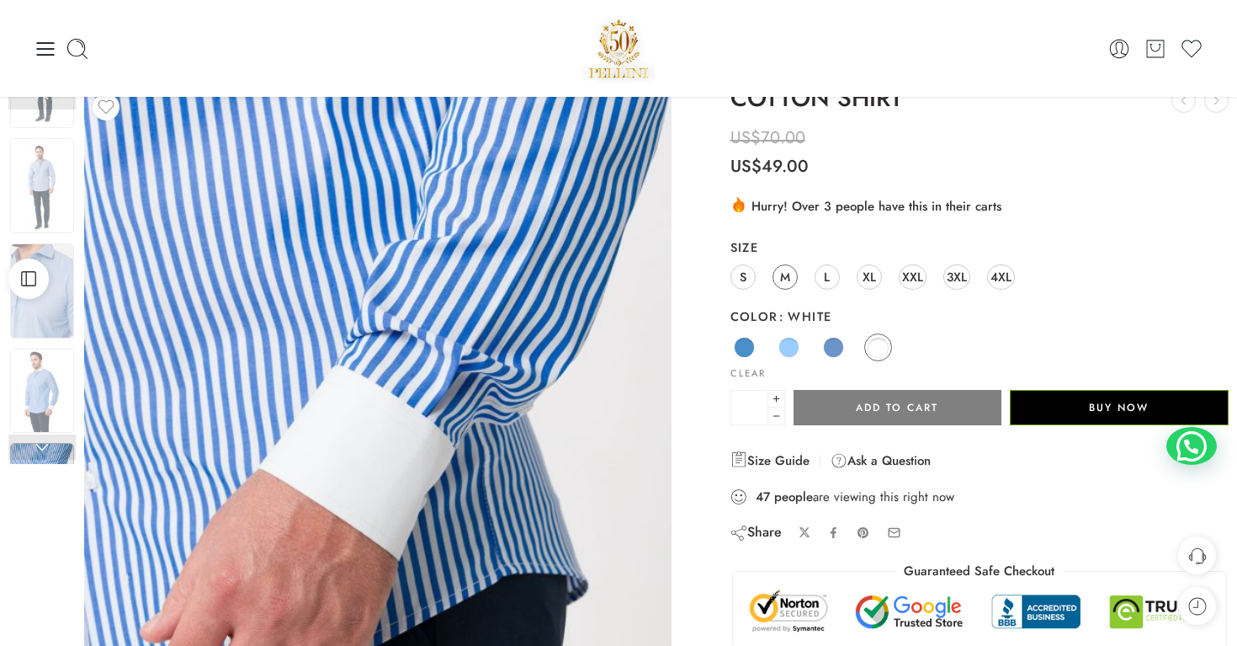
click at [783, 275] on span "M" at bounding box center [785, 276] width 10 height 23
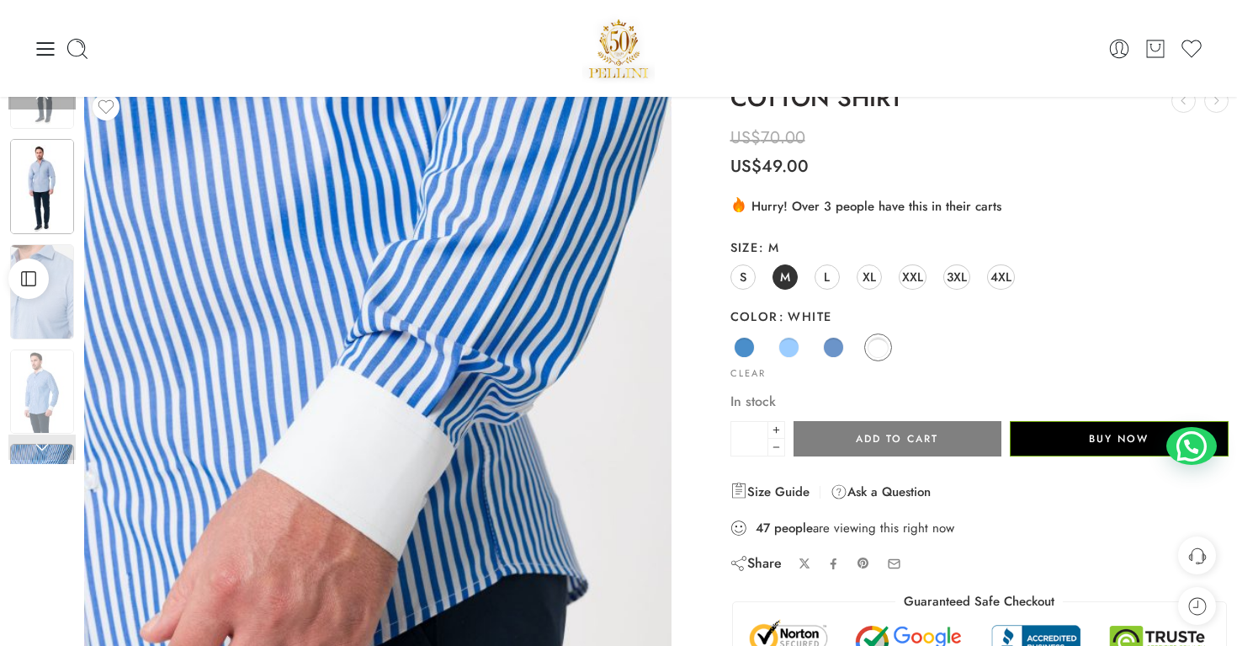
scroll to position [0, 0]
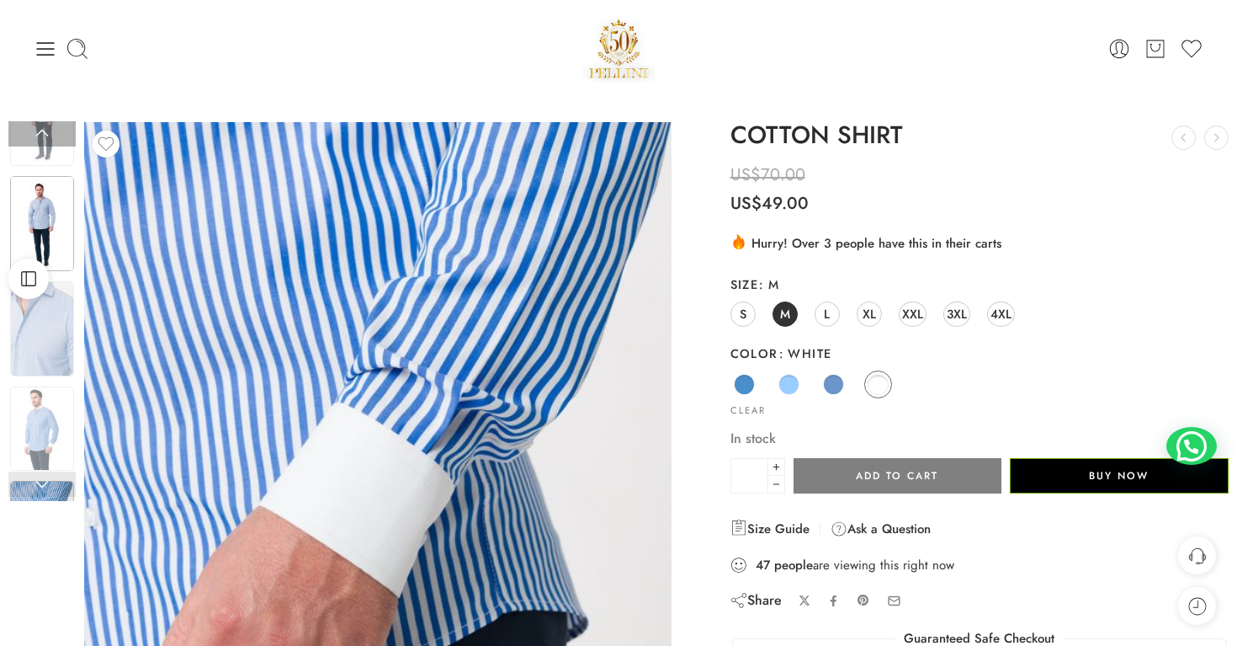
click at [34, 138] on link at bounding box center [41, 133] width 67 height 25
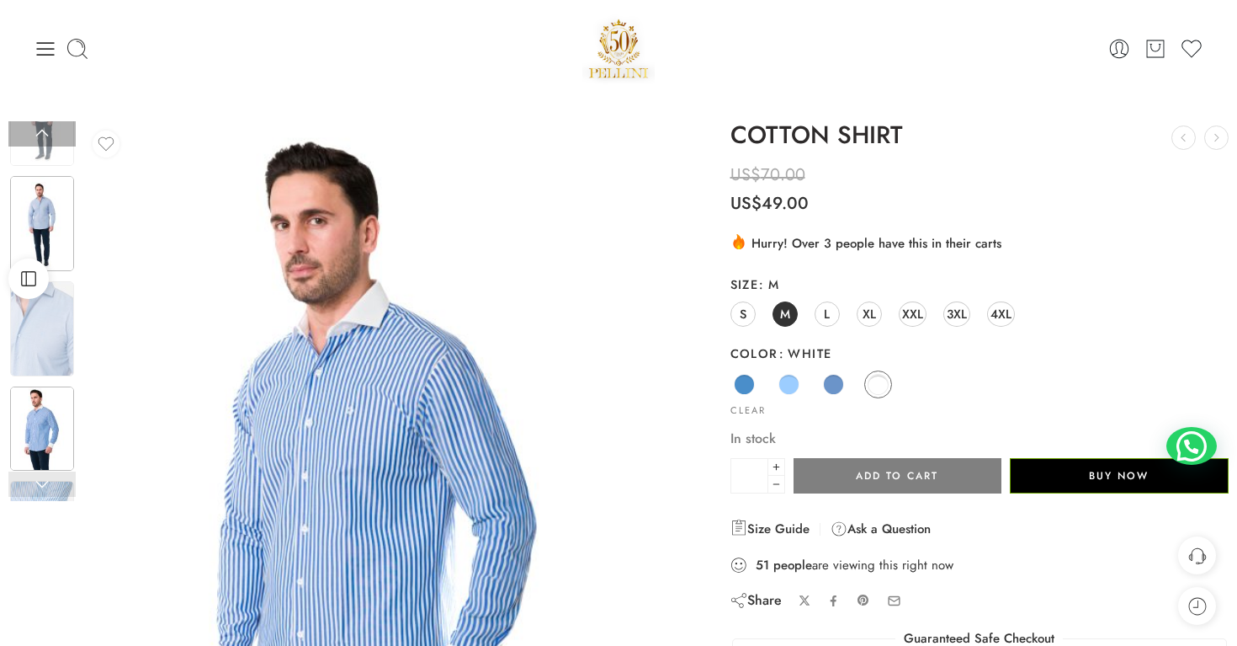
click at [34, 138] on link at bounding box center [41, 133] width 67 height 25
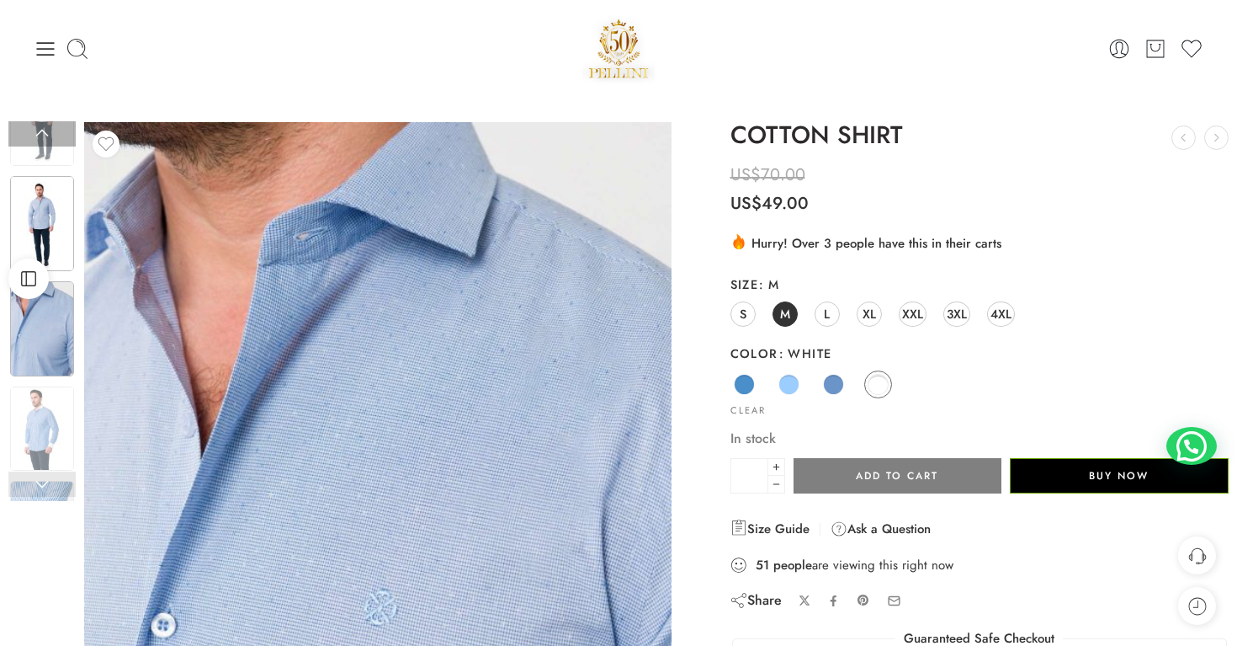
click at [34, 138] on link at bounding box center [41, 133] width 67 height 25
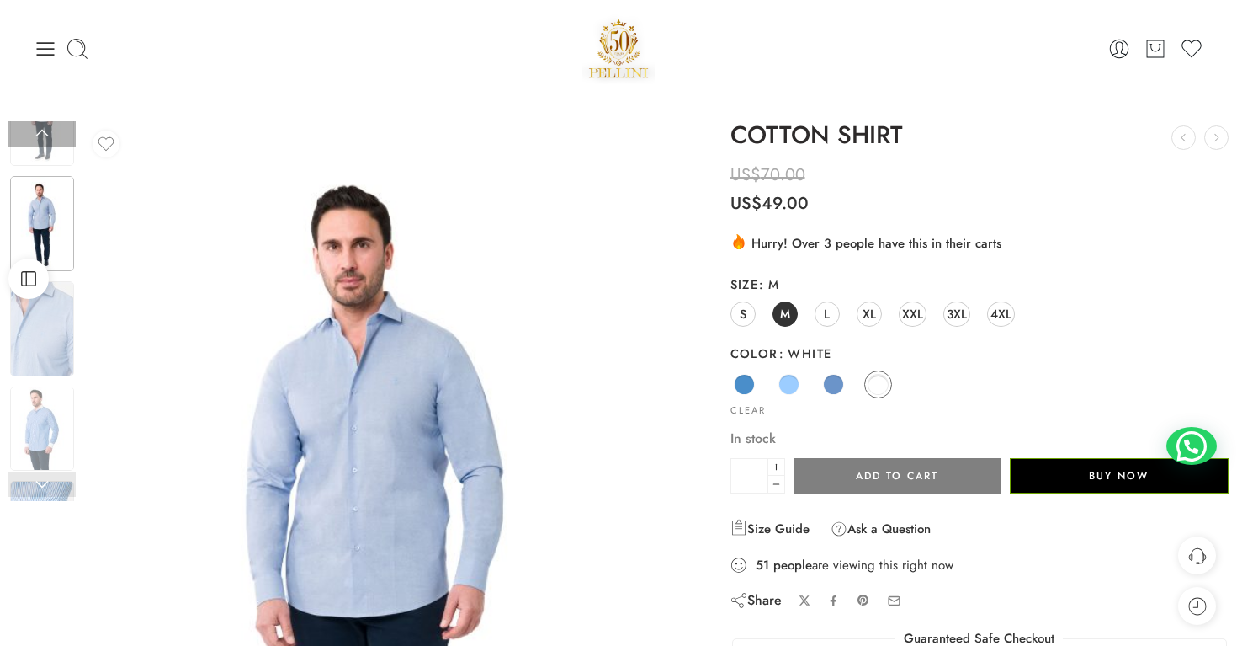
click at [34, 138] on link at bounding box center [41, 133] width 67 height 25
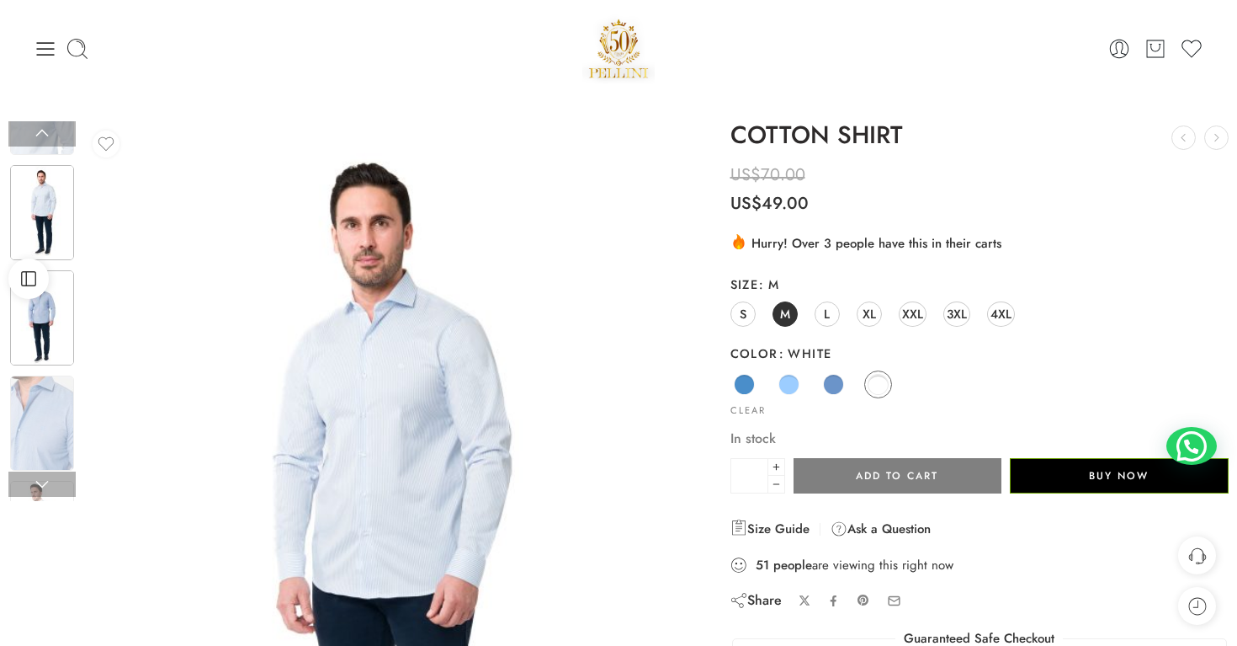
click at [34, 138] on link at bounding box center [41, 133] width 67 height 25
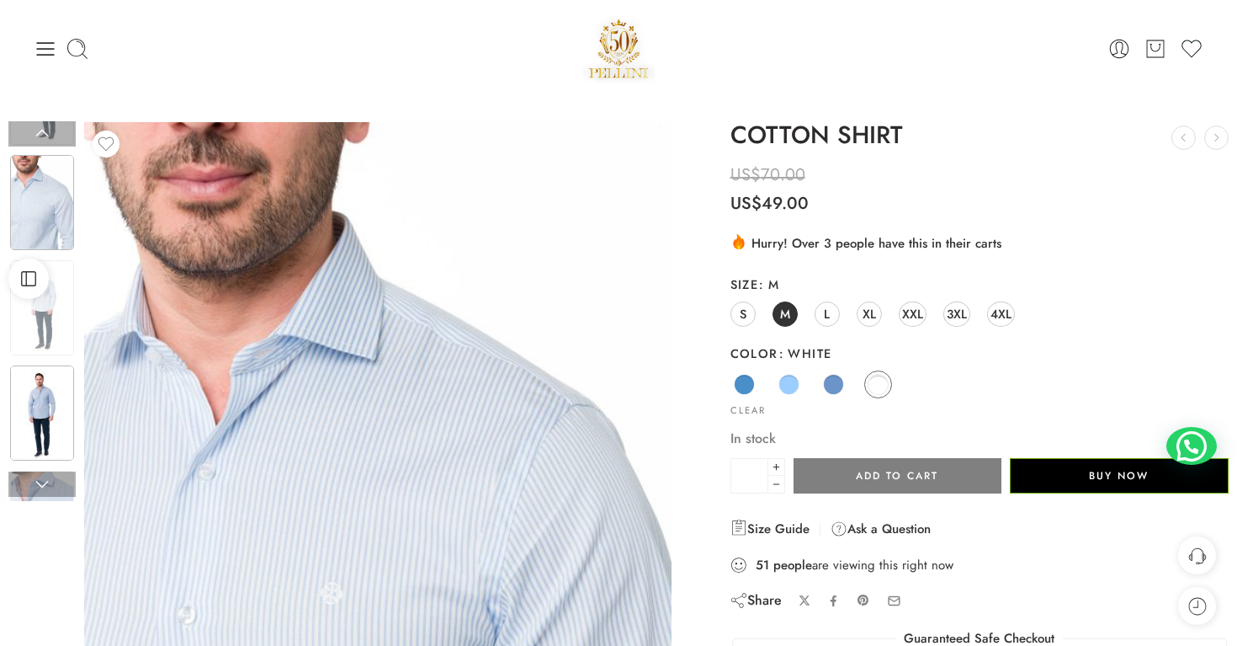
click at [34, 138] on link at bounding box center [41, 133] width 67 height 25
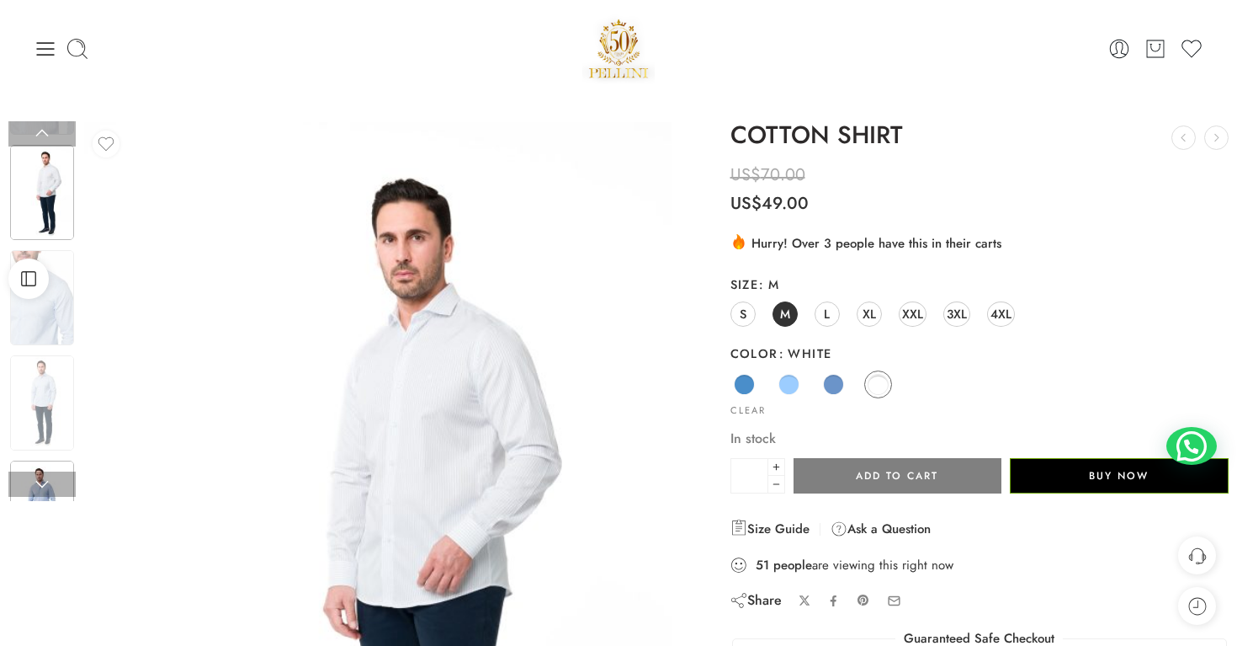
click at [34, 138] on link at bounding box center [41, 133] width 67 height 25
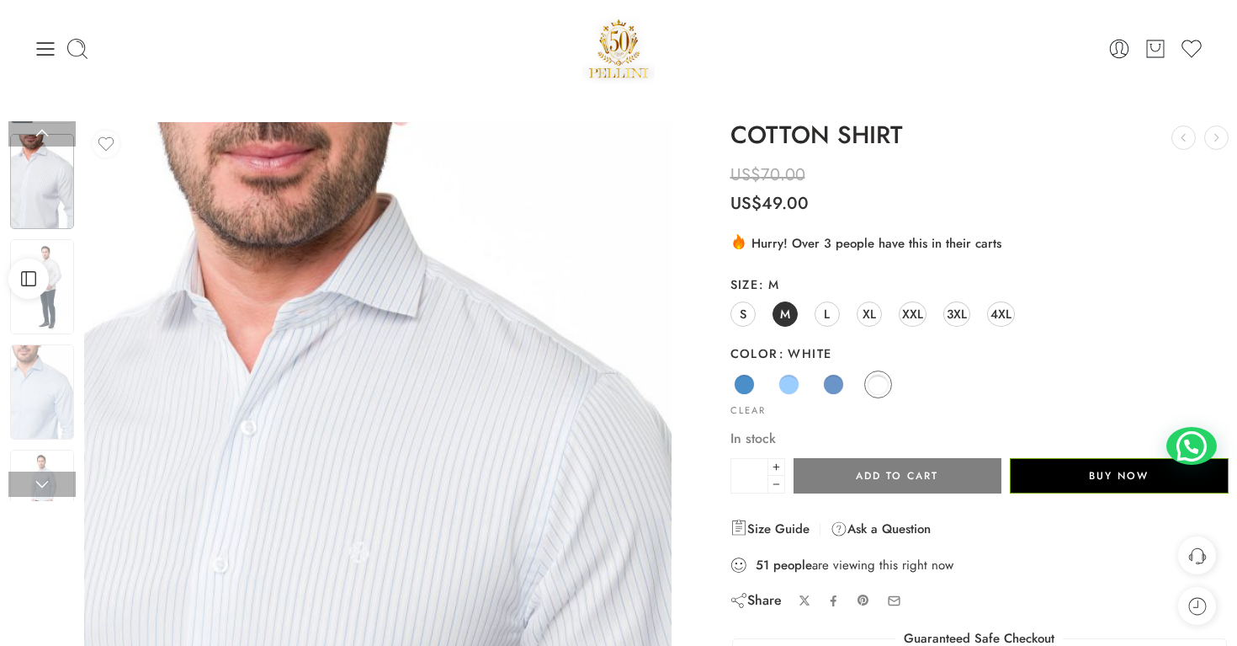
click at [34, 138] on link at bounding box center [41, 133] width 67 height 25
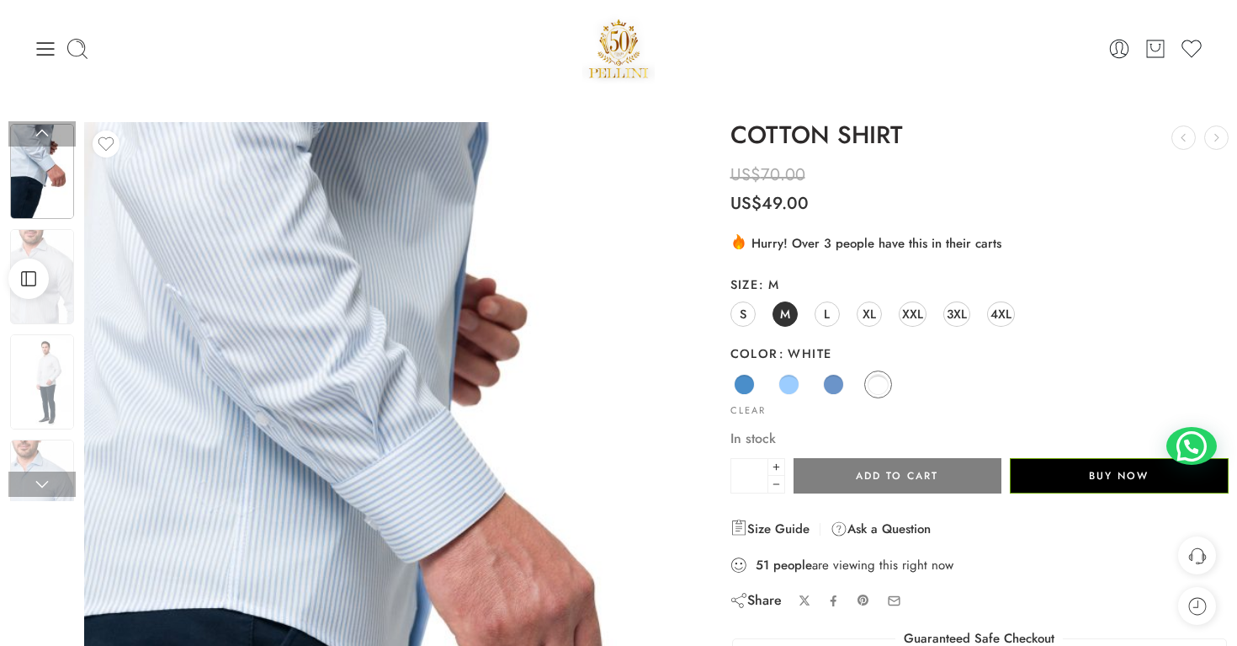
click at [34, 138] on link at bounding box center [41, 133] width 67 height 25
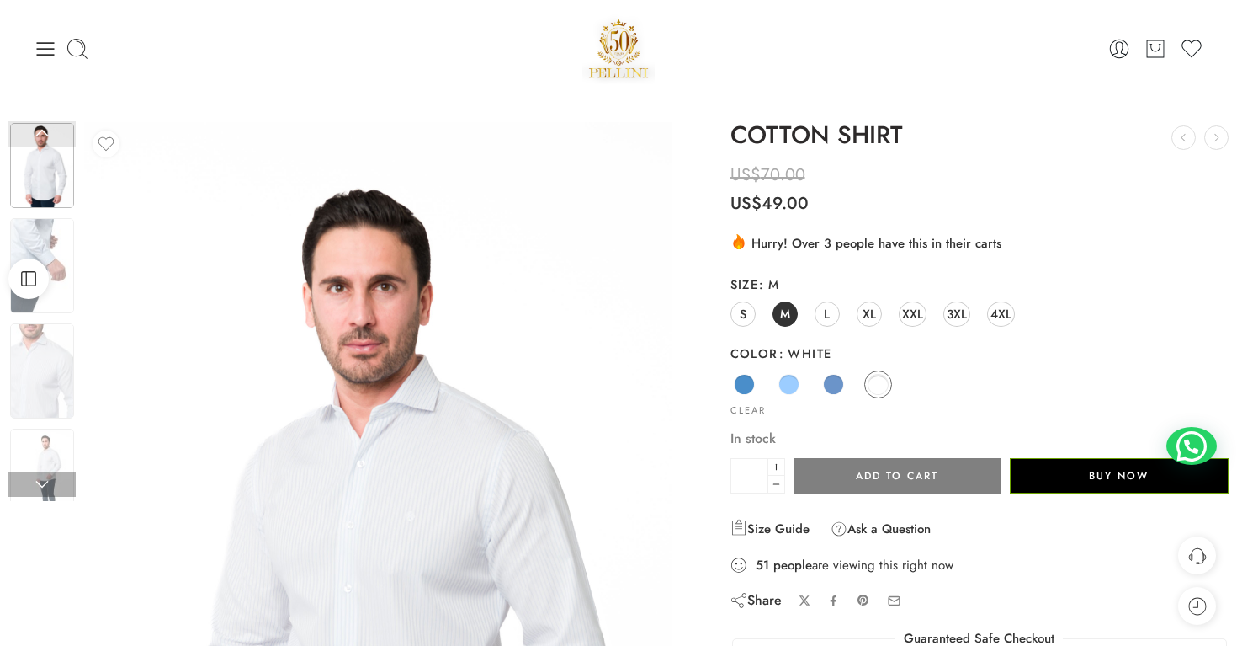
click at [34, 138] on link at bounding box center [41, 133] width 67 height 25
click at [56, 483] on link at bounding box center [41, 483] width 67 height 25
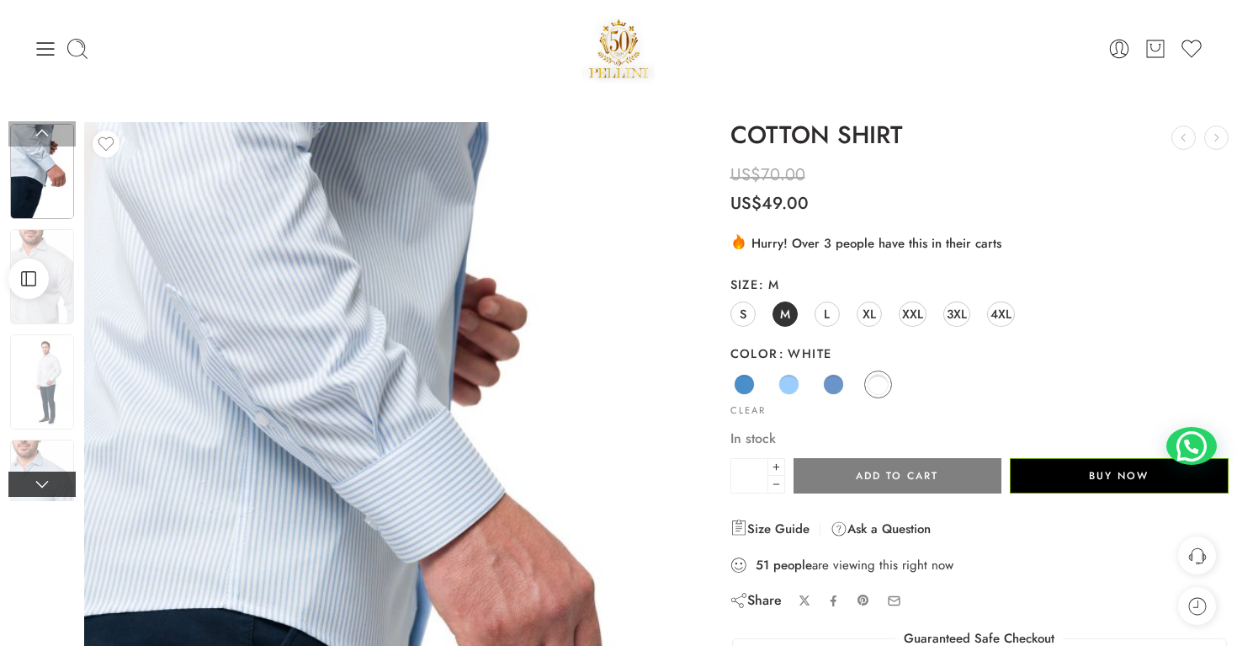
click at [56, 483] on link at bounding box center [41, 483] width 67 height 25
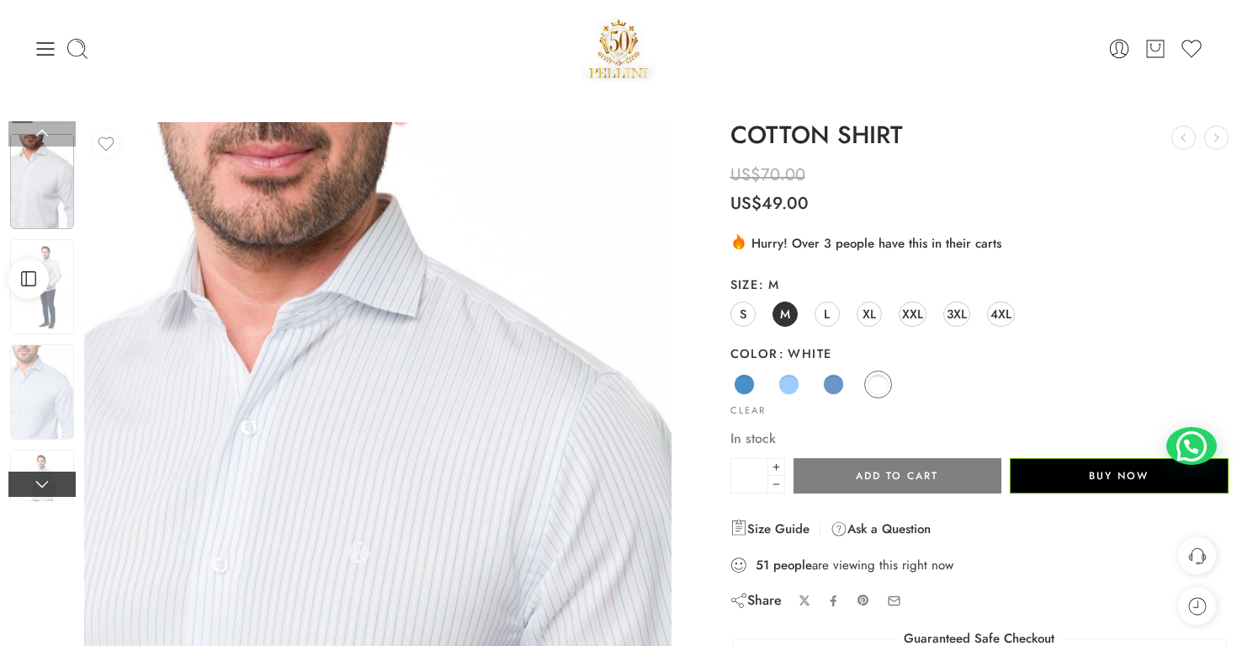
click at [56, 483] on link at bounding box center [41, 483] width 67 height 25
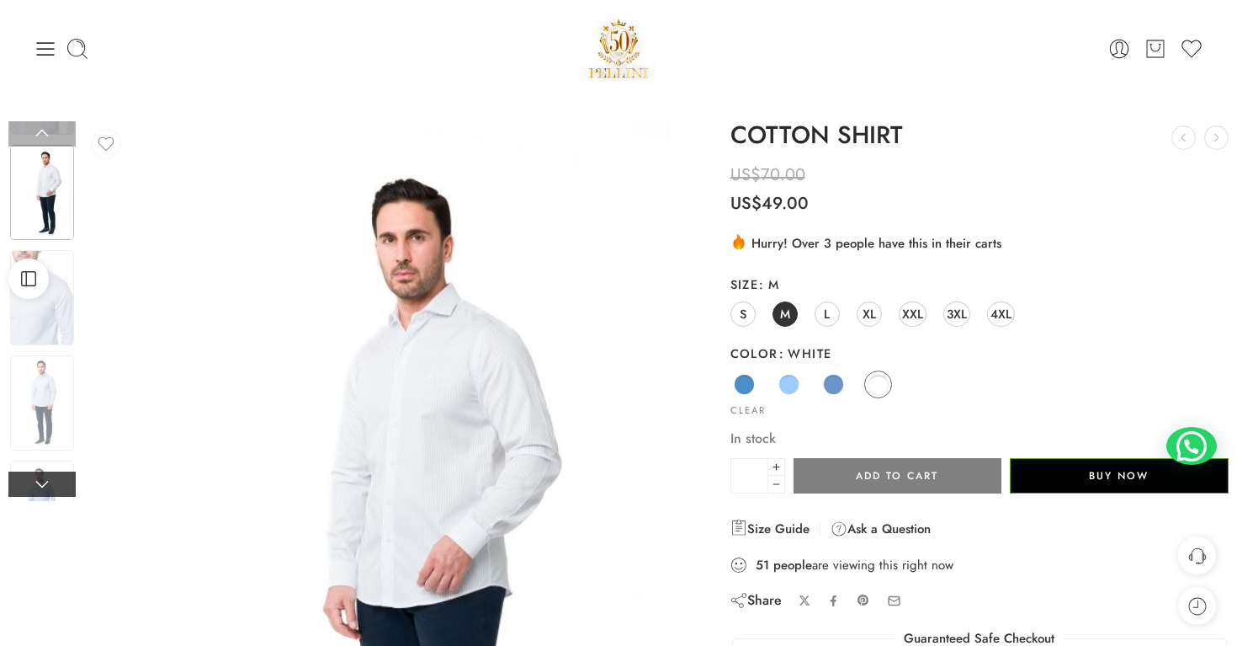
click at [56, 483] on link at bounding box center [41, 483] width 67 height 25
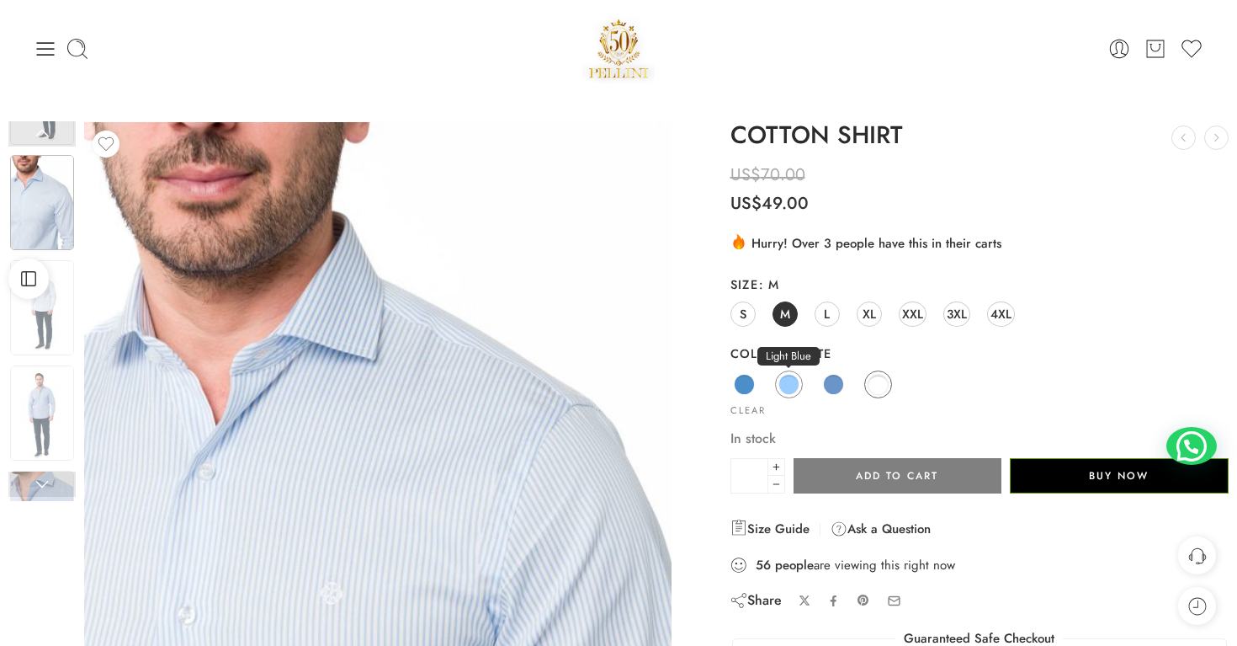
click at [788, 388] on span at bounding box center [789, 384] width 21 height 21
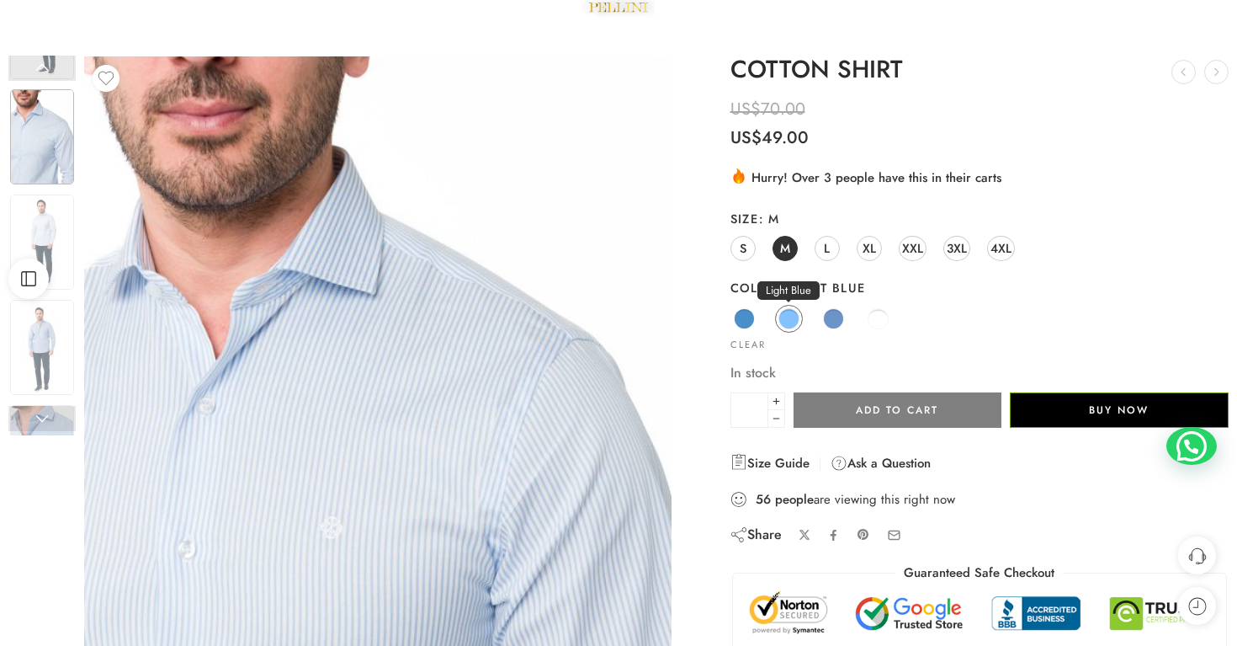
click at [793, 322] on span at bounding box center [789, 318] width 21 height 21
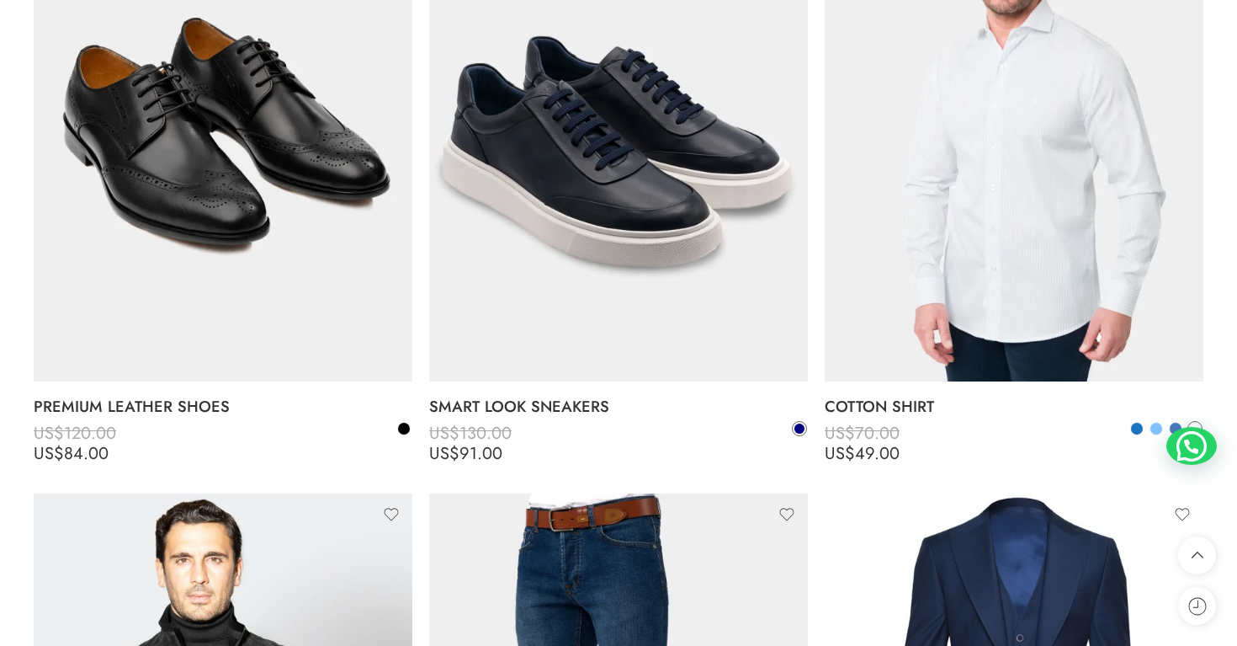
scroll to position [7826, 0]
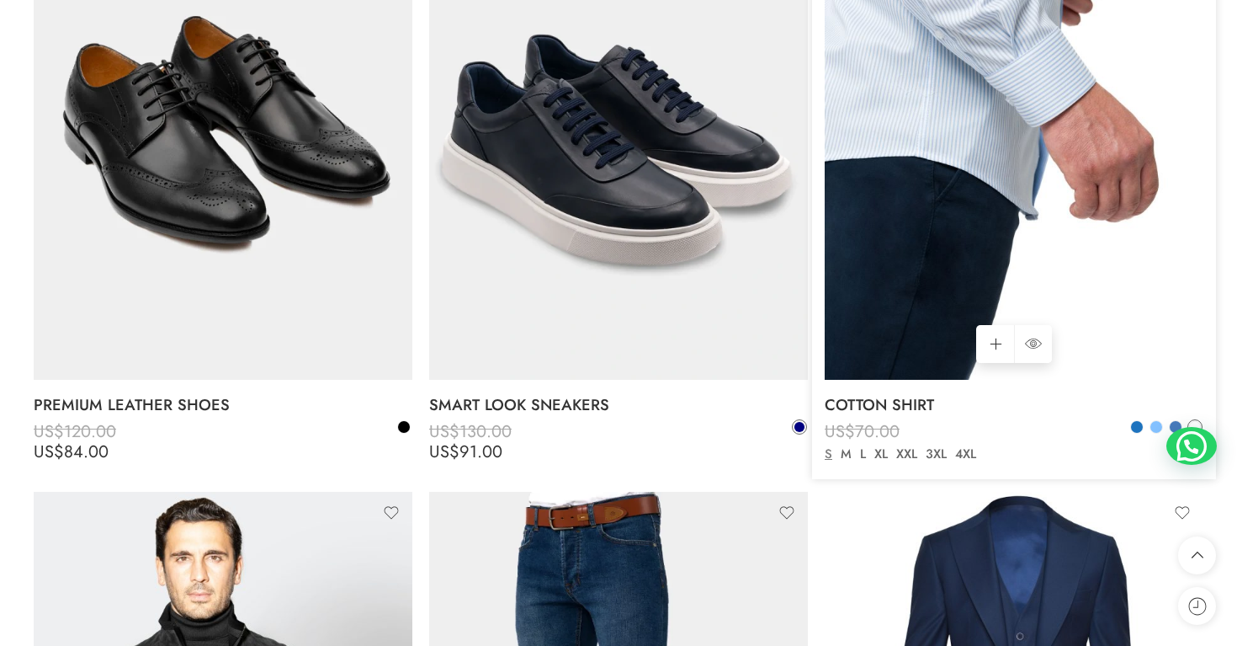
click at [949, 247] on img at bounding box center [1014, 127] width 379 height 505
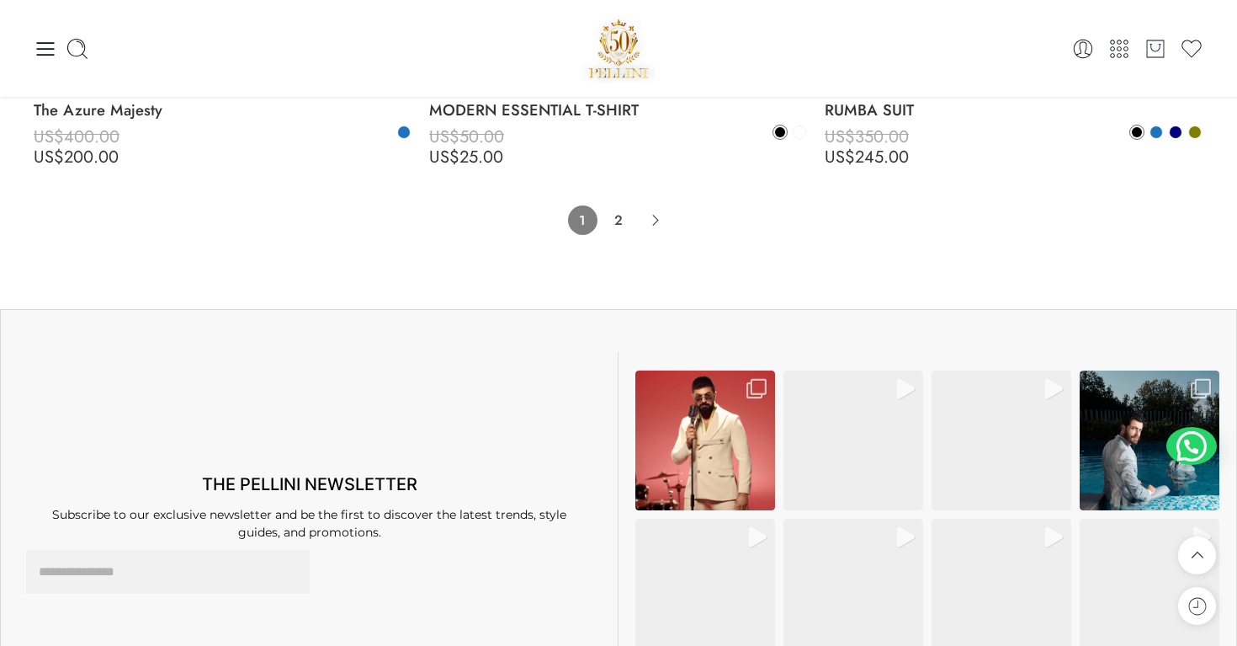
scroll to position [12379, 0]
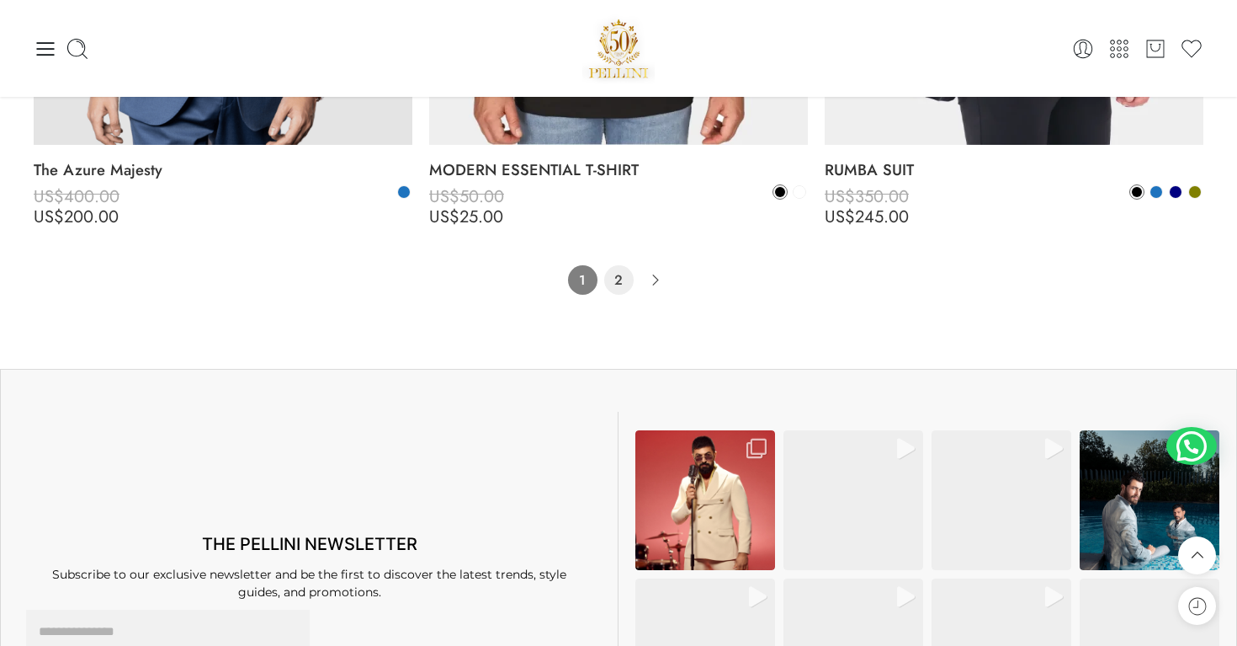
click at [621, 274] on link "2" at bounding box center [618, 279] width 29 height 29
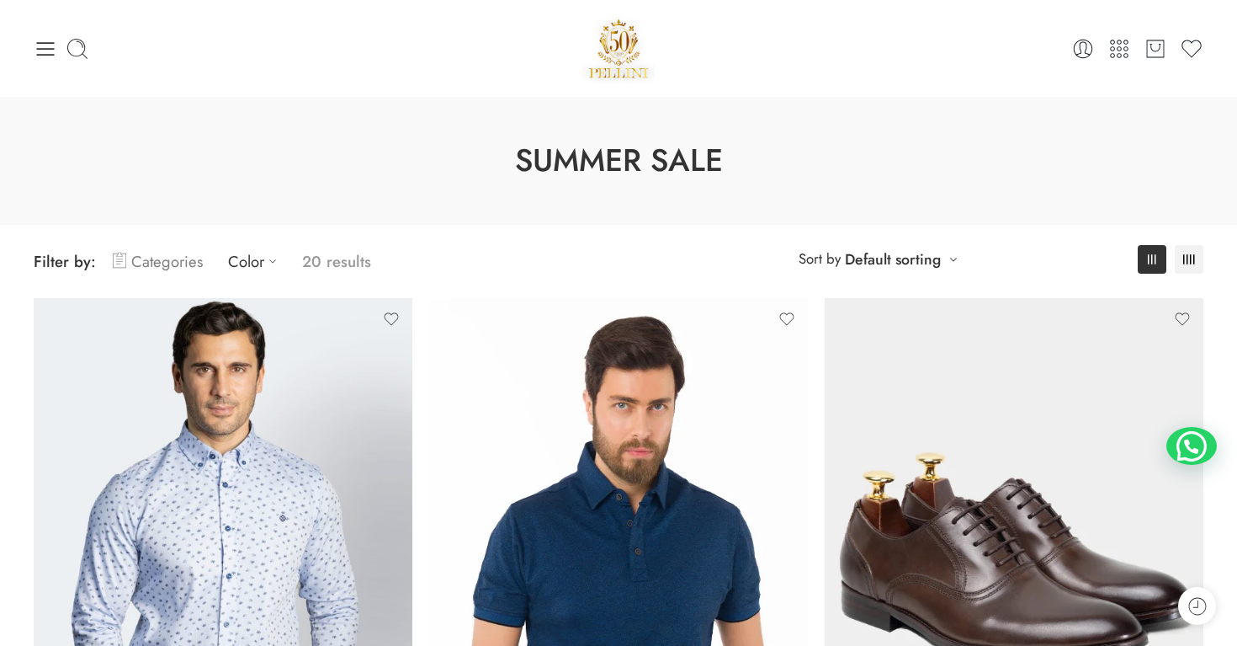
click at [152, 268] on link "Categories" at bounding box center [158, 262] width 90 height 40
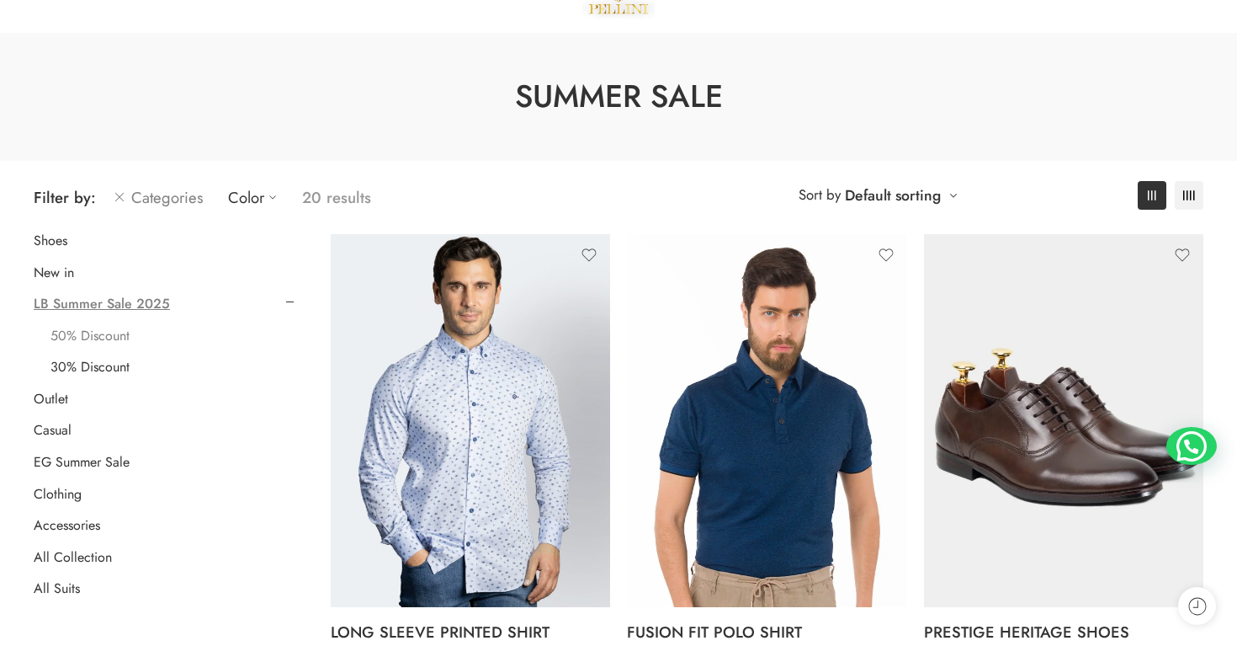
scroll to position [63, 0]
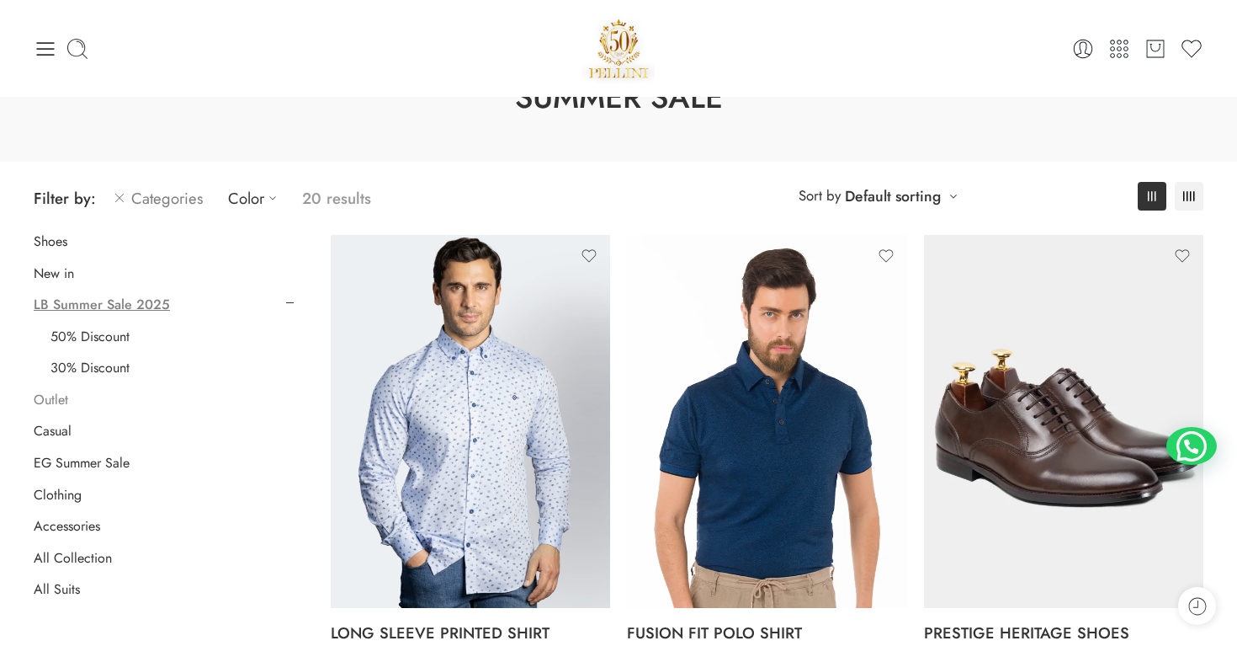
click at [53, 398] on link "Outlet" at bounding box center [51, 399] width 35 height 17
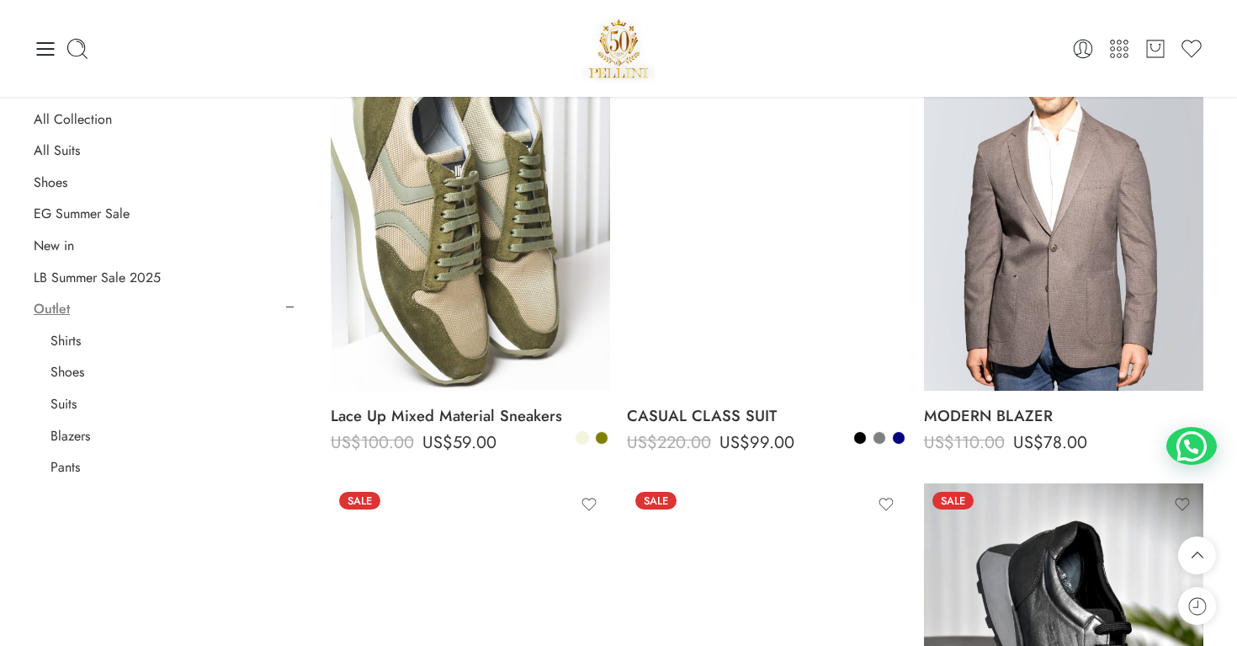
scroll to position [260, 0]
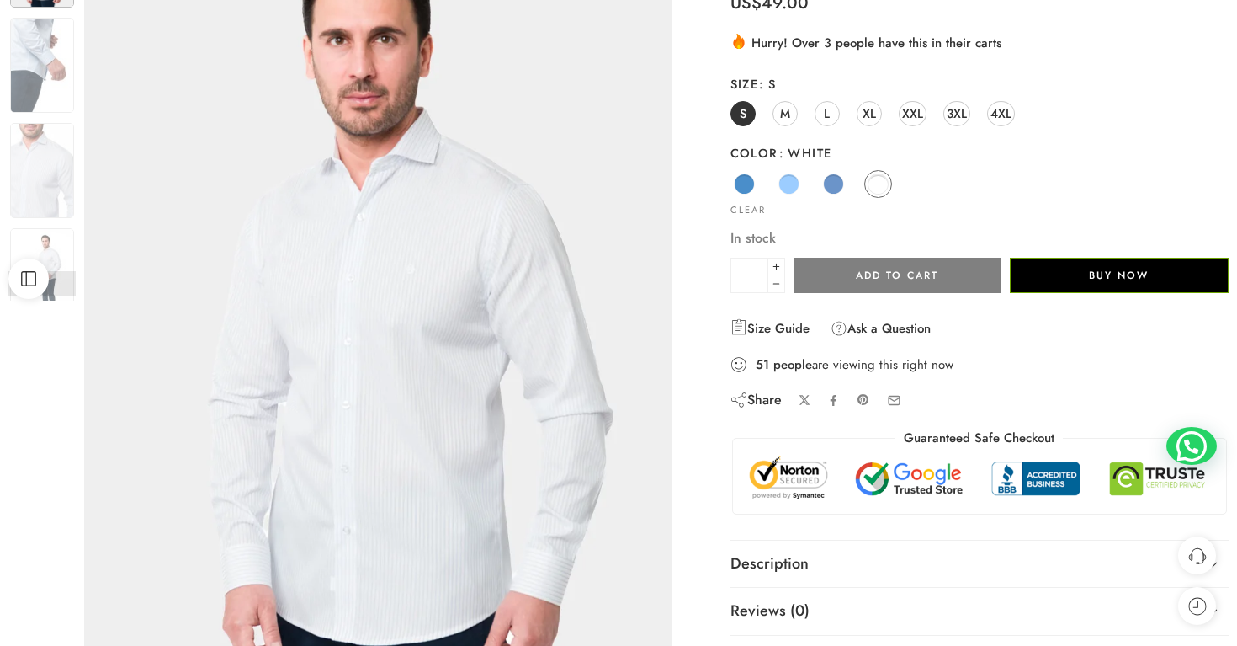
scroll to position [201, 0]
click at [784, 181] on span at bounding box center [789, 183] width 21 height 21
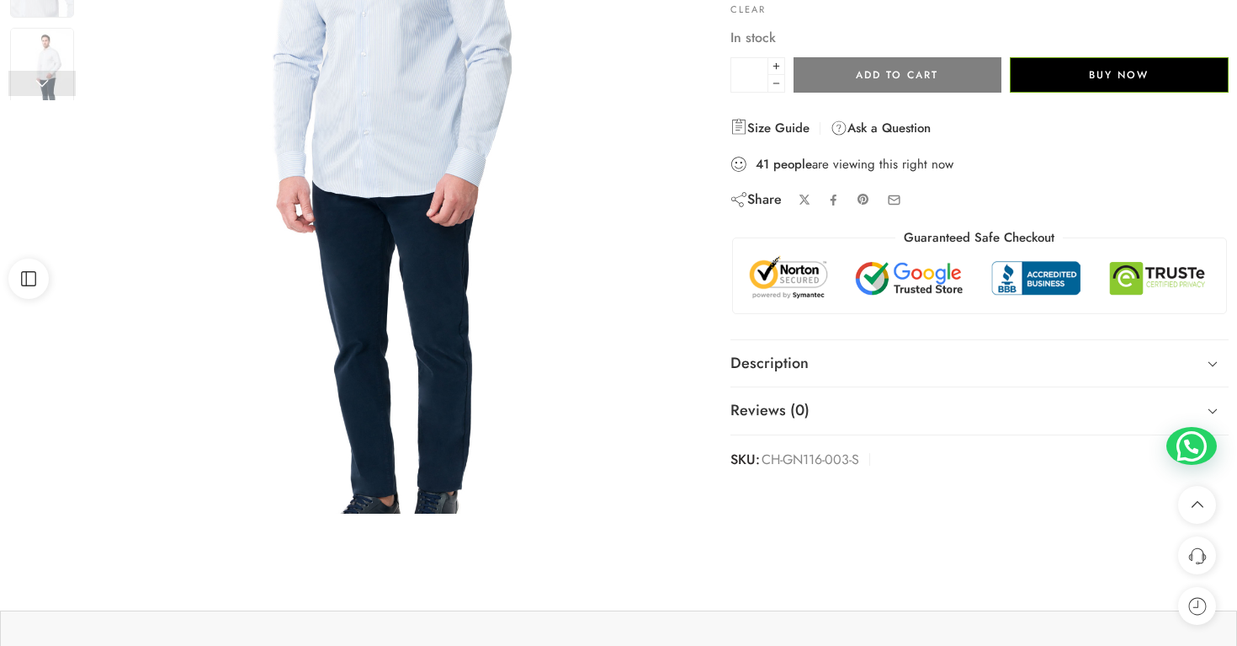
scroll to position [405, 0]
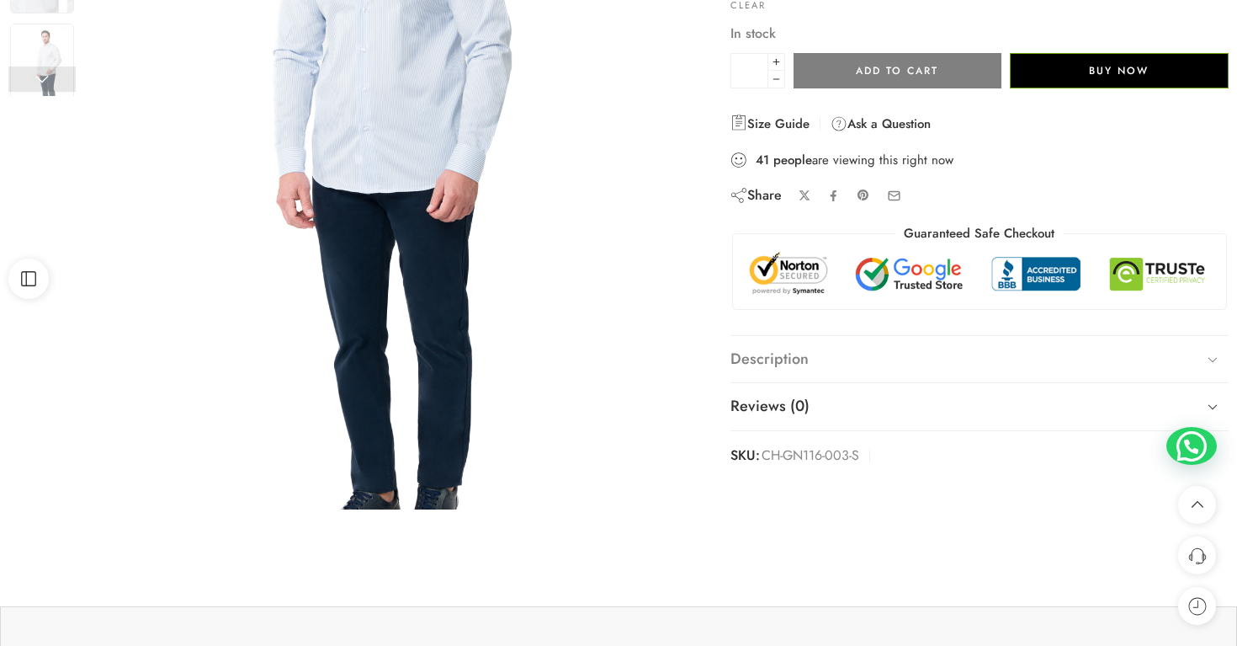
click at [774, 338] on link "Description" at bounding box center [980, 359] width 498 height 47
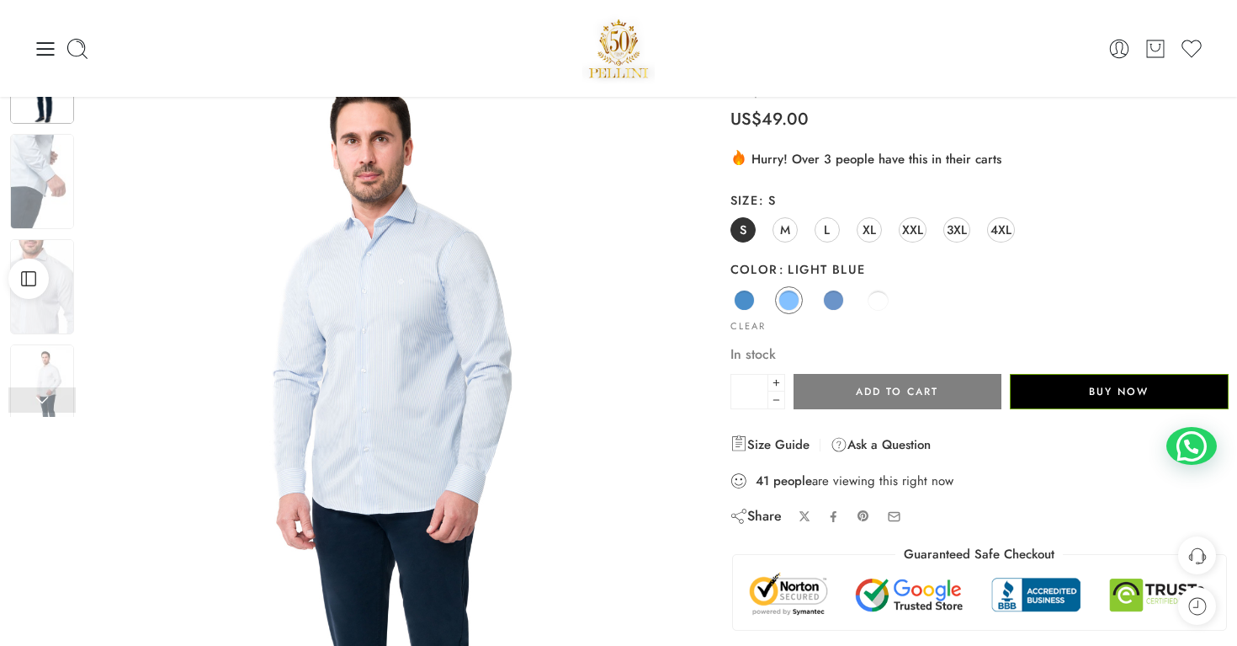
scroll to position [0, 0]
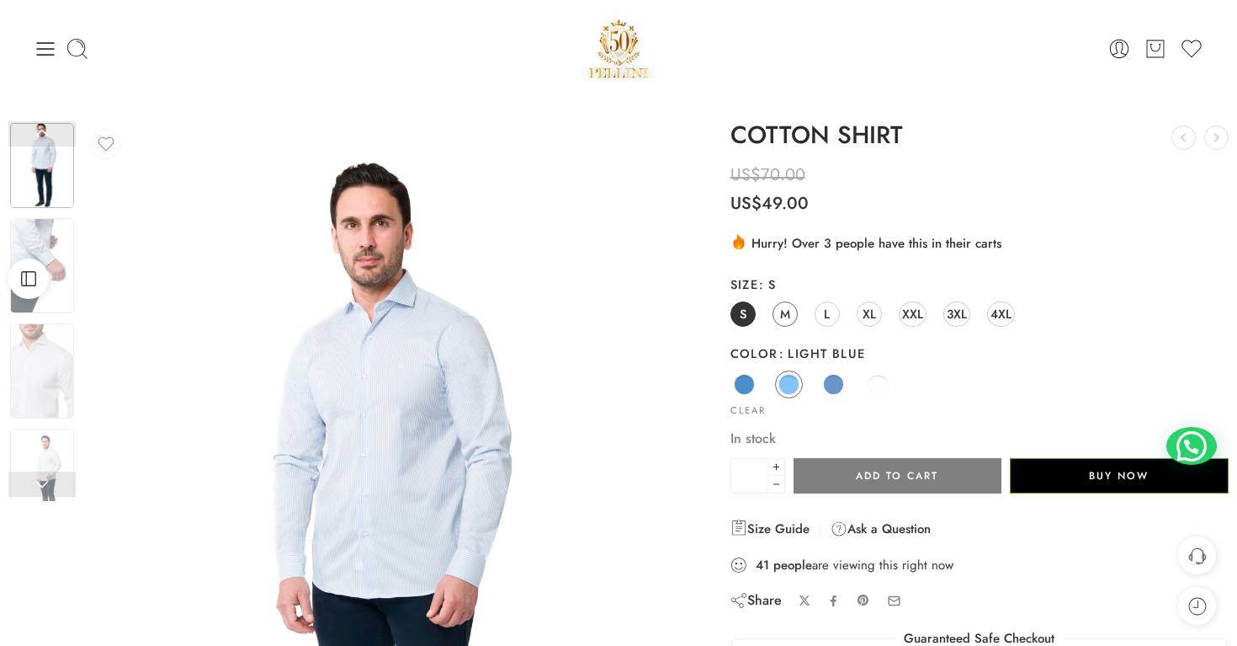
click at [784, 322] on span "M" at bounding box center [785, 313] width 10 height 23
click at [57, 61] on div "0 Cart 0 Wishlist" at bounding box center [619, 49] width 1170 height 72
click at [45, 51] on icon at bounding box center [46, 49] width 24 height 24
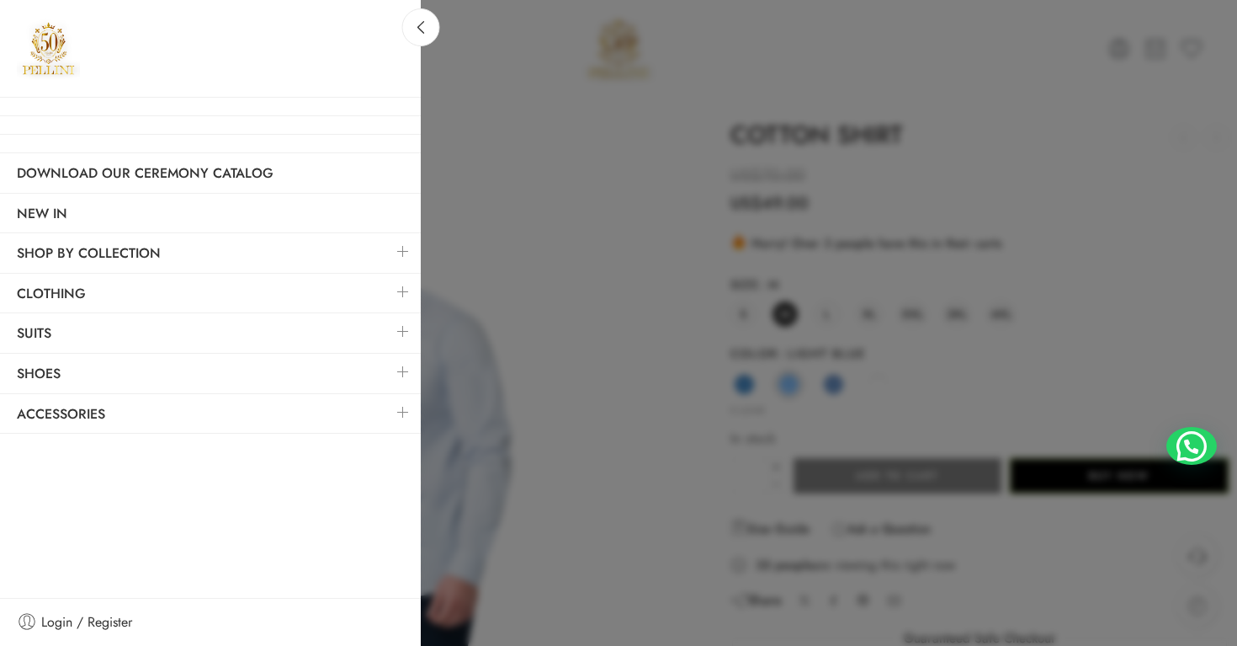
click at [407, 295] on link at bounding box center [402, 292] width 35 height 36
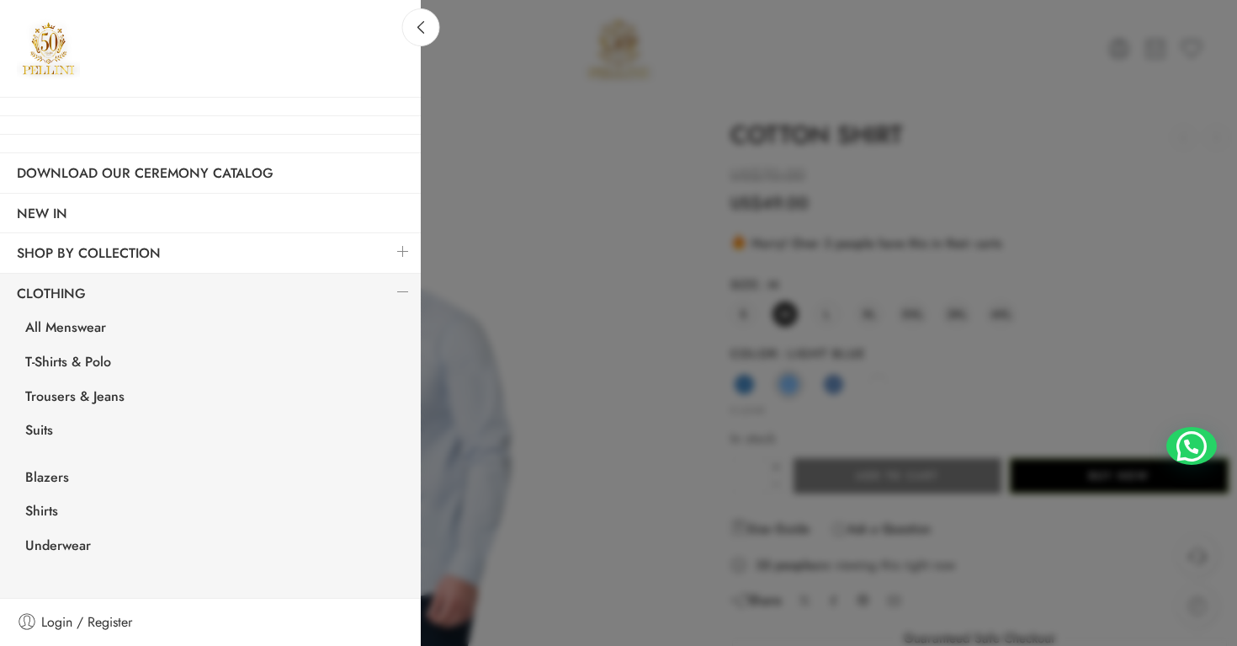
click at [401, 288] on link at bounding box center [402, 292] width 35 height 36
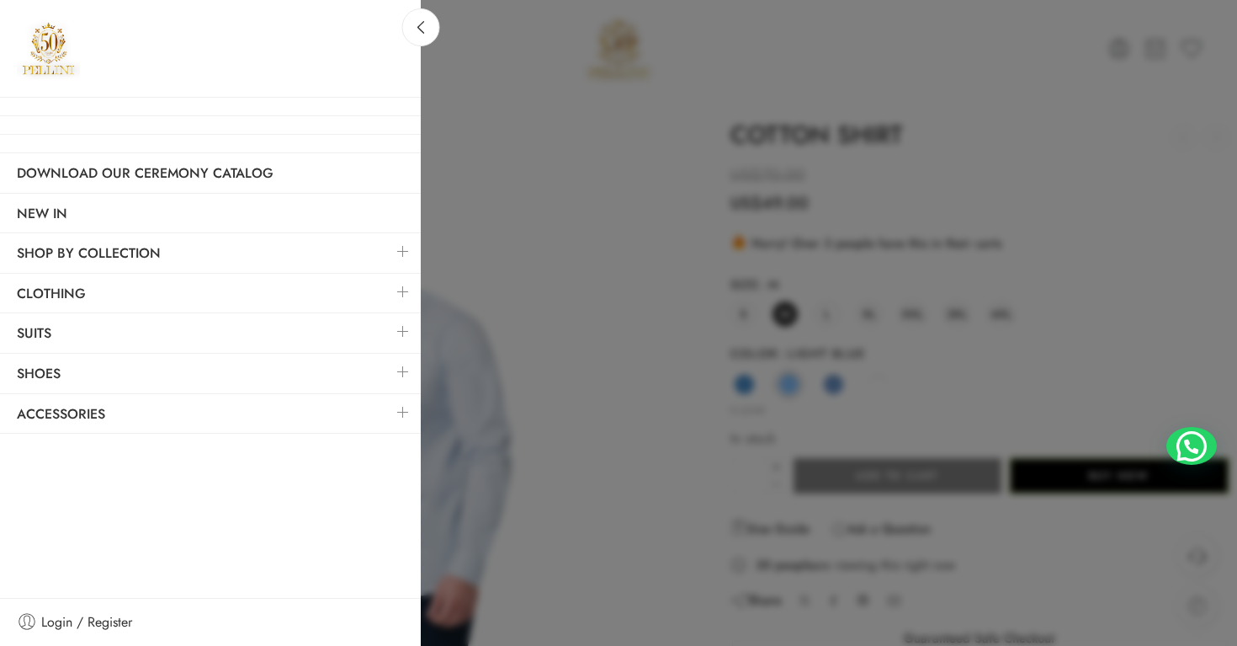
click at [401, 334] on link at bounding box center [402, 331] width 35 height 36
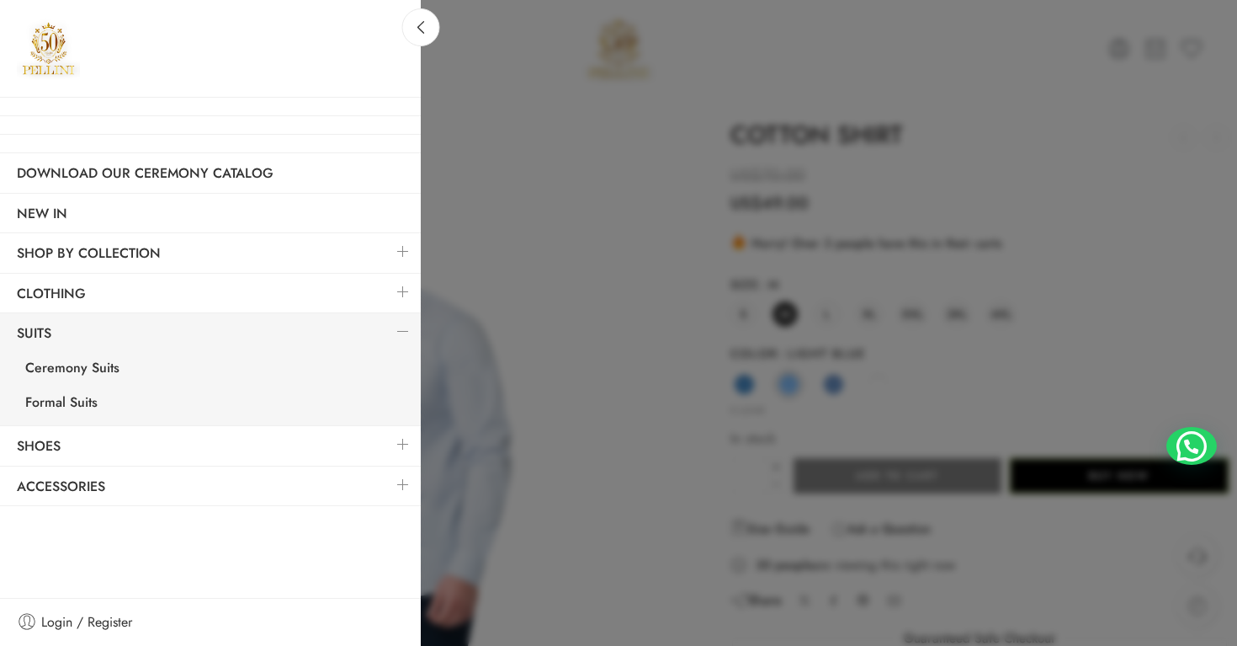
click at [401, 334] on link at bounding box center [402, 331] width 35 height 36
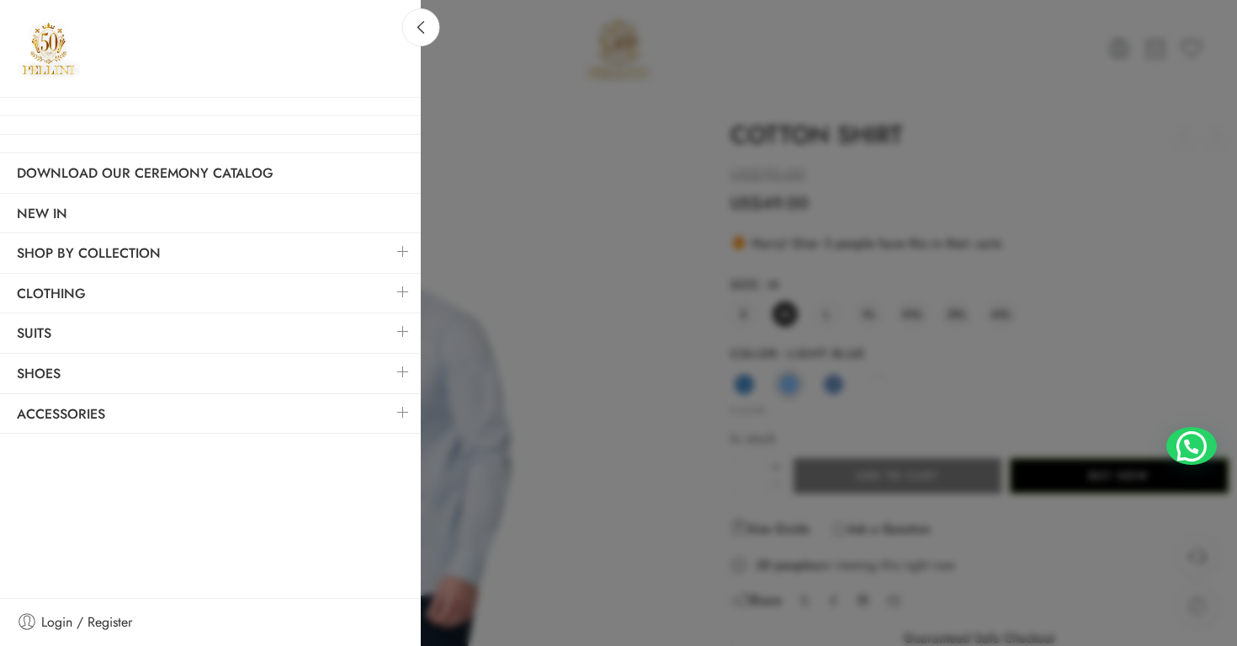
click at [404, 374] on link at bounding box center [402, 372] width 35 height 36
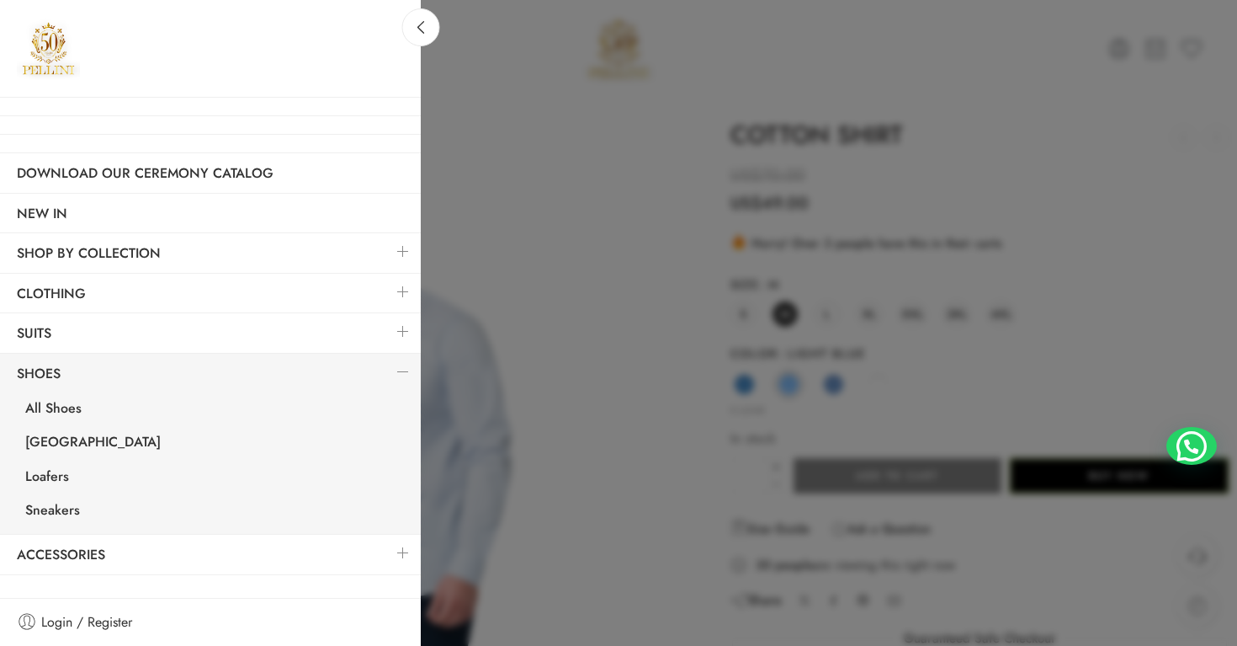
click at [404, 374] on link at bounding box center [402, 372] width 35 height 36
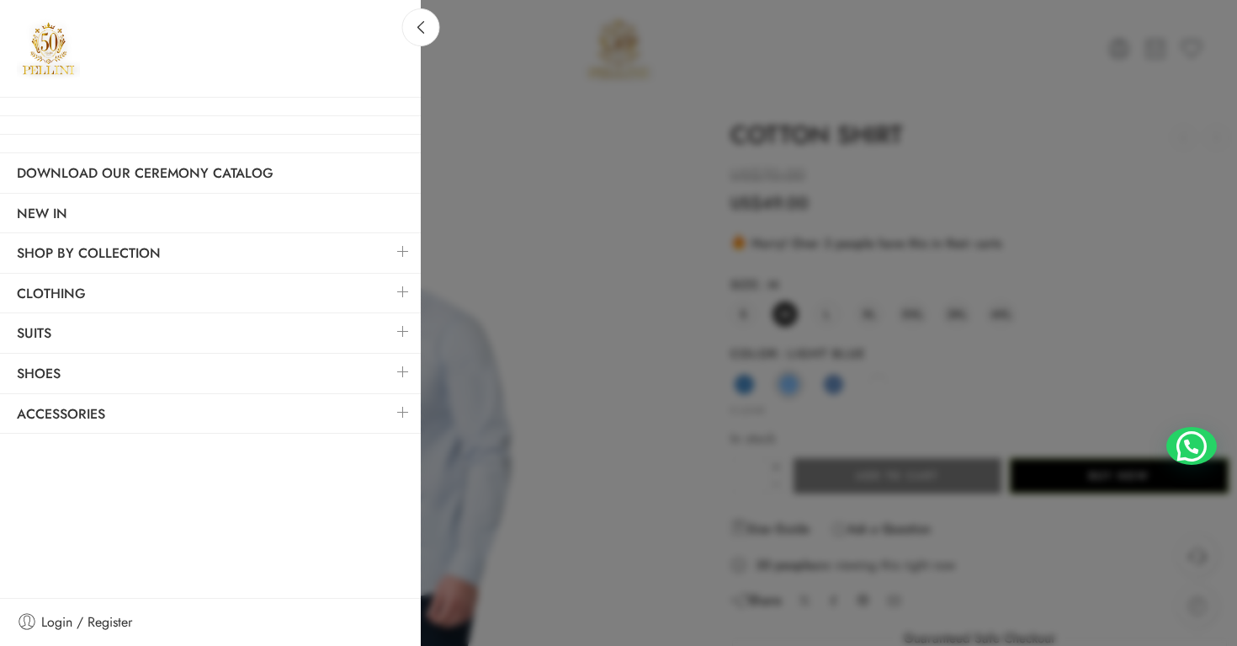
click at [395, 406] on link at bounding box center [402, 412] width 35 height 36
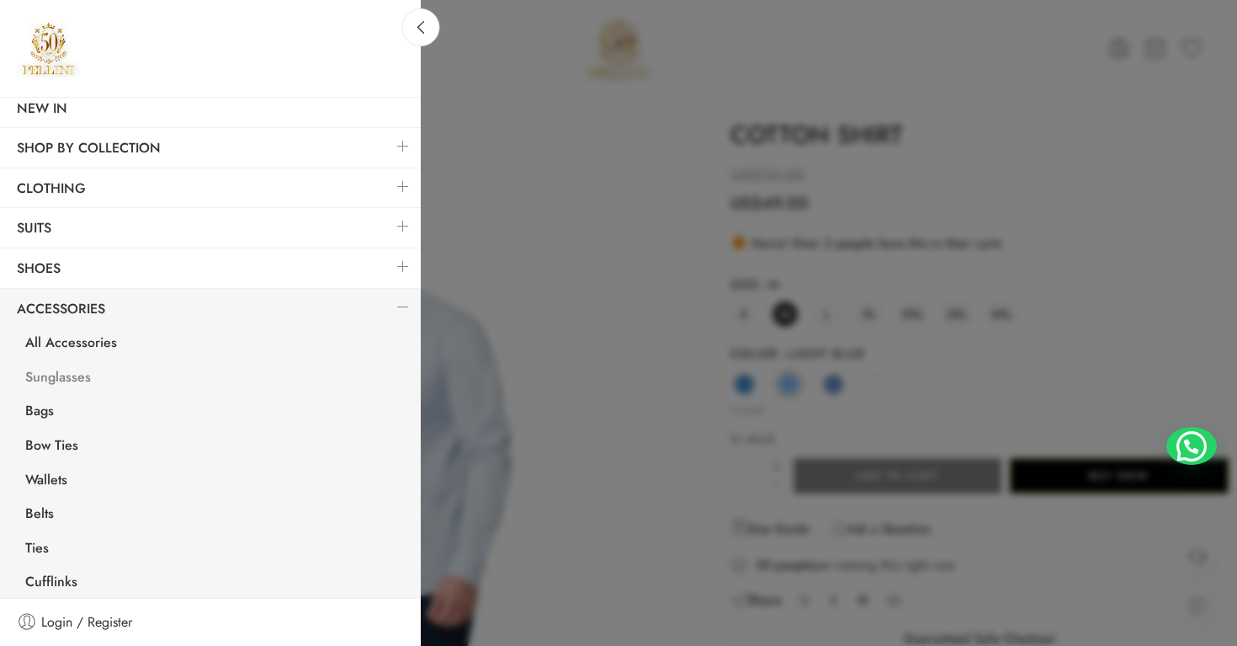
scroll to position [113, 0]
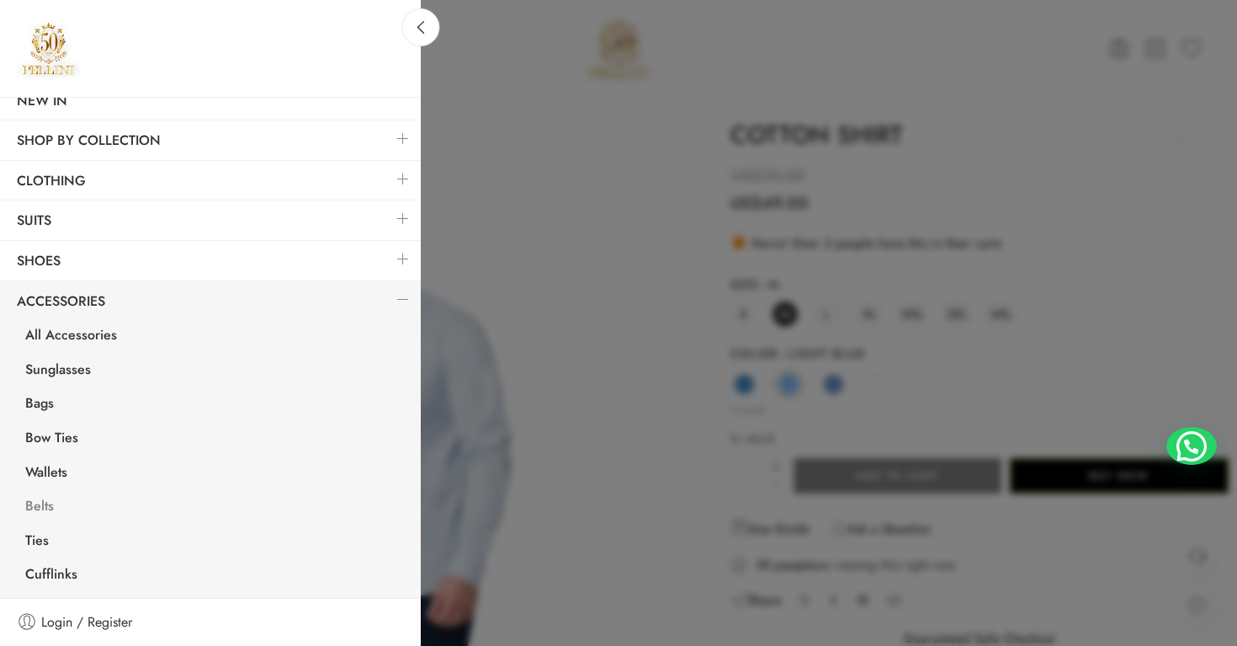
click at [40, 505] on link "Belts" at bounding box center [214, 508] width 412 height 35
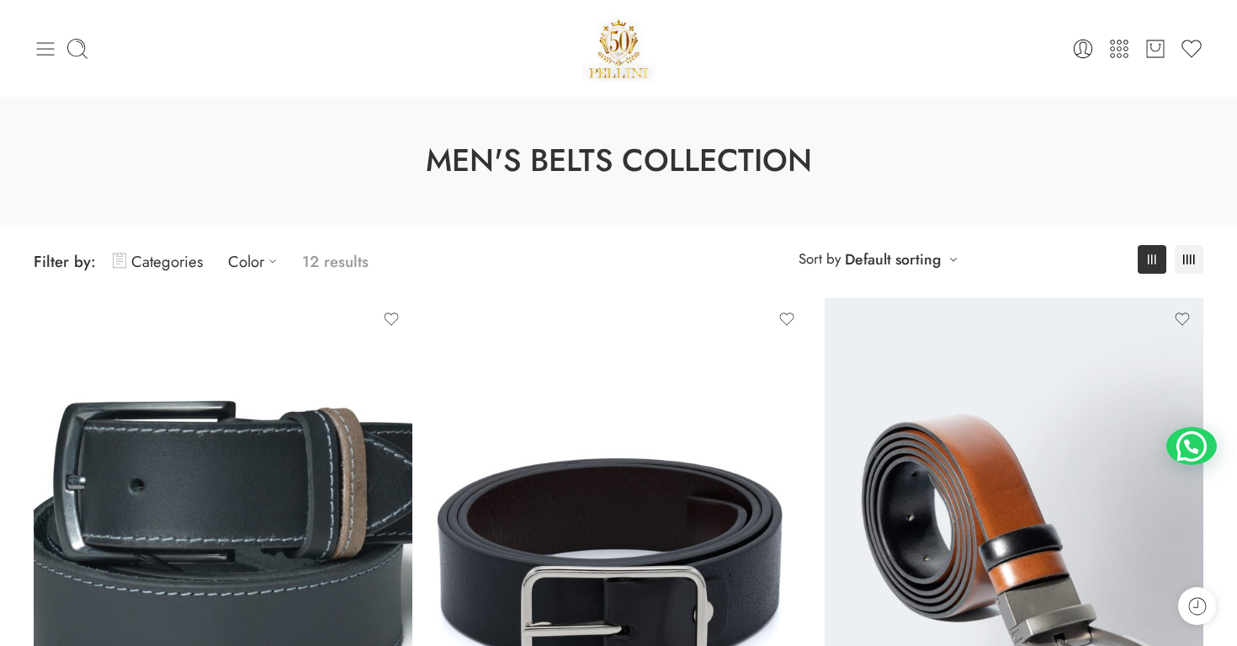
click at [38, 54] on icon at bounding box center [46, 48] width 18 height 13
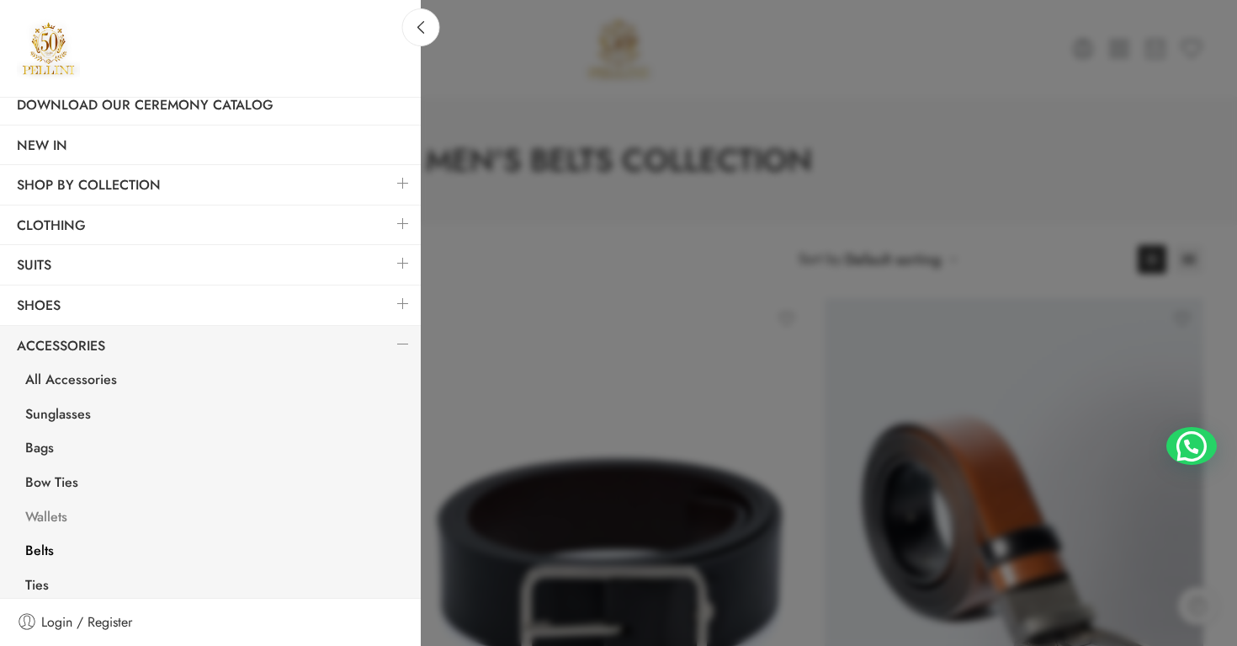
scroll to position [113, 0]
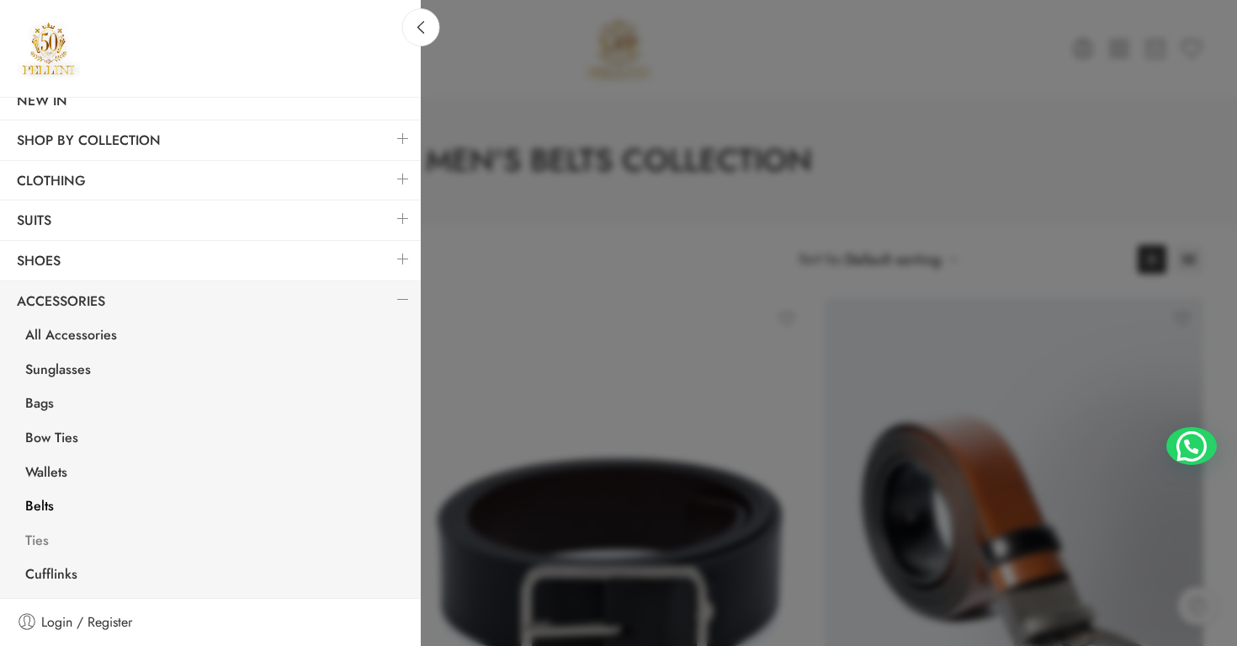
click at [45, 540] on link "Ties" at bounding box center [214, 542] width 412 height 35
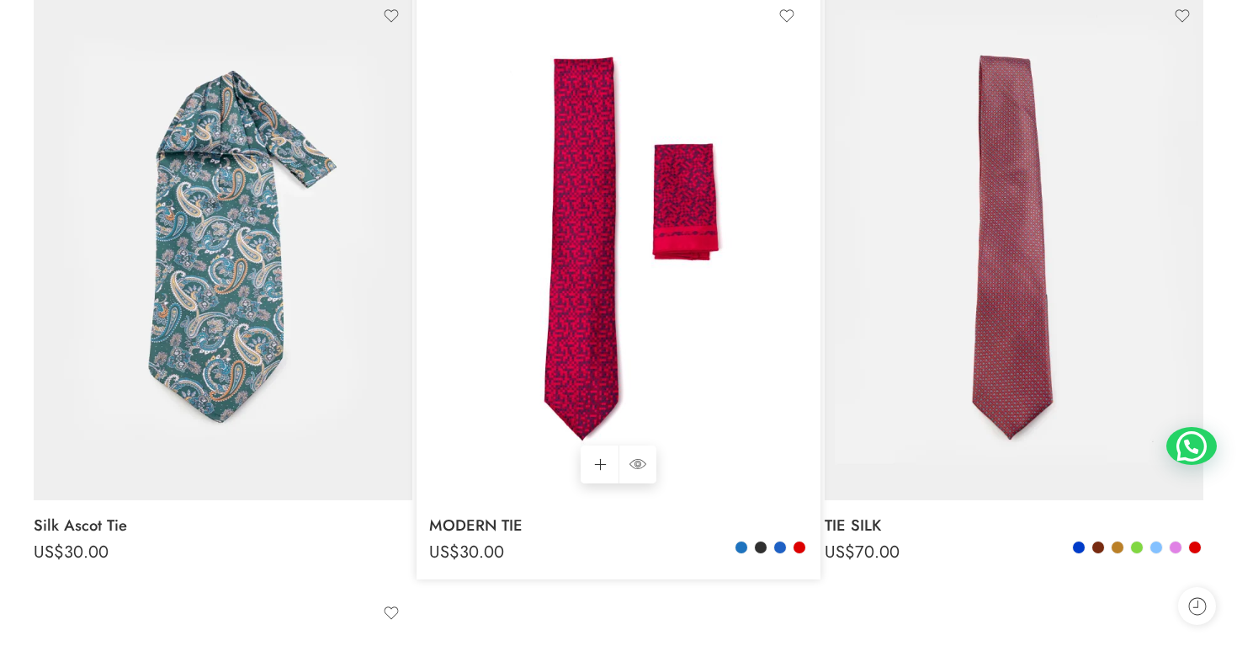
scroll to position [311, 0]
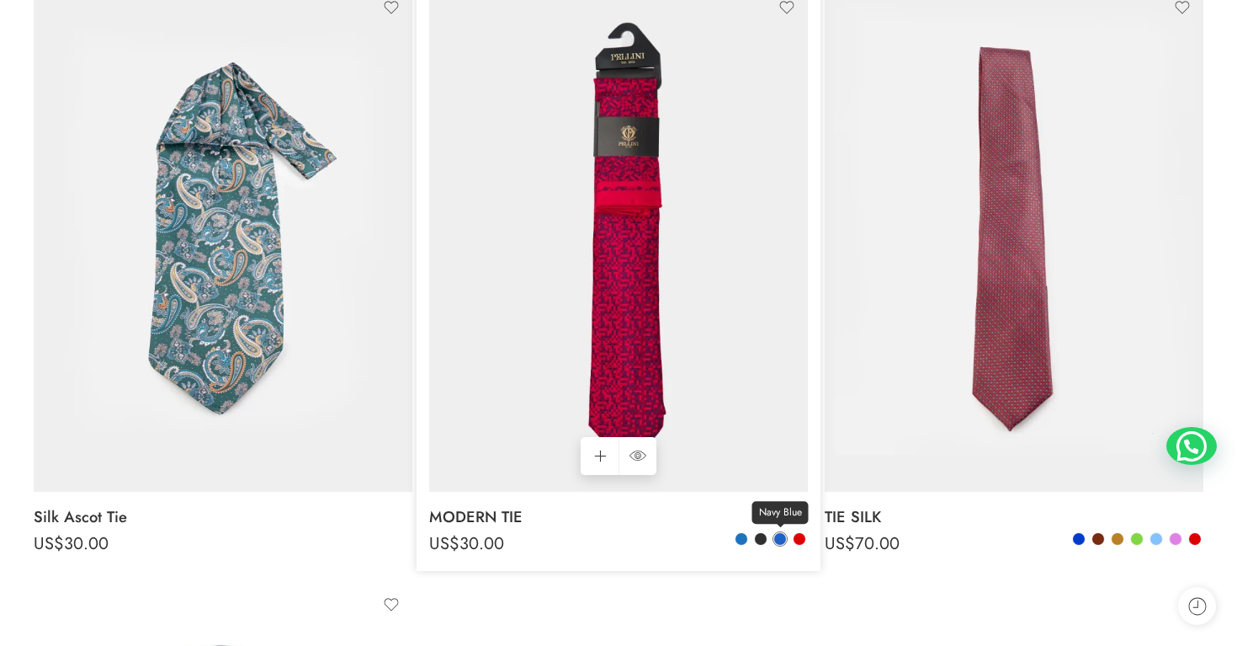
click at [779, 534] on span at bounding box center [780, 539] width 12 height 12
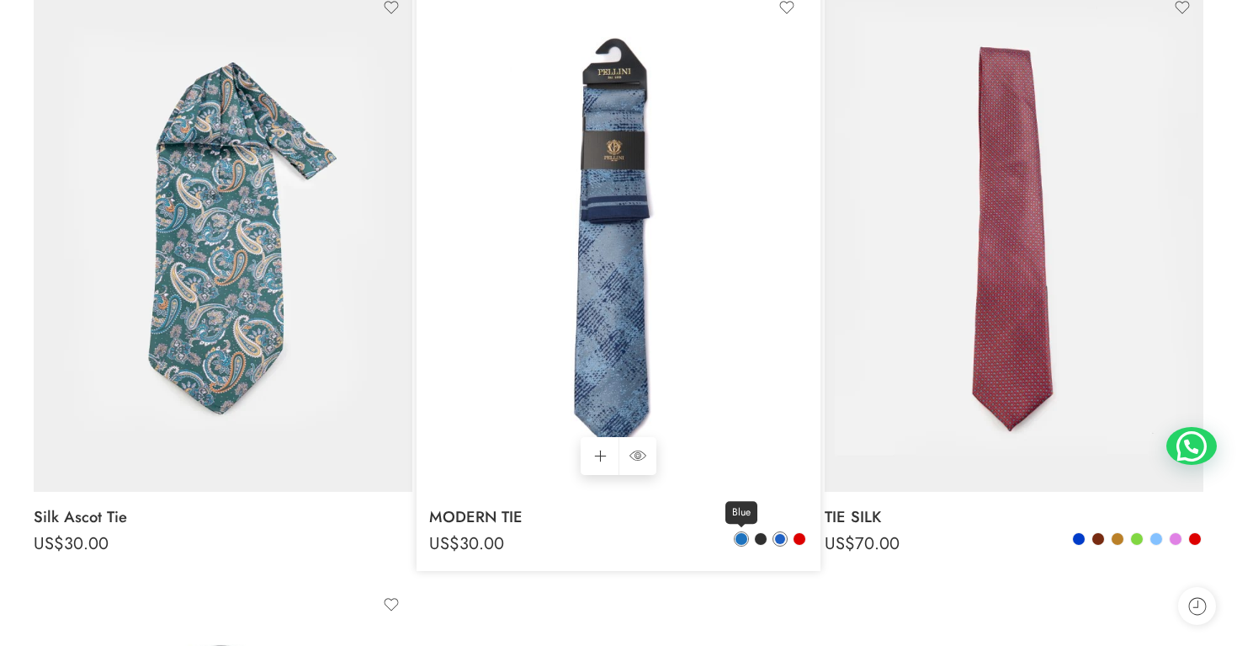
click at [739, 533] on span at bounding box center [742, 539] width 12 height 12
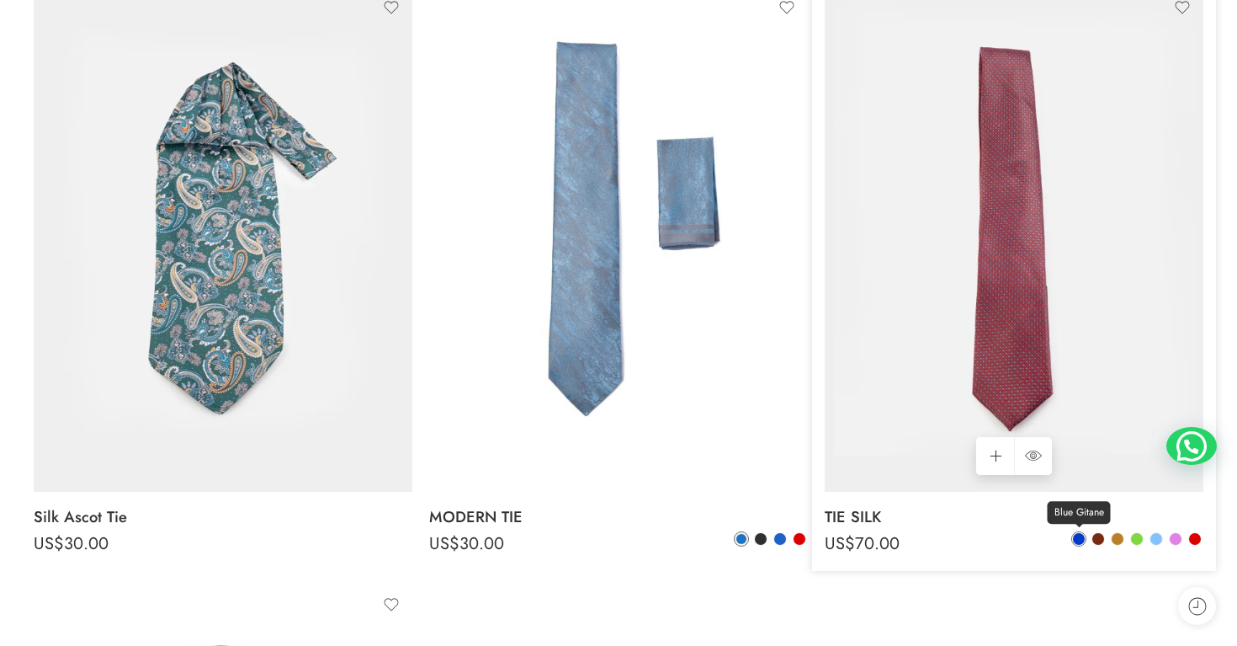
click at [1085, 541] on link "Blue Gitane" at bounding box center [1078, 538] width 15 height 15
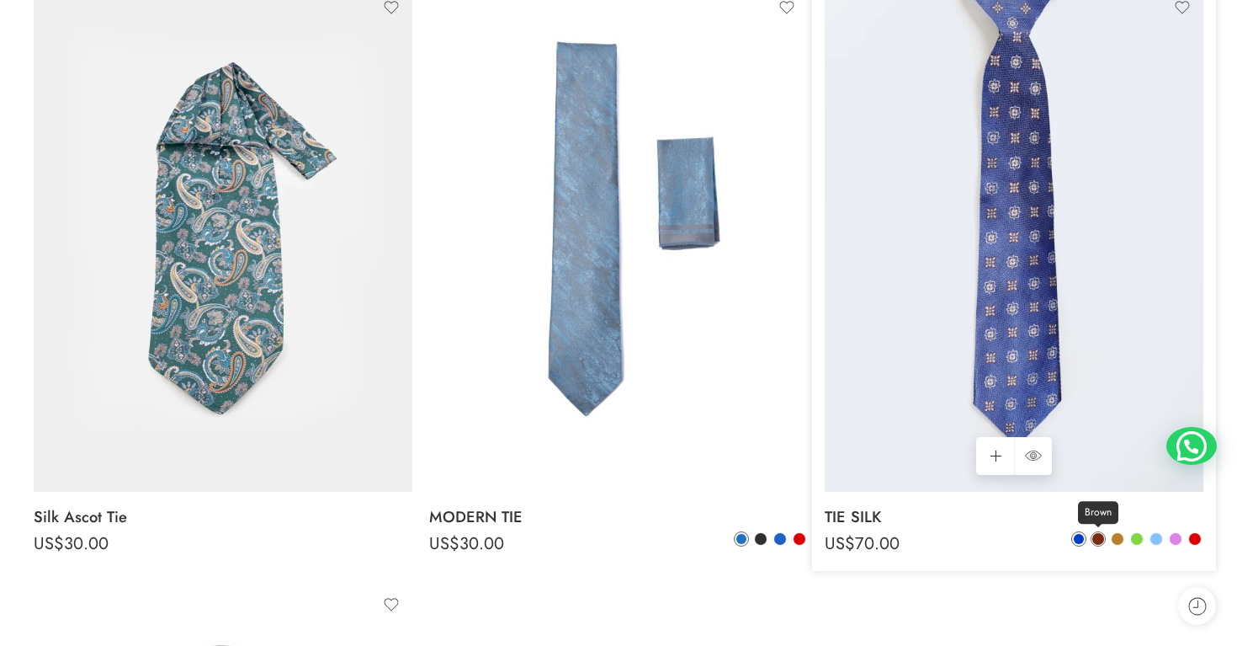
click at [1100, 544] on span at bounding box center [1098, 538] width 13 height 13
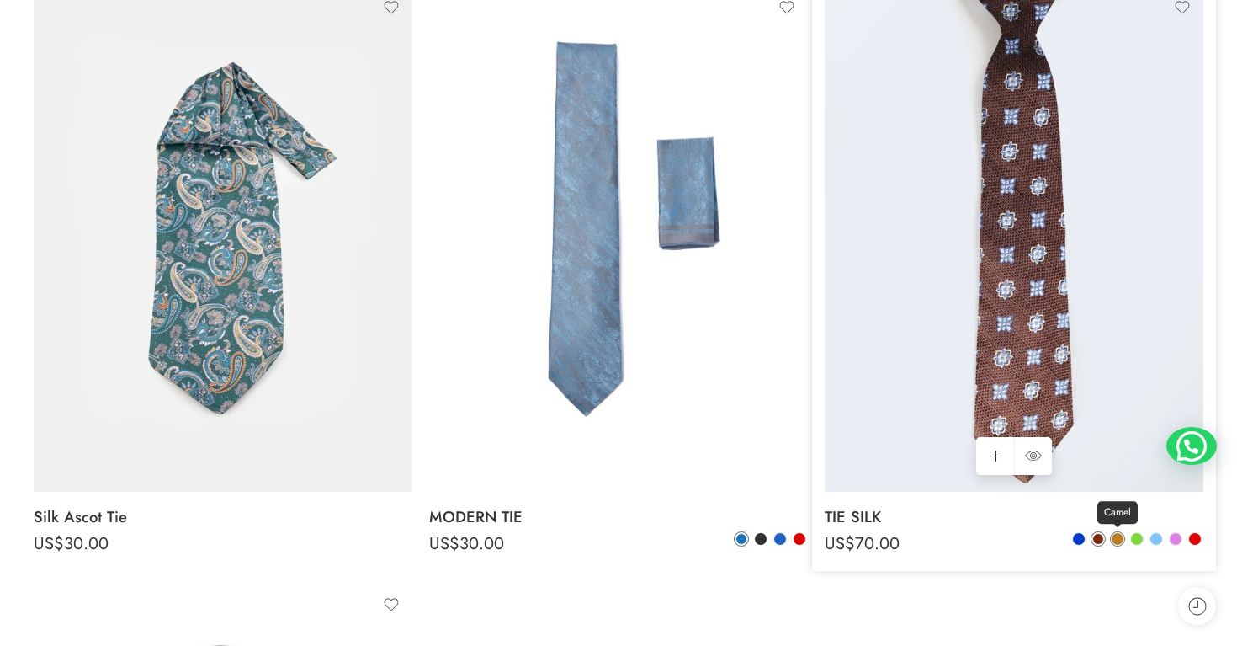
click at [1118, 542] on span at bounding box center [1118, 539] width 12 height 12
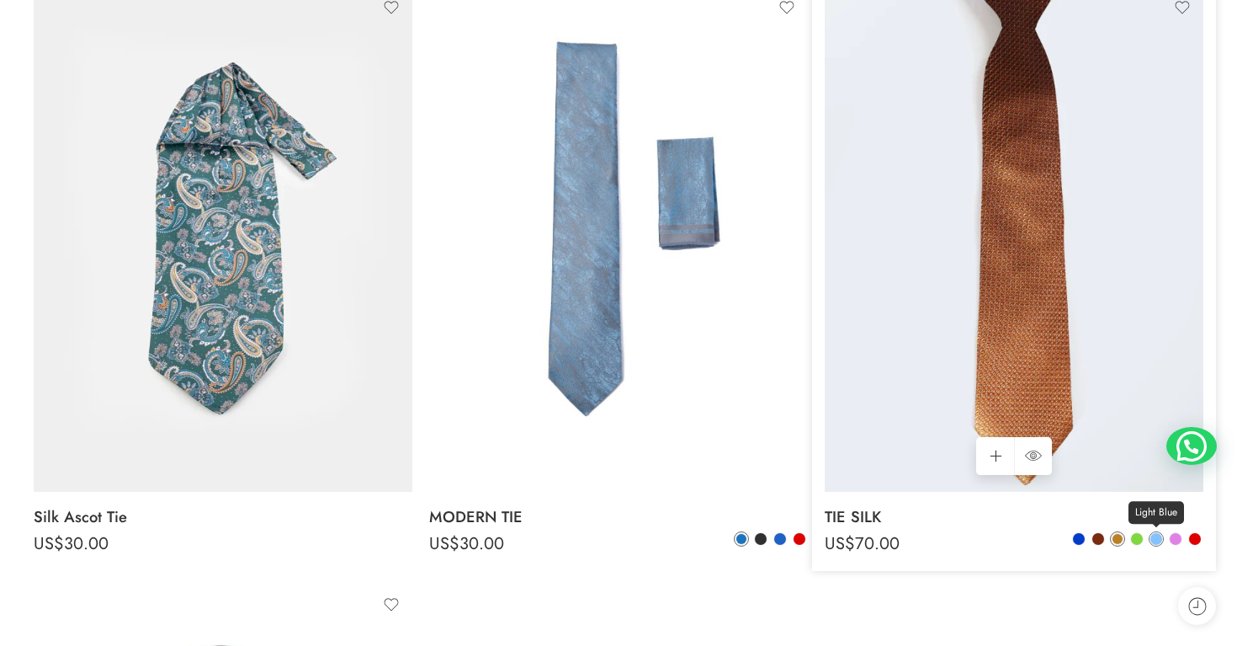
click at [1154, 542] on span at bounding box center [1157, 539] width 12 height 12
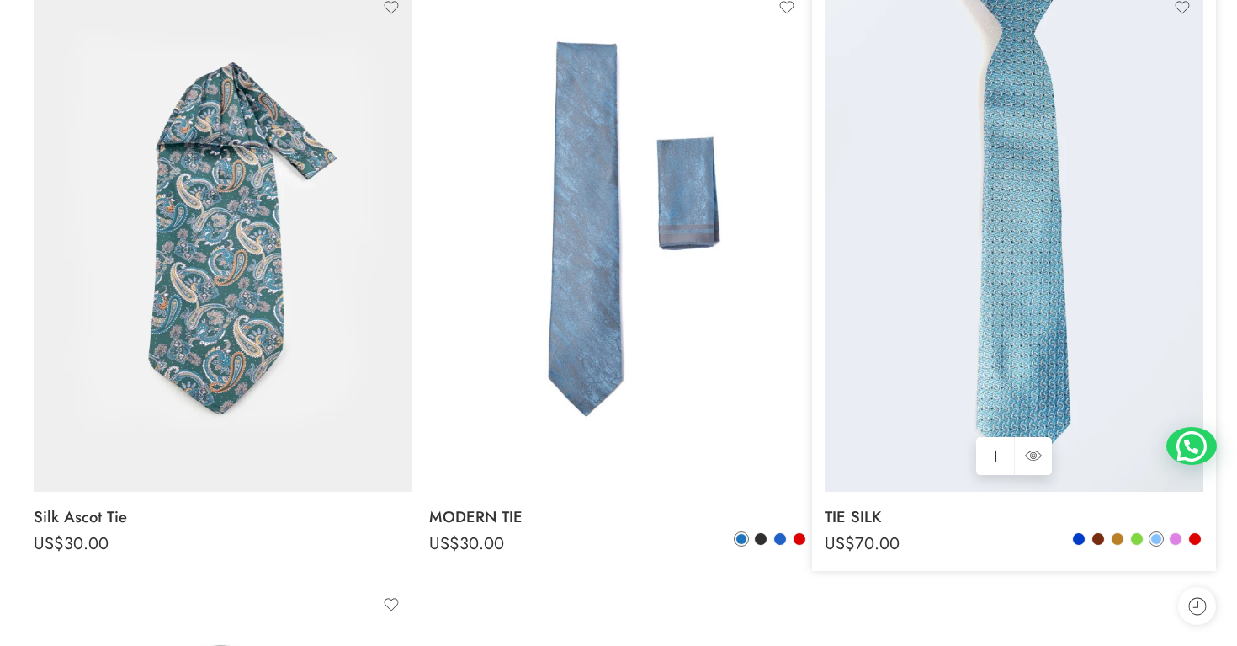
scroll to position [284, 0]
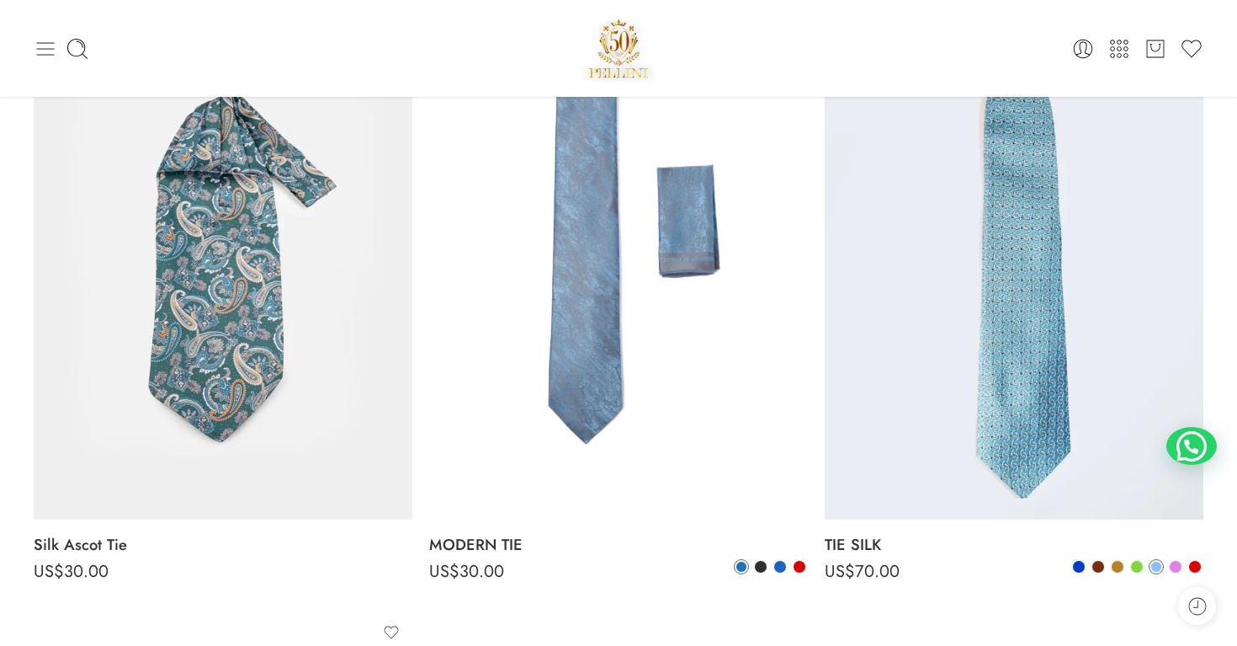
click at [50, 54] on icon at bounding box center [46, 48] width 18 height 13
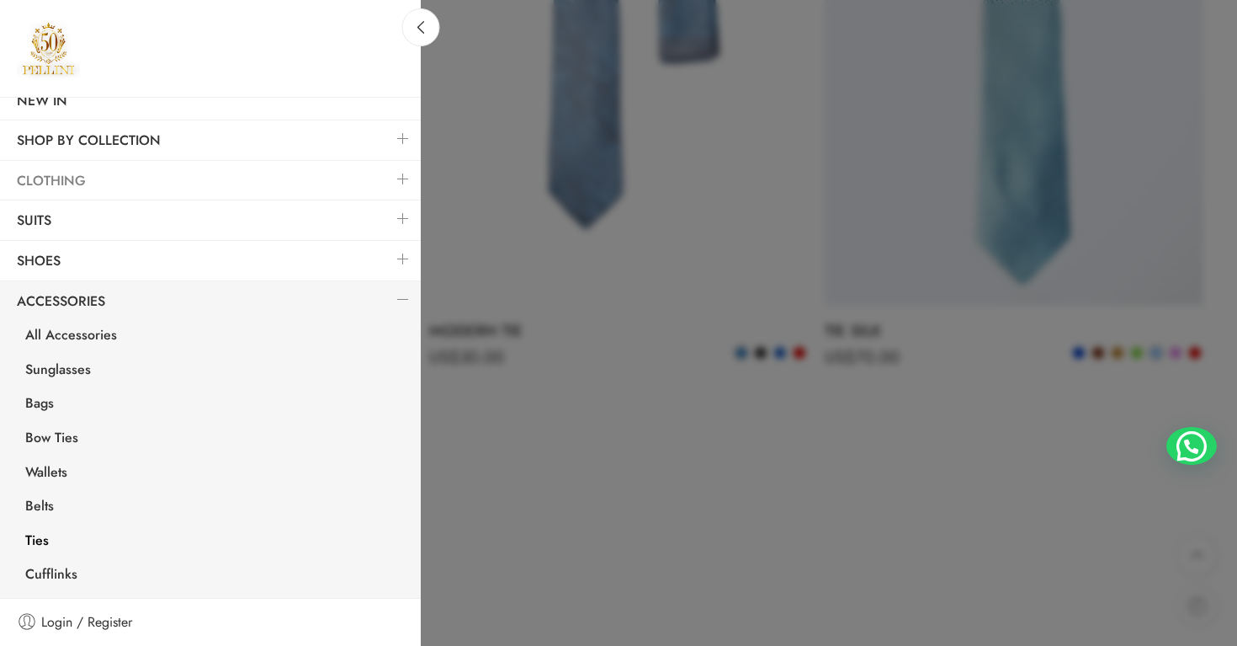
scroll to position [524, 0]
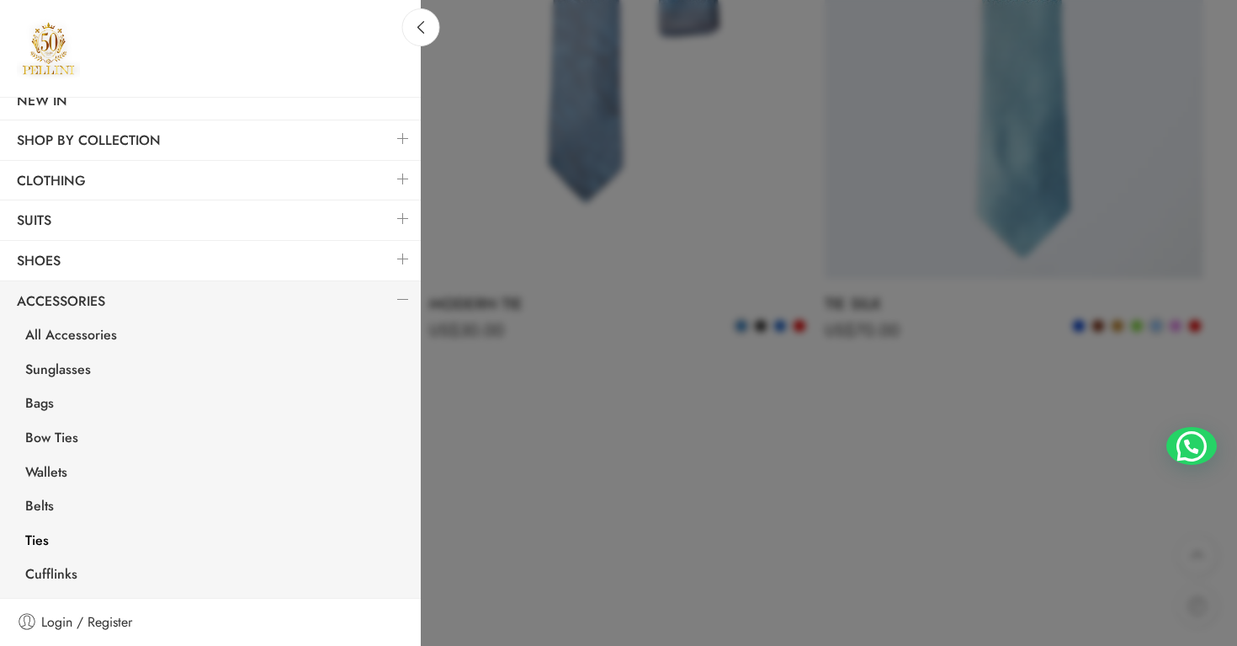
click at [407, 255] on link at bounding box center [402, 259] width 35 height 36
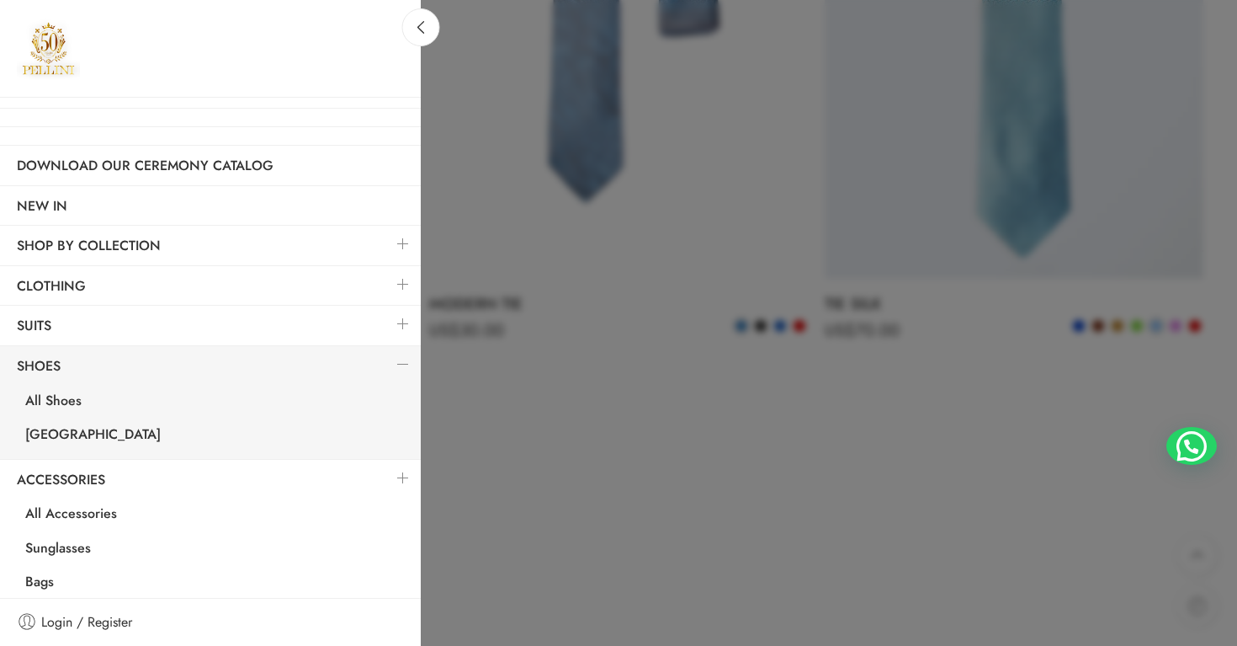
scroll to position [0, 0]
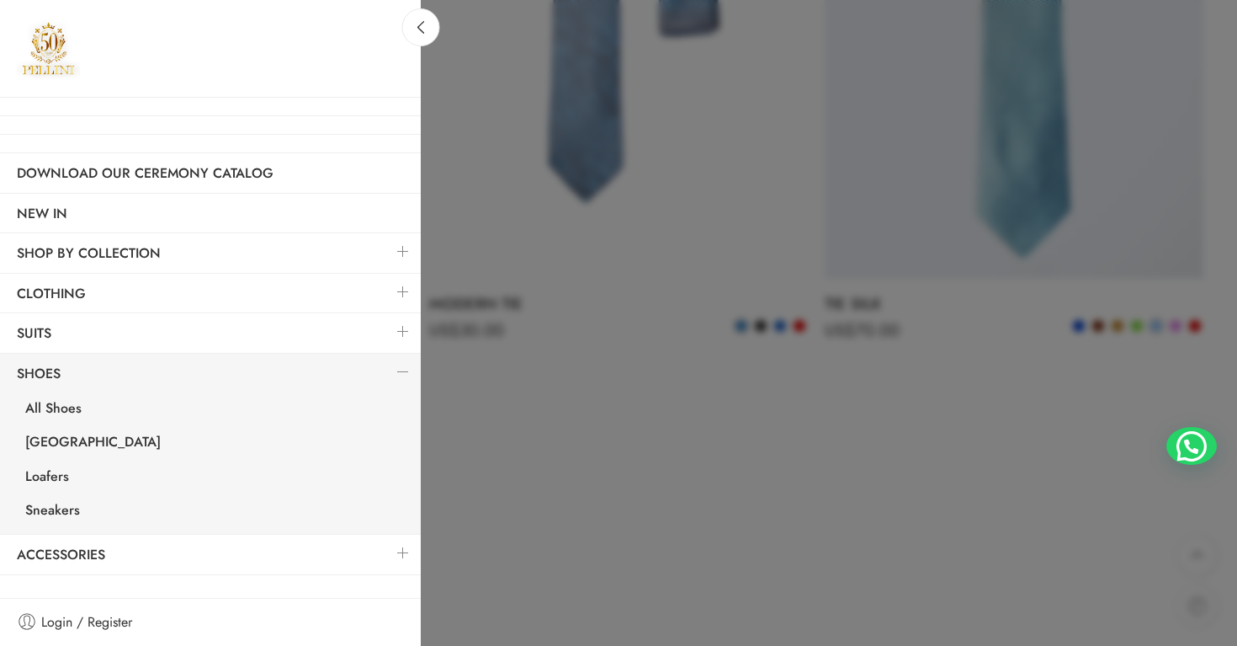
click at [414, 300] on link at bounding box center [402, 292] width 35 height 36
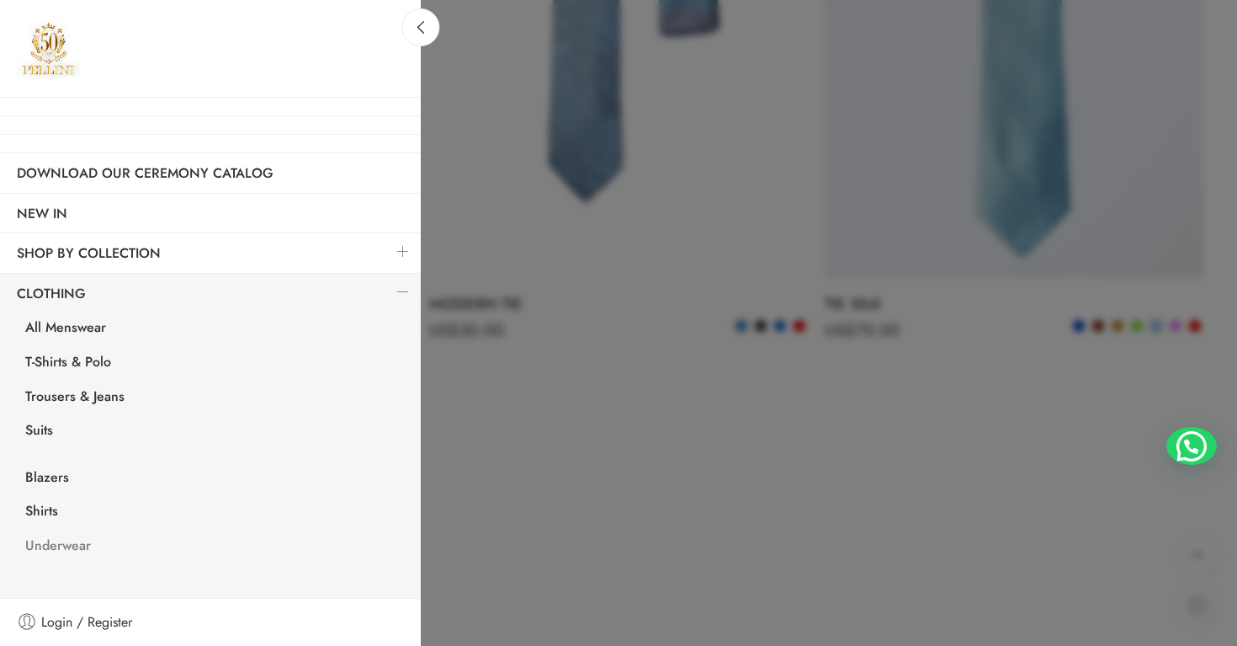
click at [70, 546] on link "Underwear" at bounding box center [214, 547] width 412 height 35
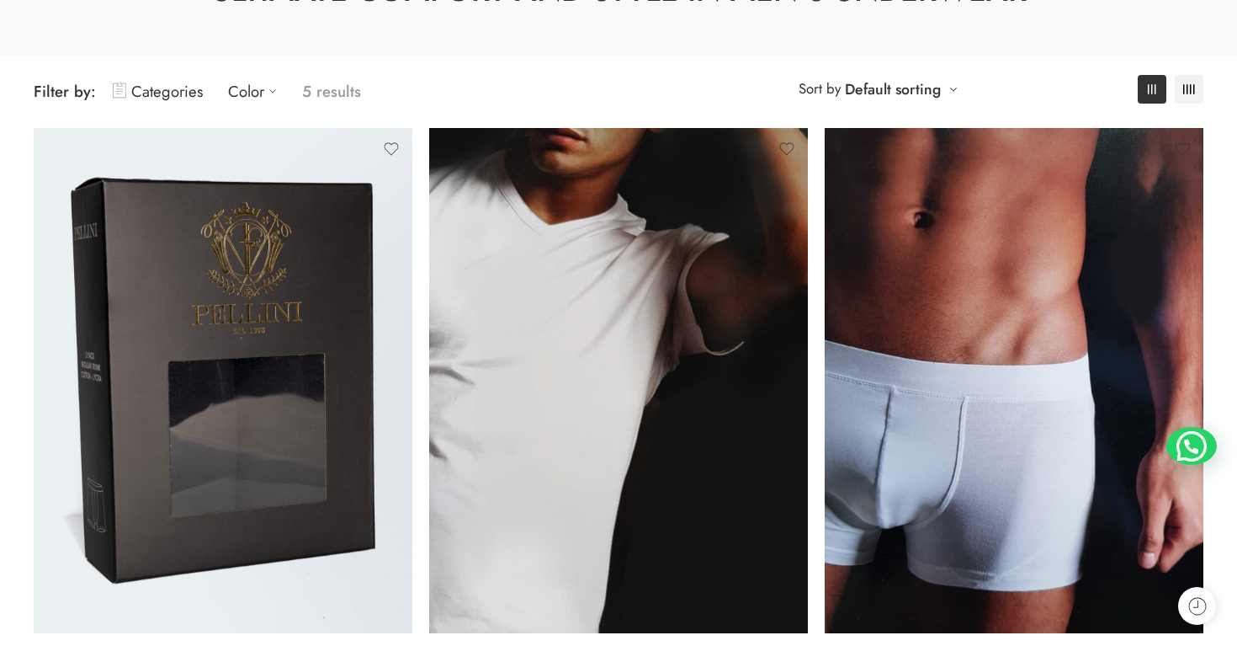
scroll to position [278, 0]
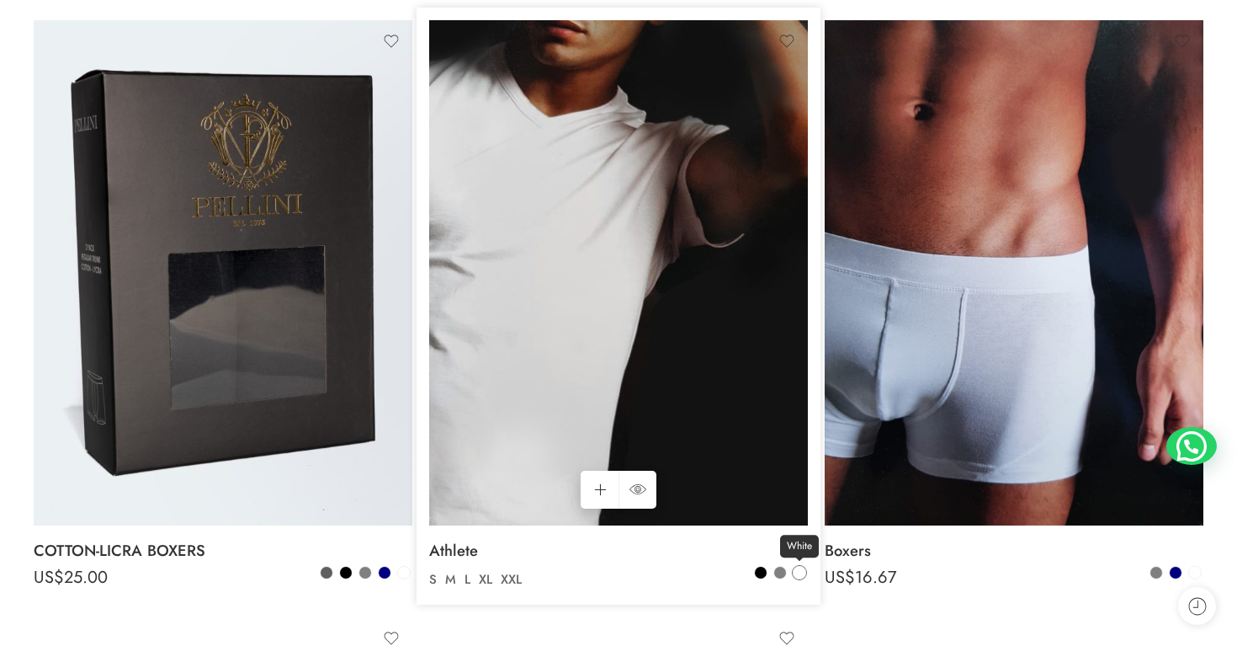
click at [805, 570] on link "White" at bounding box center [799, 572] width 15 height 15
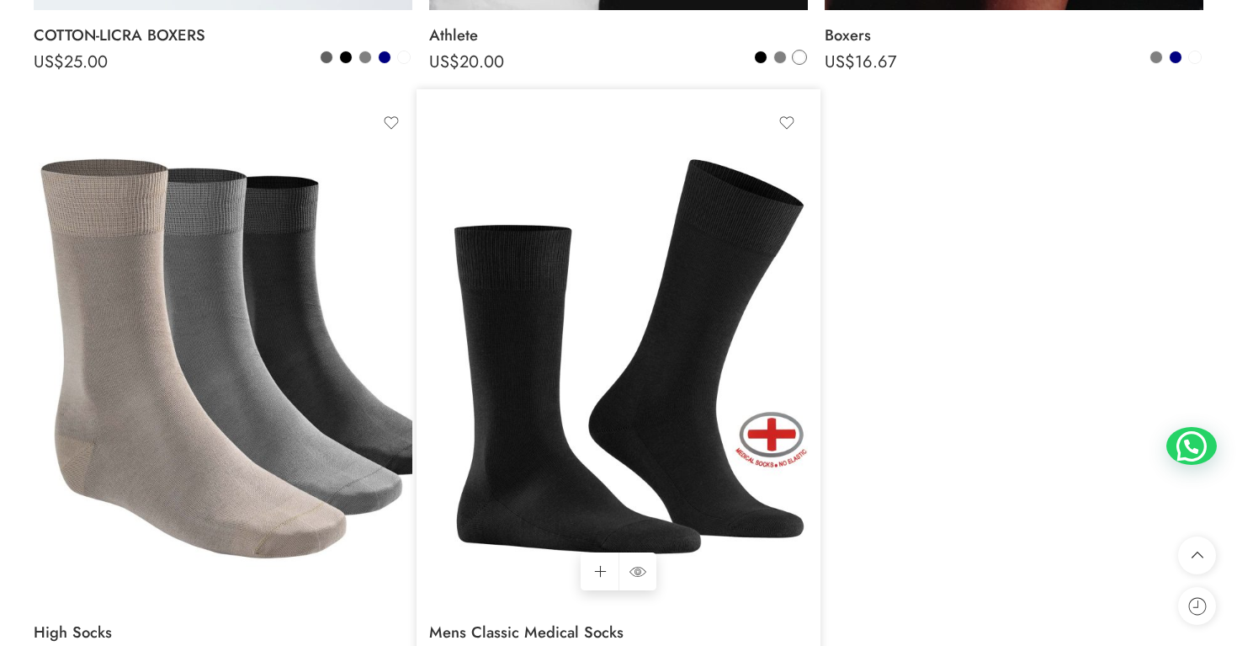
scroll to position [807, 0]
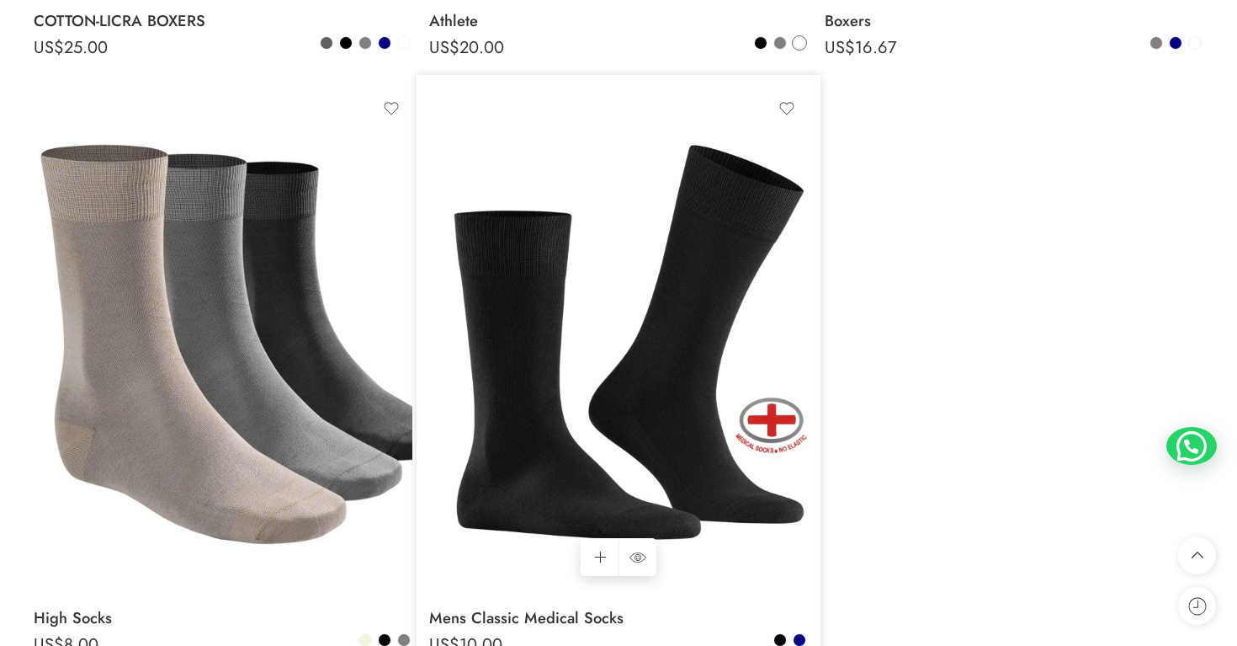
click at [641, 326] on img at bounding box center [618, 340] width 379 height 505
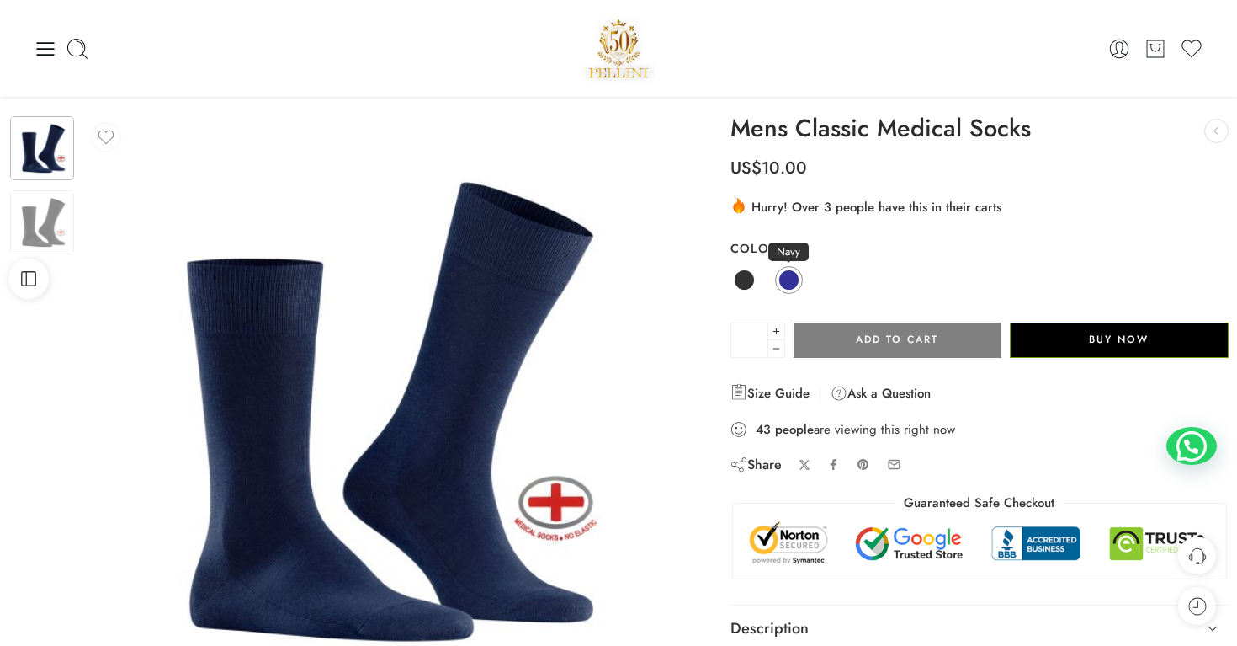
scroll to position [5, 0]
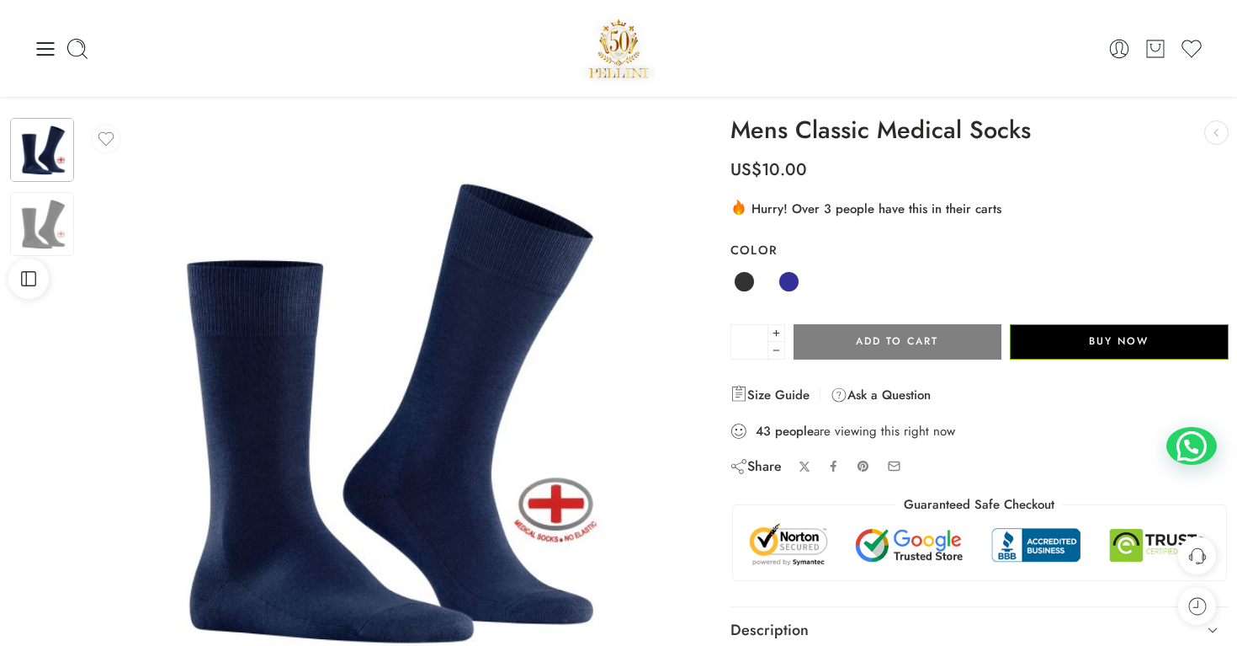
click at [773, 284] on div "Black Navy" at bounding box center [980, 282] width 498 height 33
click at [774, 284] on div "Black Navy" at bounding box center [980, 282] width 498 height 33
click at [789, 280] on span at bounding box center [789, 281] width 21 height 21
